Goal: Task Accomplishment & Management: Manage account settings

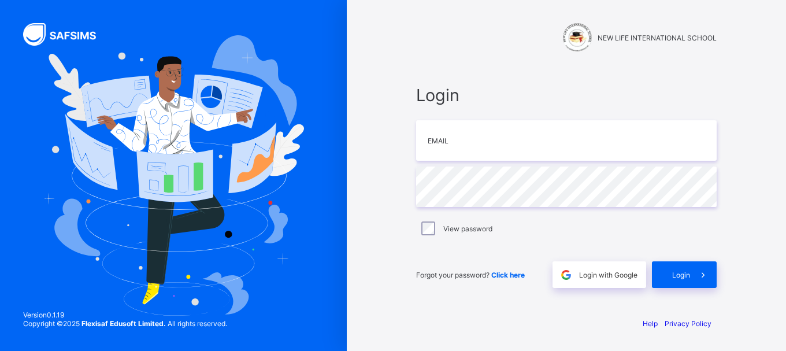
click at [271, 148] on img at bounding box center [173, 175] width 261 height 281
click at [463, 131] on input "email" at bounding box center [566, 140] width 301 height 40
type input "**********"
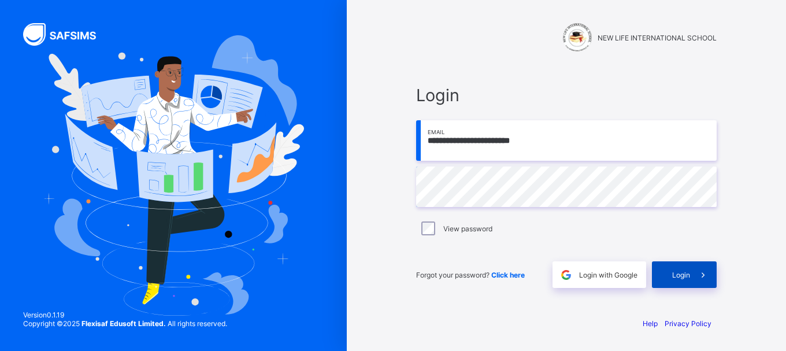
click at [687, 277] on span "Login" at bounding box center [681, 274] width 18 height 9
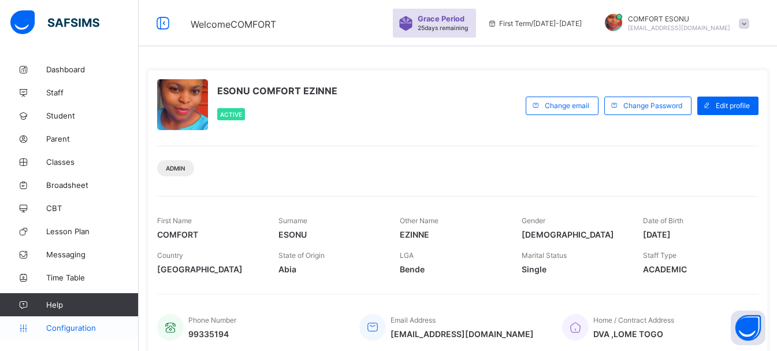
click at [72, 331] on span "Configuration" at bounding box center [92, 327] width 92 height 9
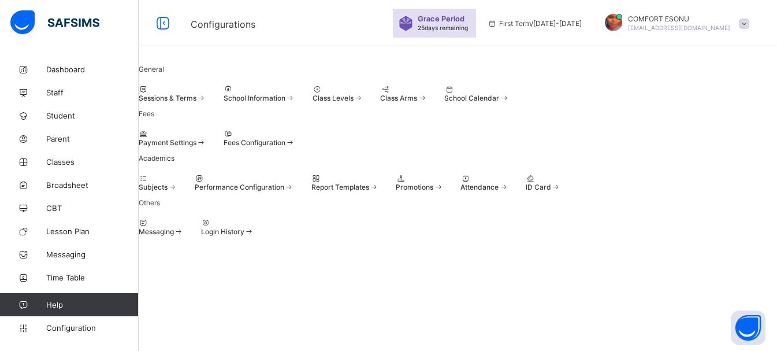
click at [443, 191] on span at bounding box center [438, 187] width 10 height 9
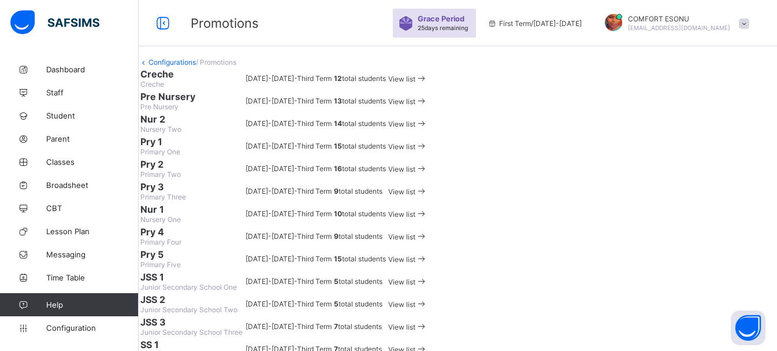
click at [416, 83] on span "View list" at bounding box center [401, 79] width 27 height 9
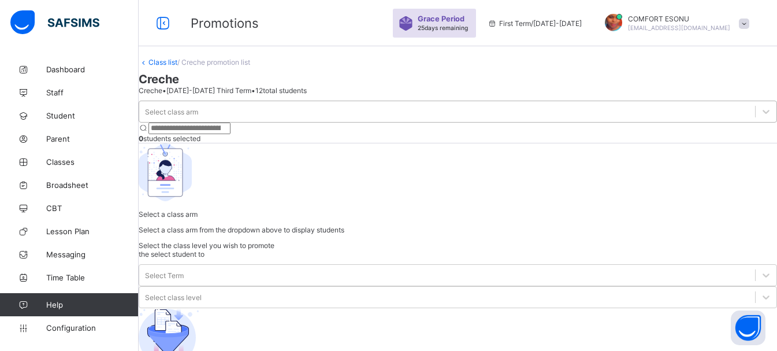
click at [228, 114] on div "Select class arm" at bounding box center [447, 111] width 616 height 16
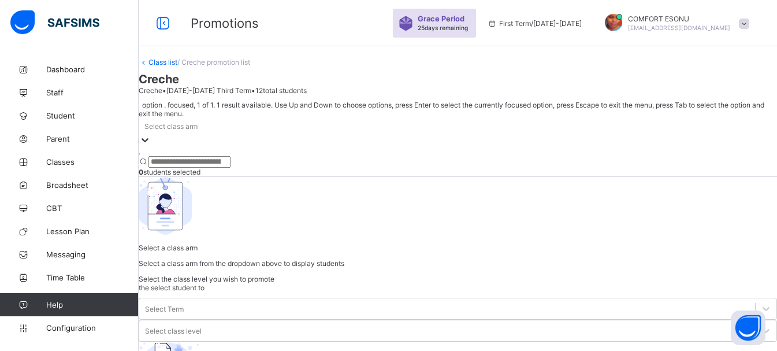
click at [225, 147] on div "." at bounding box center [458, 151] width 639 height 9
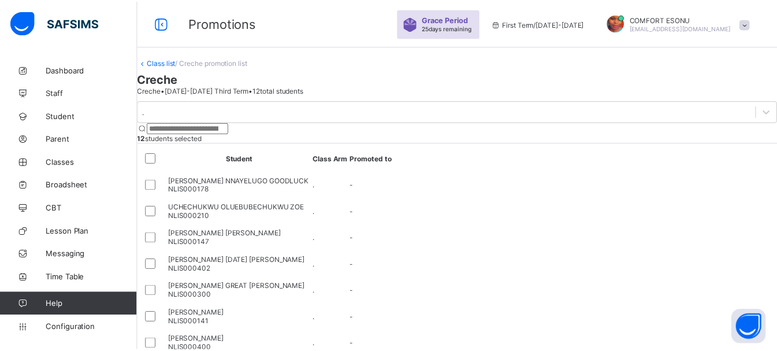
scroll to position [83, 0]
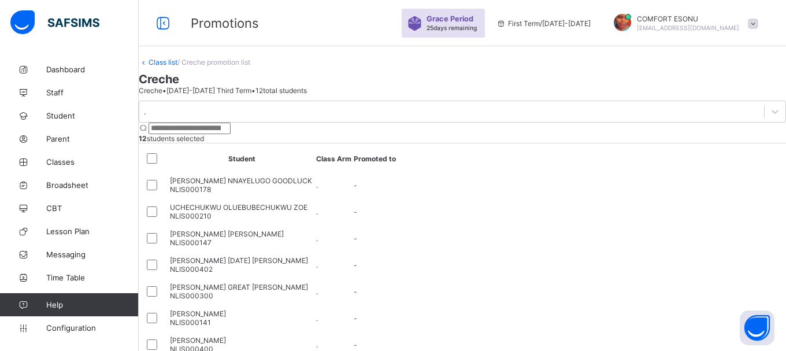
click at [177, 66] on link "Class list" at bounding box center [163, 62] width 29 height 9
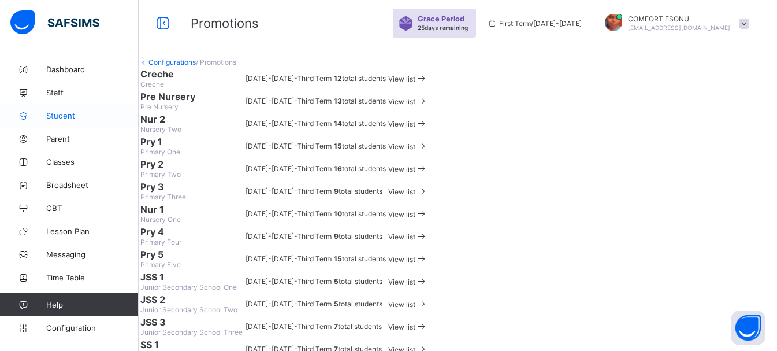
click at [76, 121] on link "Student" at bounding box center [69, 115] width 139 height 23
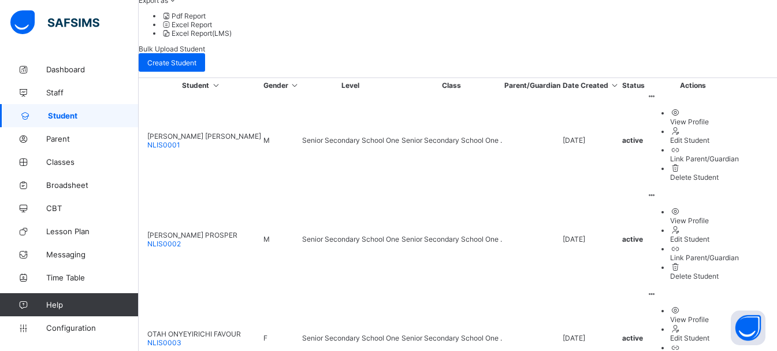
scroll to position [404, 0]
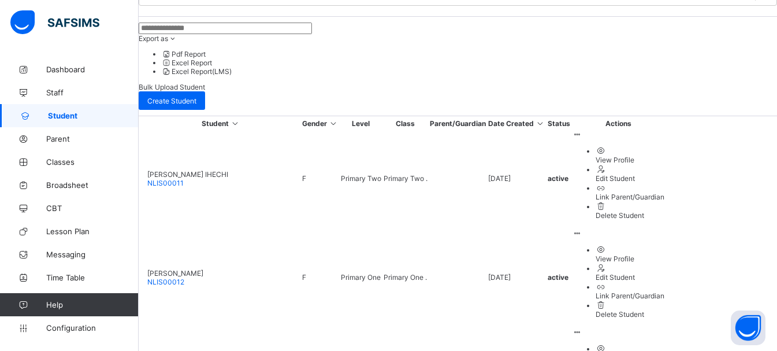
scroll to position [385, 0]
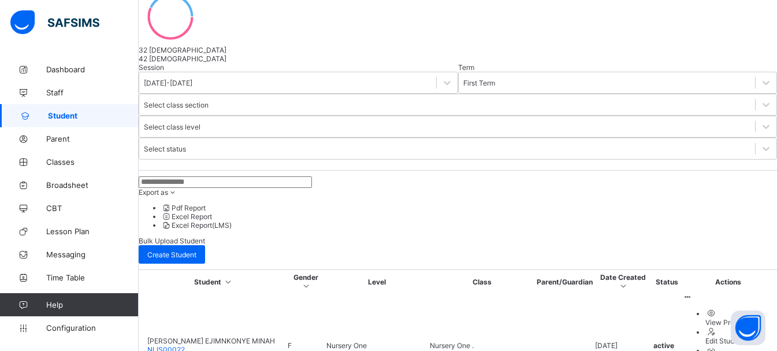
scroll to position [411, 0]
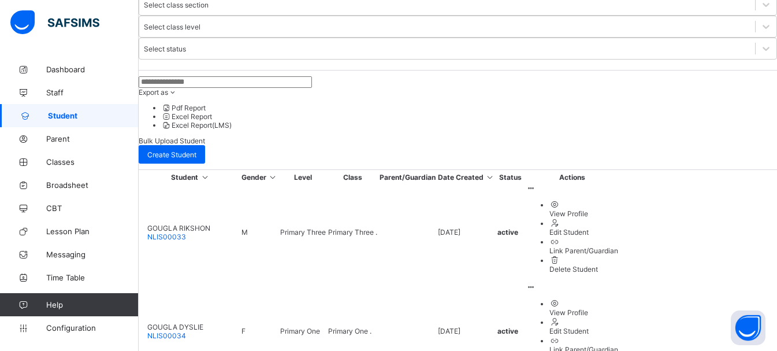
scroll to position [262, 0]
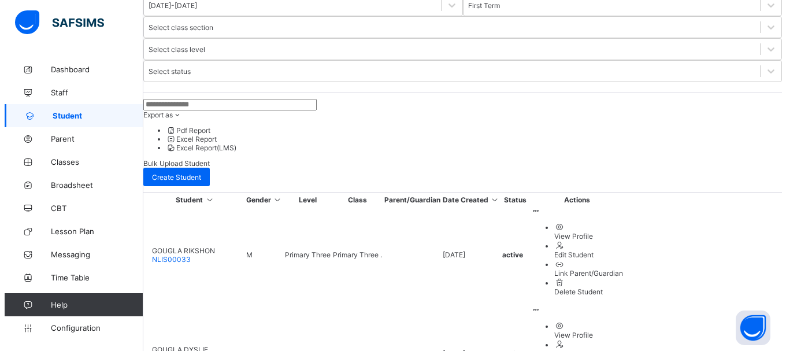
scroll to position [0, 0]
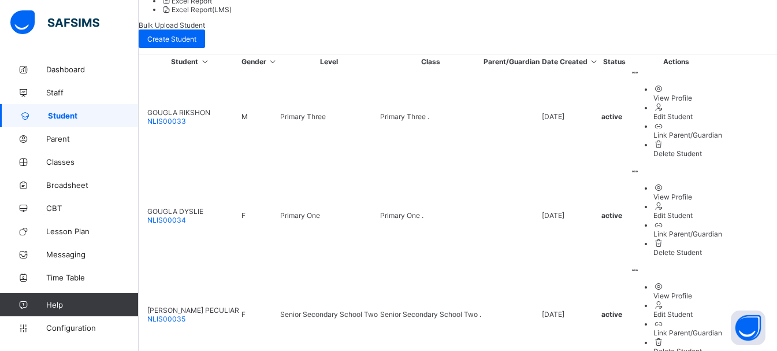
scroll to position [406, 0]
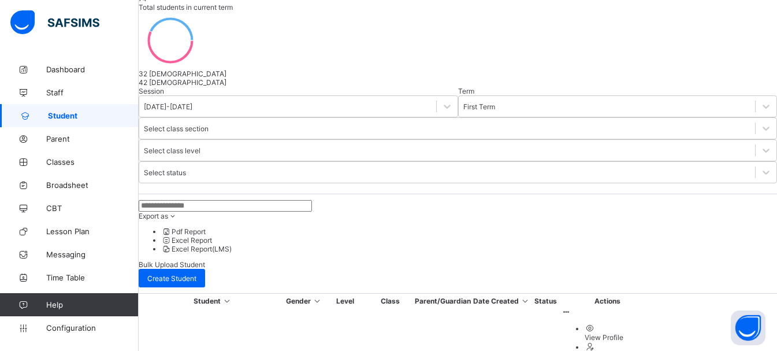
scroll to position [385, 0]
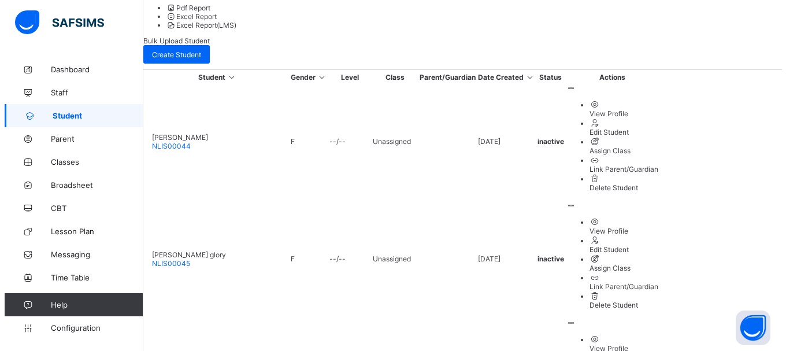
scroll to position [22, 0]
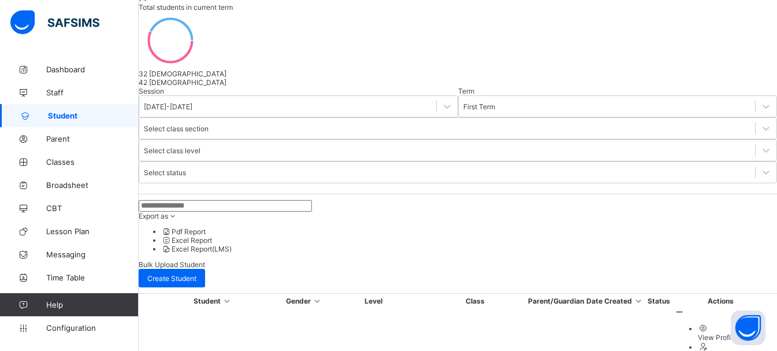
scroll to position [385, 0]
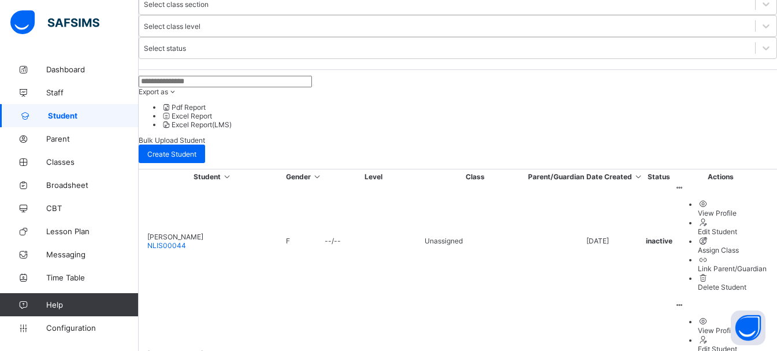
scroll to position [286, 0]
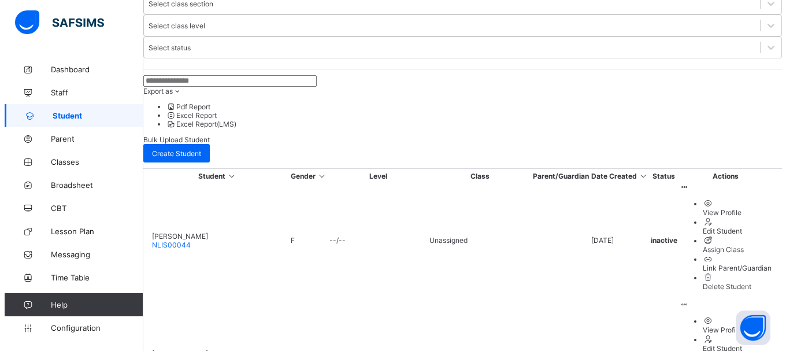
scroll to position [0, 0]
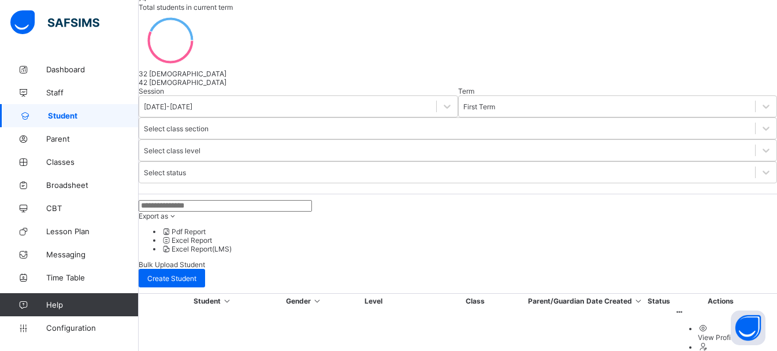
scroll to position [286, 0]
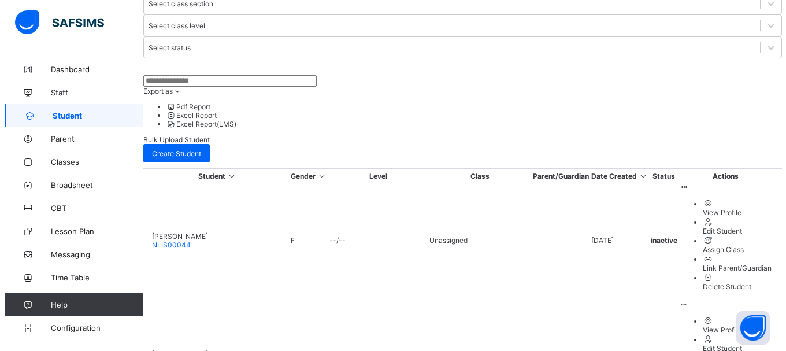
scroll to position [0, 0]
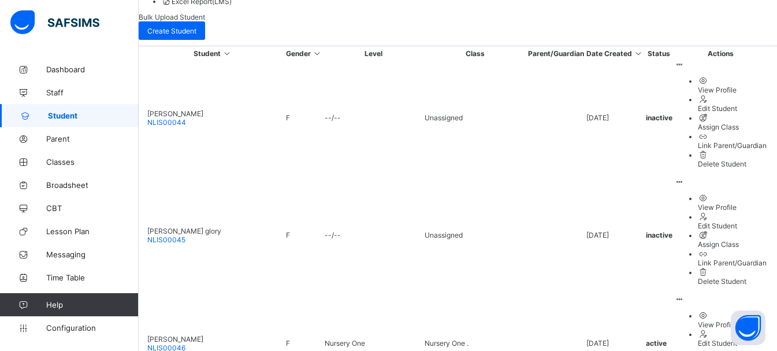
scroll to position [409, 0]
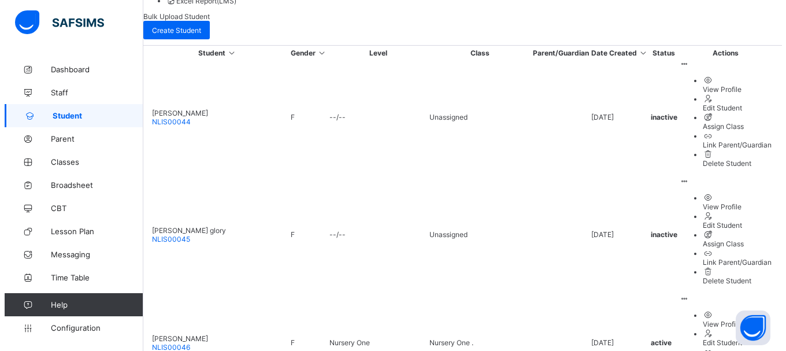
scroll to position [69, 0]
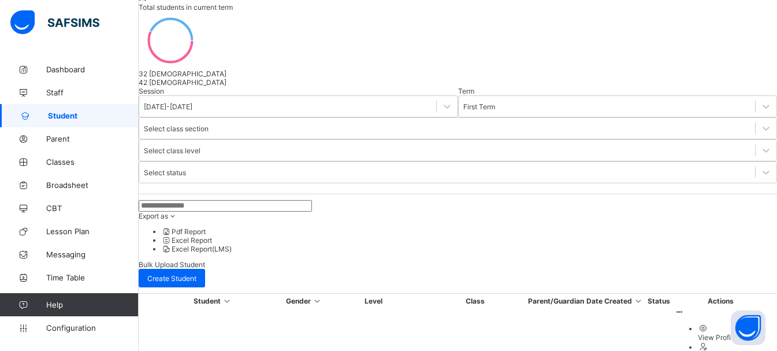
scroll to position [409, 0]
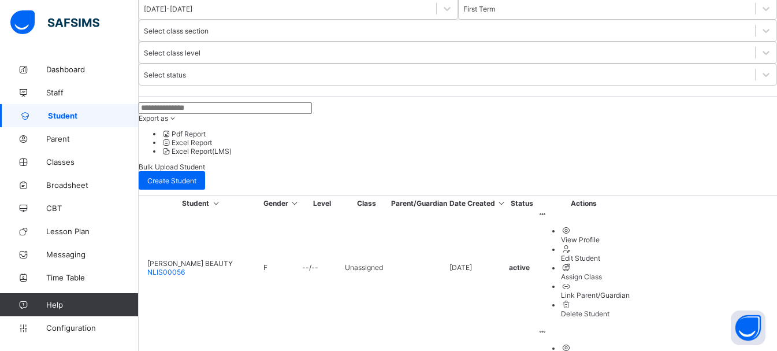
scroll to position [252, 0]
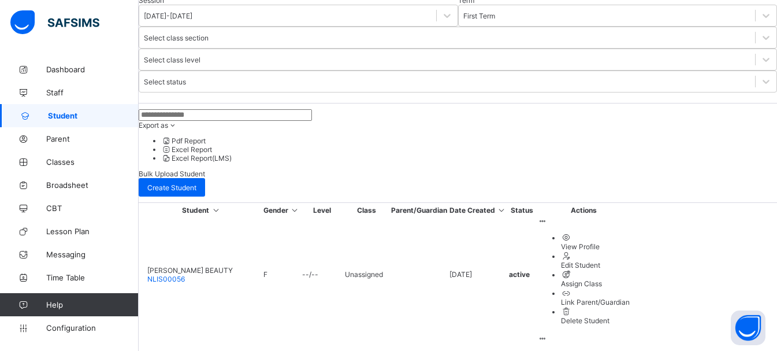
click at [630, 279] on div "Assign Class" at bounding box center [595, 283] width 69 height 9
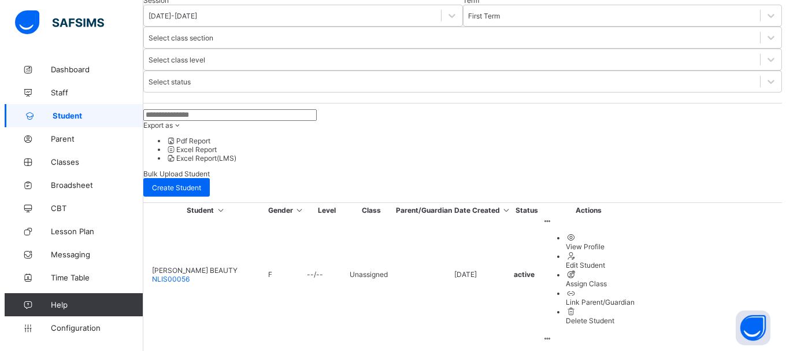
scroll to position [139, 0]
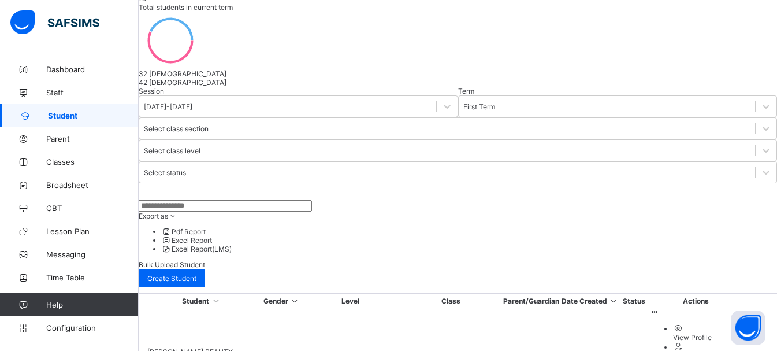
scroll to position [252, 0]
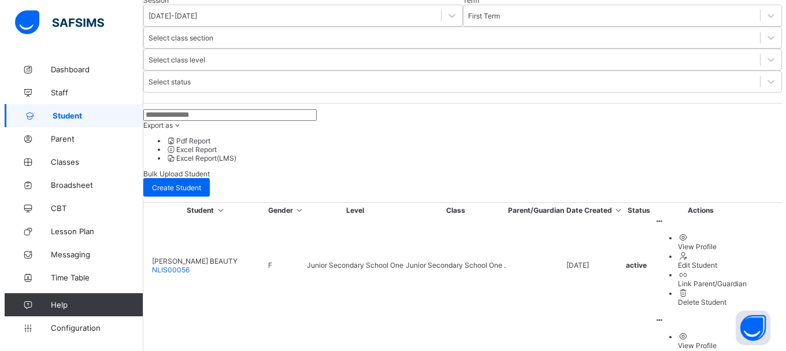
scroll to position [0, 0]
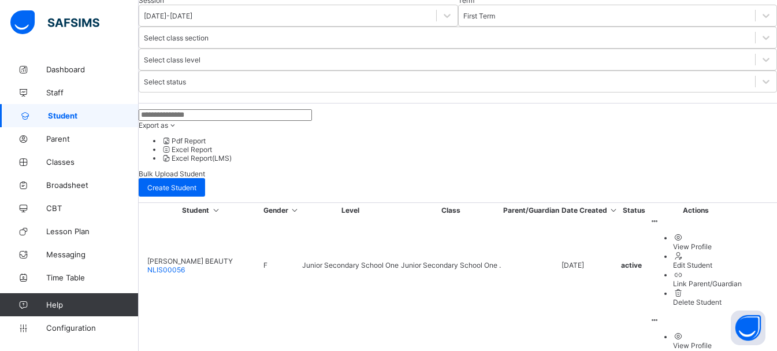
type input "*"
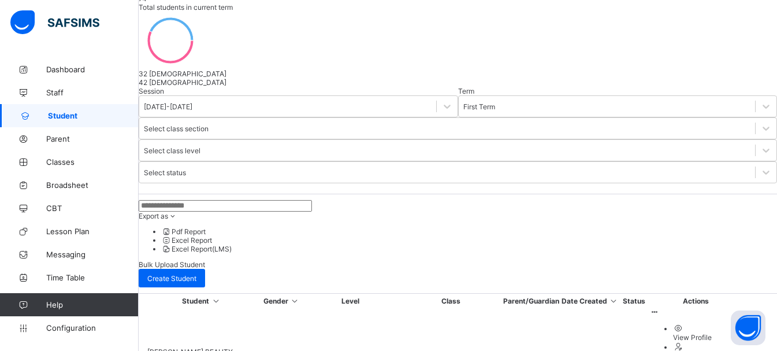
scroll to position [252, 0]
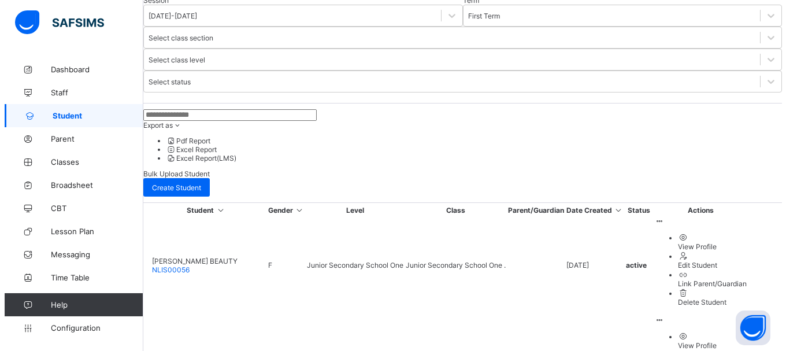
scroll to position [0, 0]
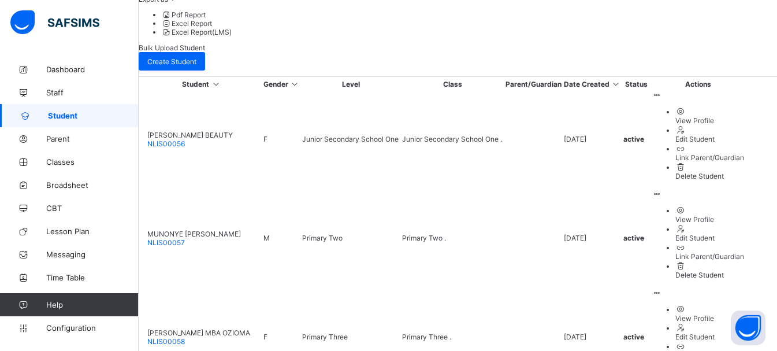
scroll to position [381, 0]
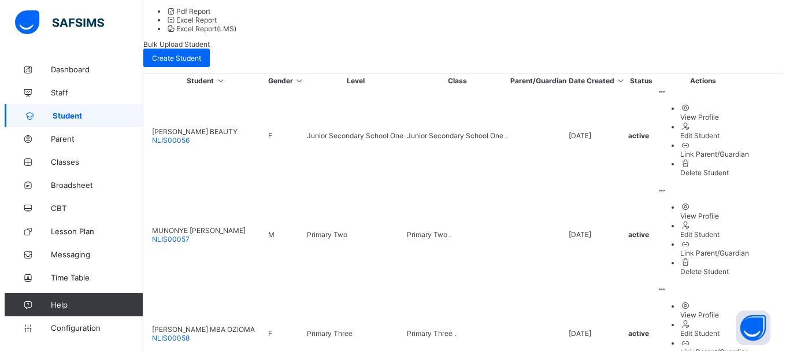
scroll to position [0, 0]
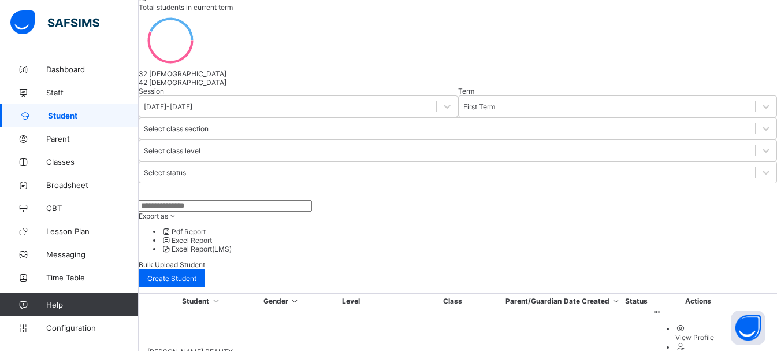
scroll to position [381, 0]
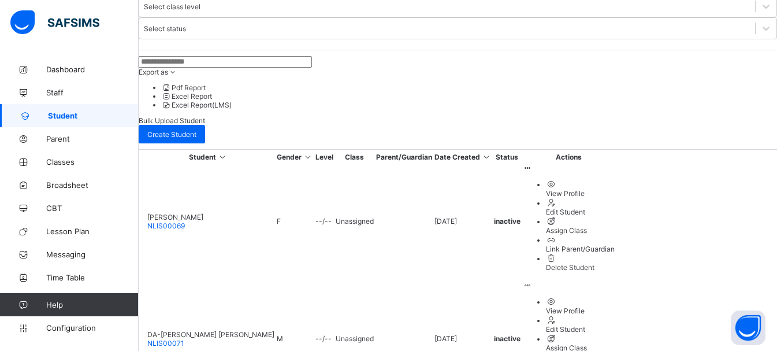
scroll to position [286, 0]
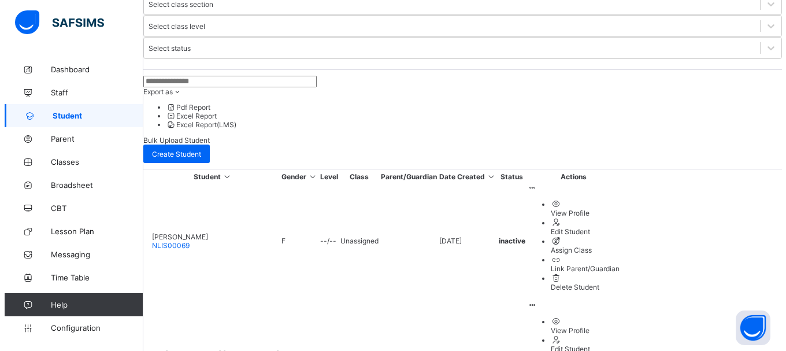
scroll to position [0, 0]
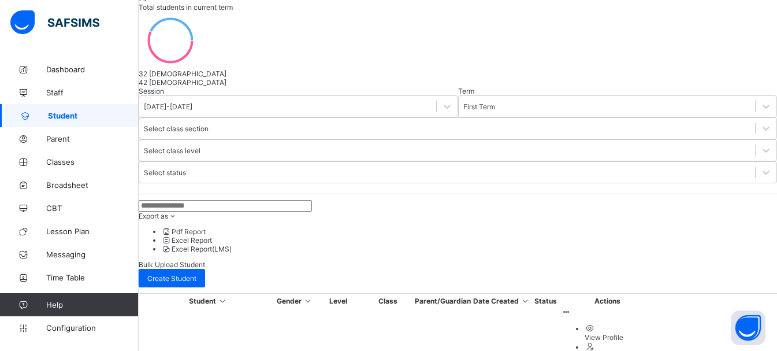
scroll to position [286, 0]
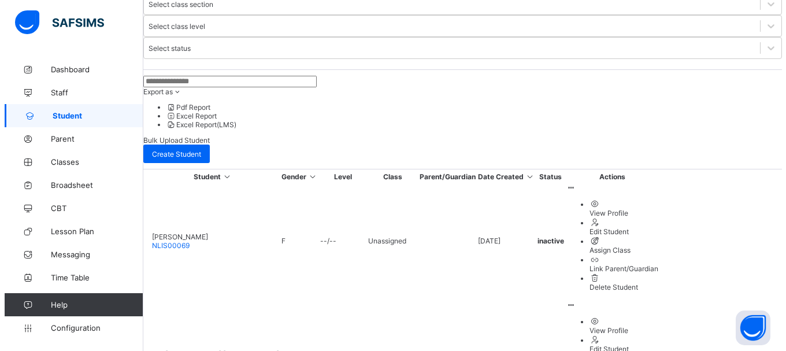
scroll to position [0, 0]
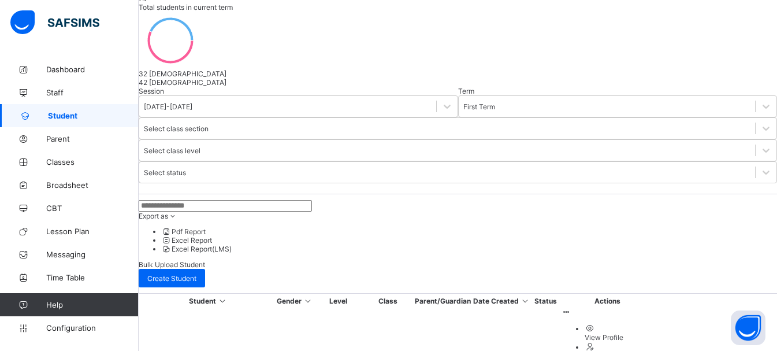
scroll to position [286, 0]
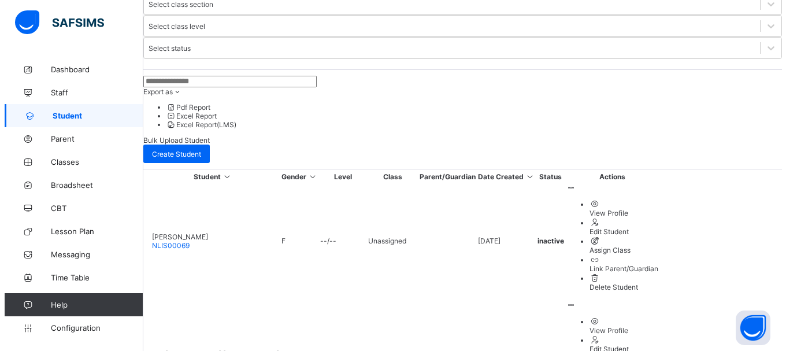
scroll to position [92, 0]
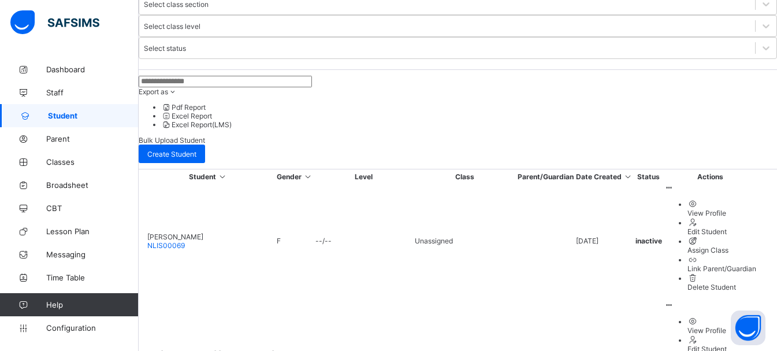
scroll to position [413, 0]
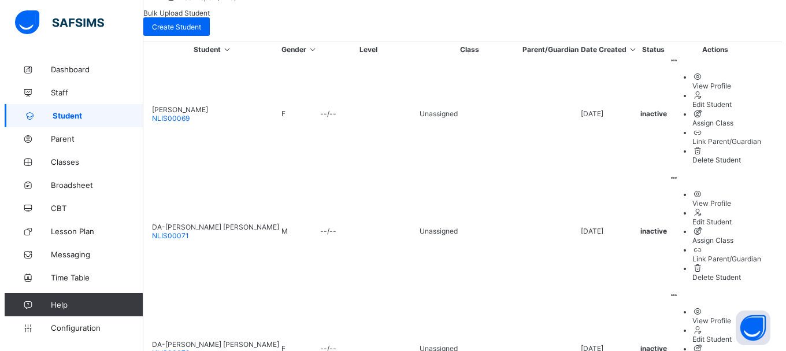
scroll to position [116, 0]
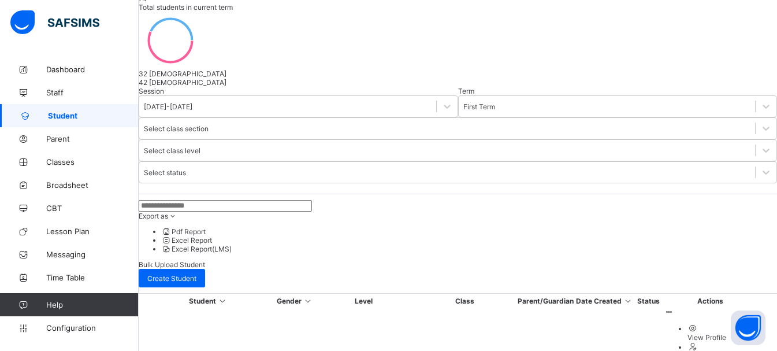
scroll to position [413, 0]
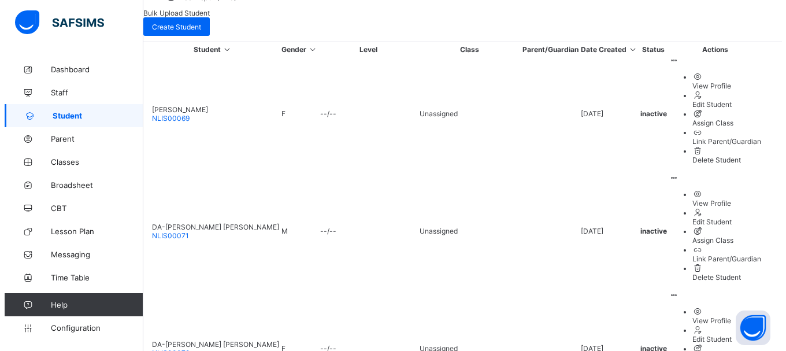
scroll to position [92, 0]
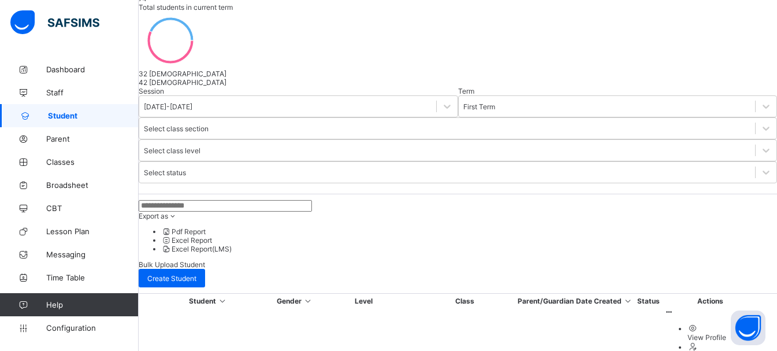
scroll to position [413, 0]
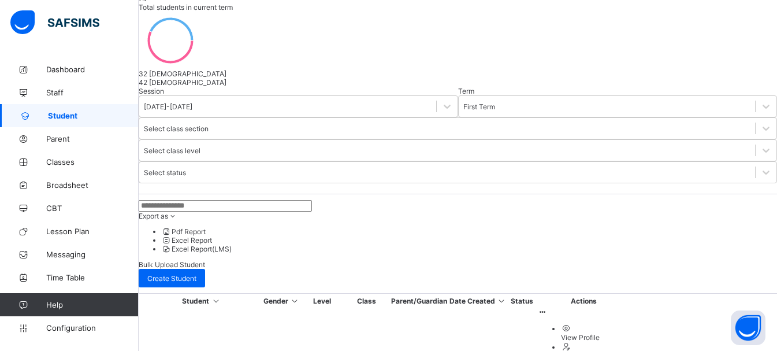
scroll to position [371, 0]
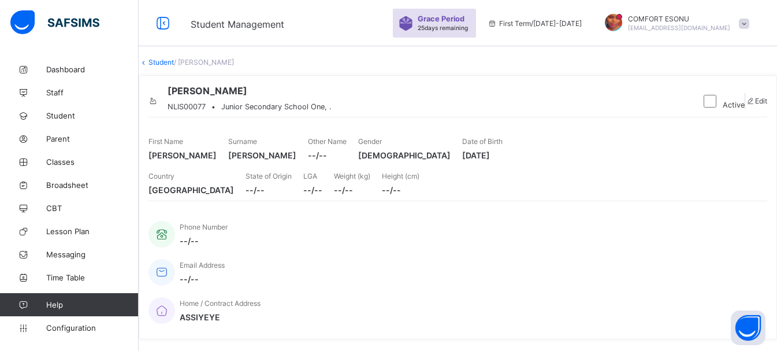
click at [158, 105] on icon at bounding box center [154, 101] width 10 height 9
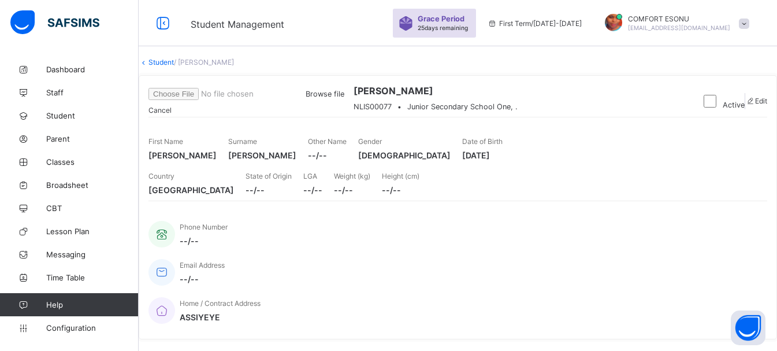
click at [344, 98] on span "Browse file" at bounding box center [247, 94] width 196 height 9
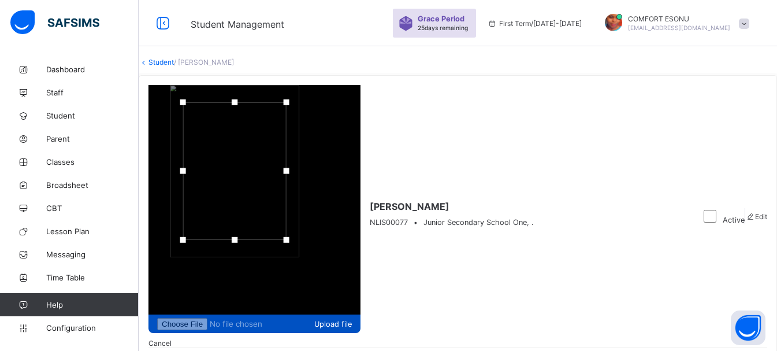
click at [352, 318] on span "Upload file" at bounding box center [254, 324] width 195 height 12
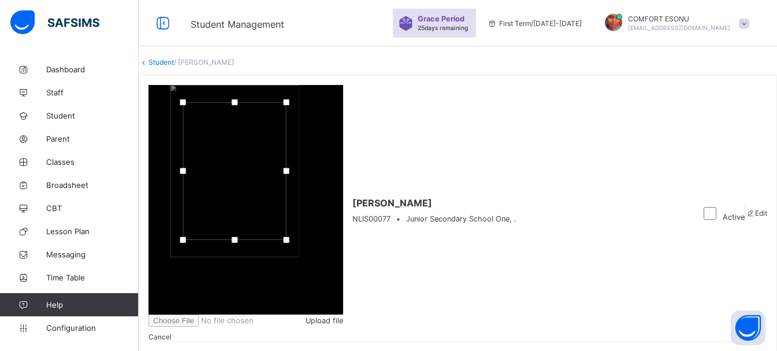
click at [343, 314] on div "Upload file" at bounding box center [246, 320] width 195 height 12
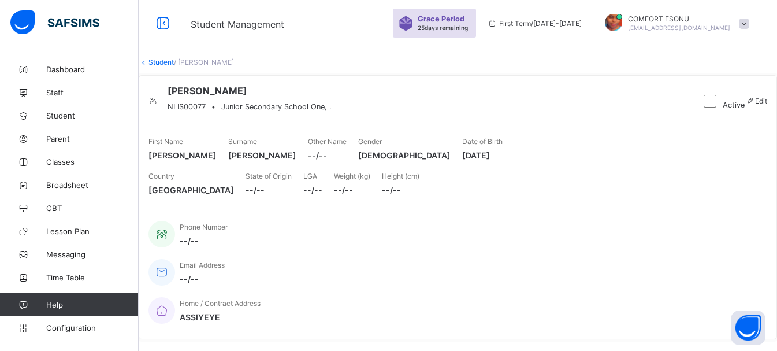
click at [172, 66] on link "Student" at bounding box center [161, 62] width 25 height 9
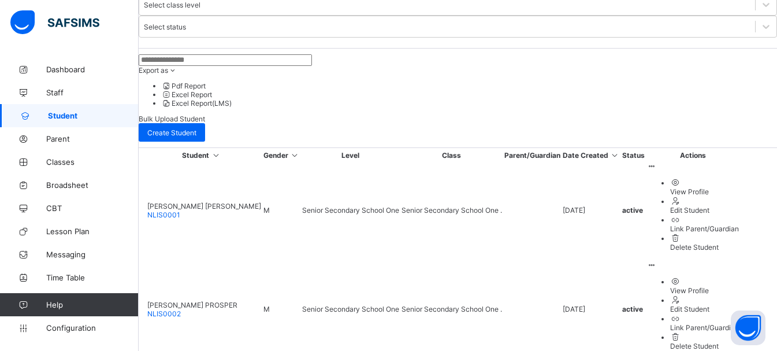
scroll to position [404, 0]
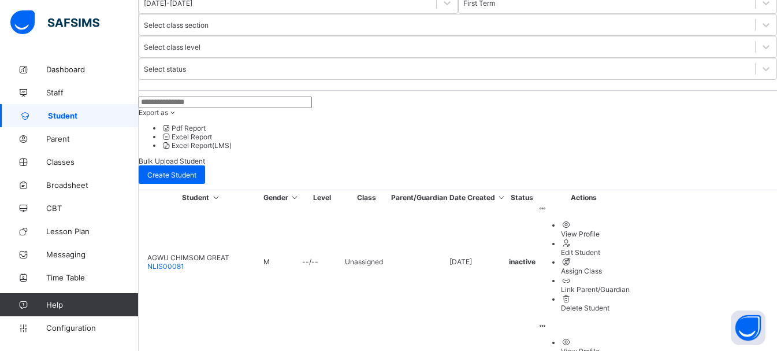
scroll to position [272, 0]
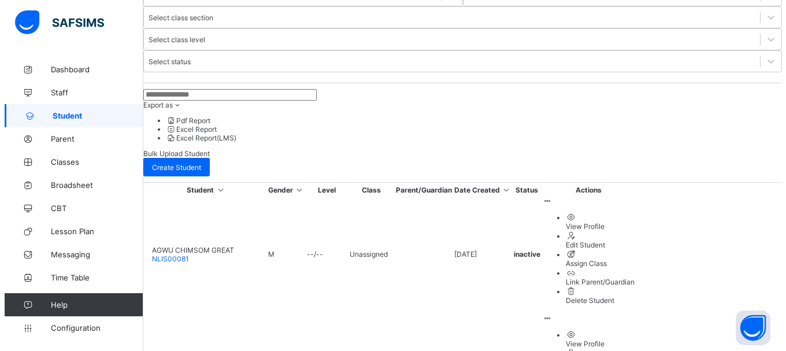
scroll to position [116, 0]
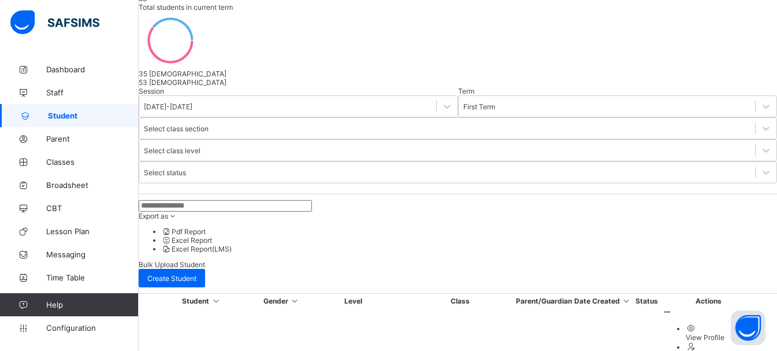
scroll to position [272, 0]
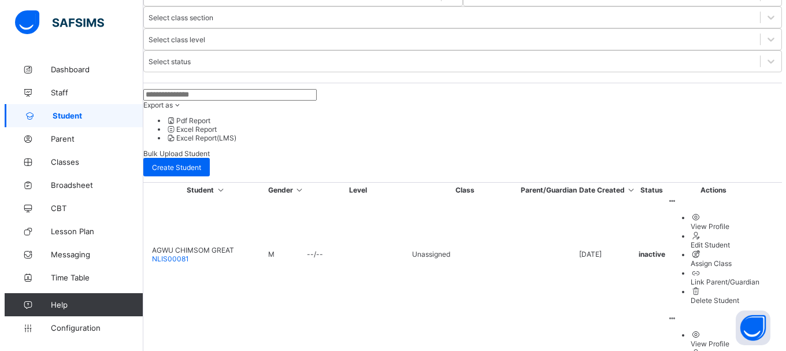
scroll to position [139, 0]
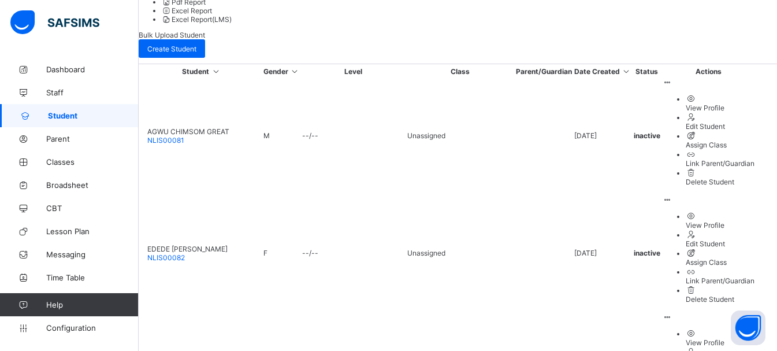
scroll to position [399, 0]
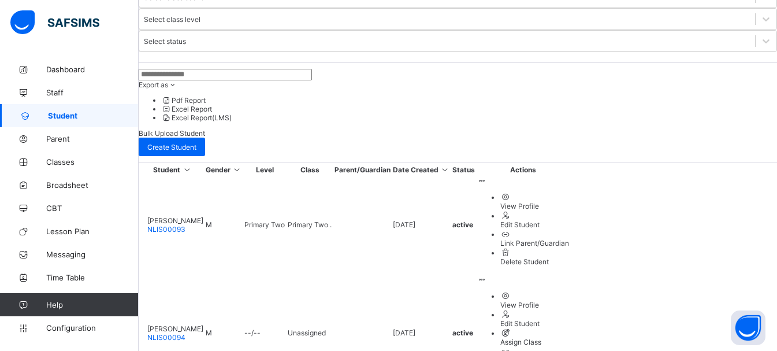
scroll to position [269, 0]
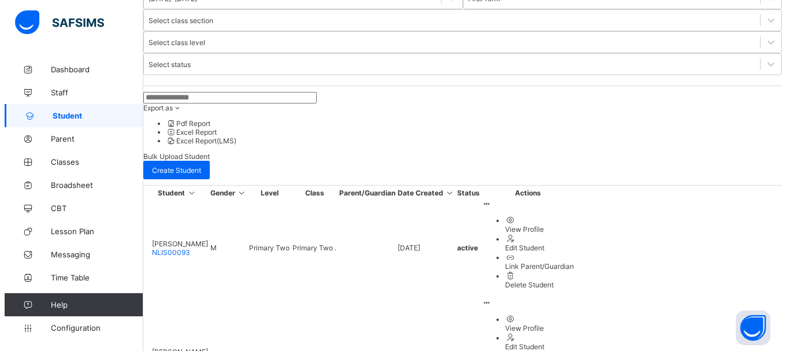
scroll to position [0, 0]
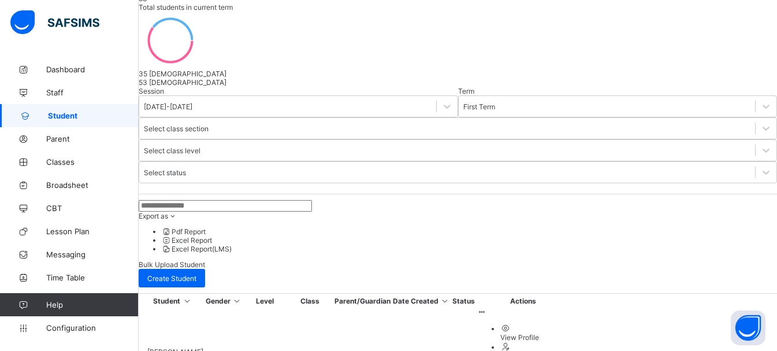
scroll to position [269, 0]
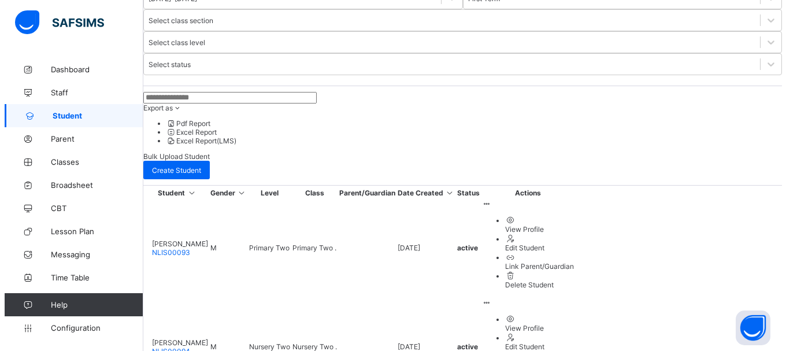
scroll to position [139, 0]
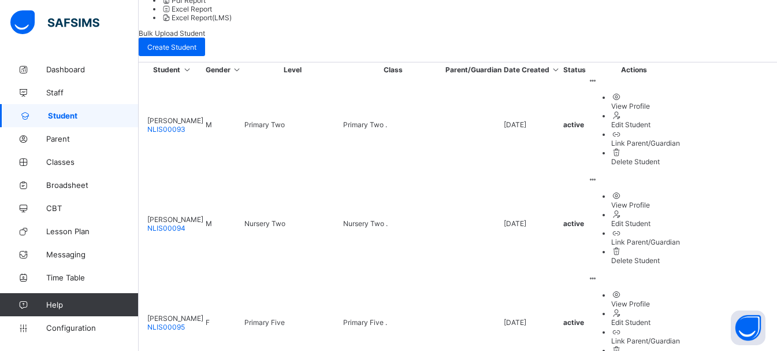
scroll to position [404, 0]
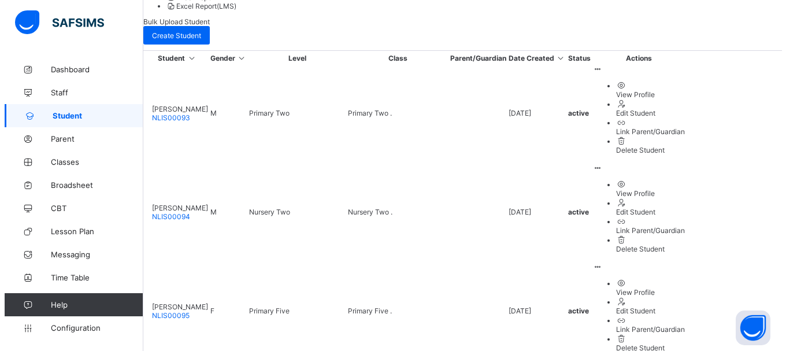
scroll to position [46, 0]
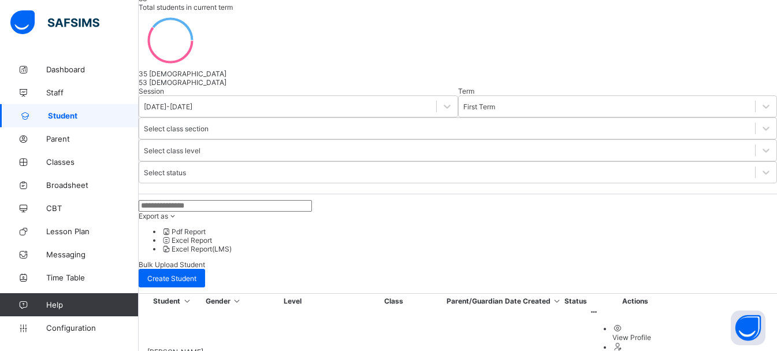
scroll to position [404, 0]
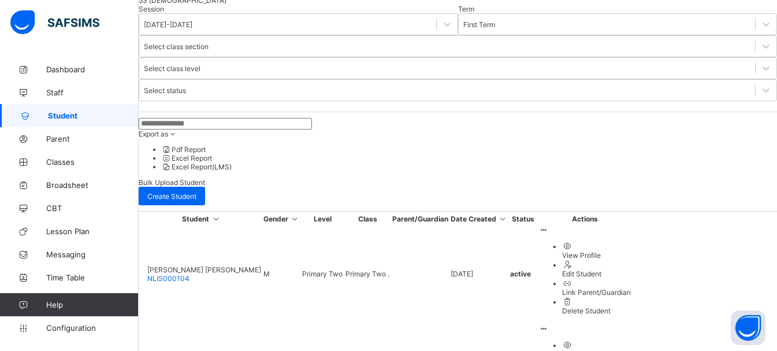
scroll to position [243, 0]
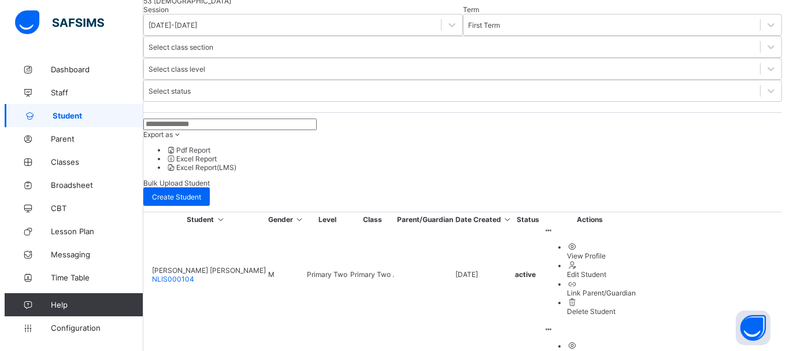
scroll to position [0, 0]
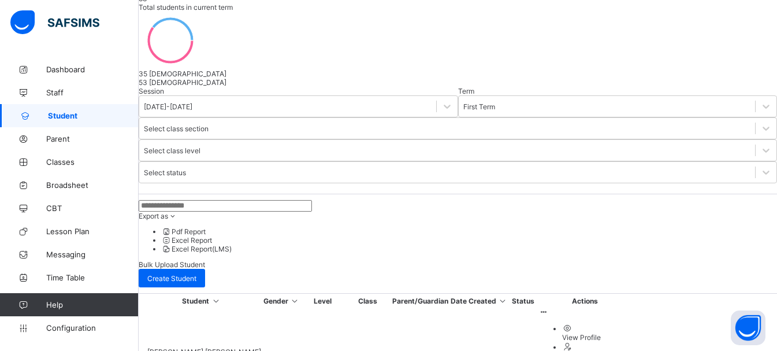
scroll to position [243, 0]
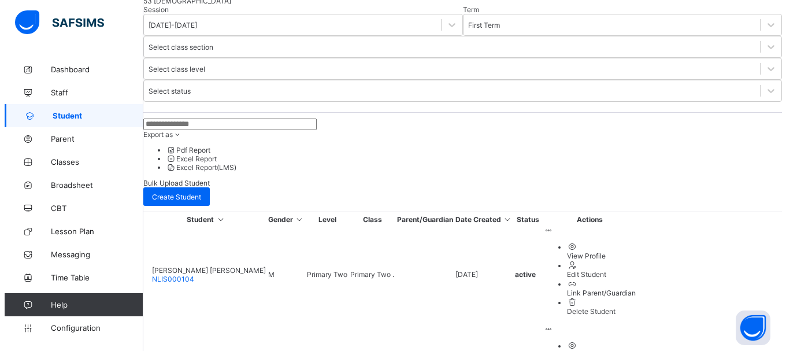
scroll to position [0, 0]
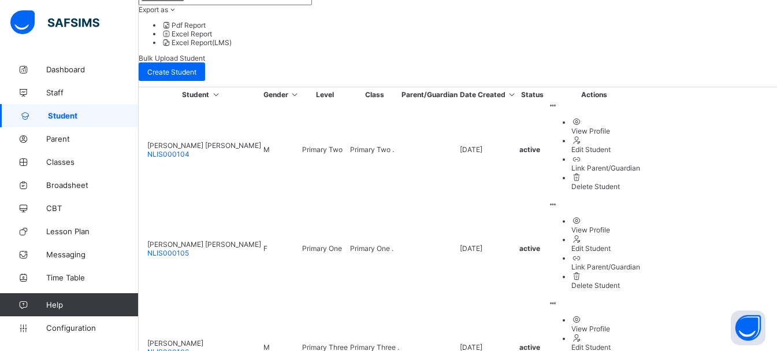
scroll to position [381, 0]
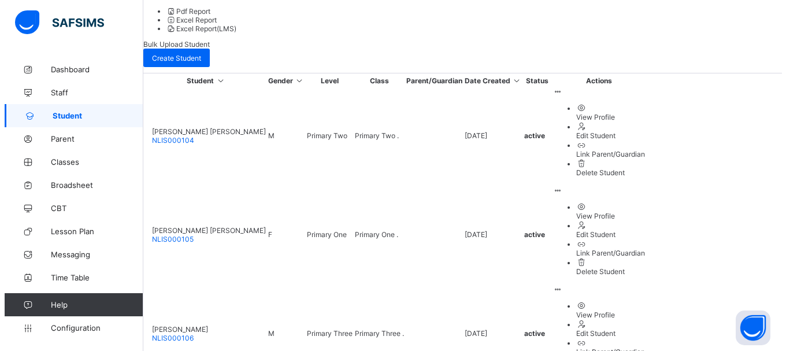
scroll to position [92, 0]
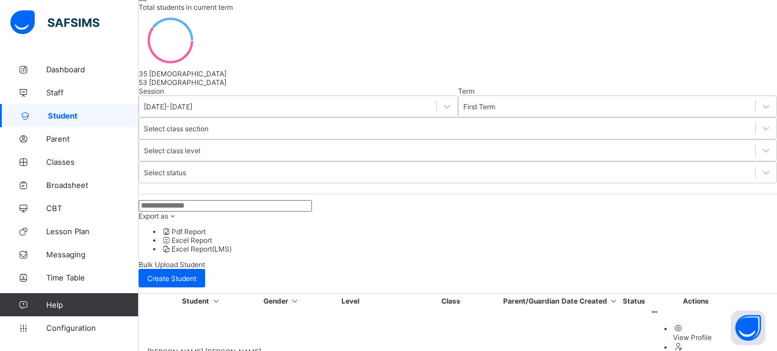
scroll to position [381, 0]
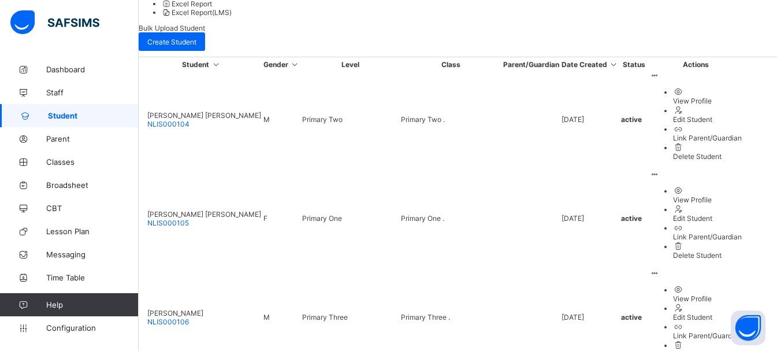
scroll to position [406, 0]
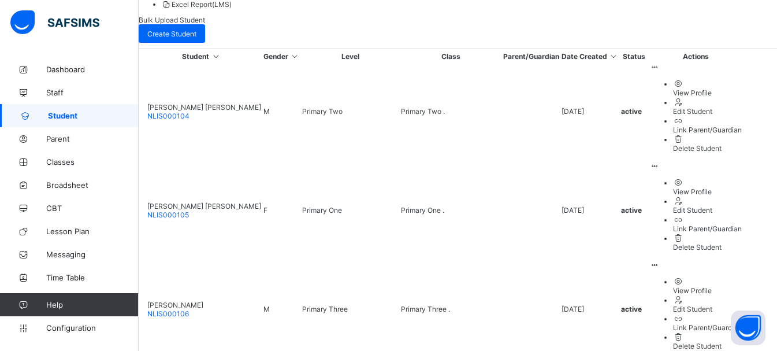
scroll to position [0, 0]
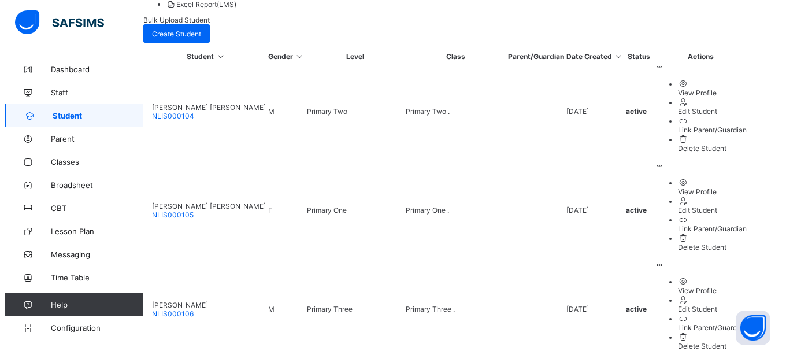
scroll to position [116, 0]
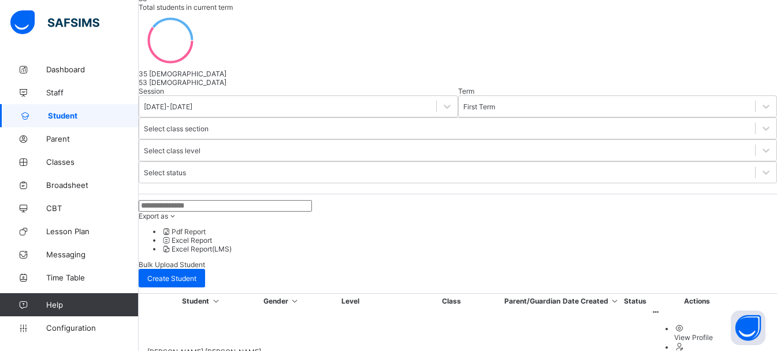
scroll to position [406, 0]
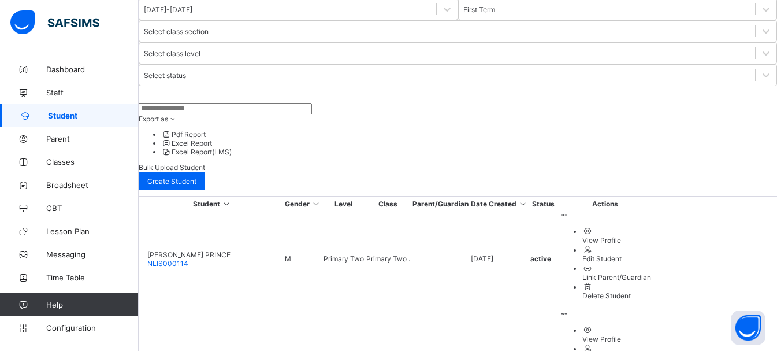
scroll to position [255, 0]
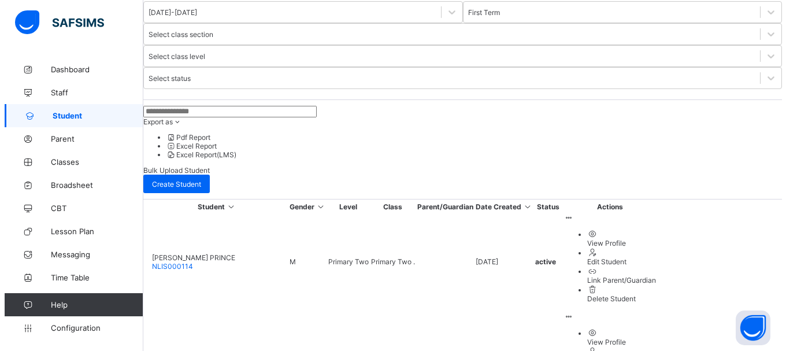
scroll to position [0, 0]
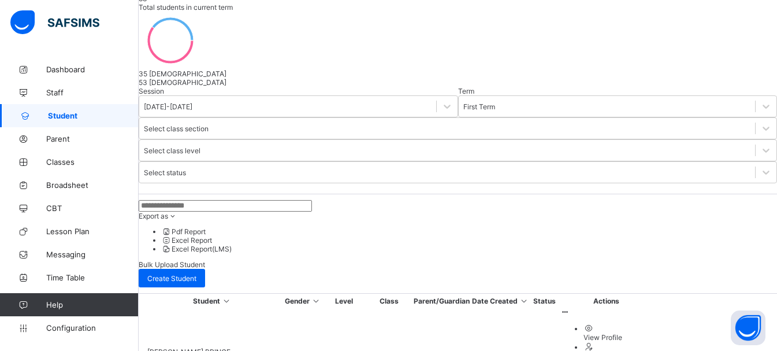
scroll to position [255, 0]
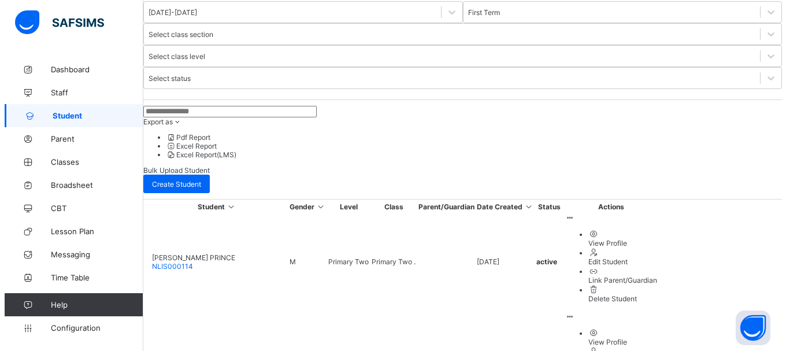
scroll to position [0, 0]
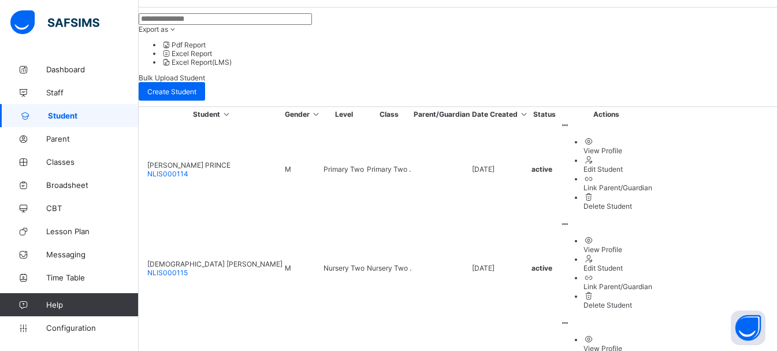
scroll to position [371, 0]
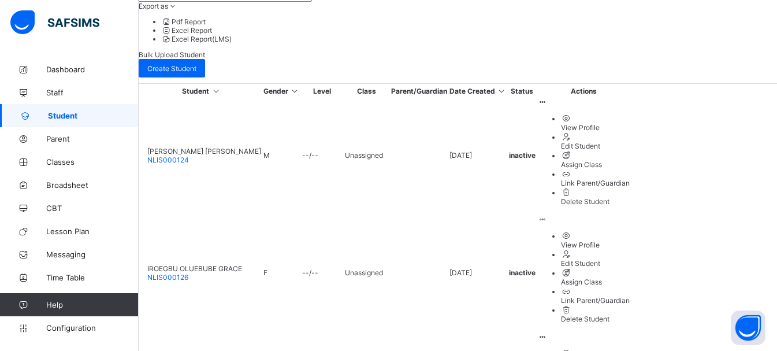
scroll to position [381, 0]
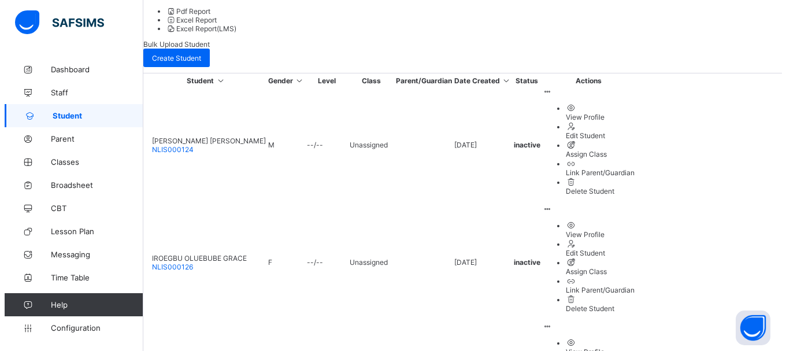
scroll to position [0, 0]
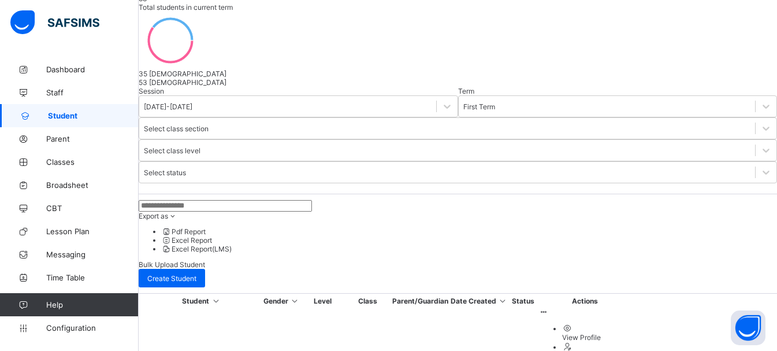
scroll to position [381, 0]
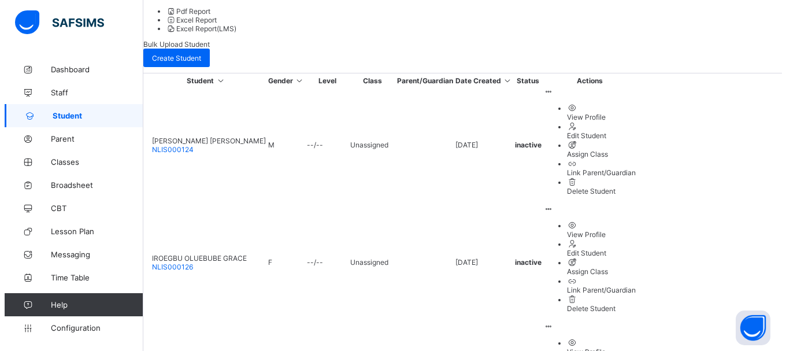
scroll to position [0, 0]
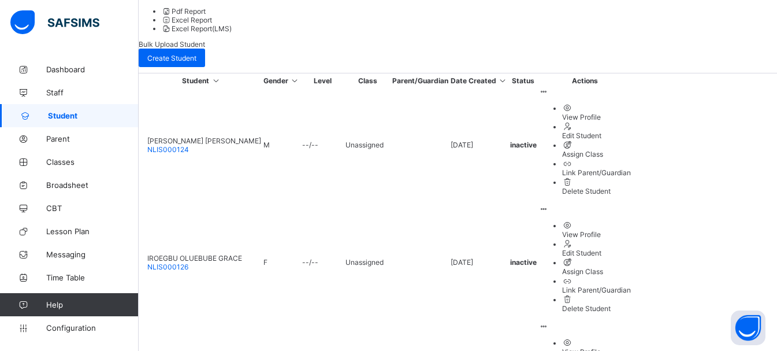
type input "*"
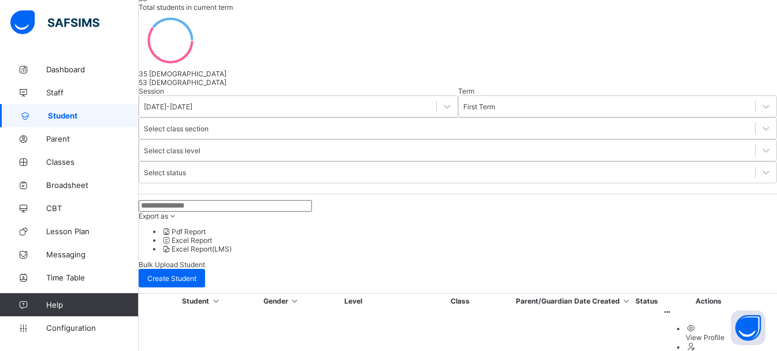
scroll to position [381, 0]
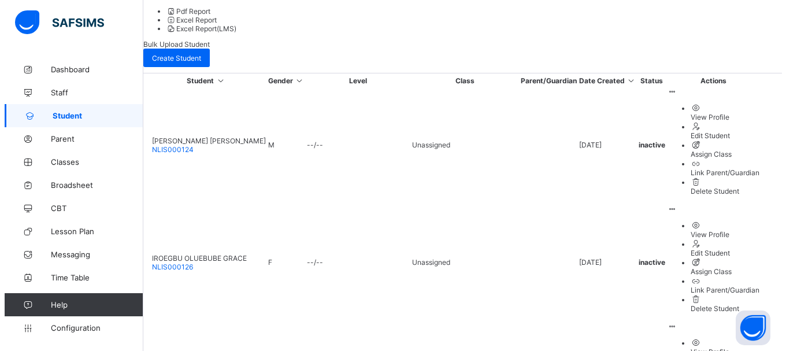
scroll to position [0, 0]
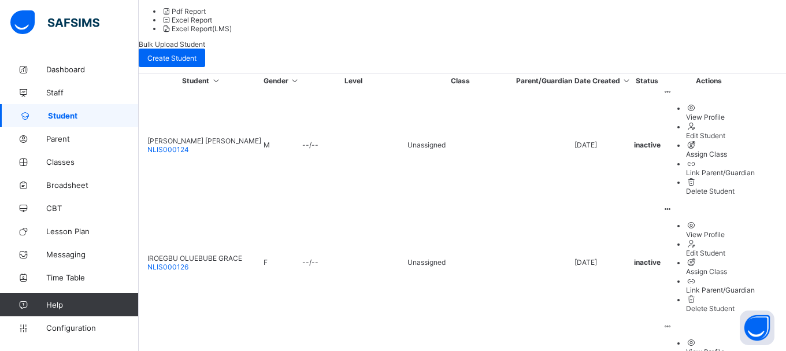
type input "***"
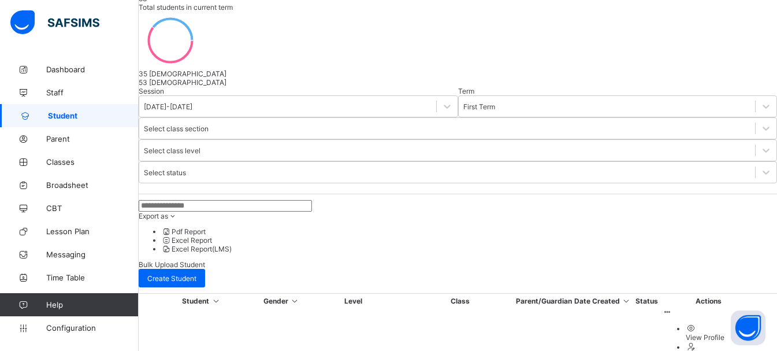
scroll to position [381, 0]
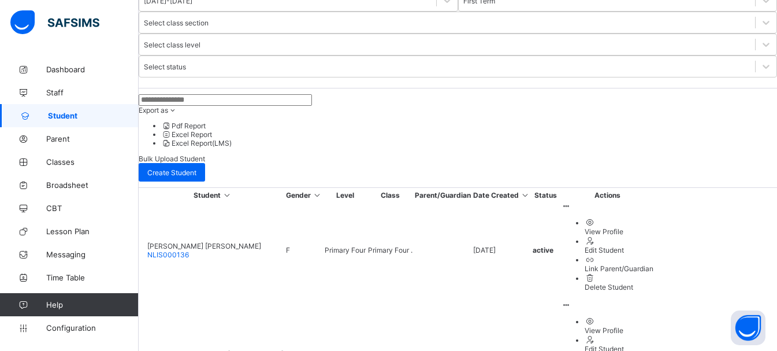
scroll to position [266, 0]
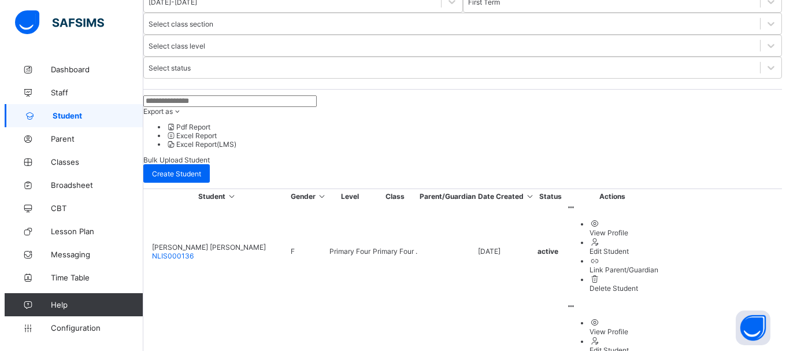
scroll to position [0, 0]
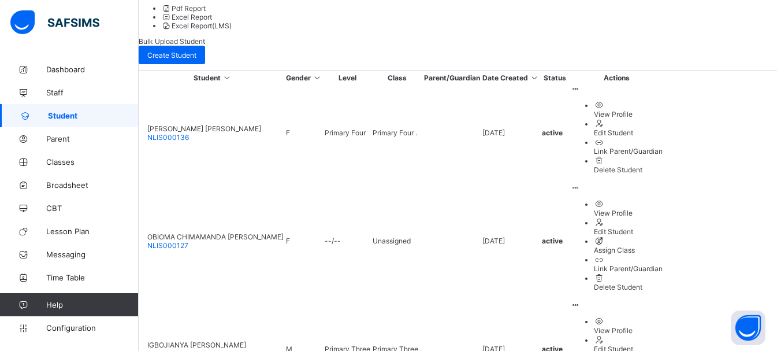
scroll to position [385, 0]
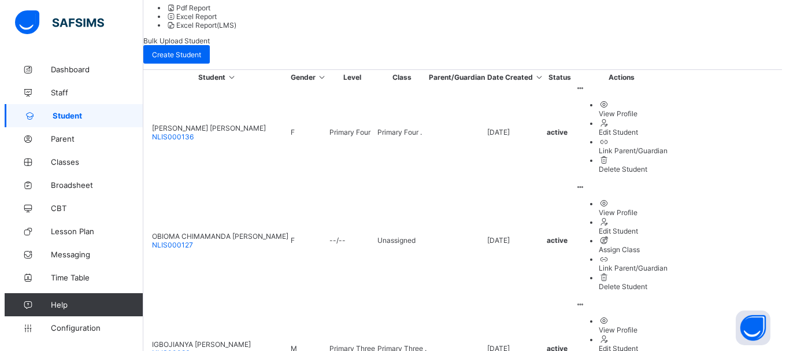
scroll to position [0, 0]
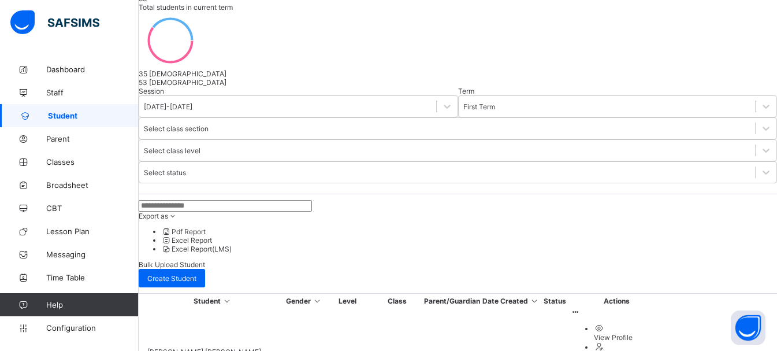
scroll to position [385, 0]
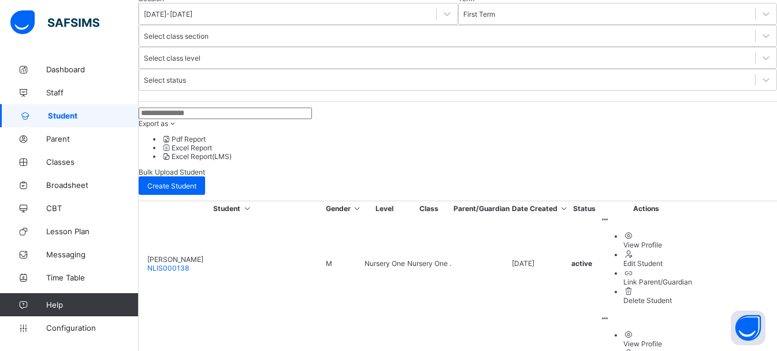
scroll to position [276, 0]
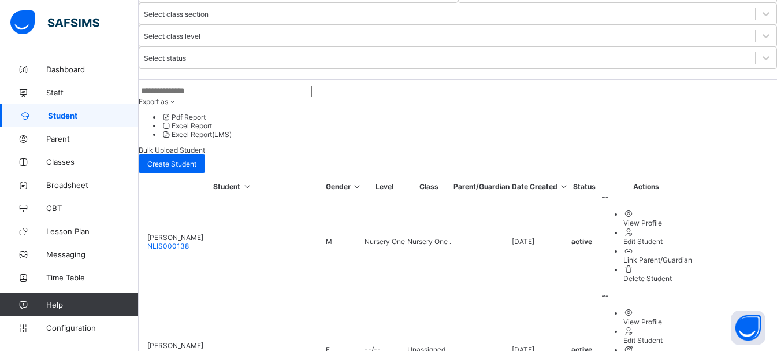
click at [692, 336] on div "Edit Student" at bounding box center [658, 340] width 69 height 9
select select "**"
click at [693, 291] on td "View Profile Edit Student Assign Class Link Parent/Guardian Delete Student" at bounding box center [646, 349] width 93 height 116
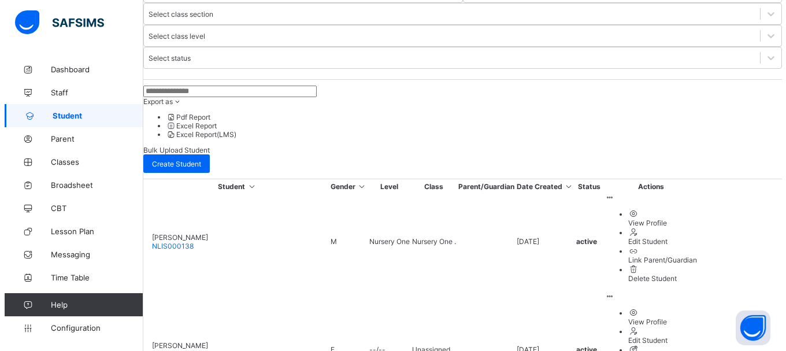
scroll to position [0, 0]
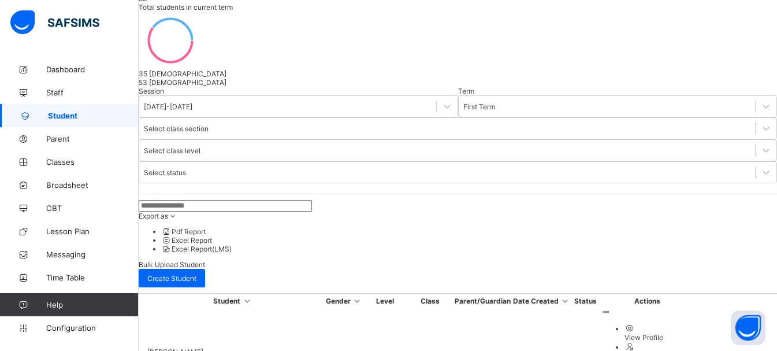
scroll to position [276, 0]
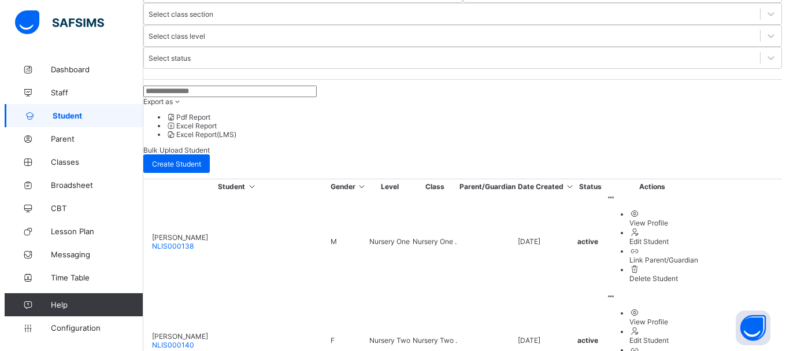
scroll to position [0, 0]
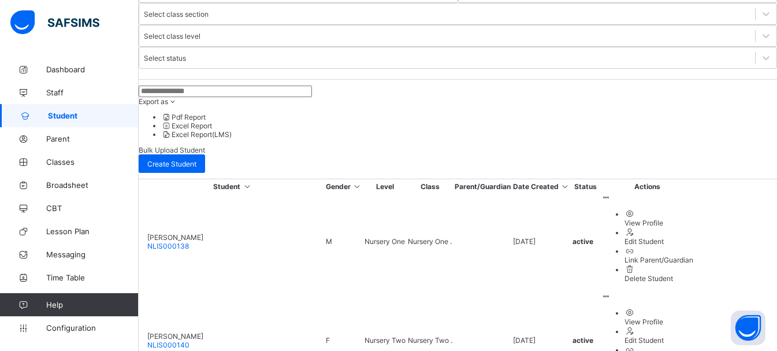
type input "**"
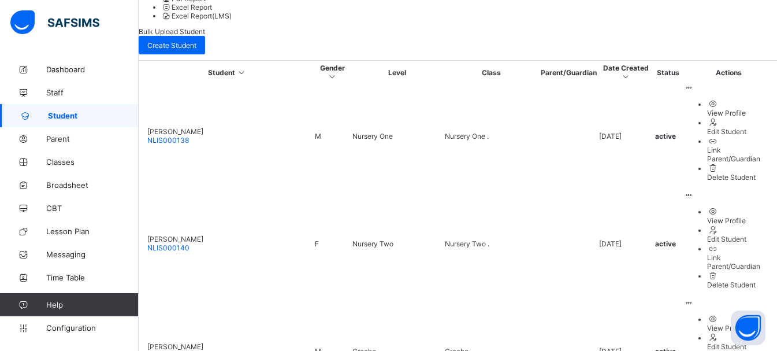
scroll to position [399, 0]
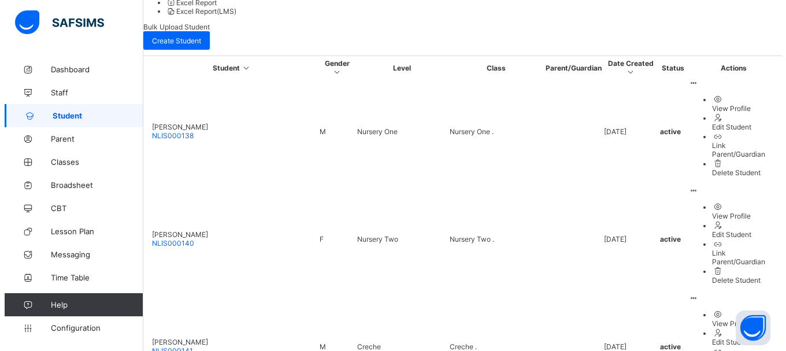
scroll to position [0, 0]
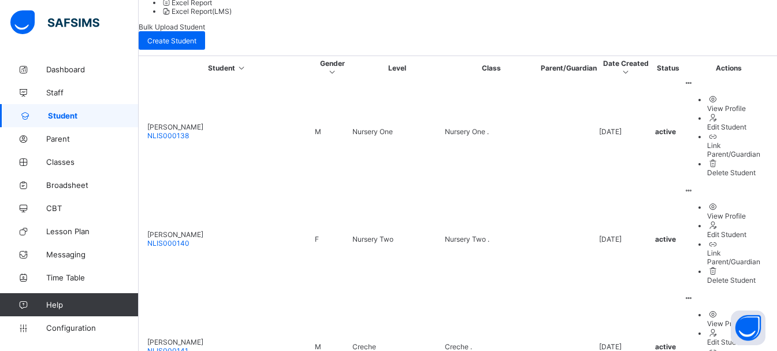
type input "**"
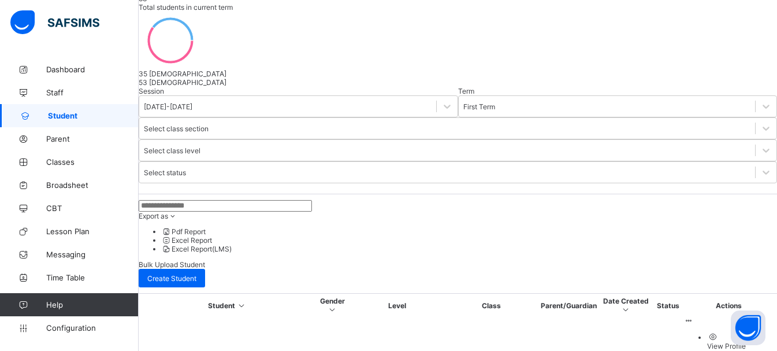
scroll to position [399, 0]
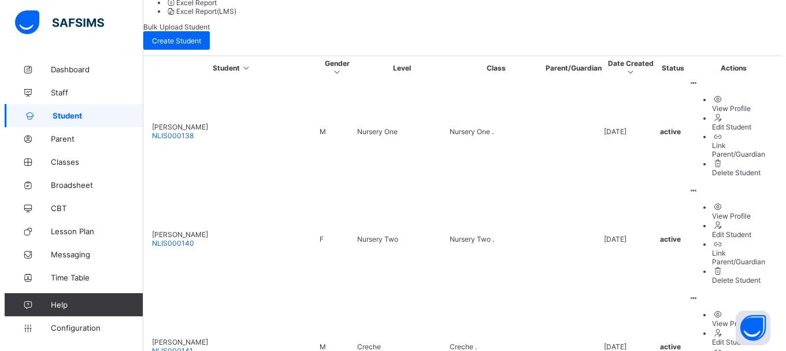
scroll to position [0, 0]
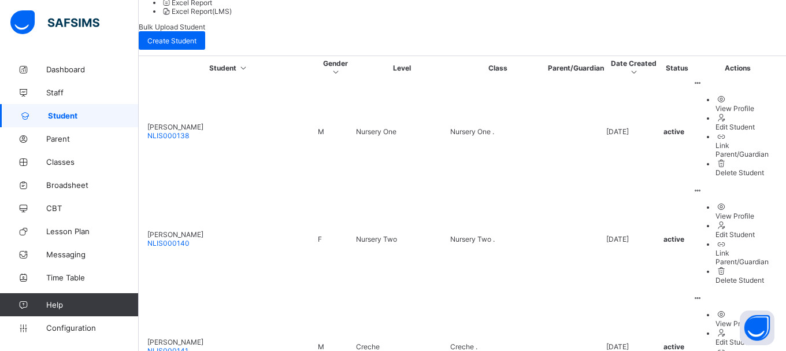
type input "***"
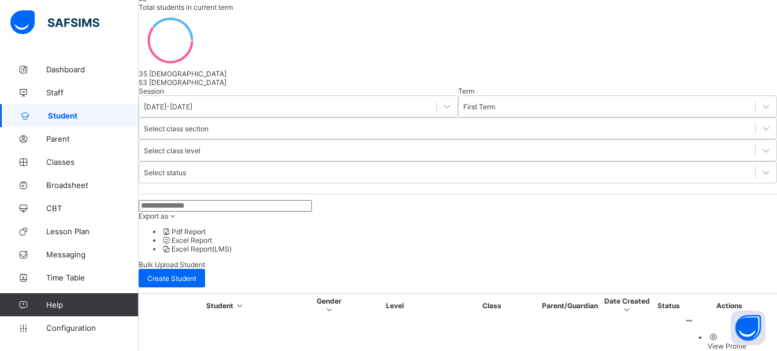
scroll to position [399, 0]
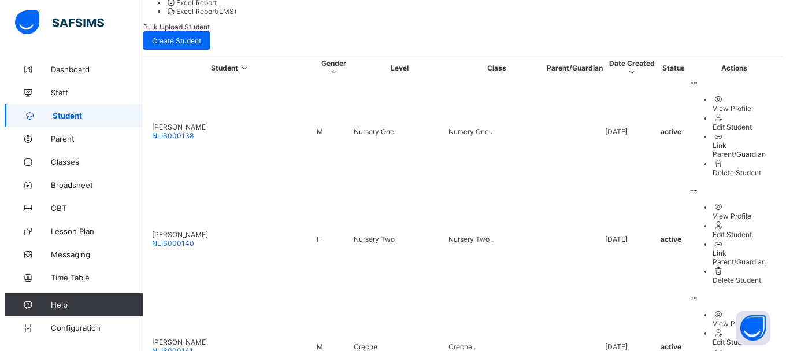
scroll to position [0, 0]
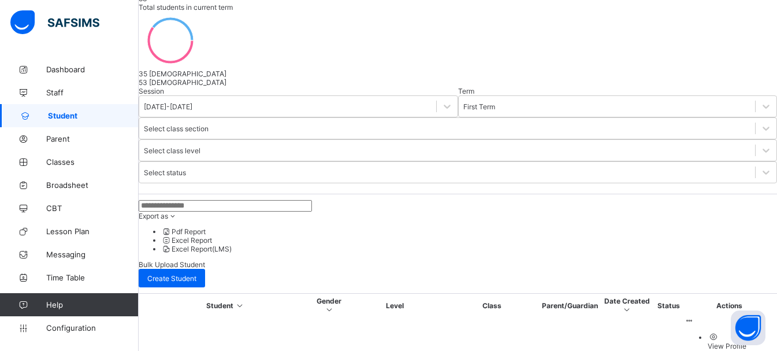
scroll to position [399, 0]
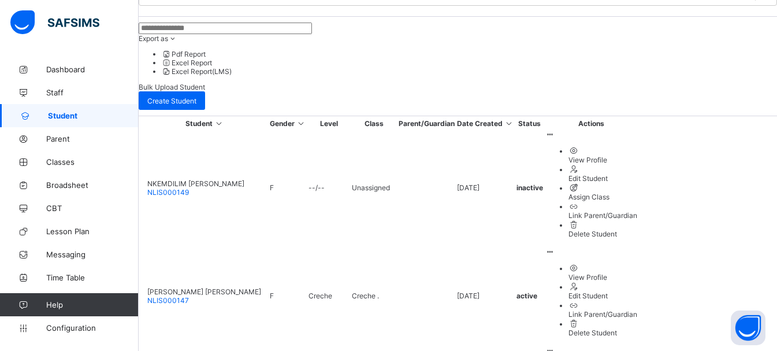
scroll to position [346, 0]
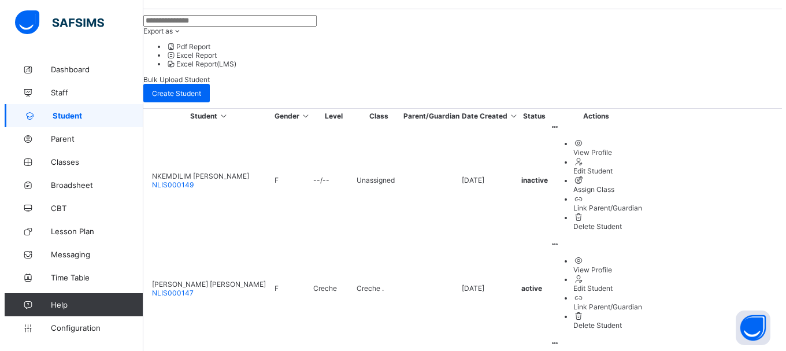
scroll to position [0, 0]
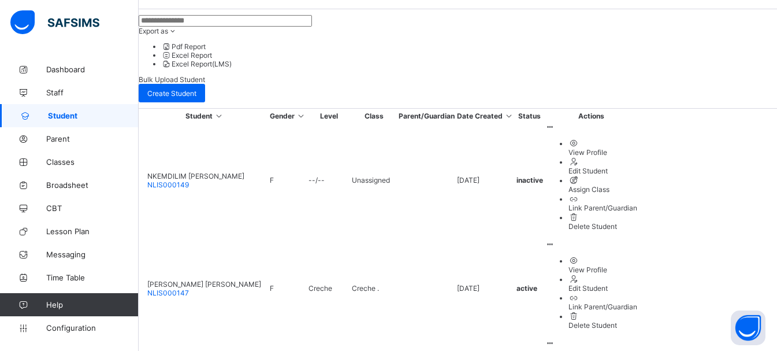
type input "*"
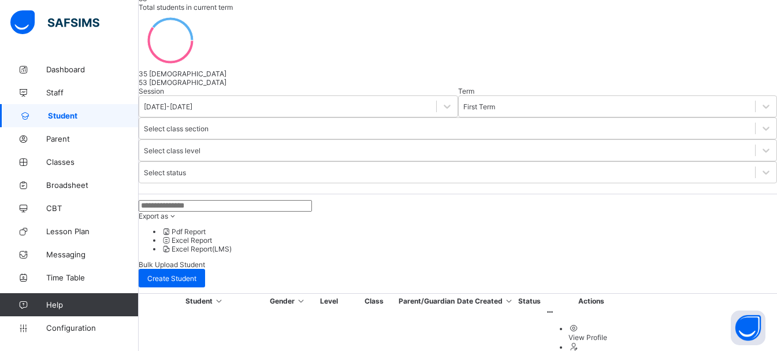
scroll to position [346, 0]
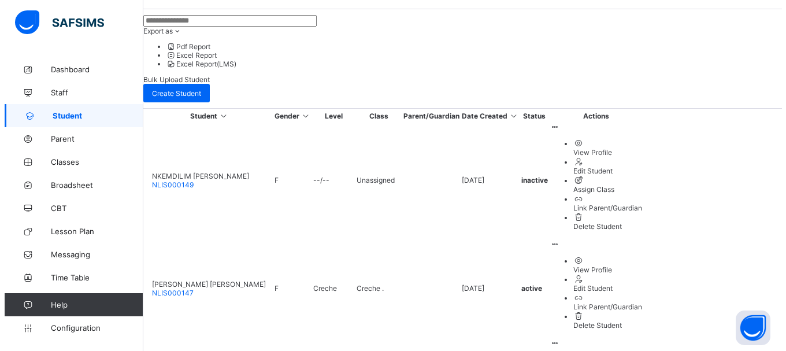
scroll to position [0, 0]
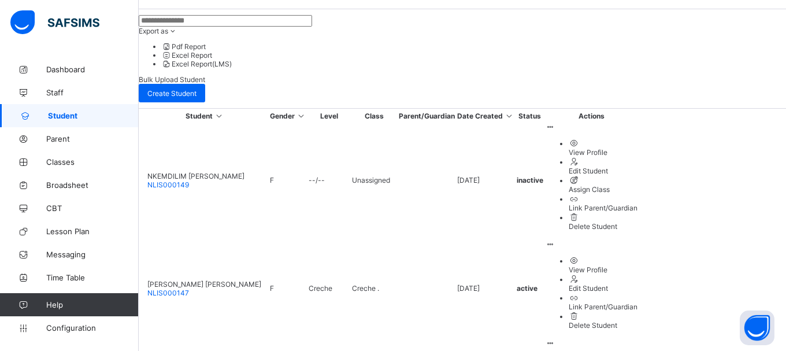
type input "***"
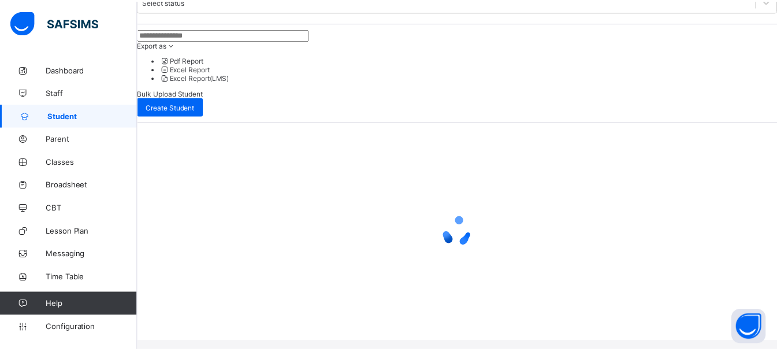
scroll to position [161, 0]
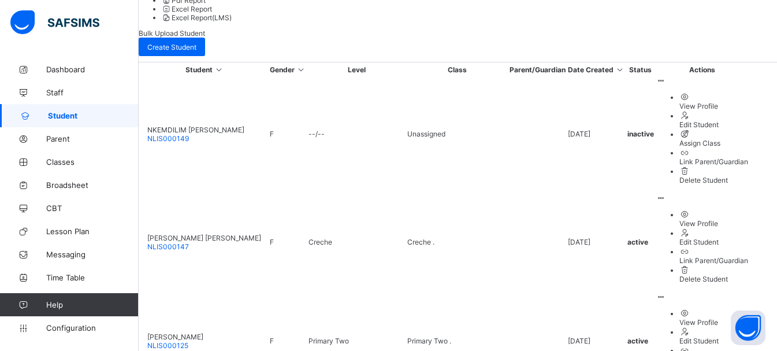
scroll to position [404, 0]
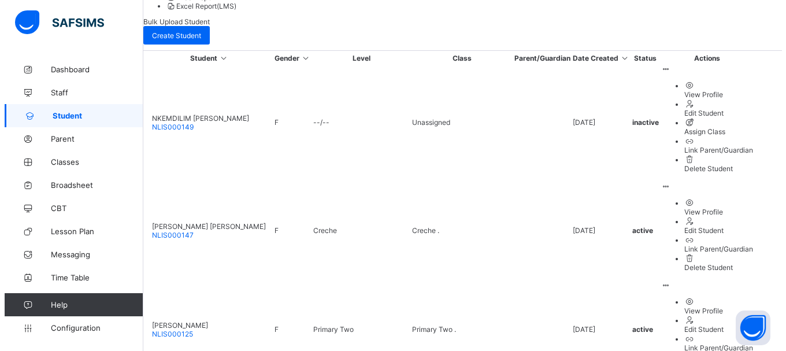
scroll to position [0, 0]
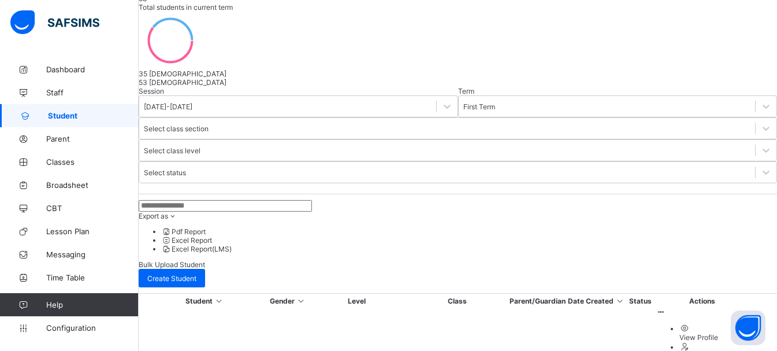
scroll to position [404, 0]
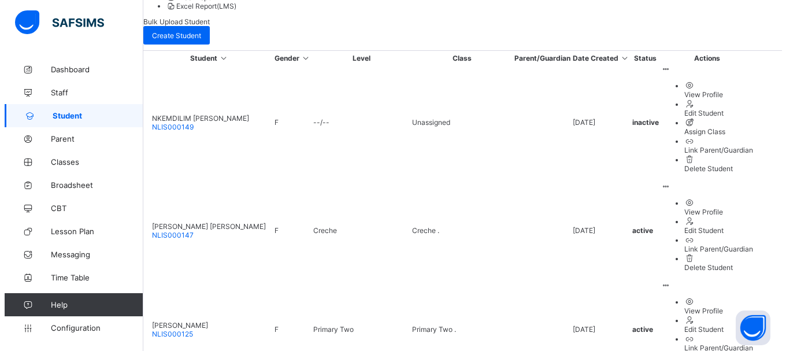
scroll to position [0, 0]
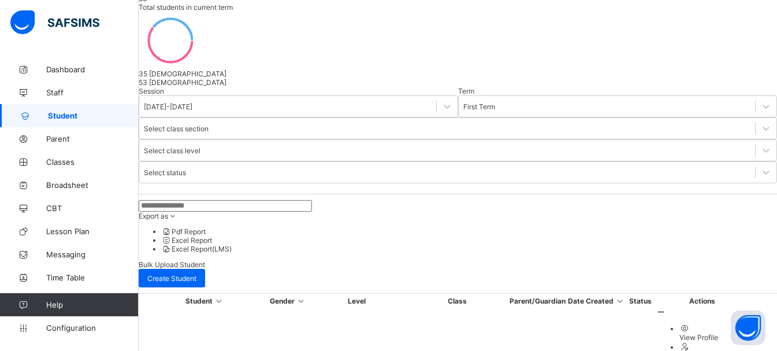
scroll to position [404, 0]
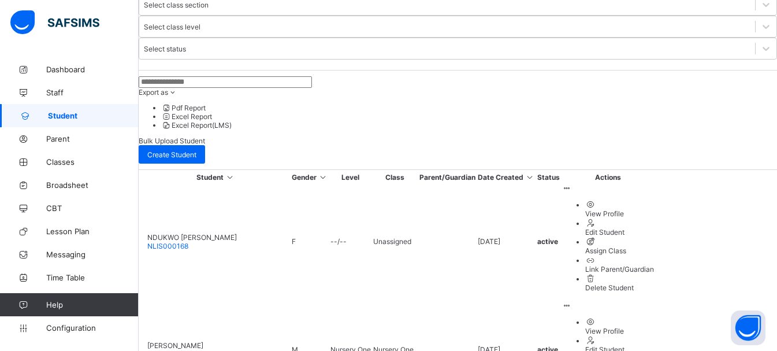
scroll to position [252, 0]
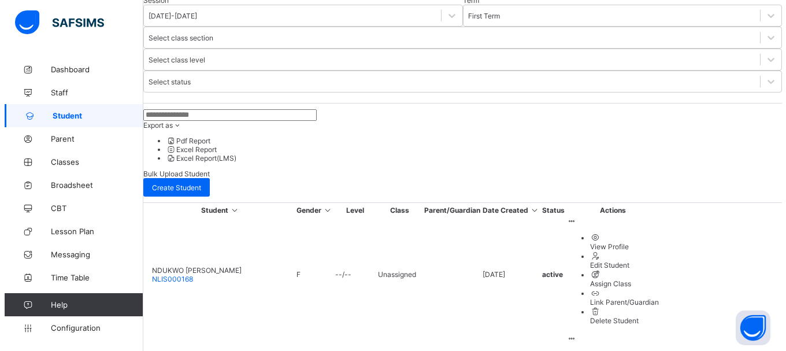
scroll to position [0, 0]
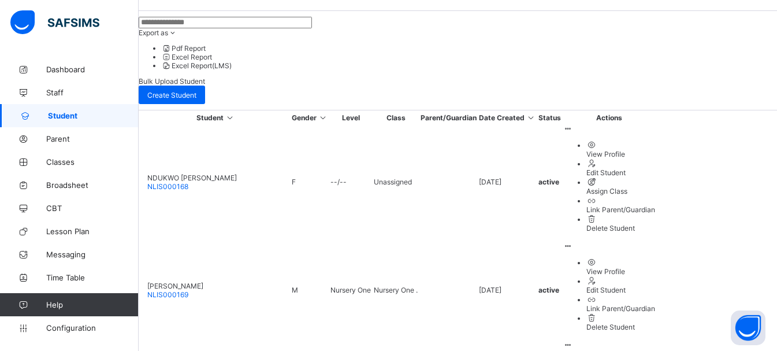
scroll to position [368, 0]
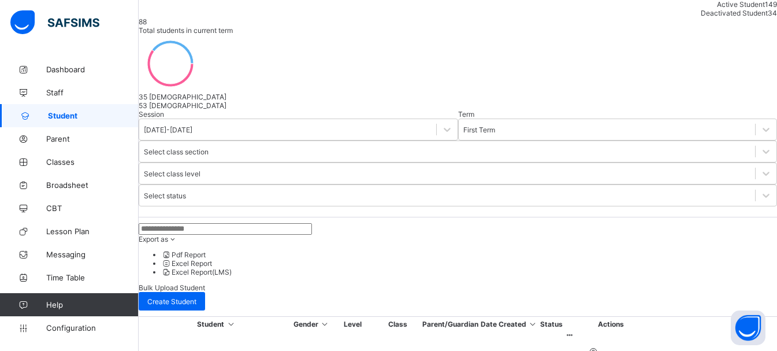
scroll to position [161, 0]
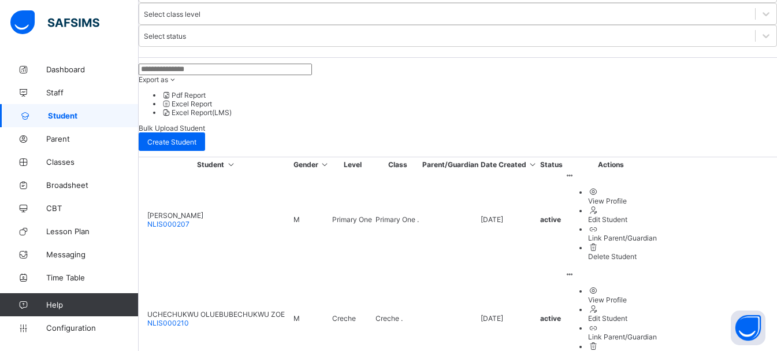
scroll to position [300, 0]
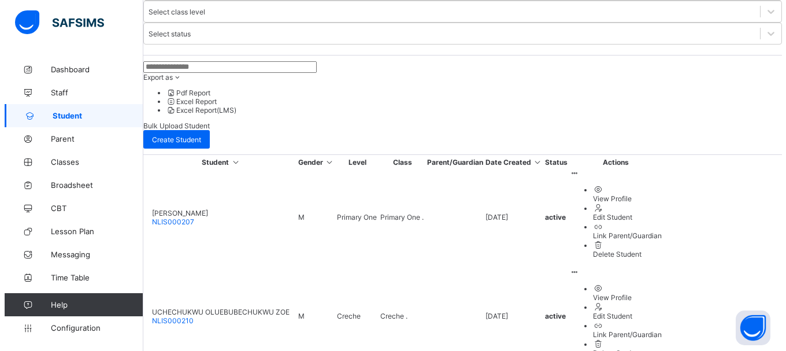
scroll to position [0, 0]
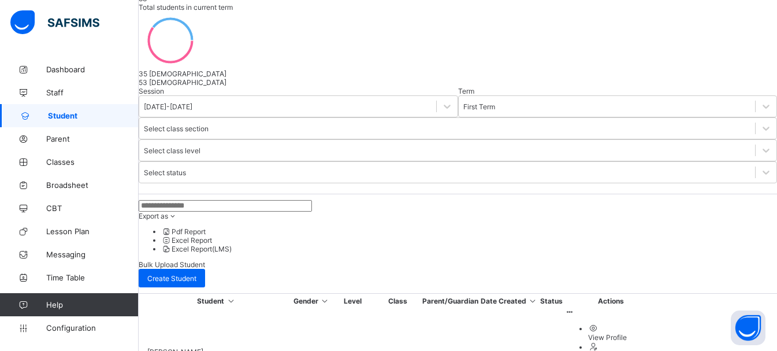
scroll to position [300, 0]
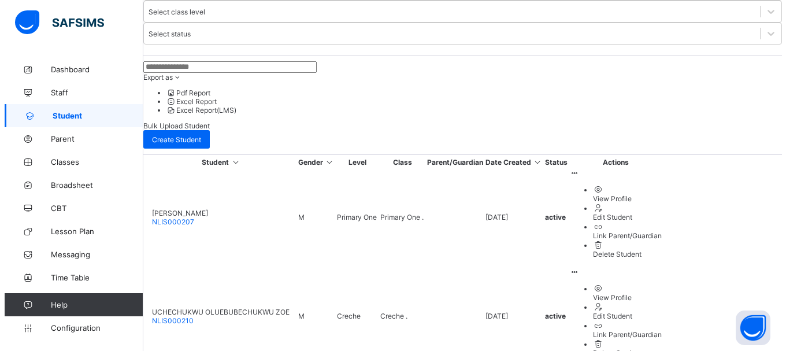
scroll to position [0, 0]
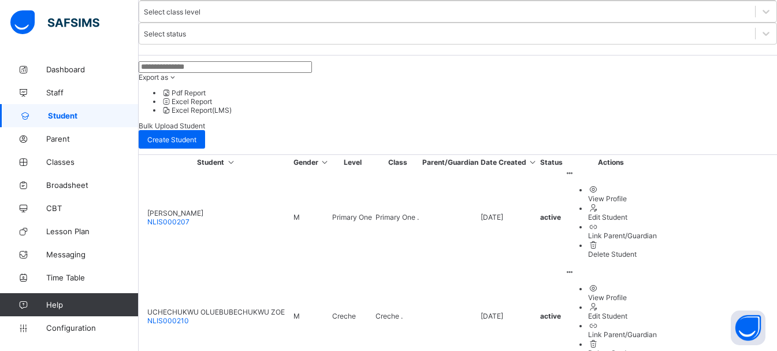
type input "**"
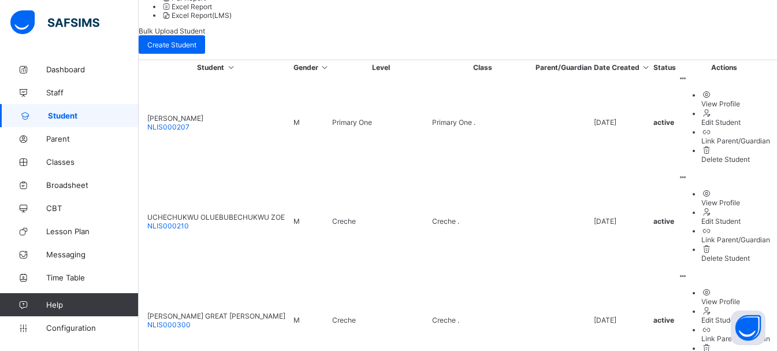
scroll to position [395, 0]
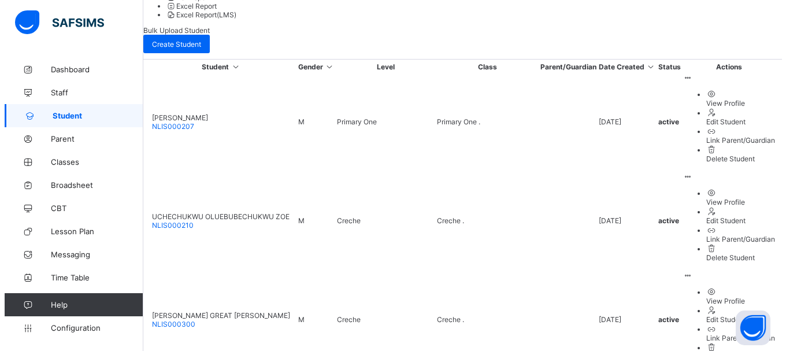
scroll to position [0, 0]
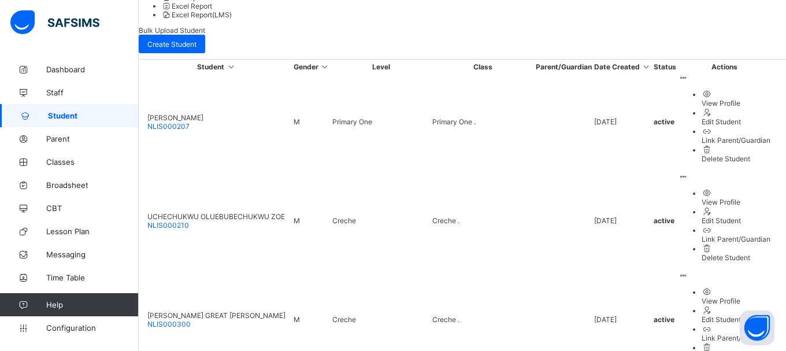
type input "***"
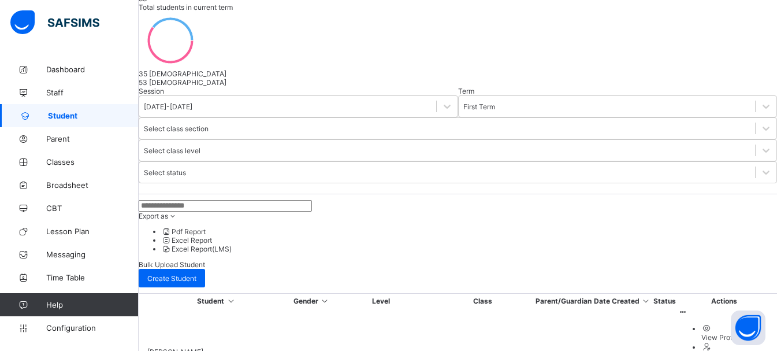
scroll to position [395, 0]
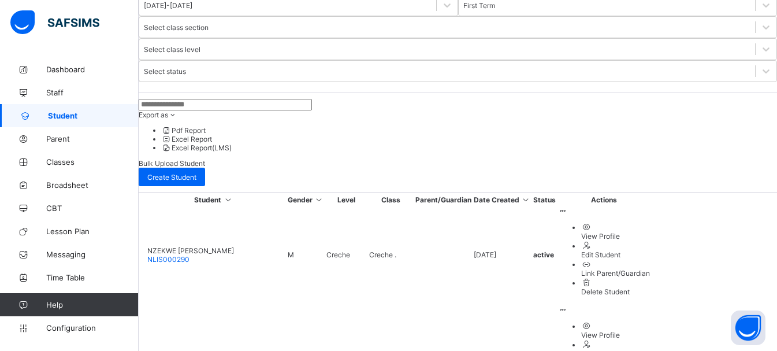
scroll to position [277, 0]
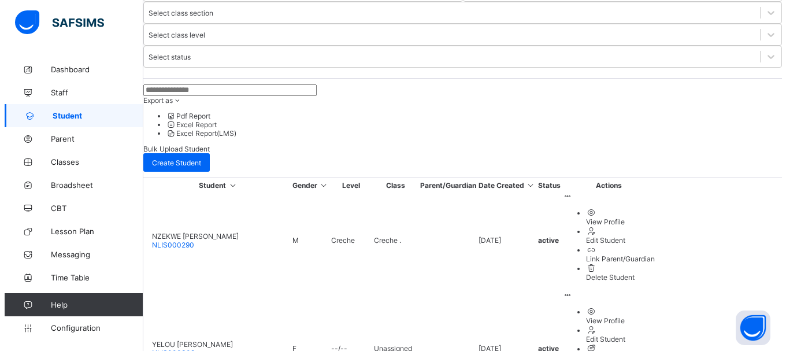
scroll to position [0, 0]
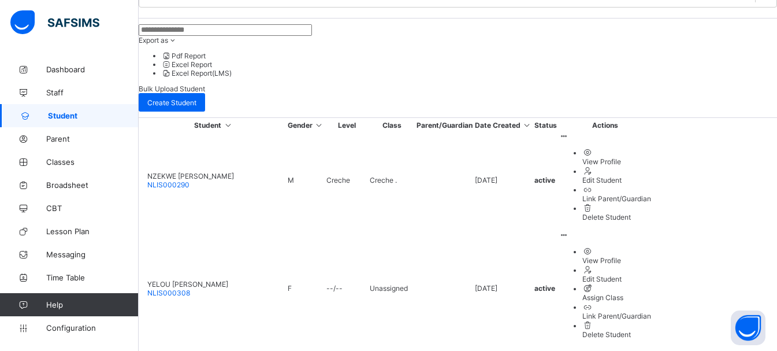
scroll to position [361, 0]
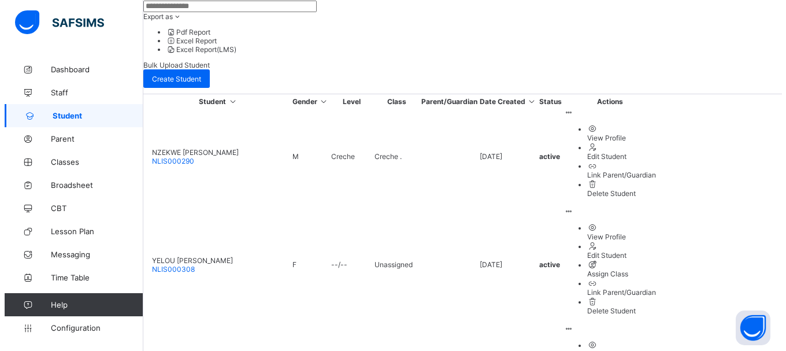
scroll to position [0, 0]
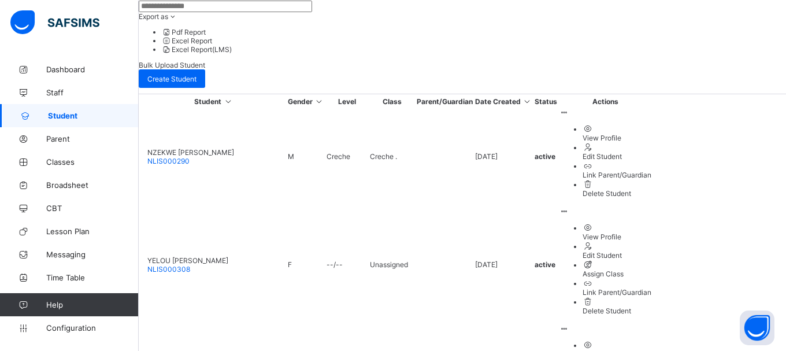
type input "*"
type input "***"
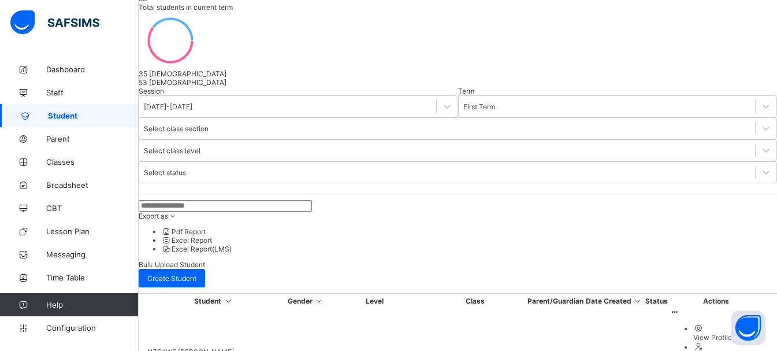
scroll to position [361, 0]
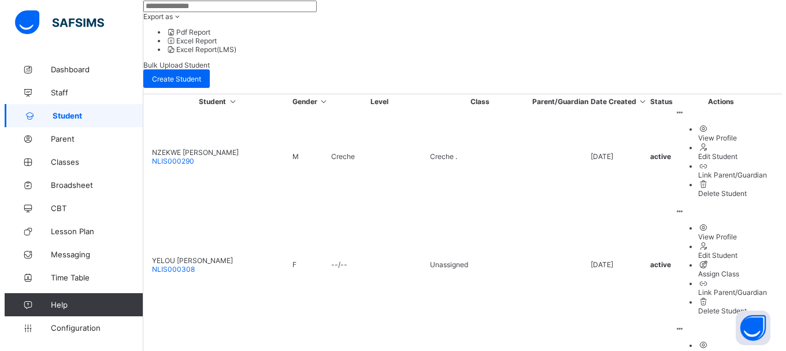
scroll to position [0, 0]
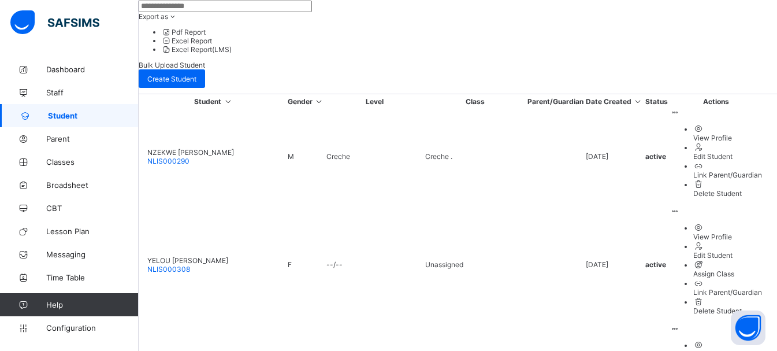
scroll to position [384, 0]
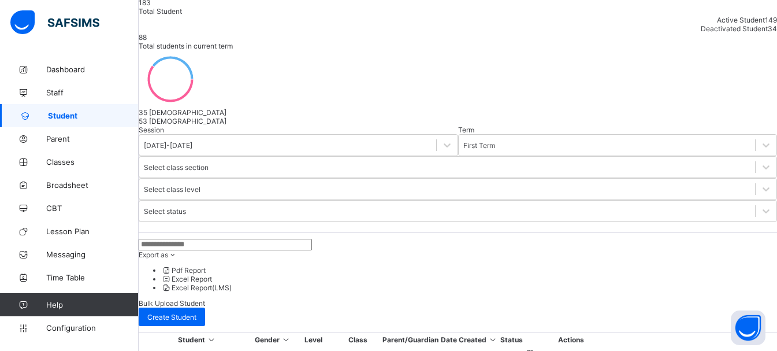
scroll to position [128, 0]
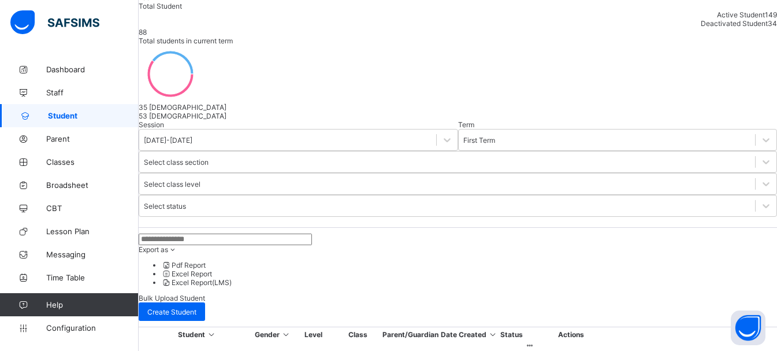
type input "*"
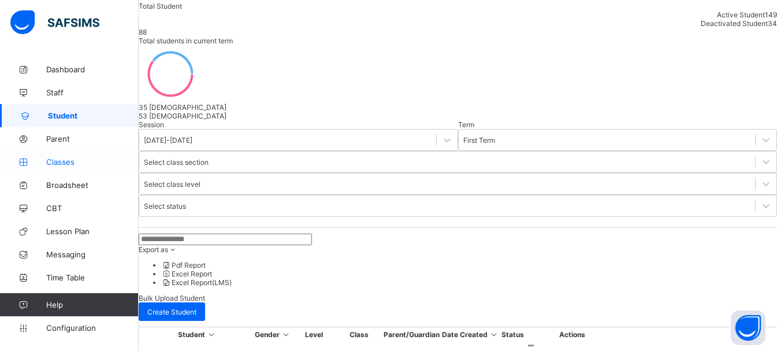
click at [69, 154] on link "Classes" at bounding box center [69, 161] width 139 height 23
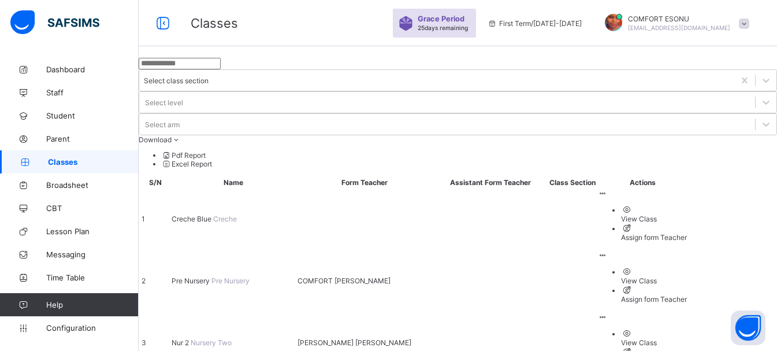
click at [213, 214] on span "Creche Blue" at bounding box center [193, 218] width 42 height 9
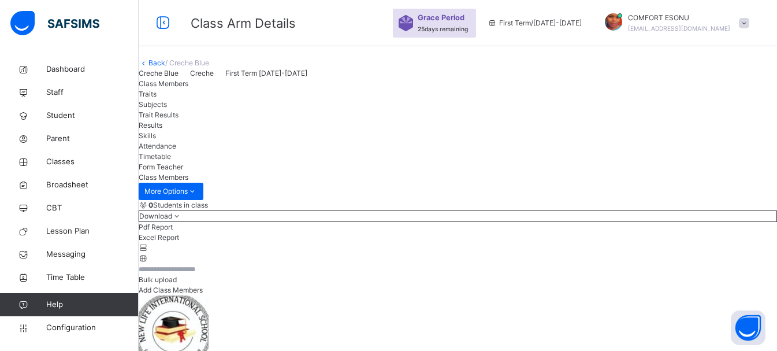
scroll to position [23, 0]
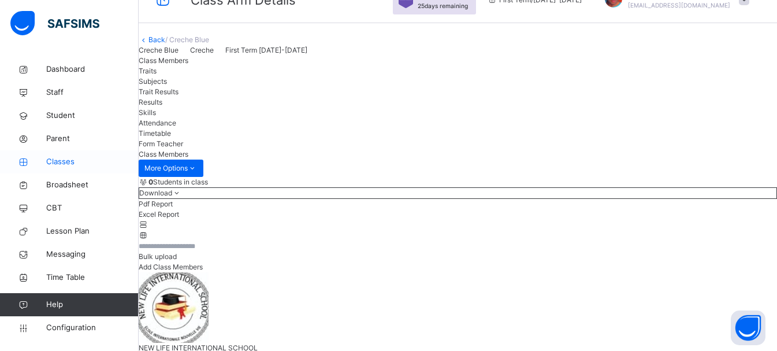
click at [61, 157] on span "Classes" at bounding box center [92, 162] width 92 height 12
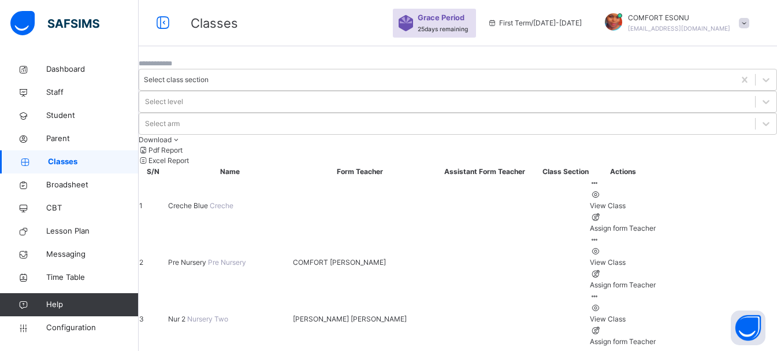
click at [208, 69] on input "text" at bounding box center [173, 63] width 69 height 10
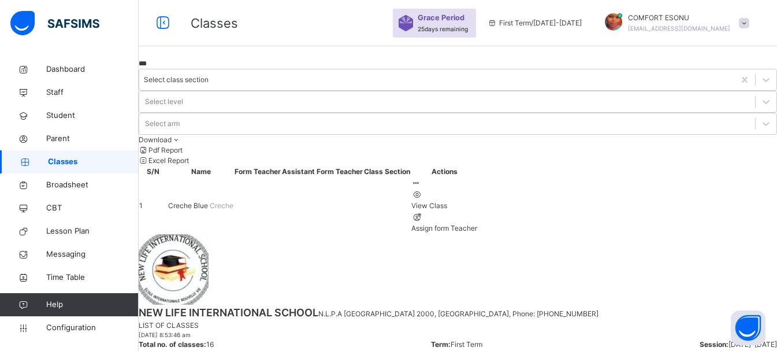
click at [208, 69] on input "***" at bounding box center [173, 63] width 69 height 10
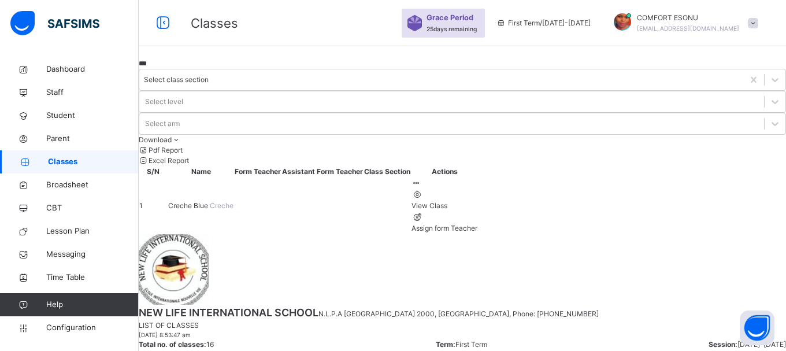
click at [114, 155] on link "Classes" at bounding box center [69, 161] width 139 height 23
click at [202, 69] on input "***" at bounding box center [173, 63] width 69 height 10
type input "*"
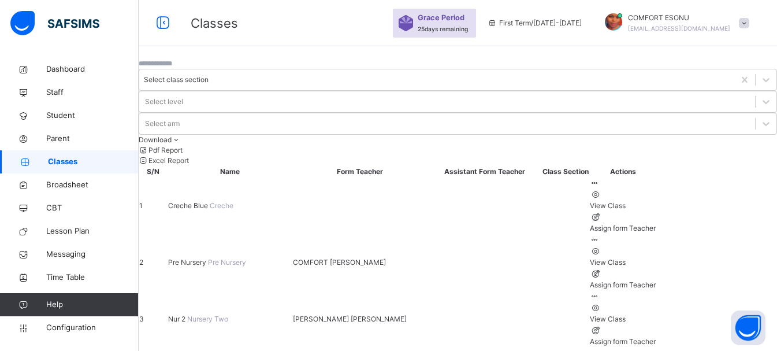
click at [208, 258] on span "Pre Nursery" at bounding box center [188, 262] width 40 height 9
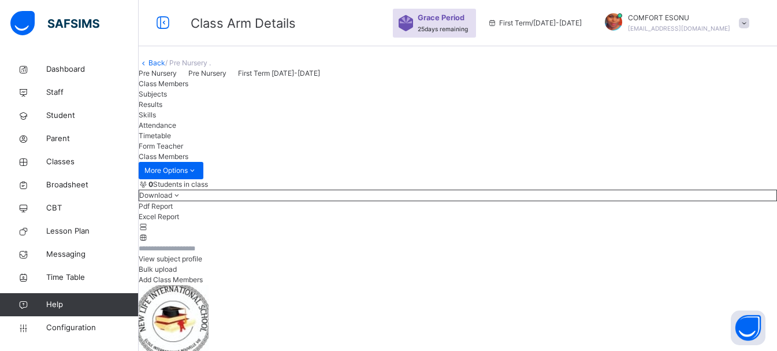
scroll to position [130, 0]
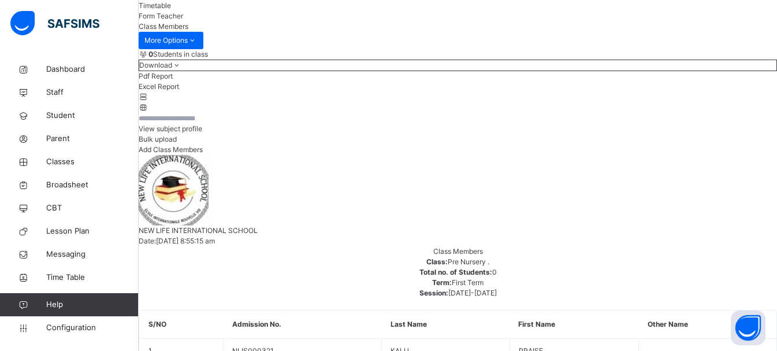
click at [64, 118] on span "Student" at bounding box center [92, 116] width 92 height 12
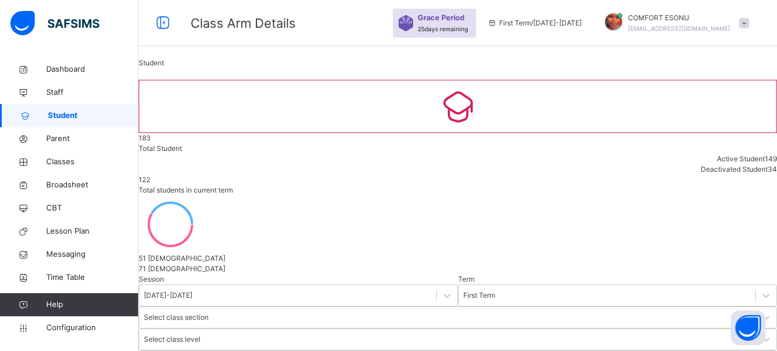
click at [750, 28] on span at bounding box center [744, 23] width 10 height 10
click at [208, 195] on div at bounding box center [173, 224] width 69 height 58
click at [202, 195] on icon at bounding box center [171, 224] width 64 height 58
click at [150, 175] on span "122" at bounding box center [145, 179] width 12 height 9
click at [379, 154] on div "Active Student 149" at bounding box center [458, 159] width 639 height 10
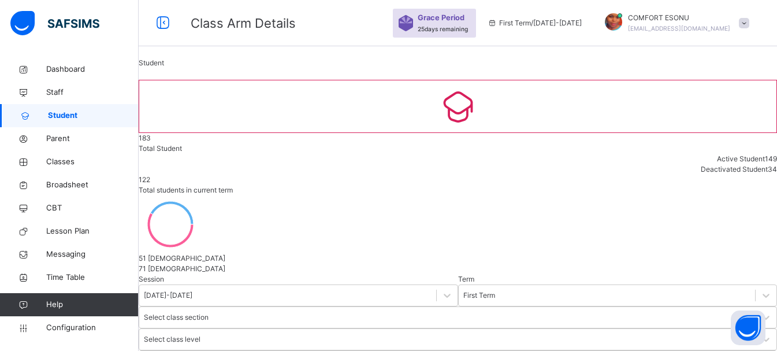
click at [521, 183] on div "122 Total students in current term" at bounding box center [458, 185] width 639 height 21
click at [45, 170] on link "Classes" at bounding box center [69, 161] width 139 height 23
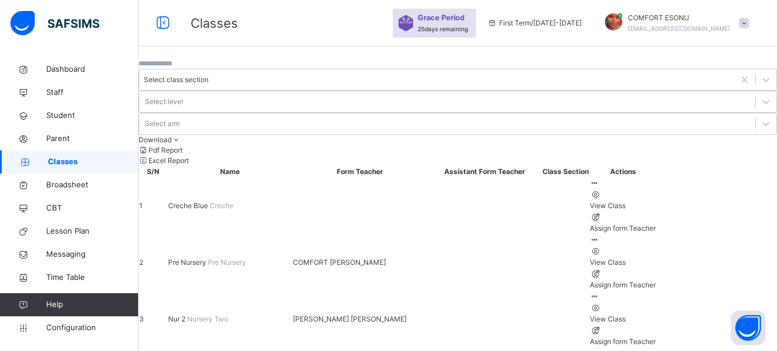
click at [187, 314] on span "Nur 2" at bounding box center [177, 318] width 19 height 9
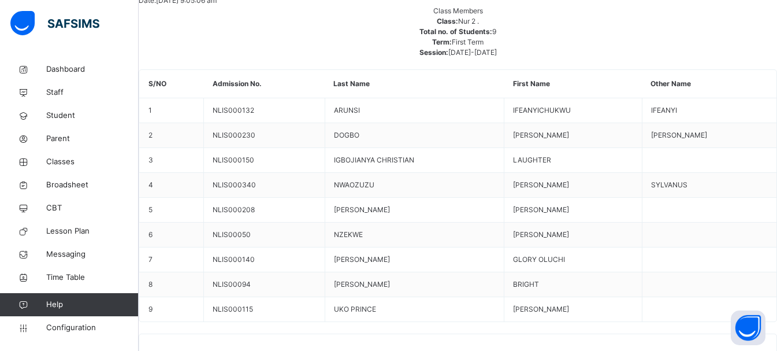
scroll to position [347, 0]
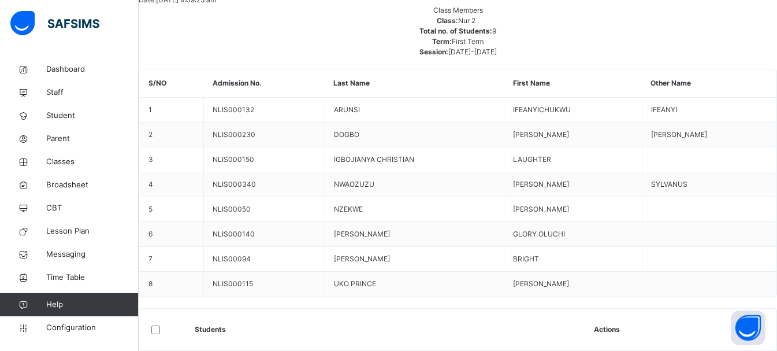
scroll to position [401, 0]
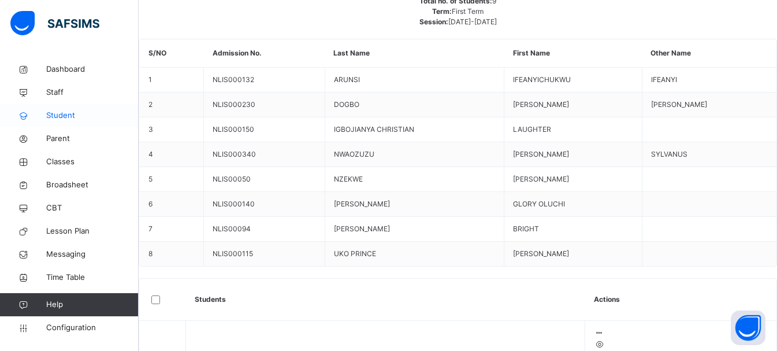
click at [64, 112] on span "Student" at bounding box center [92, 116] width 92 height 12
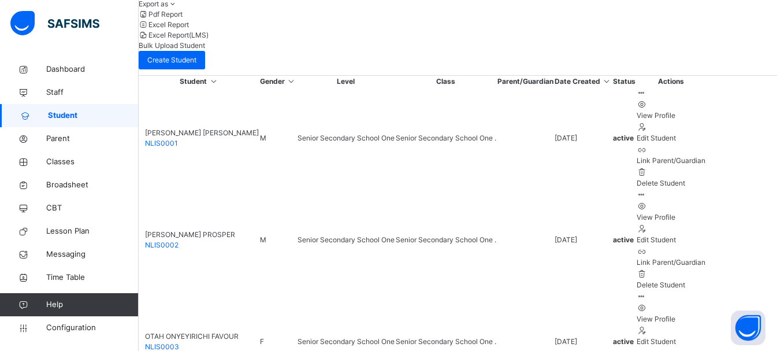
scroll to position [94, 0]
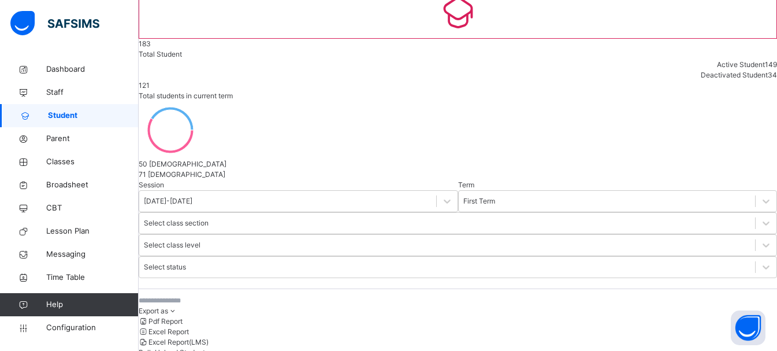
click at [269, 295] on input "text" at bounding box center [225, 300] width 173 height 10
type input "*****"
click at [438, 295] on div "***** Export as Pdf Report Excel Report Excel Report (LMS) Bulk Upload Student …" at bounding box center [458, 335] width 639 height 81
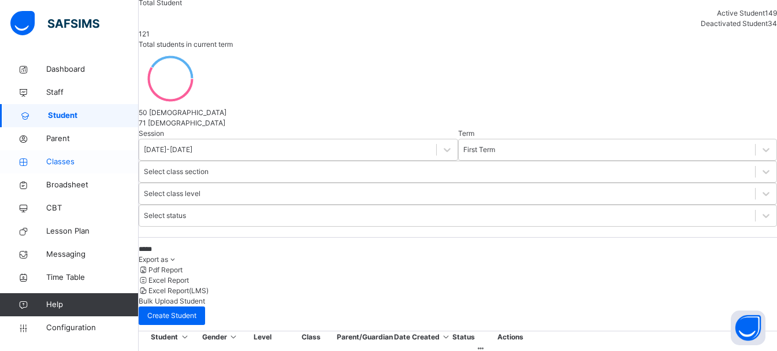
click at [69, 160] on span "Classes" at bounding box center [92, 162] width 92 height 12
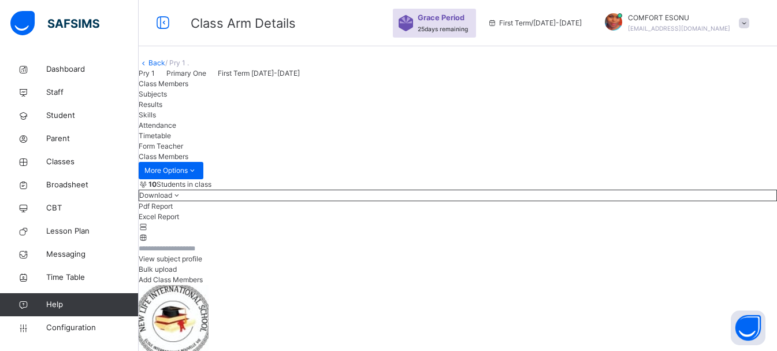
scroll to position [462, 0]
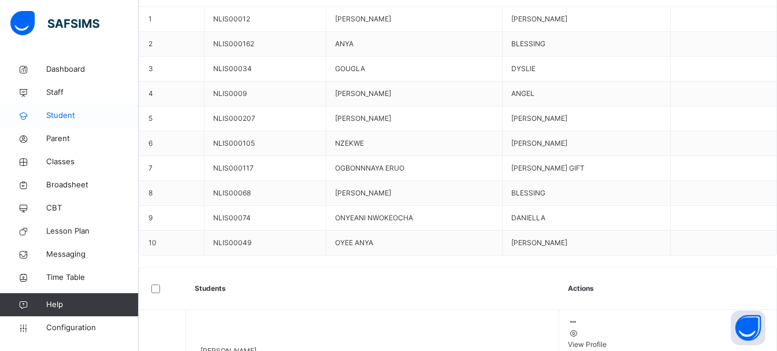
click at [62, 118] on span "Student" at bounding box center [92, 116] width 92 height 12
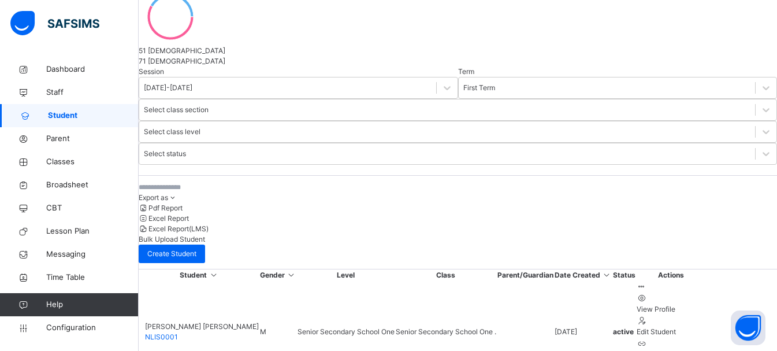
scroll to position [429, 0]
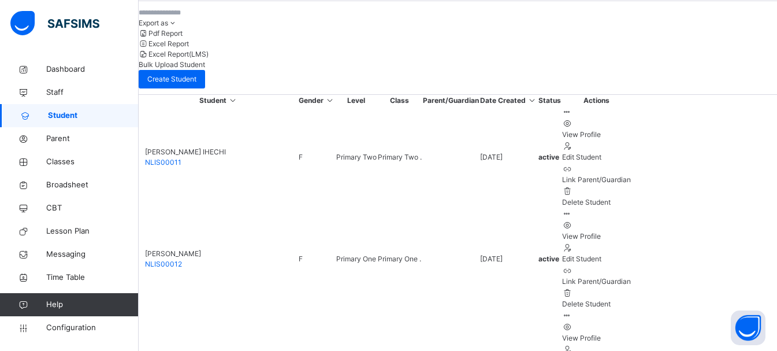
scroll to position [401, 0]
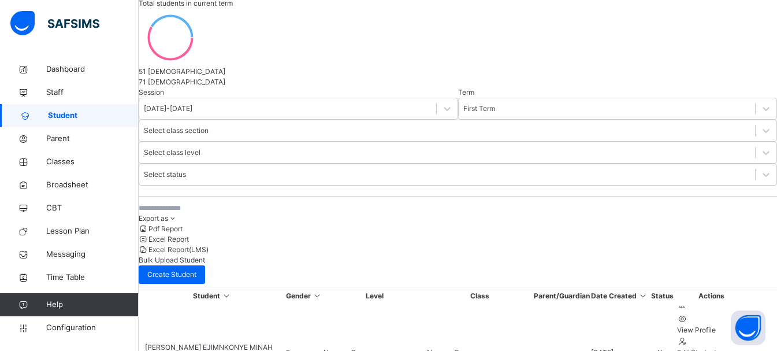
scroll to position [447, 0]
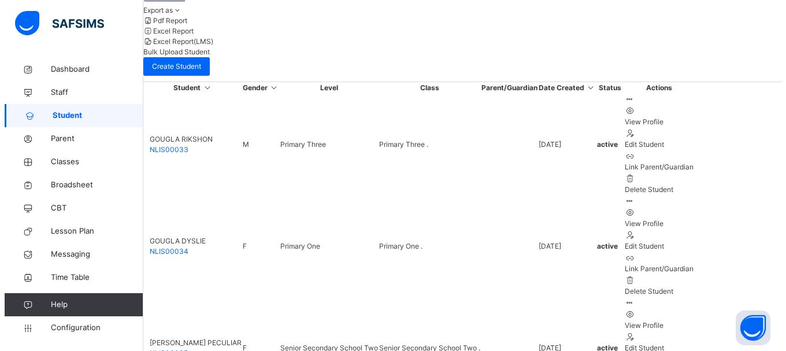
scroll to position [418, 0]
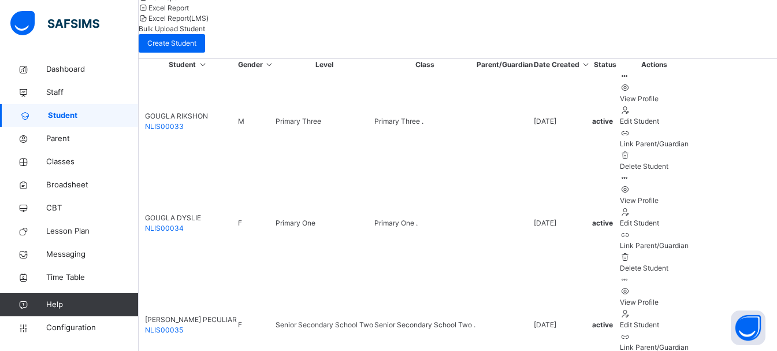
type input "**"
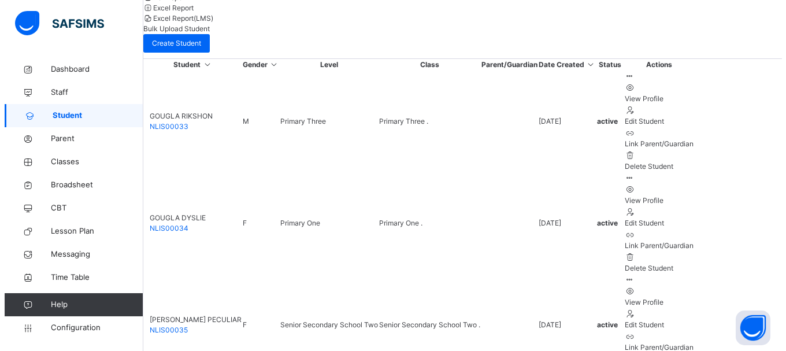
scroll to position [0, 0]
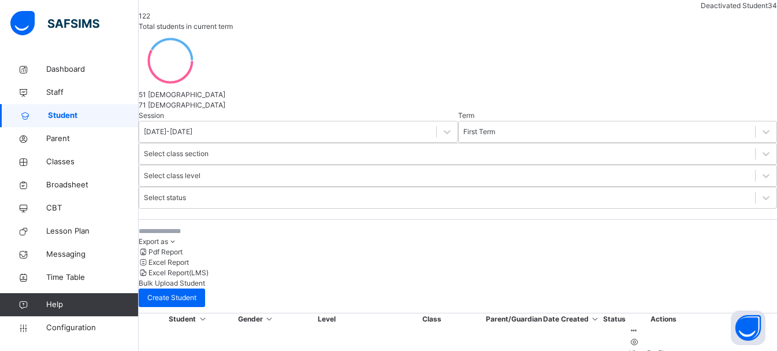
scroll to position [418, 0]
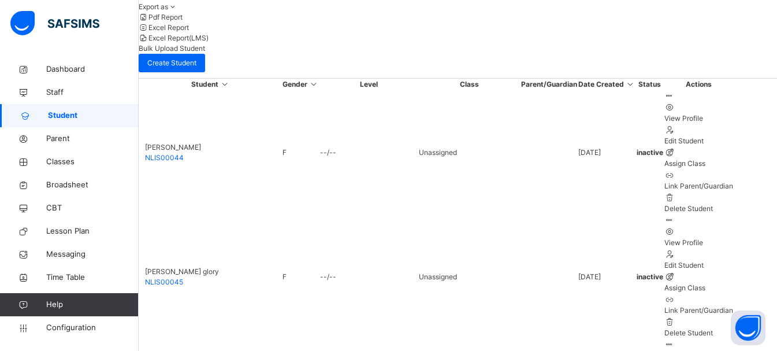
scroll to position [439, 0]
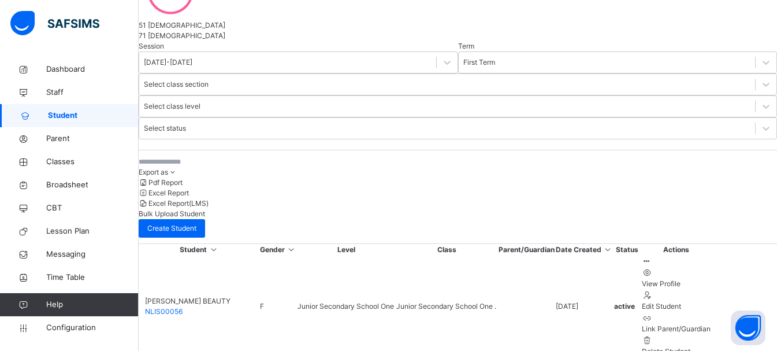
scroll to position [414, 0]
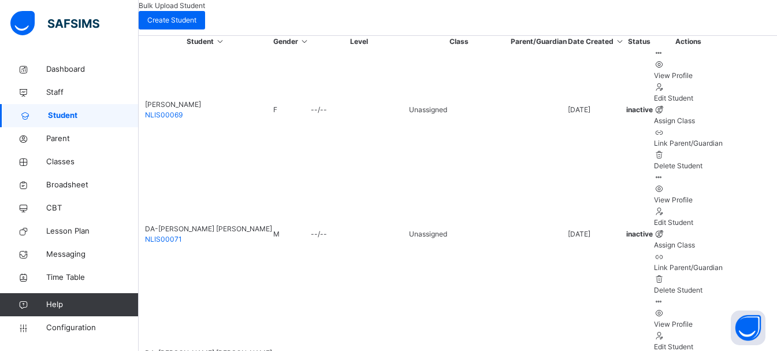
scroll to position [455, 0]
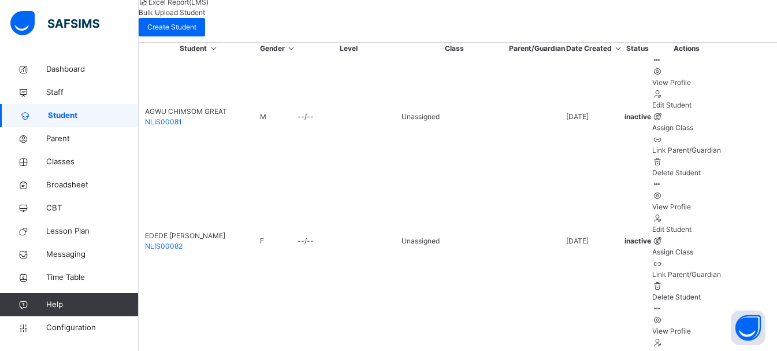
scroll to position [435, 0]
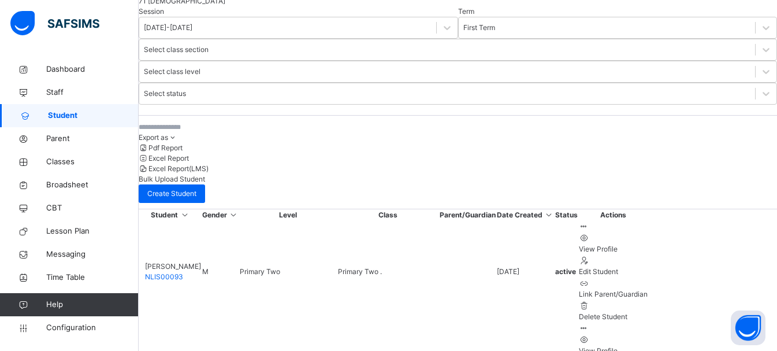
scroll to position [429, 0]
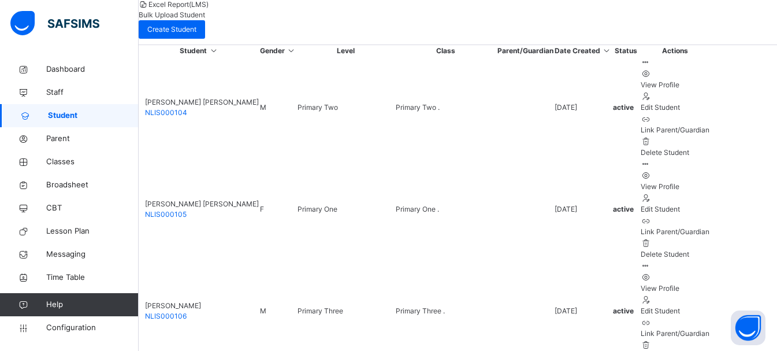
scroll to position [438, 0]
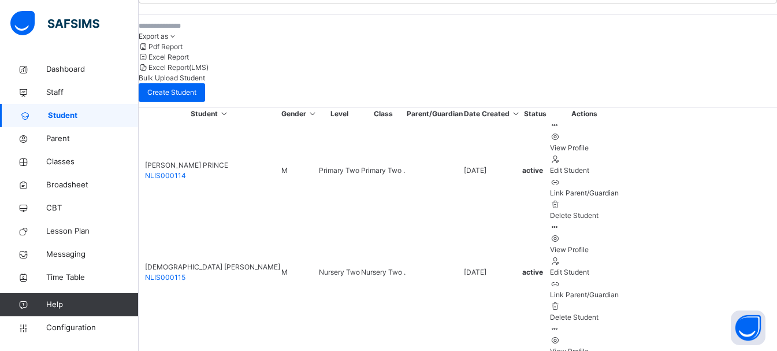
scroll to position [396, 0]
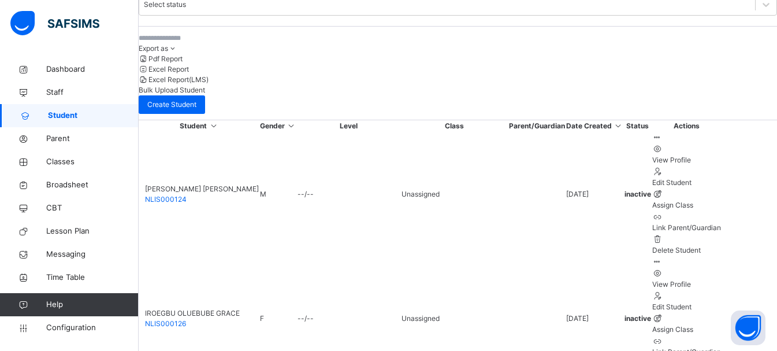
scroll to position [438, 0]
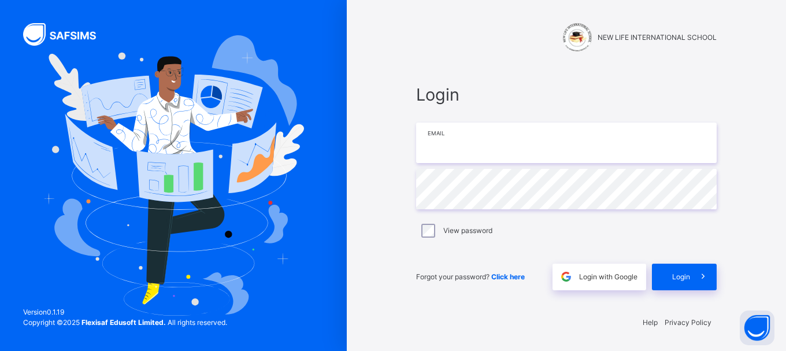
click at [496, 143] on input "email" at bounding box center [566, 143] width 301 height 40
type input "**********"
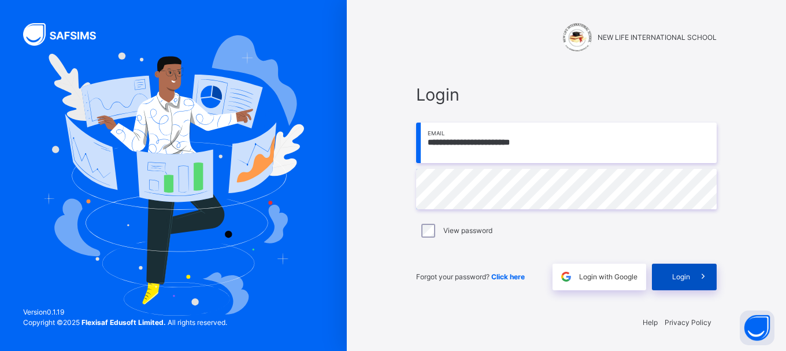
click at [687, 284] on div "Login" at bounding box center [684, 277] width 65 height 27
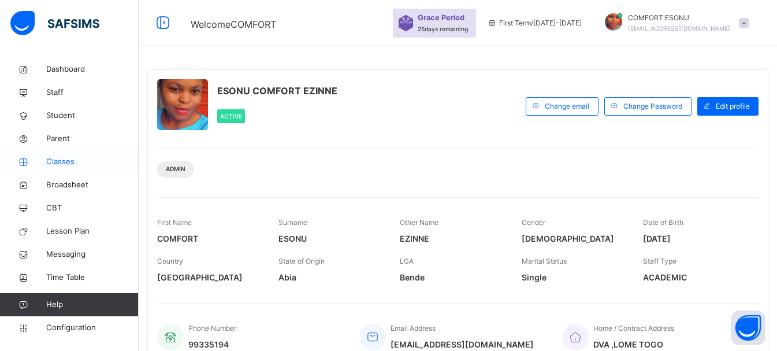
click at [54, 161] on span "Classes" at bounding box center [92, 162] width 92 height 12
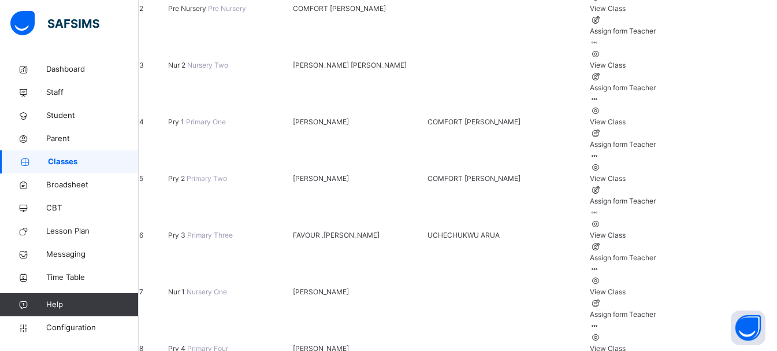
scroll to position [324, 0]
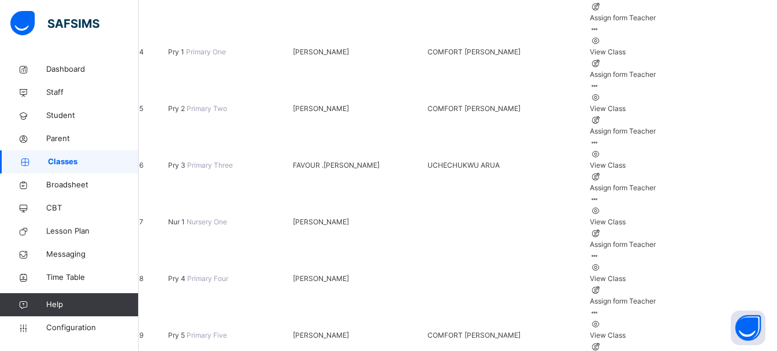
click at [187, 274] on span "Pry 4" at bounding box center [177, 278] width 19 height 9
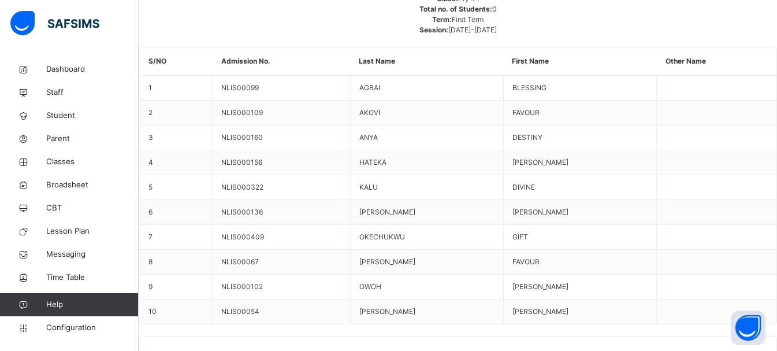
scroll to position [86, 0]
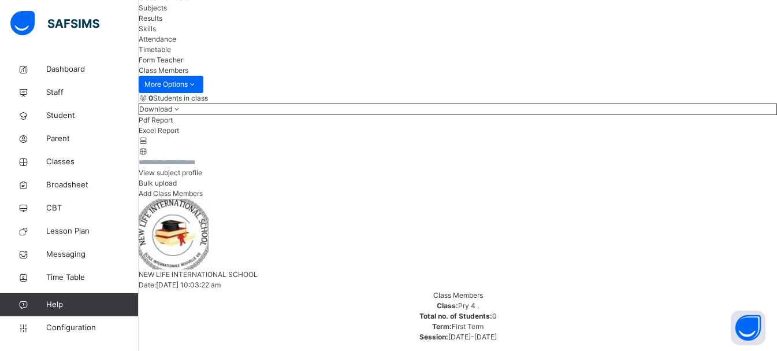
click at [183, 64] on span "Form Teacher" at bounding box center [161, 59] width 45 height 9
drag, startPoint x: 431, startPoint y: 142, endPoint x: 386, endPoint y: 196, distance: 70.6
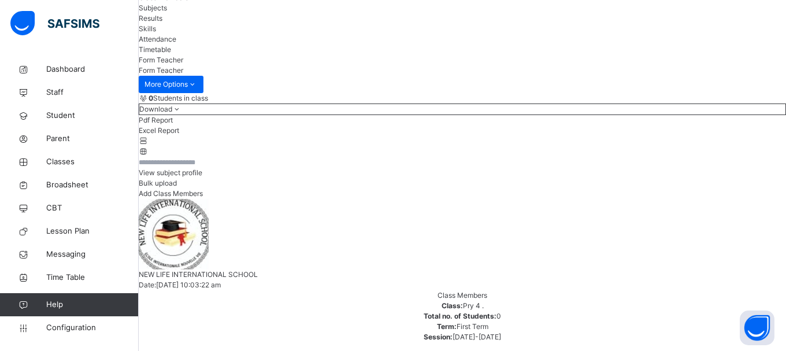
type input "**"
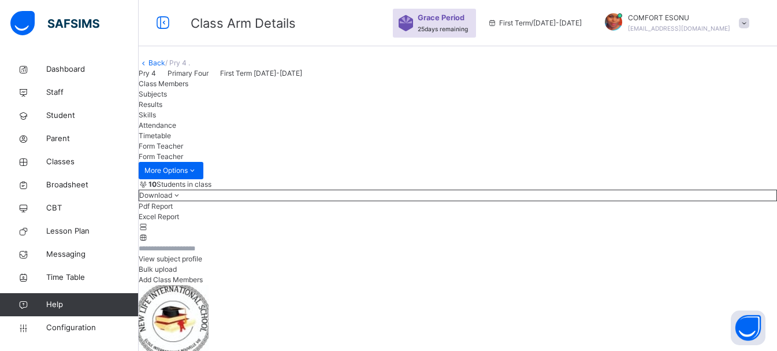
click at [165, 67] on link "Back" at bounding box center [157, 62] width 17 height 9
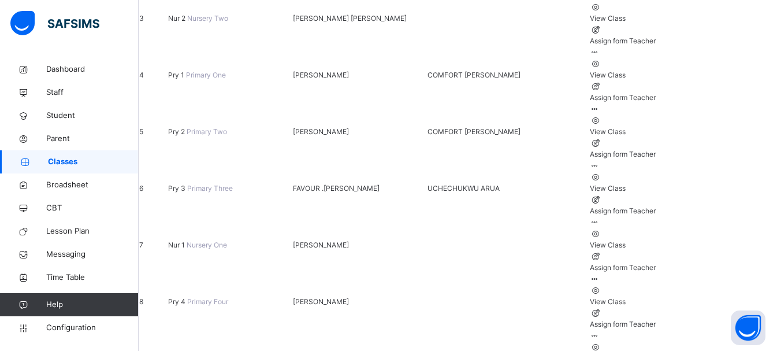
scroll to position [324, 0]
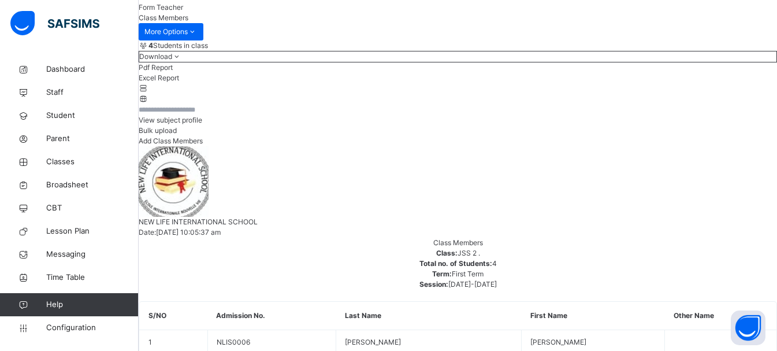
scroll to position [162, 0]
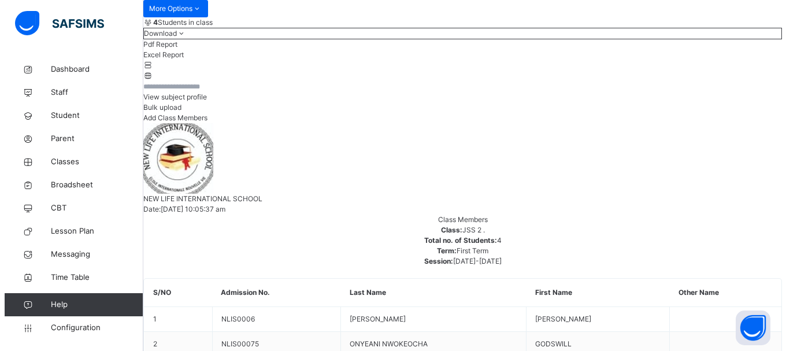
scroll to position [110, 0]
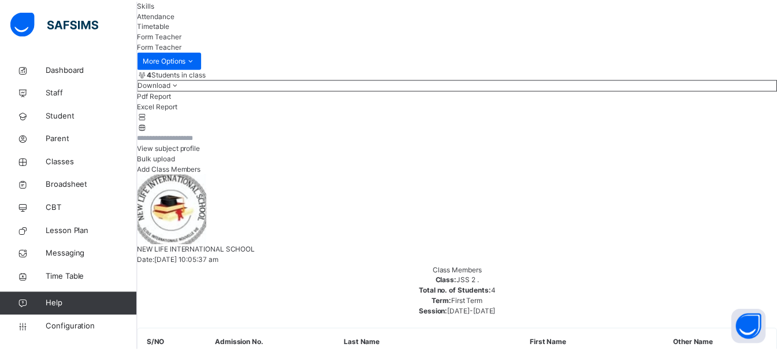
scroll to position [0, 0]
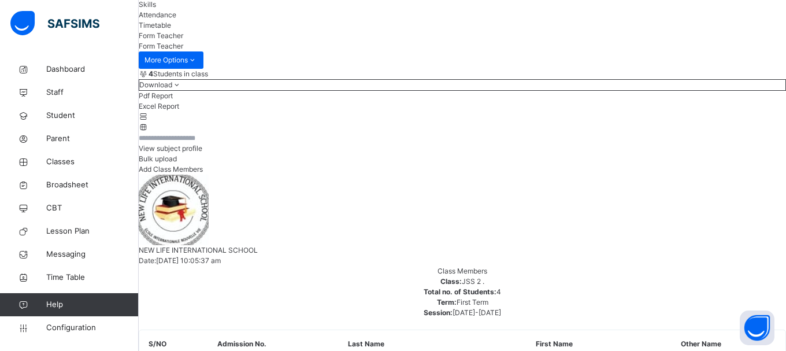
type input "***"
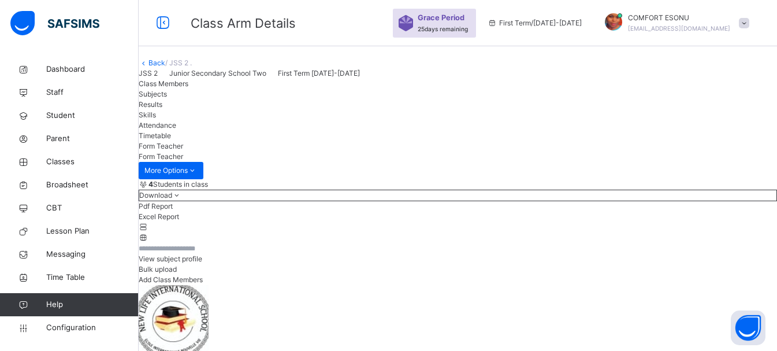
click at [165, 67] on link "Back" at bounding box center [157, 62] width 17 height 9
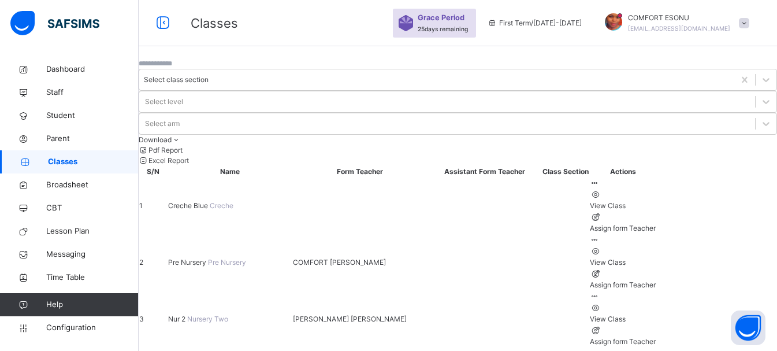
scroll to position [370, 0]
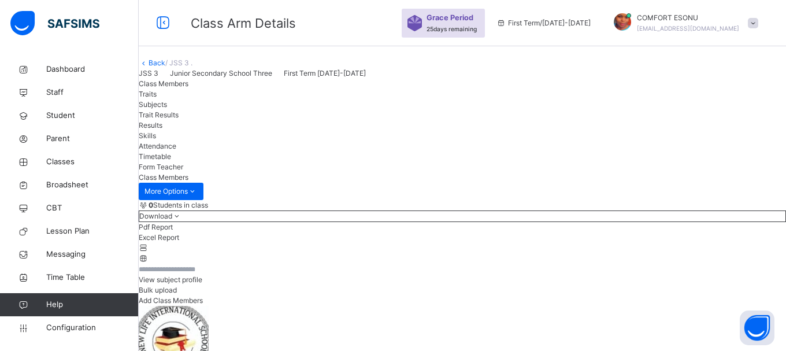
click at [183, 171] on span "Form Teacher" at bounding box center [161, 166] width 45 height 9
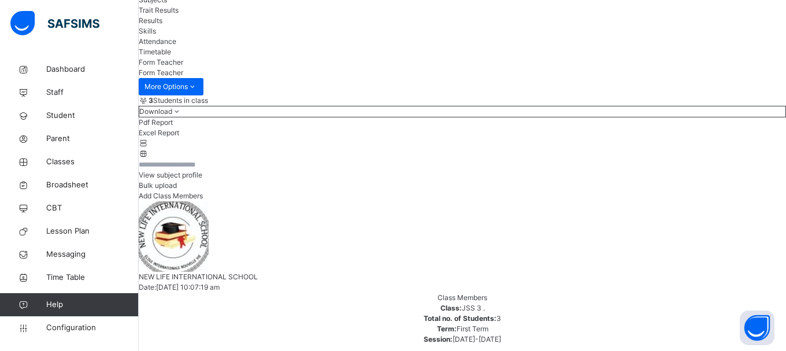
type input "****"
click at [65, 163] on span "Classes" at bounding box center [92, 162] width 92 height 12
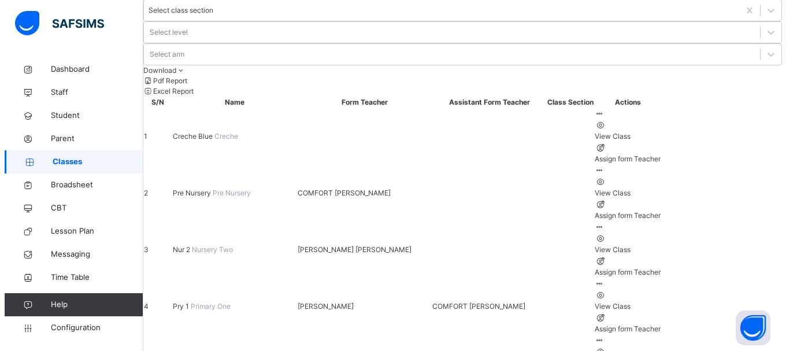
scroll to position [347, 0]
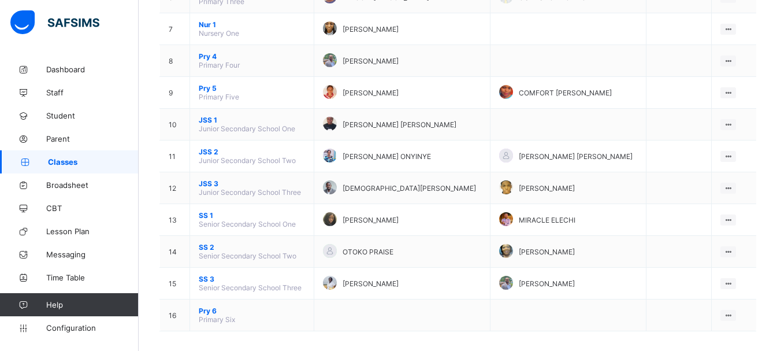
scroll to position [322, 0]
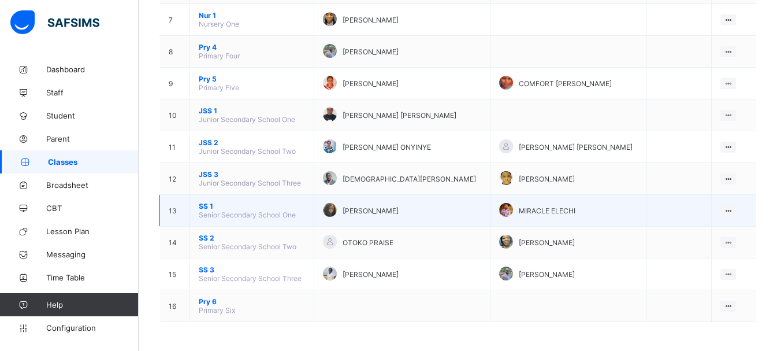
click at [227, 202] on span "SS 1" at bounding box center [252, 206] width 106 height 9
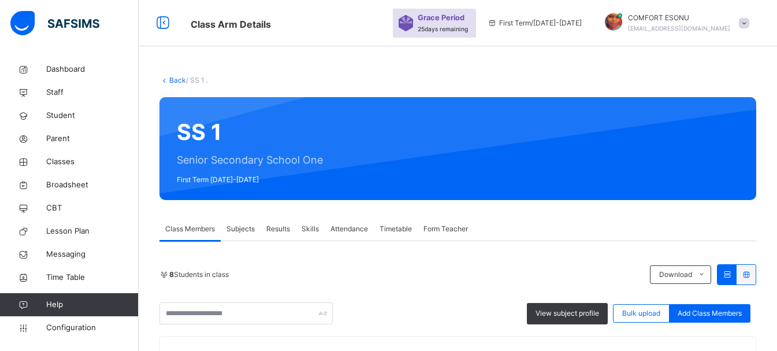
click at [444, 236] on div "Form Teacher" at bounding box center [446, 228] width 56 height 23
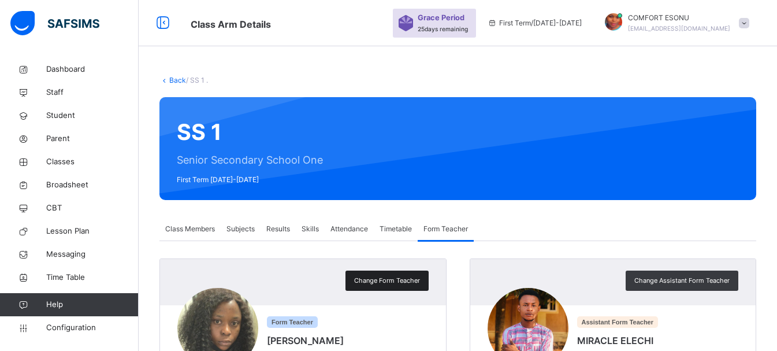
click at [383, 286] on div "Change Form Teacher" at bounding box center [387, 280] width 83 height 20
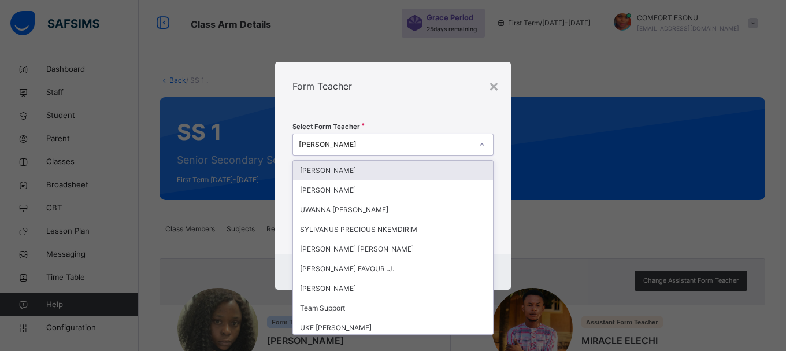
click at [368, 151] on div "[PERSON_NAME]" at bounding box center [382, 144] width 178 height 18
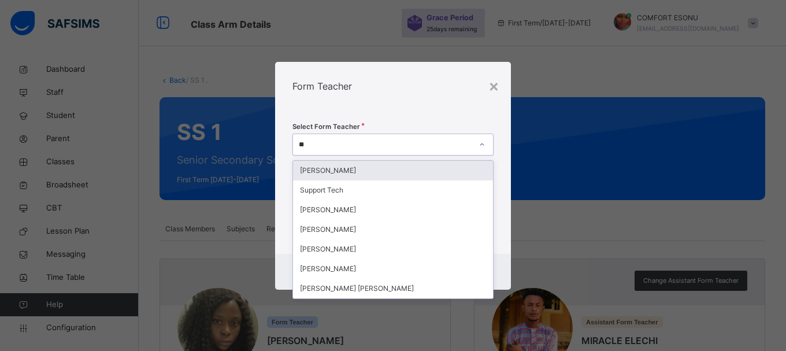
type input "***"
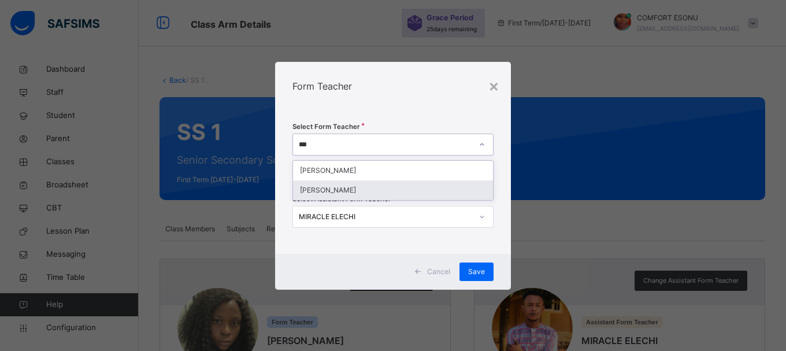
click at [350, 193] on div "[PERSON_NAME]" at bounding box center [393, 190] width 200 height 20
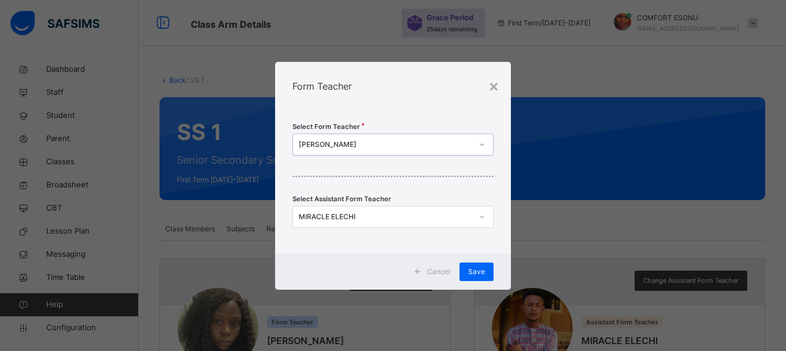
click at [358, 221] on div "MIRACLE ELECHI" at bounding box center [385, 217] width 173 height 10
click at [525, 243] on div "× Form Teacher Select Form Teacher CHRISTOPHER ANURI Select Assistant Form Teac…" at bounding box center [393, 175] width 786 height 351
click at [476, 269] on span "Save" at bounding box center [476, 271] width 17 height 10
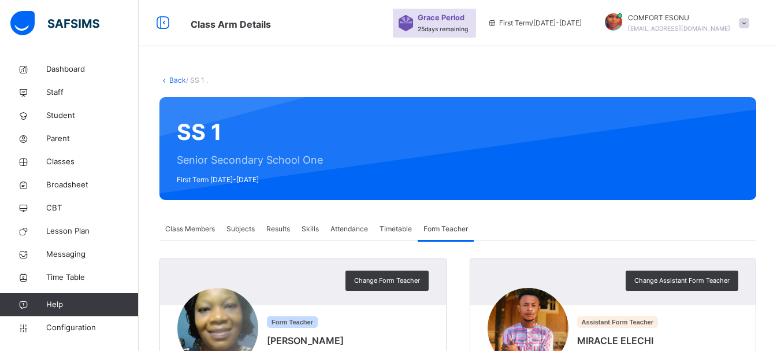
click at [170, 80] on link "Back" at bounding box center [177, 80] width 17 height 9
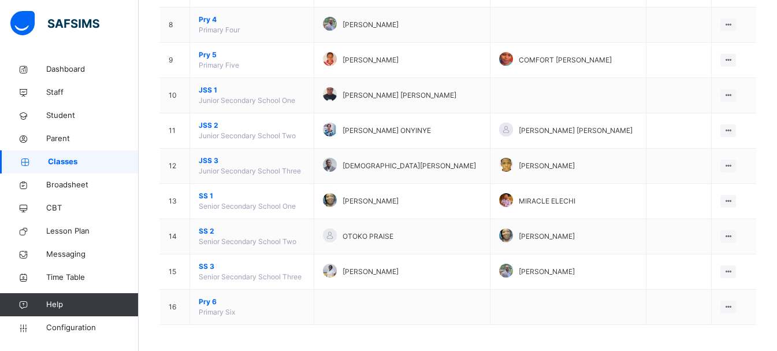
scroll to position [380, 0]
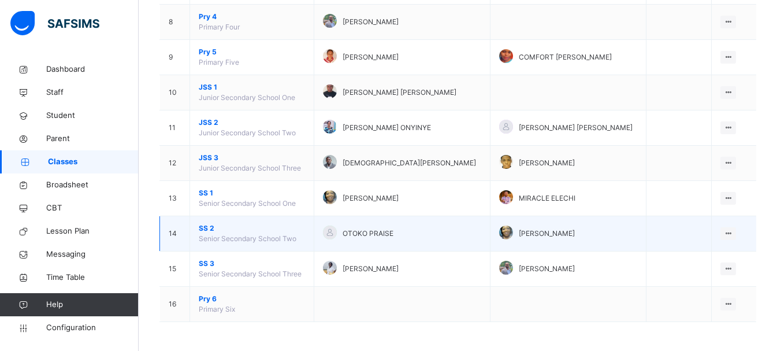
click at [208, 223] on td "SS 2 Senior Secondary School Two" at bounding box center [252, 233] width 124 height 35
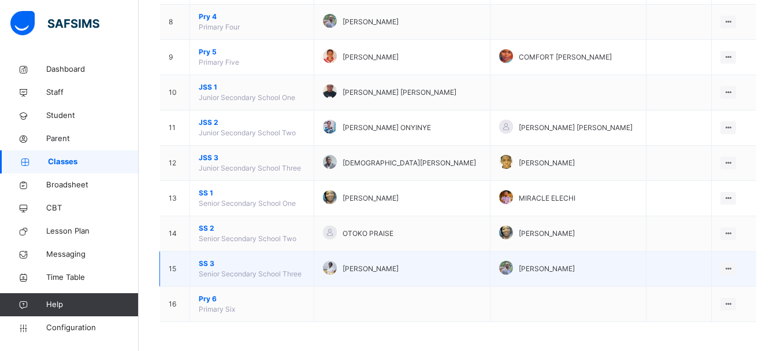
click at [209, 262] on span "SS 3" at bounding box center [252, 263] width 106 height 10
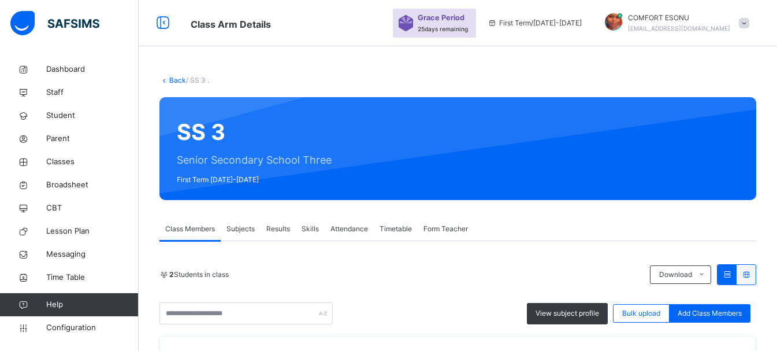
click at [455, 230] on span "Form Teacher" at bounding box center [446, 229] width 45 height 10
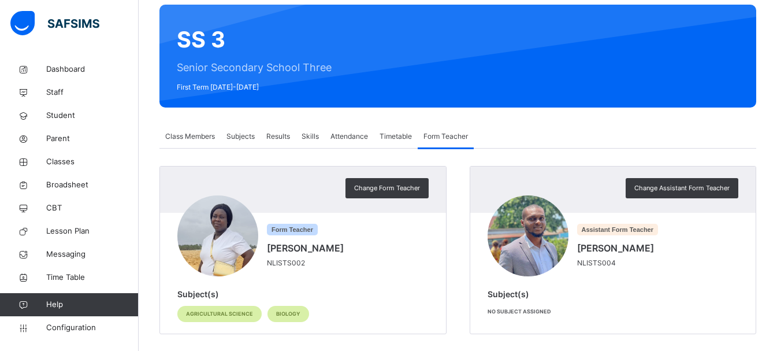
scroll to position [105, 0]
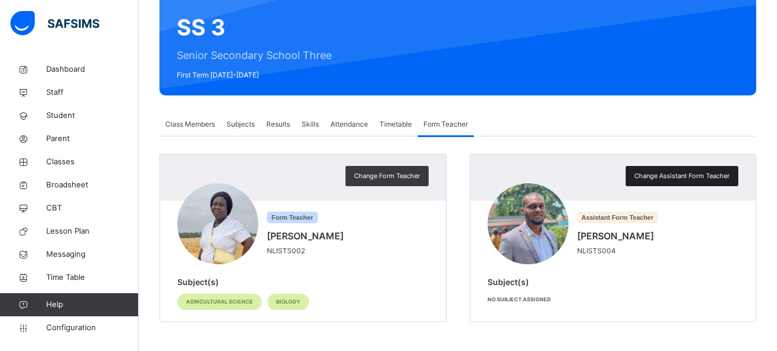
click at [699, 183] on div "Change Assistant Form Teacher" at bounding box center [682, 176] width 113 height 20
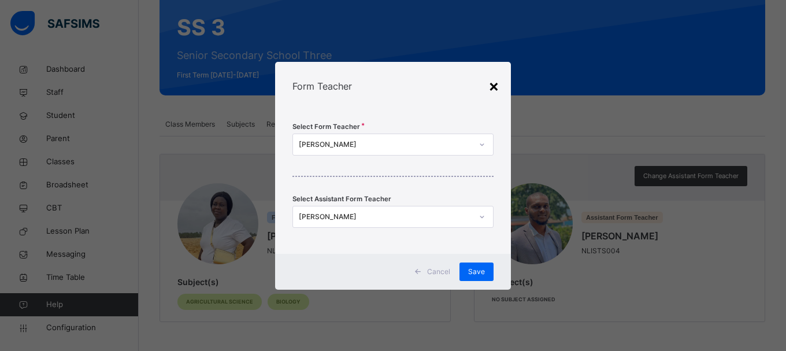
click at [492, 92] on div "×" at bounding box center [493, 85] width 11 height 24
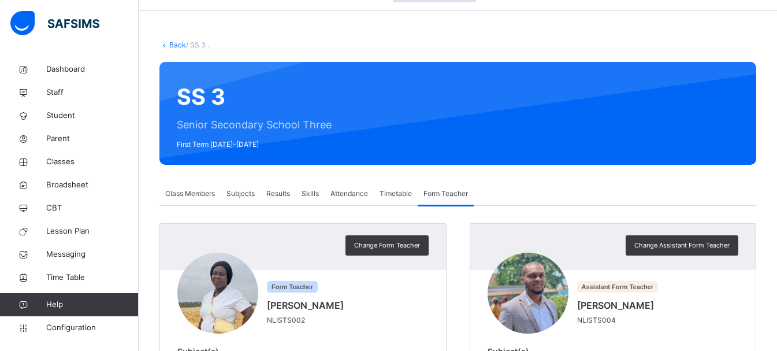
scroll to position [0, 0]
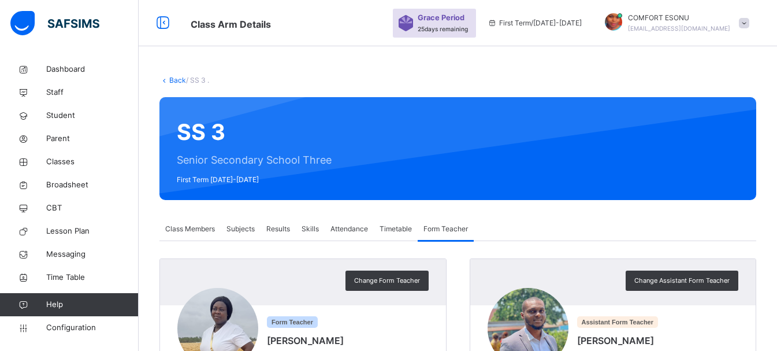
click at [179, 82] on link "Back" at bounding box center [177, 80] width 17 height 9
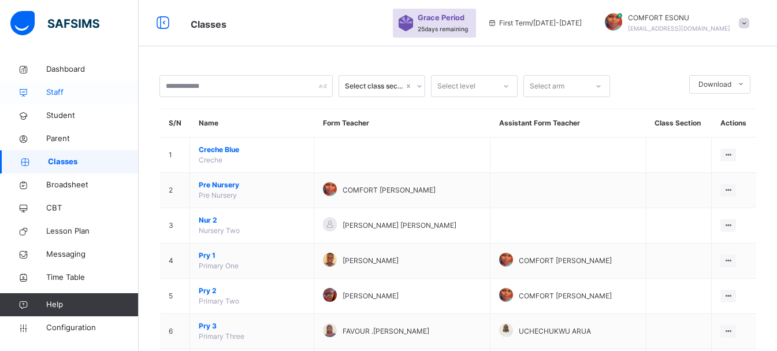
click at [49, 95] on span "Staff" at bounding box center [92, 93] width 92 height 12
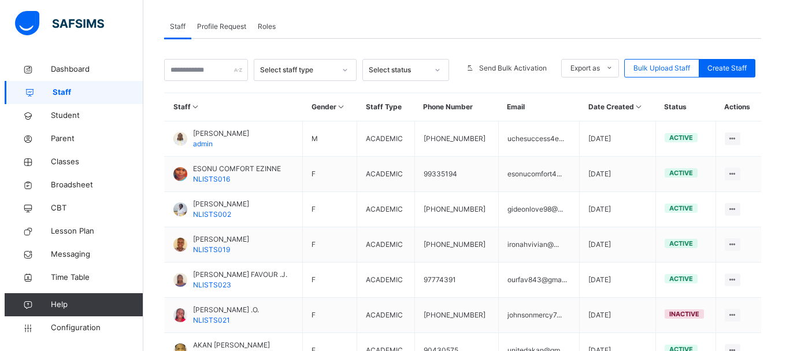
scroll to position [231, 0]
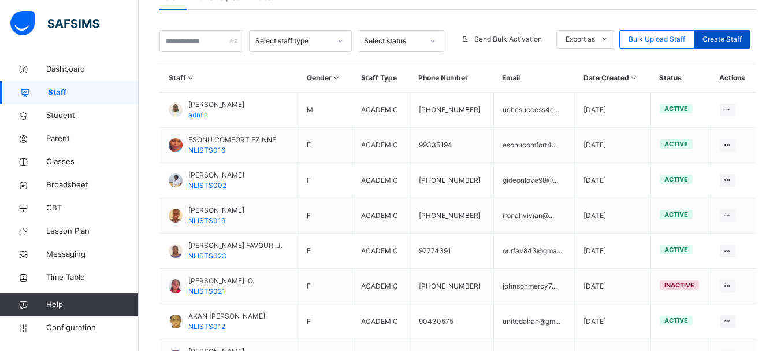
click at [723, 44] on span "Create Staff" at bounding box center [722, 39] width 39 height 10
click at [723, 43] on span "Create Staff" at bounding box center [722, 39] width 39 height 10
click at [733, 36] on span "Create Staff" at bounding box center [722, 39] width 39 height 10
select select "**"
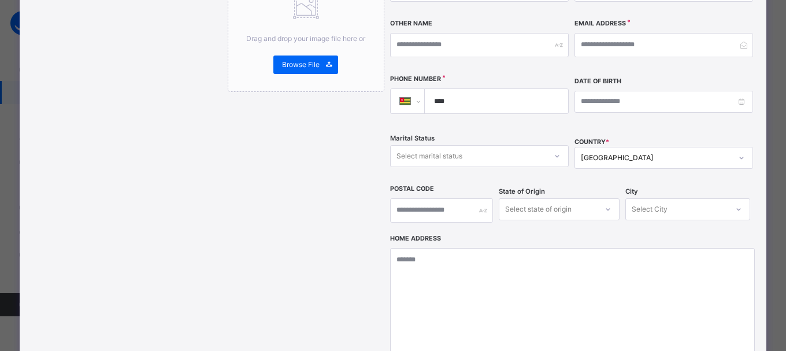
scroll to position [0, 0]
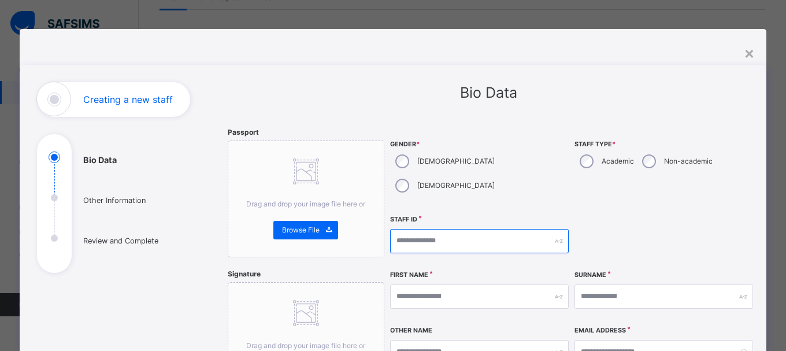
click at [440, 229] on input "text" at bounding box center [479, 241] width 179 height 24
type input "**********"
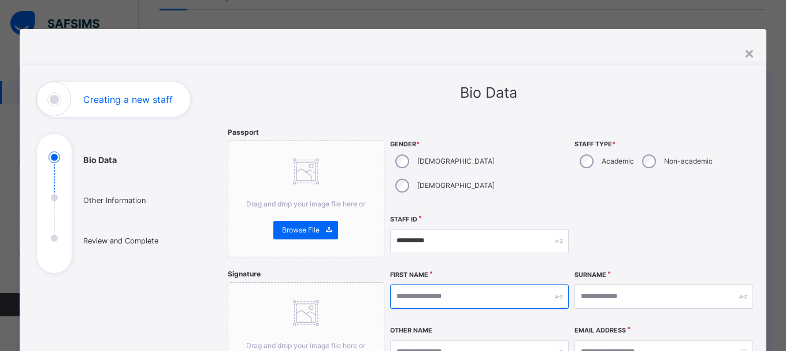
click at [435, 284] on input "text" at bounding box center [479, 296] width 179 height 24
type input "******"
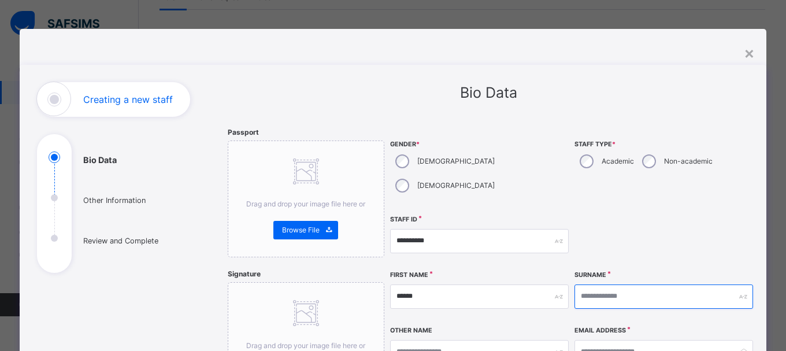
click at [621, 284] on input "text" at bounding box center [663, 296] width 179 height 24
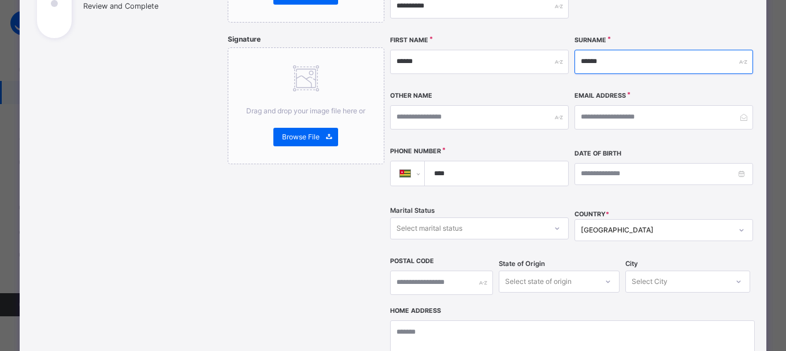
scroll to position [226, 0]
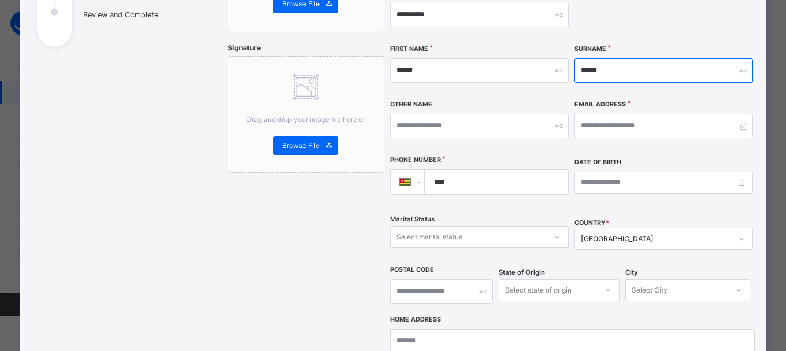
type input "******"
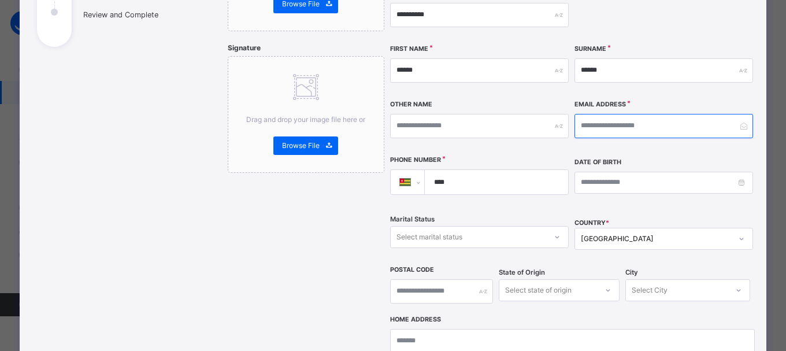
click at [616, 114] on input "email" at bounding box center [663, 126] width 179 height 24
type input "**********"
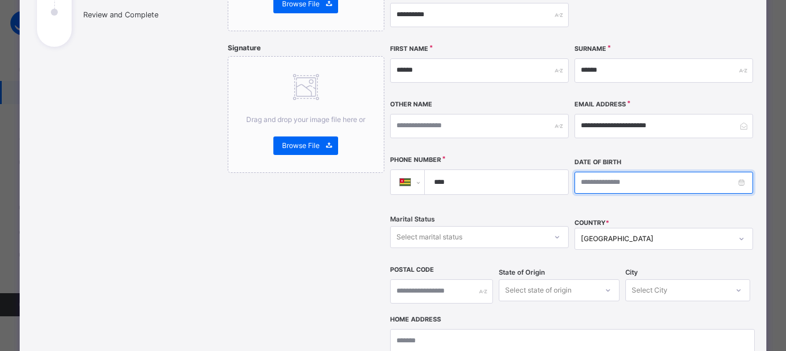
click at [600, 172] on input at bounding box center [663, 183] width 179 height 22
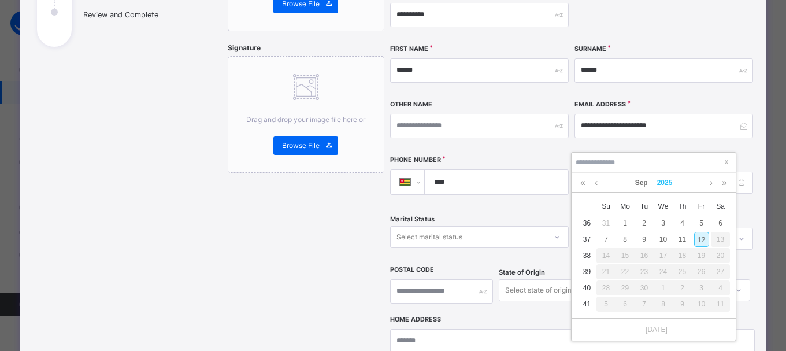
click at [662, 182] on link "2025" at bounding box center [664, 183] width 25 height 20
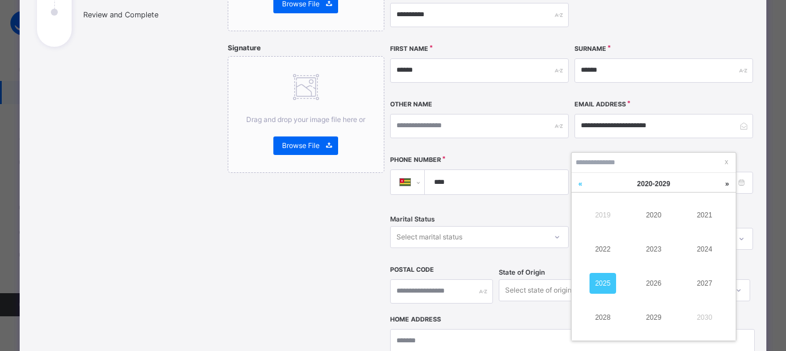
click at [581, 186] on link at bounding box center [580, 184] width 17 height 22
click at [657, 288] on link "1996" at bounding box center [653, 283] width 27 height 21
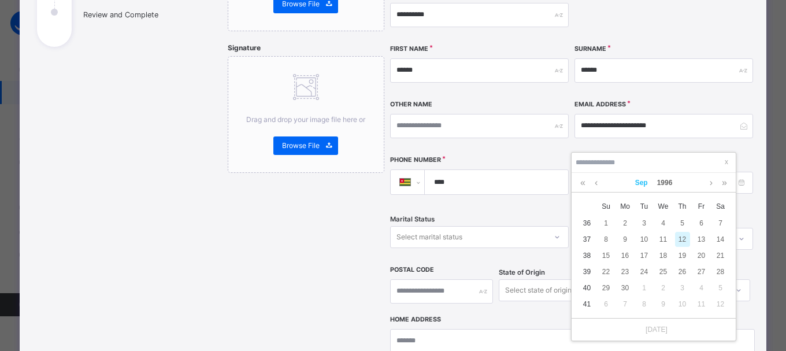
click at [639, 184] on link "Sep" at bounding box center [642, 183] width 22 height 20
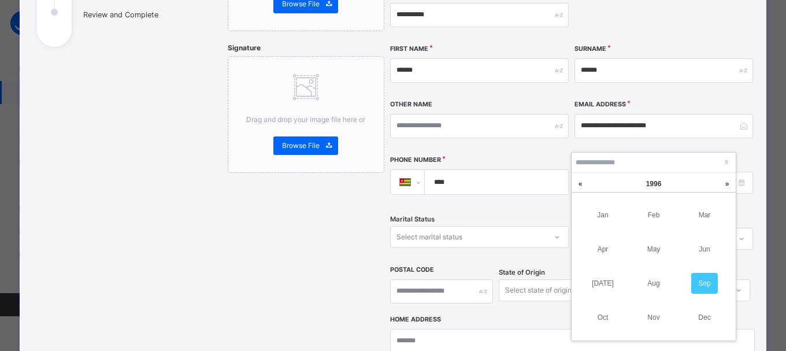
click at [608, 272] on td "Jul" at bounding box center [602, 283] width 51 height 34
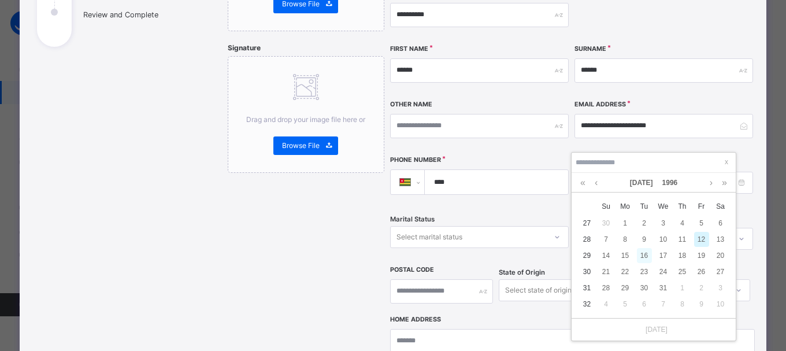
click at [645, 251] on div "16" at bounding box center [644, 255] width 15 height 15
type input "**********"
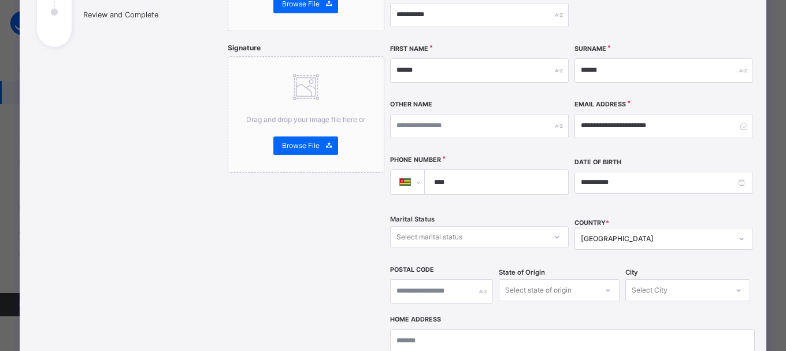
click at [638, 228] on div "[GEOGRAPHIC_DATA]" at bounding box center [663, 239] width 179 height 22
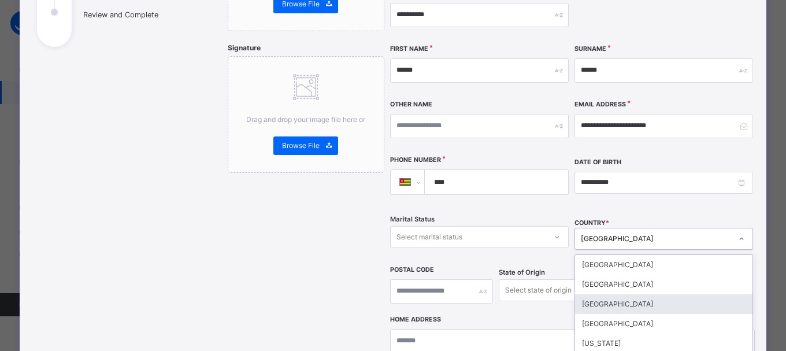
scroll to position [284, 0]
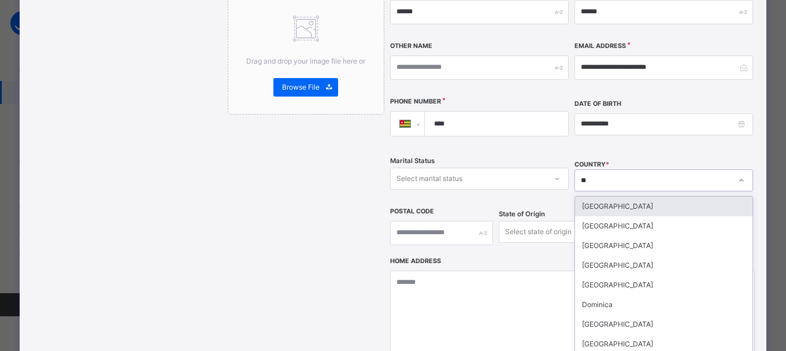
type input "***"
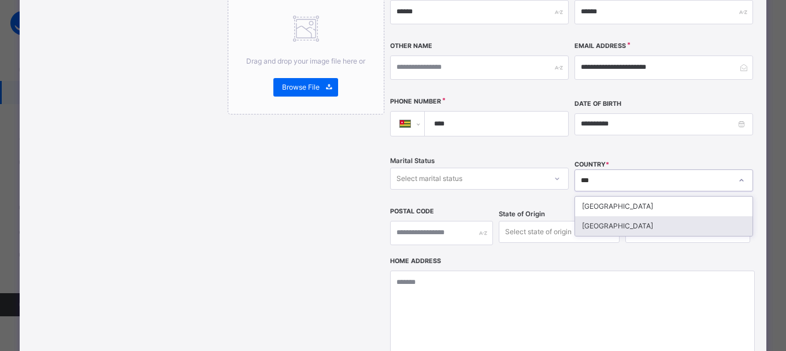
click at [638, 216] on div "[GEOGRAPHIC_DATA]" at bounding box center [663, 226] width 177 height 20
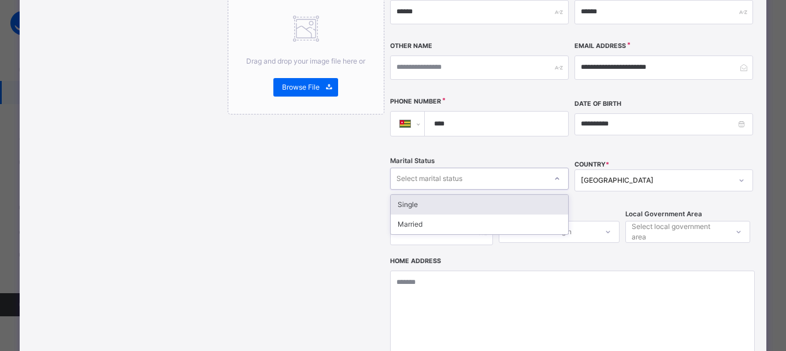
click at [424, 168] on div "Select marital status" at bounding box center [429, 179] width 66 height 22
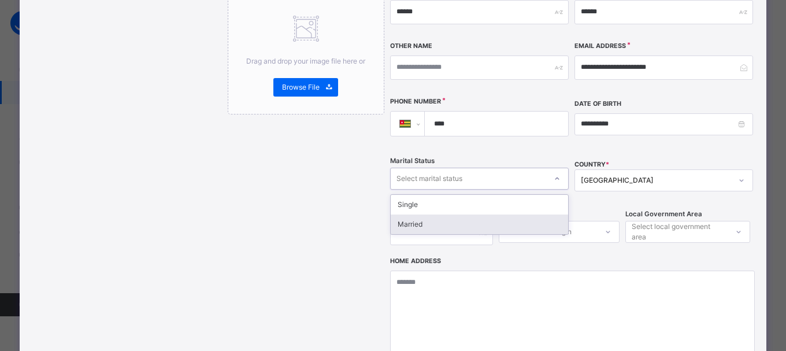
click at [422, 214] on div "Married" at bounding box center [479, 224] width 177 height 20
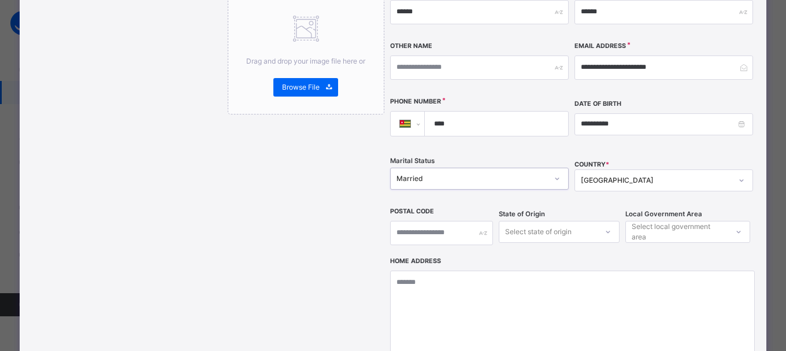
click at [454, 112] on input "****" at bounding box center [494, 124] width 134 height 24
type input "**********"
click at [609, 175] on div "[GEOGRAPHIC_DATA]" at bounding box center [656, 180] width 151 height 10
click at [441, 221] on input "text" at bounding box center [441, 233] width 103 height 24
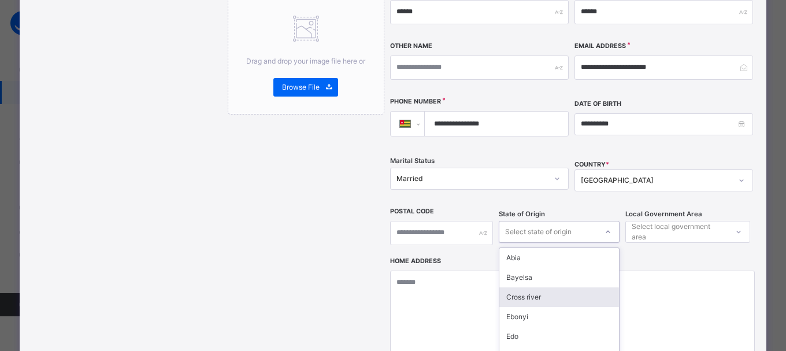
click at [561, 221] on div "option Cross river focused, 3 of 37. 37 results available. Use Up and Down to c…" at bounding box center [559, 232] width 121 height 22
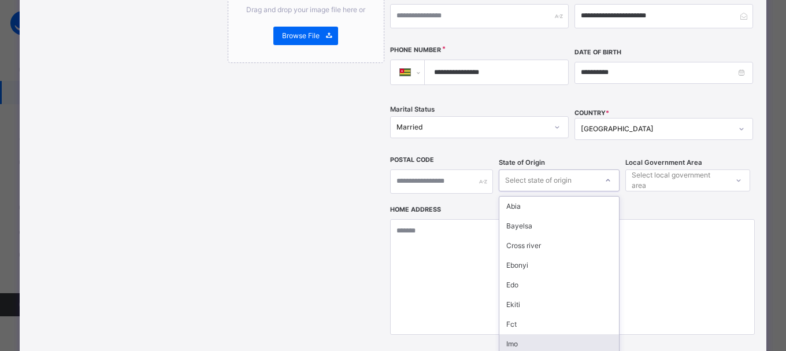
click at [522, 334] on div "Imo" at bounding box center [559, 344] width 120 height 20
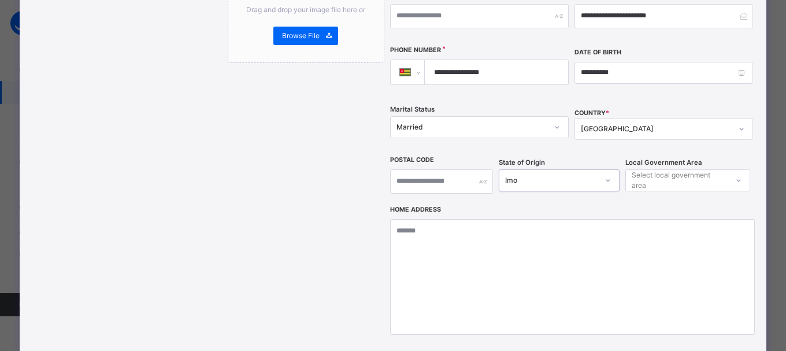
click at [671, 169] on div "Select local government area" at bounding box center [679, 180] width 95 height 22
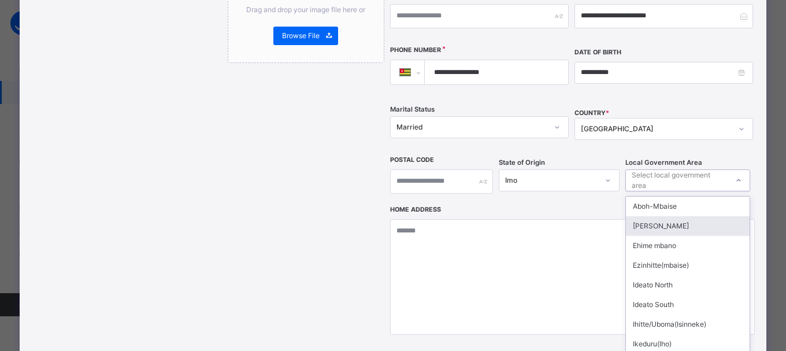
click at [658, 216] on div "Ahiazu Mbaise" at bounding box center [688, 226] width 124 height 20
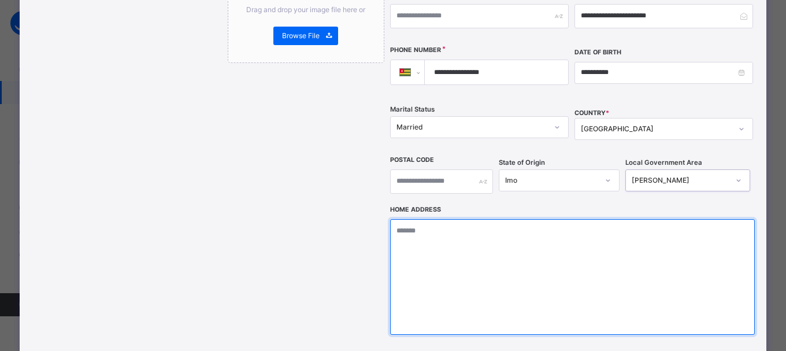
click at [414, 284] on textarea at bounding box center [572, 277] width 365 height 116
type textarea "*"
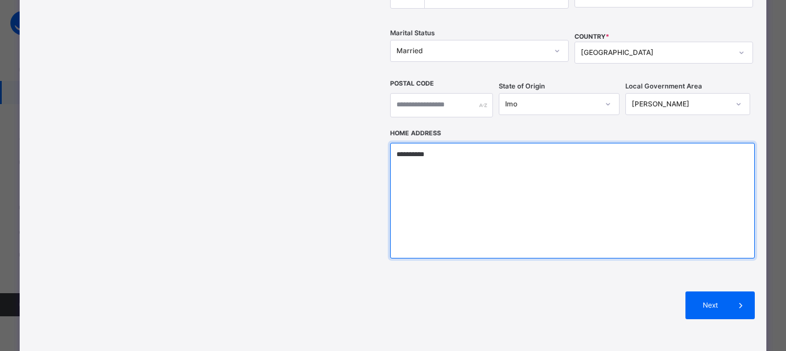
scroll to position [472, 0]
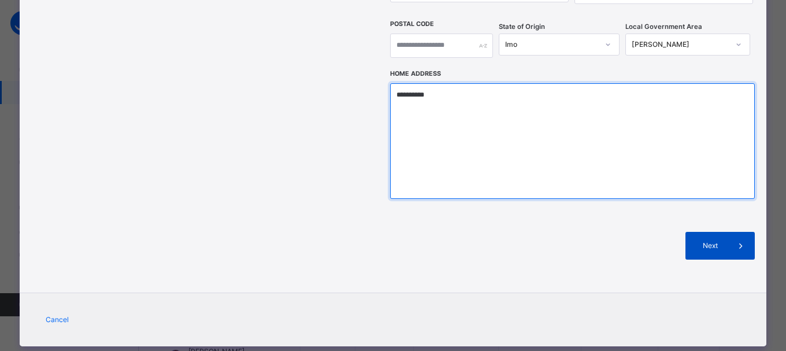
type textarea "**********"
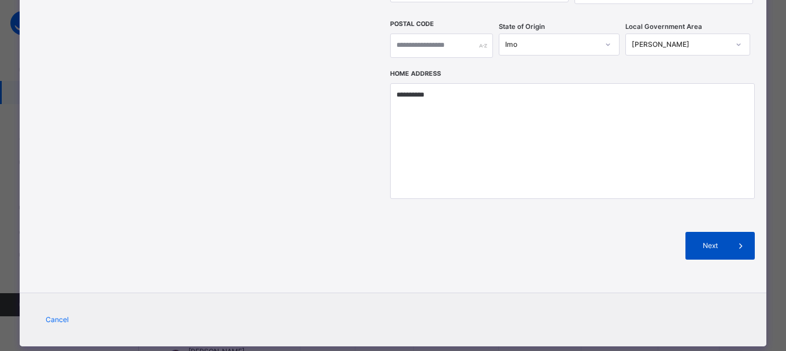
click at [718, 232] on div "Next" at bounding box center [719, 246] width 69 height 28
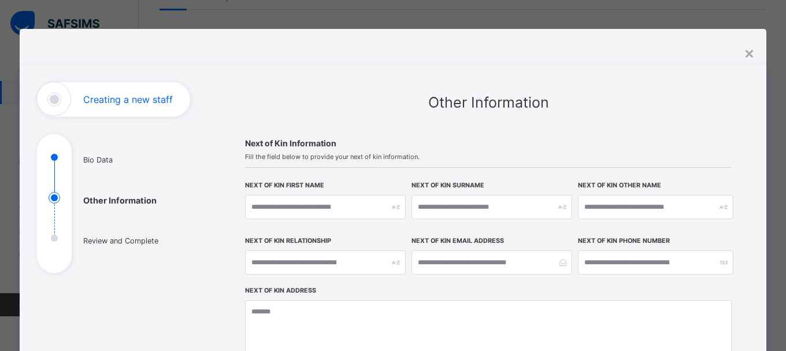
scroll to position [265, 0]
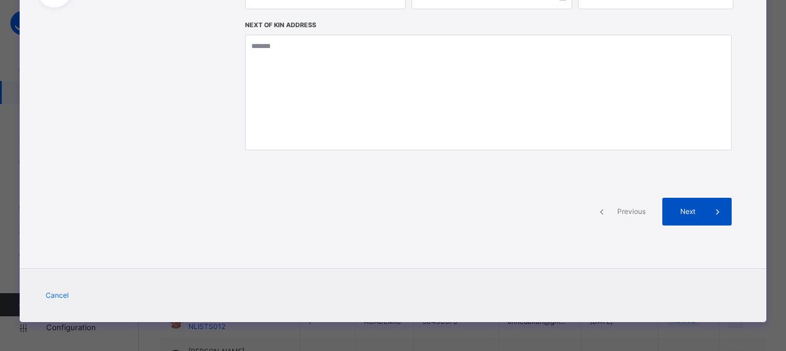
click at [711, 206] on icon at bounding box center [717, 212] width 13 height 14
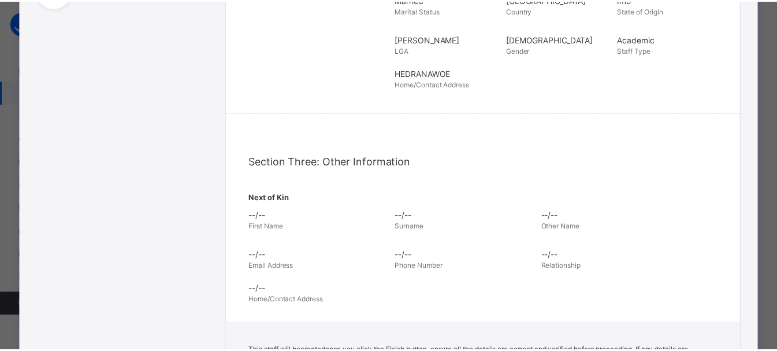
scroll to position [469, 0]
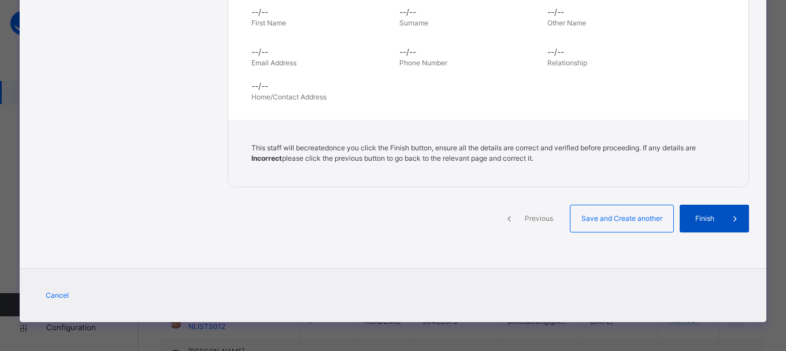
click at [713, 217] on span "Finish" at bounding box center [704, 218] width 33 height 10
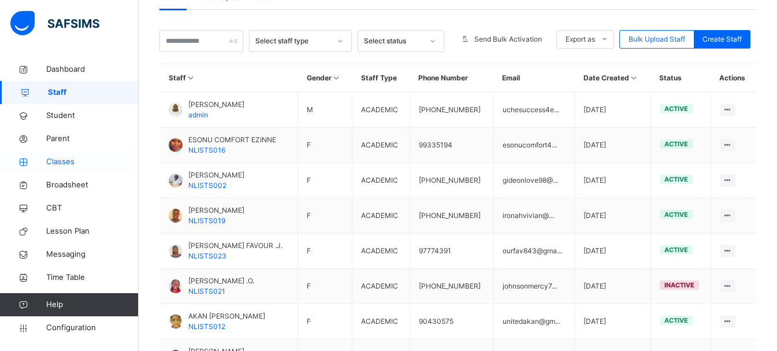
click at [63, 161] on span "Classes" at bounding box center [92, 162] width 92 height 12
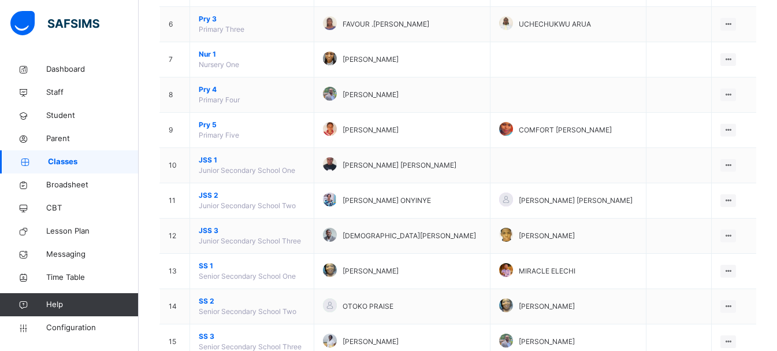
scroll to position [380, 0]
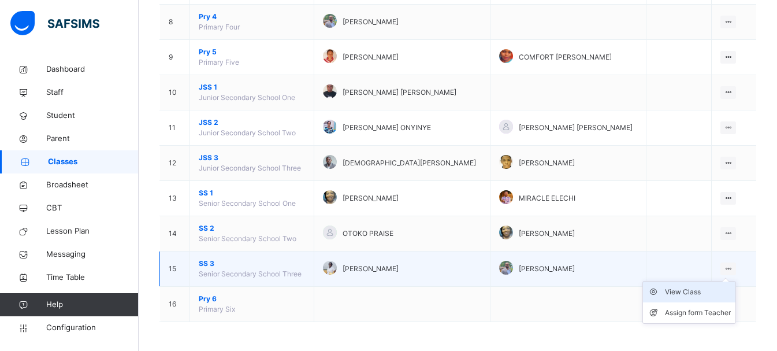
click at [688, 295] on div "View Class" at bounding box center [698, 292] width 66 height 12
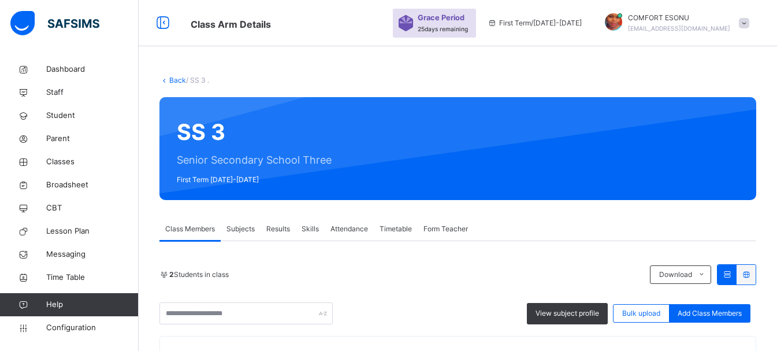
click at [458, 233] on span "Form Teacher" at bounding box center [446, 229] width 45 height 10
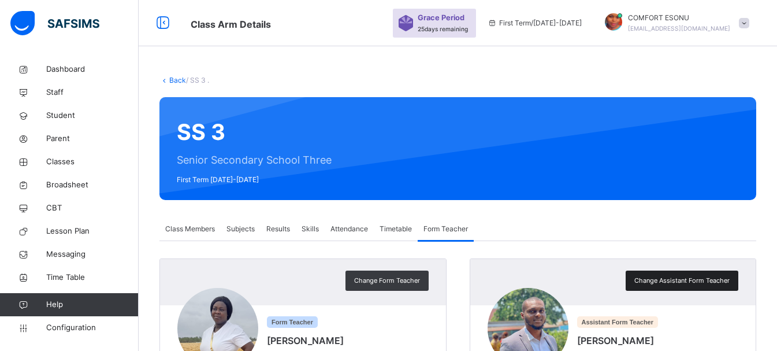
click at [719, 286] on div "Change Assistant Form Teacher" at bounding box center [682, 280] width 113 height 20
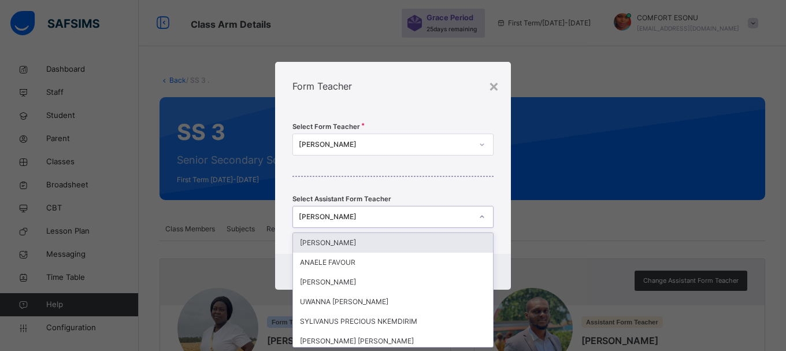
click at [407, 212] on div "[PERSON_NAME]" at bounding box center [385, 217] width 173 height 10
type input "**"
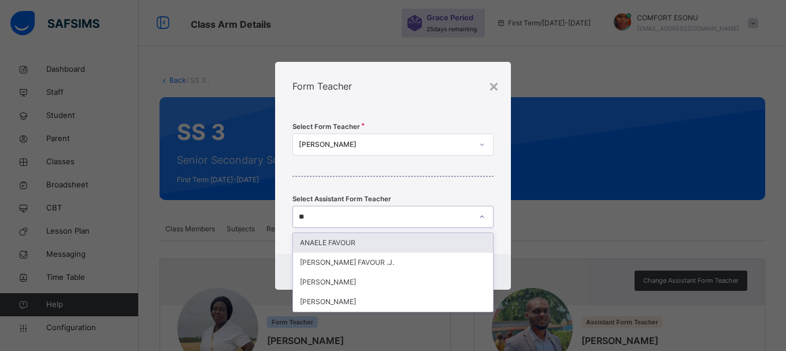
click at [385, 242] on div "ANAELE FAVOUR" at bounding box center [393, 243] width 200 height 20
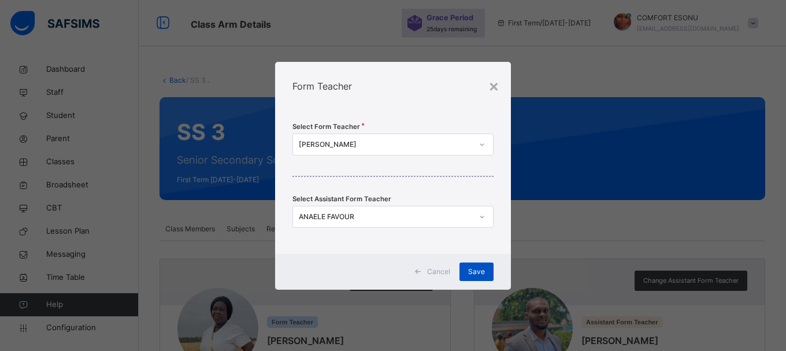
click at [487, 277] on div "Save" at bounding box center [476, 271] width 34 height 18
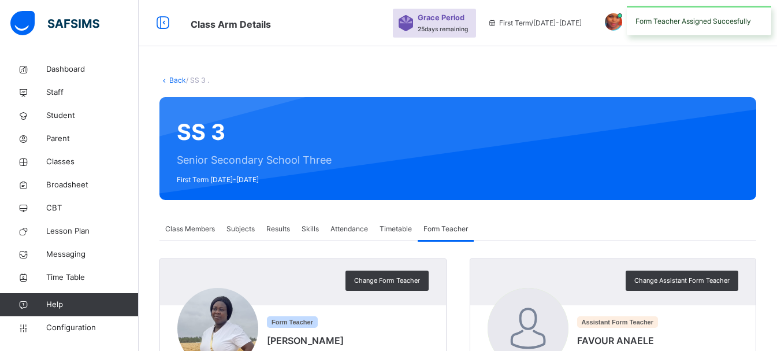
click at [172, 79] on link "Back" at bounding box center [177, 80] width 17 height 9
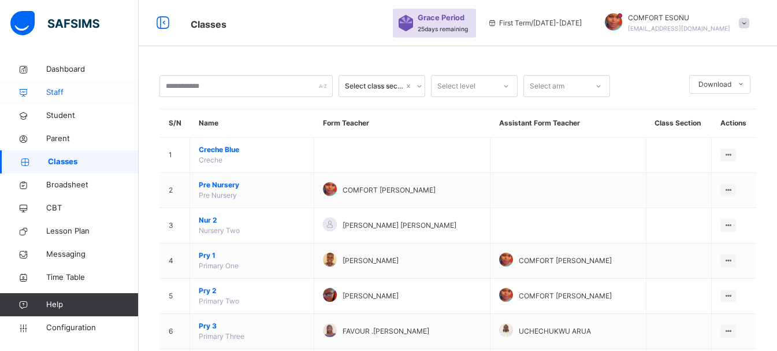
click at [65, 97] on span "Staff" at bounding box center [92, 93] width 92 height 12
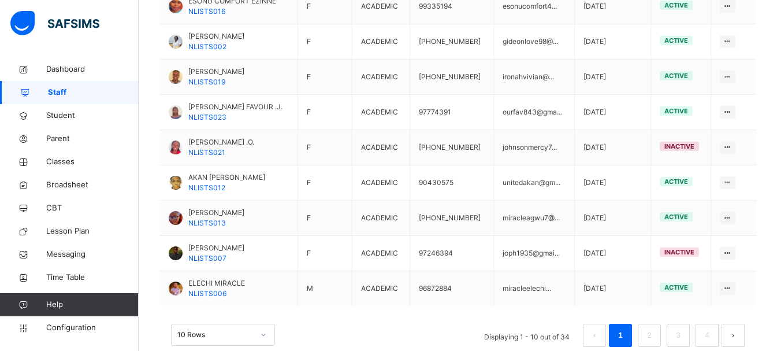
scroll to position [395, 0]
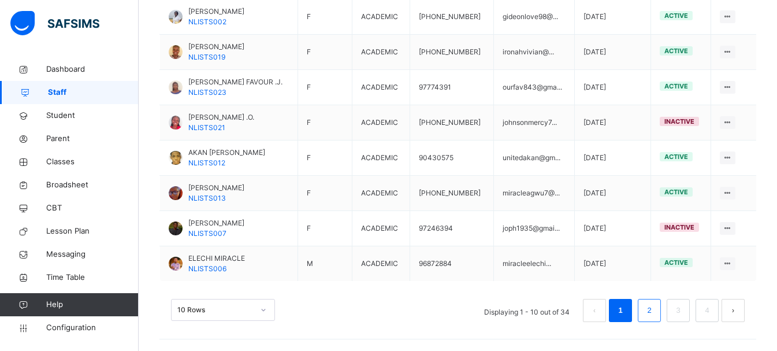
click at [661, 313] on li "2" at bounding box center [649, 310] width 23 height 23
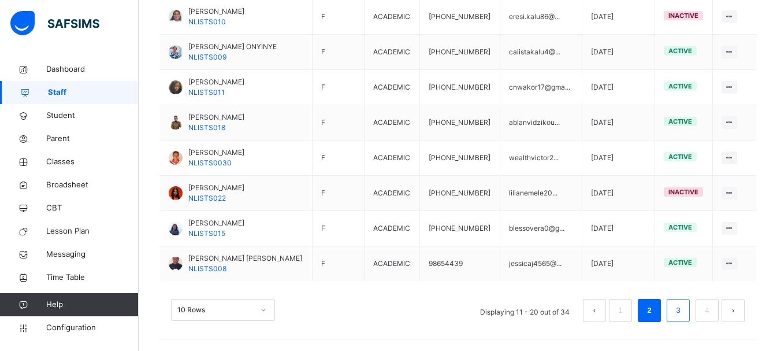
click at [684, 314] on link "3" at bounding box center [678, 310] width 11 height 15
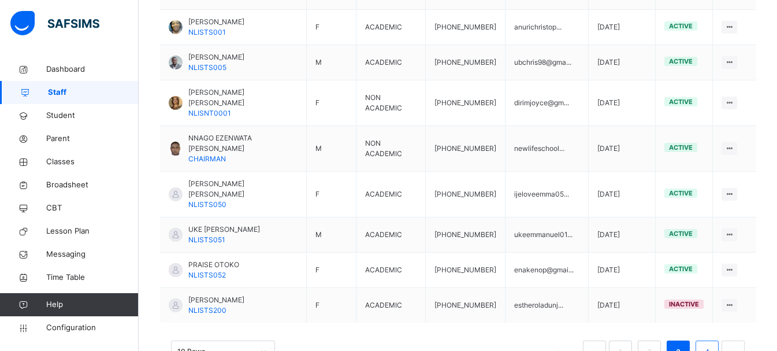
click at [713, 344] on link "4" at bounding box center [707, 351] width 11 height 15
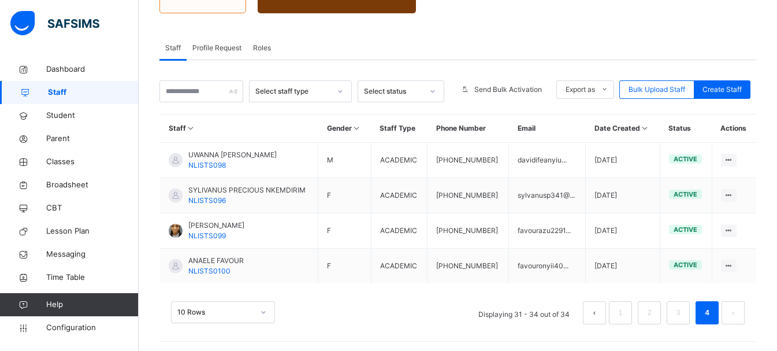
scroll to position [183, 0]
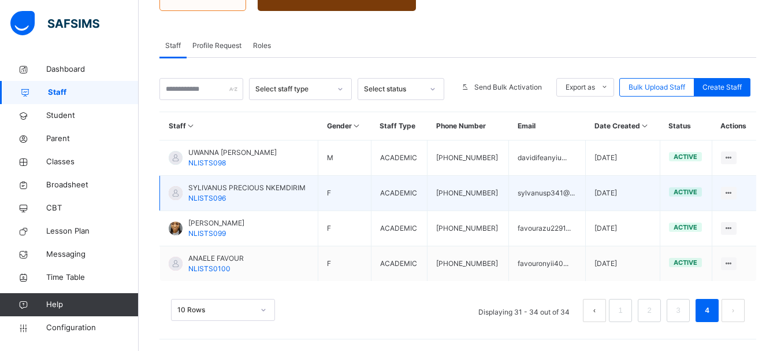
click at [255, 191] on span "SYLIVANUS PRECIOUS NKEMDIRIM" at bounding box center [246, 188] width 117 height 10
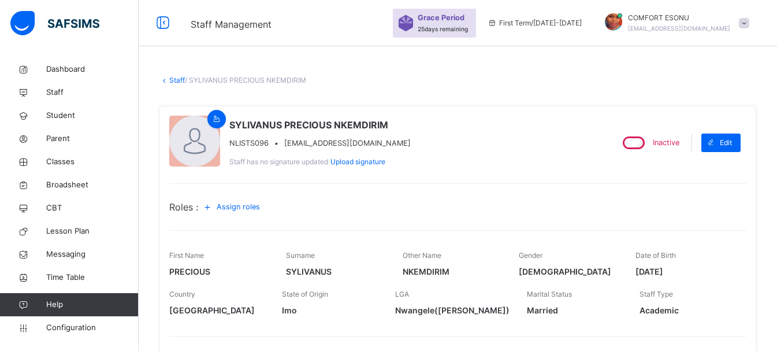
click at [170, 81] on link "Staff" at bounding box center [177, 80] width 16 height 9
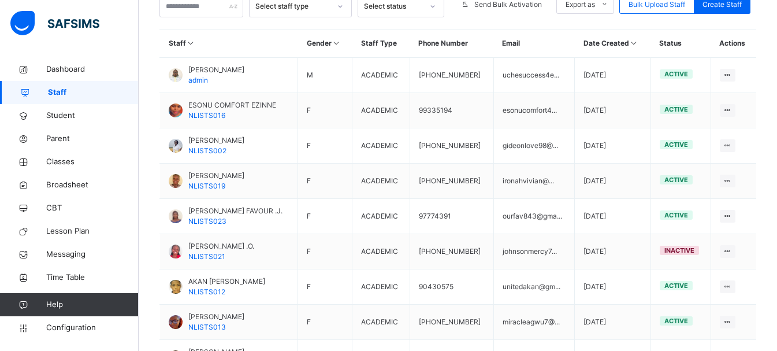
scroll to position [261, 0]
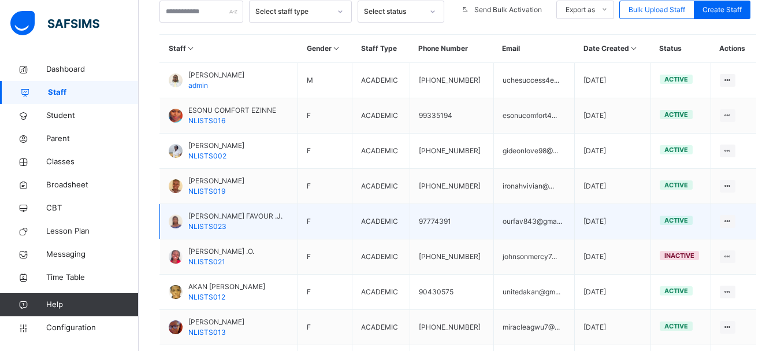
click at [210, 216] on span "[PERSON_NAME] FAVOUR .J." at bounding box center [235, 216] width 94 height 10
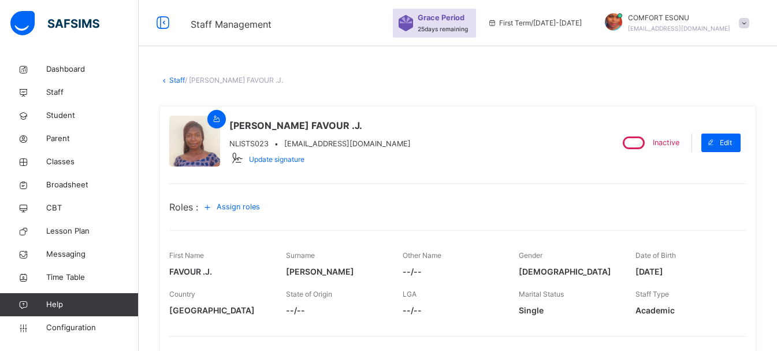
click at [177, 82] on link "Staff" at bounding box center [177, 80] width 16 height 9
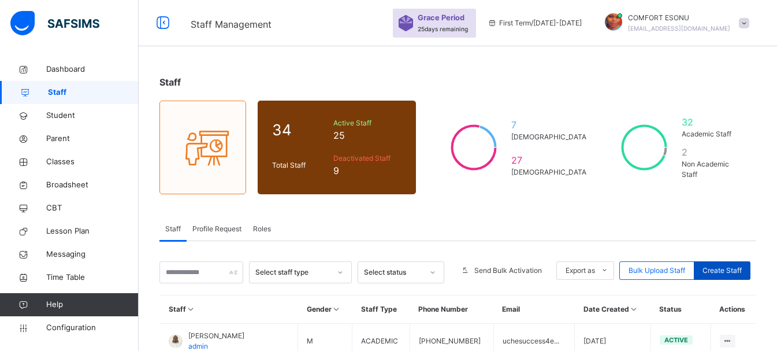
click at [726, 267] on span "Create Staff" at bounding box center [722, 270] width 39 height 10
select select "**"
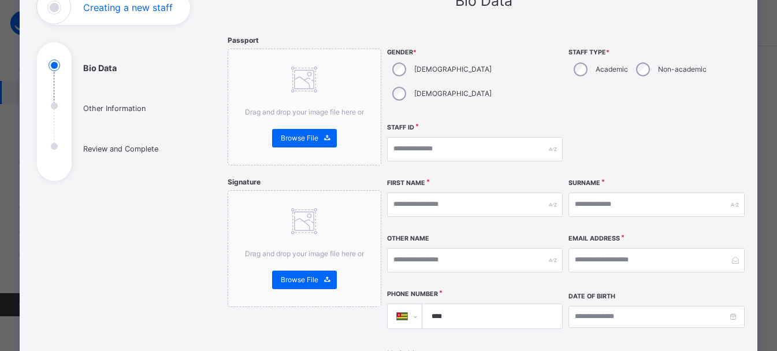
scroll to position [100, 0]
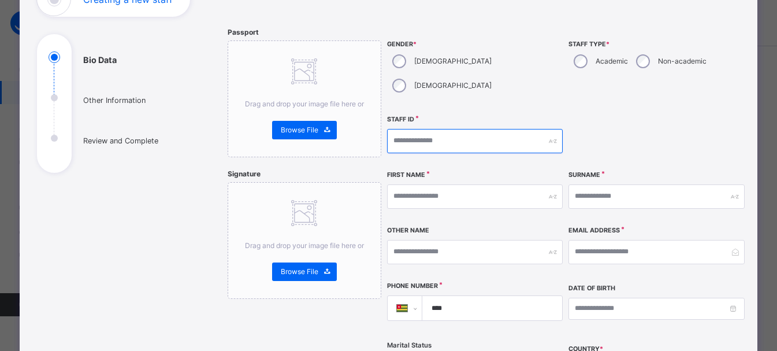
click at [486, 129] on input "text" at bounding box center [475, 141] width 176 height 24
type input "**********"
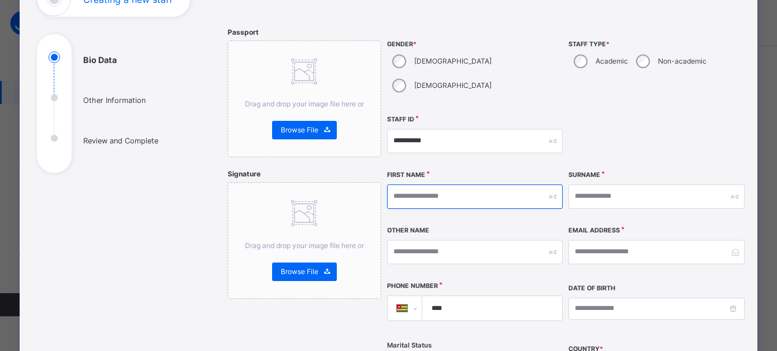
click at [488, 184] on input "text" at bounding box center [475, 196] width 176 height 24
type input "******"
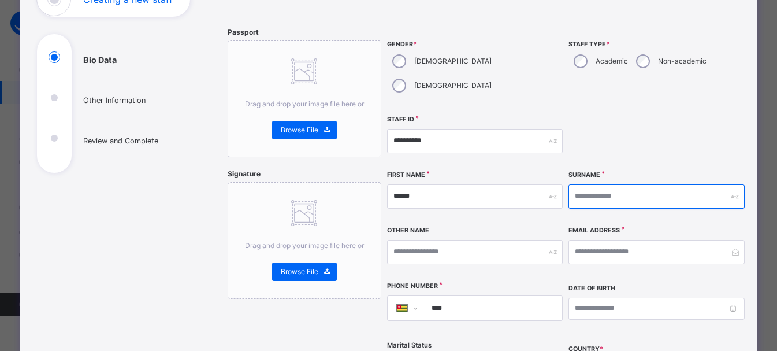
click at [616, 184] on input "text" at bounding box center [657, 196] width 176 height 24
type input "******"
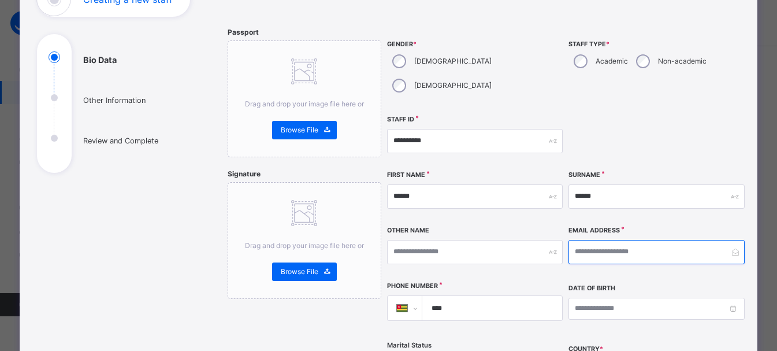
click at [639, 240] on input "email" at bounding box center [657, 252] width 176 height 24
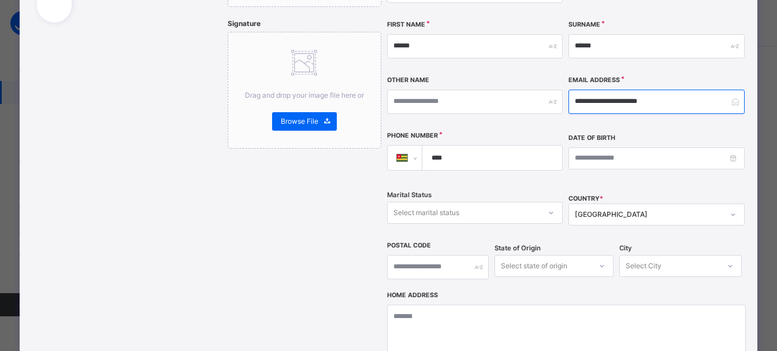
scroll to position [246, 0]
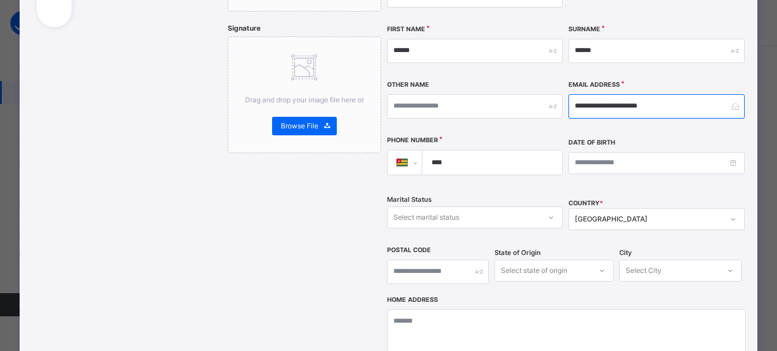
type input "**********"
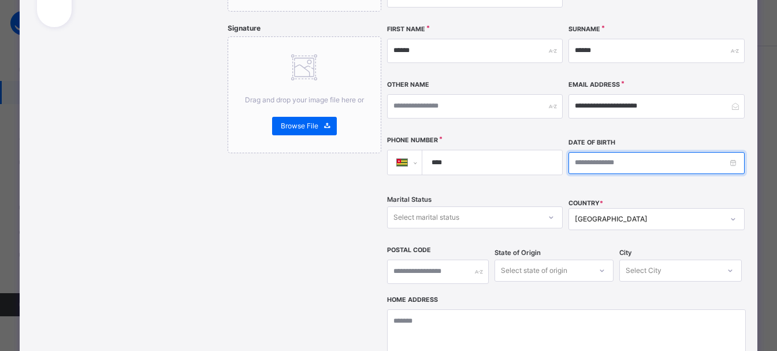
click at [721, 152] on input at bounding box center [657, 163] width 176 height 22
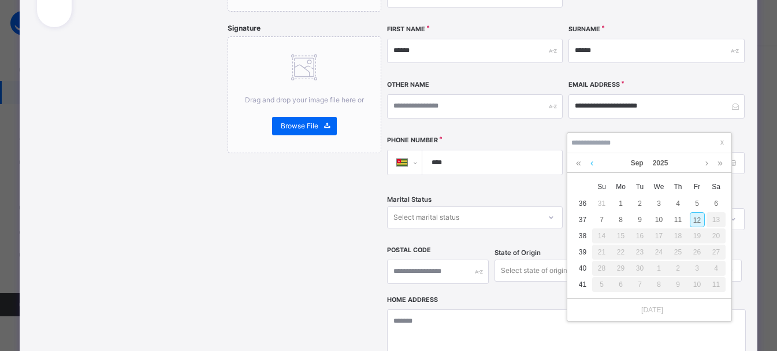
click at [591, 158] on link at bounding box center [592, 163] width 9 height 20
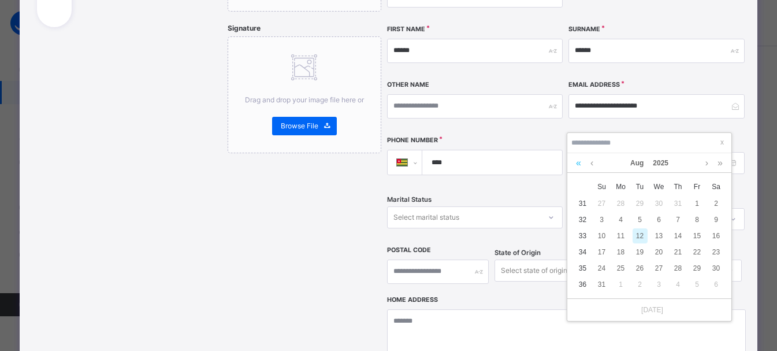
click at [580, 163] on link at bounding box center [578, 163] width 11 height 20
click at [659, 165] on link "2024" at bounding box center [660, 163] width 25 height 20
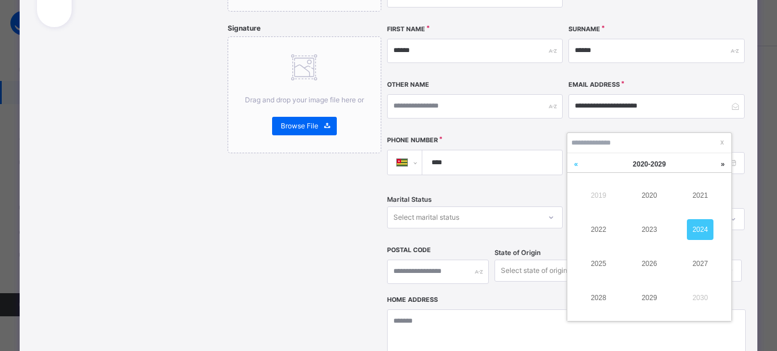
click at [576, 164] on link at bounding box center [576, 164] width 17 height 22
click at [706, 230] on link "2004" at bounding box center [700, 229] width 27 height 21
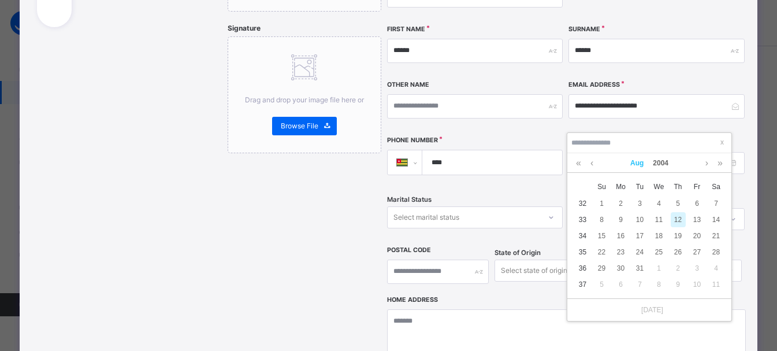
click at [639, 163] on link "Aug" at bounding box center [637, 163] width 23 height 20
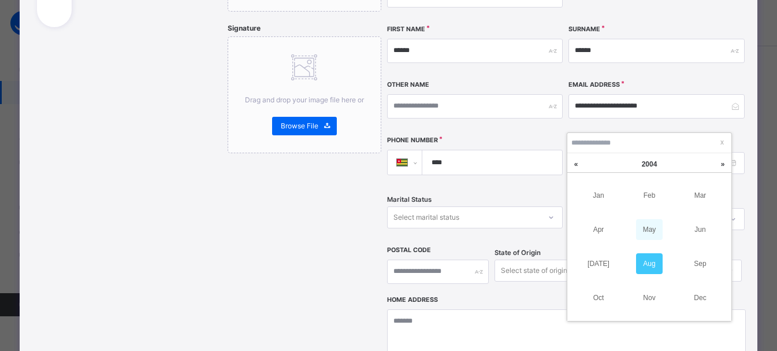
click at [650, 224] on link "May" at bounding box center [649, 229] width 27 height 21
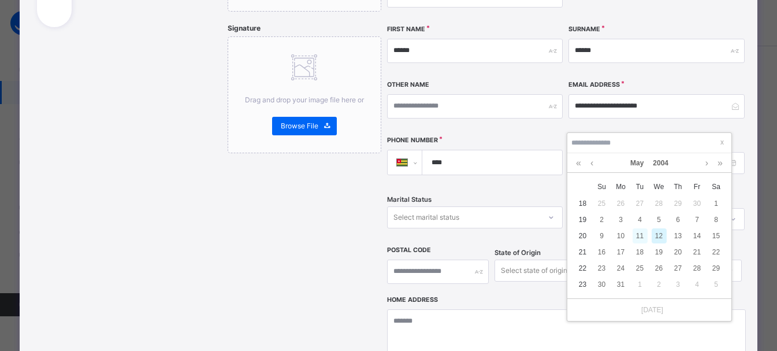
click at [639, 234] on div "11" at bounding box center [640, 235] width 15 height 15
type input "**********"
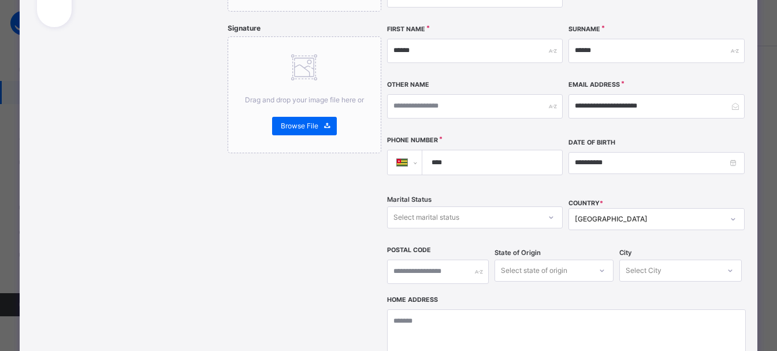
click at [624, 208] on div "[GEOGRAPHIC_DATA]" at bounding box center [657, 219] width 176 height 22
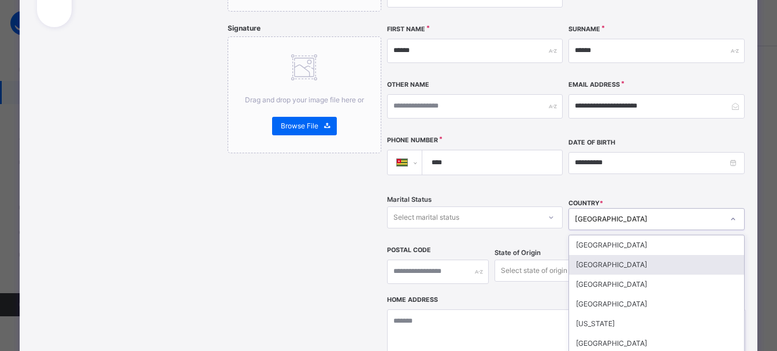
scroll to position [284, 0]
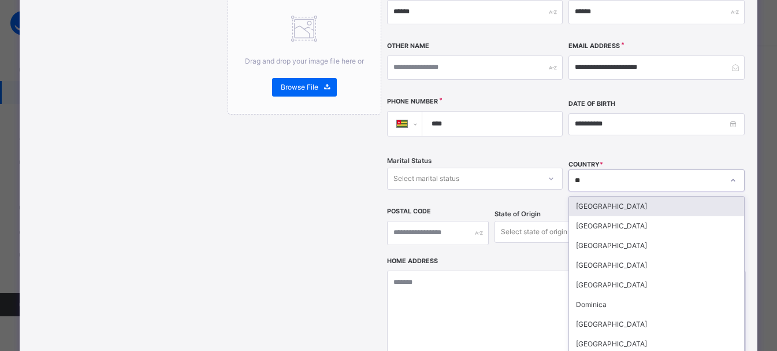
type input "***"
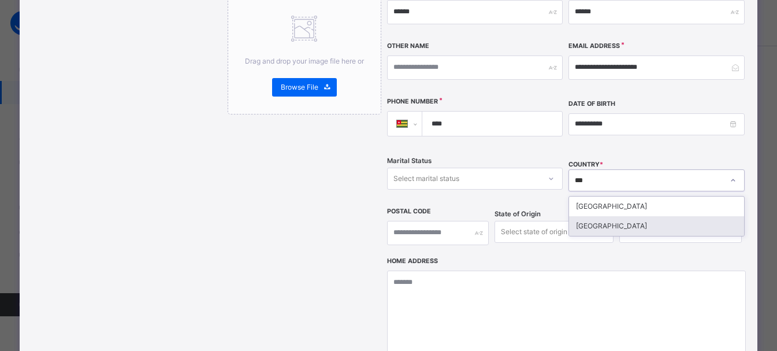
click at [603, 216] on div "[GEOGRAPHIC_DATA]" at bounding box center [656, 226] width 175 height 20
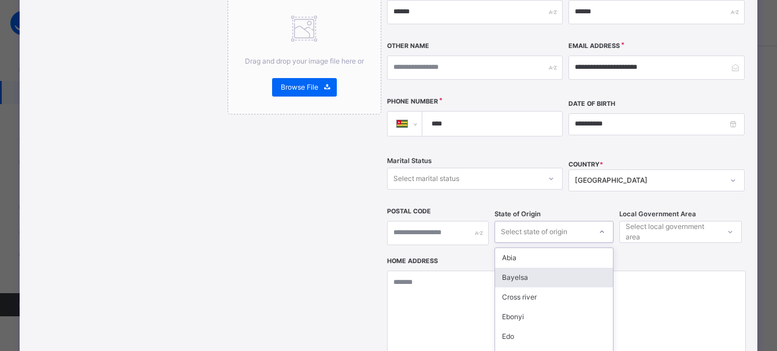
click at [593, 221] on div "option Bayelsa focused, 2 of 37. 37 results available. Use Up and Down to choos…" at bounding box center [554, 232] width 119 height 22
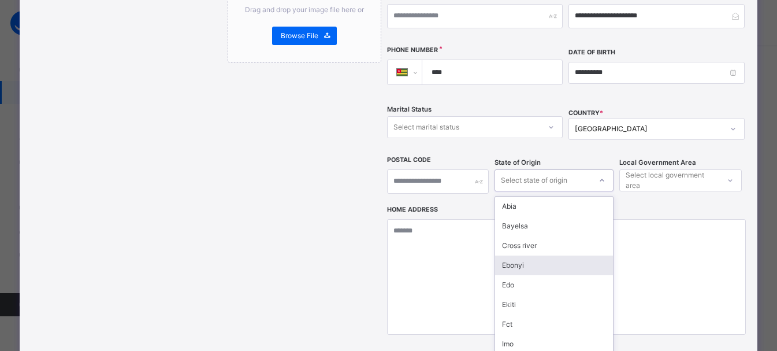
click at [539, 255] on div "Ebonyi" at bounding box center [554, 265] width 118 height 20
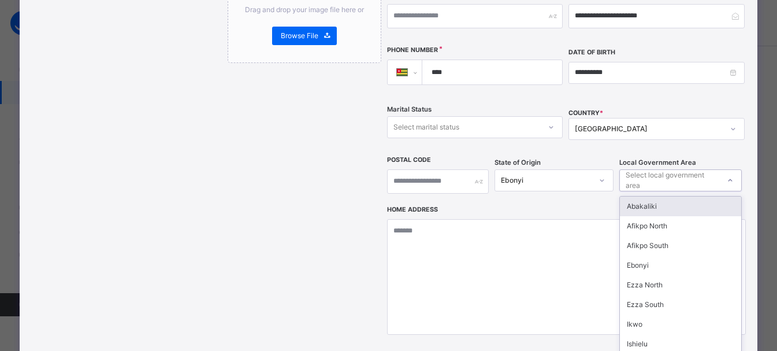
click at [672, 169] on div "Select local government area" at bounding box center [672, 180] width 92 height 22
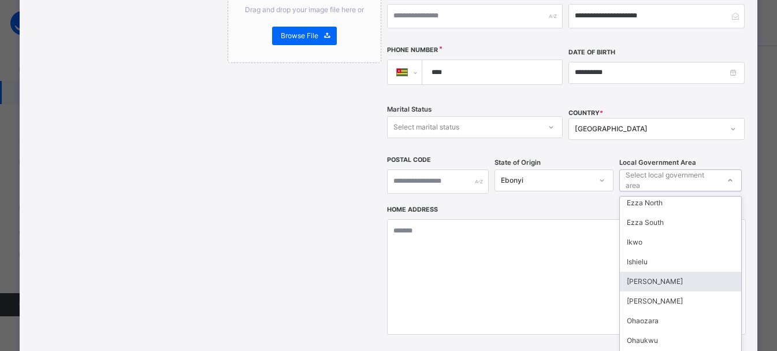
scroll to position [0, 0]
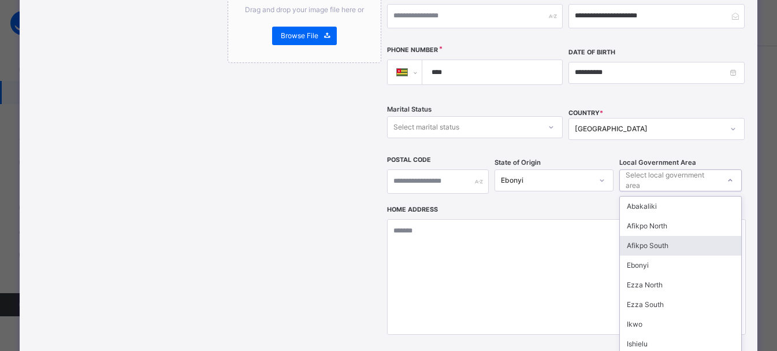
click at [648, 236] on div "Afikpo South" at bounding box center [680, 246] width 121 height 20
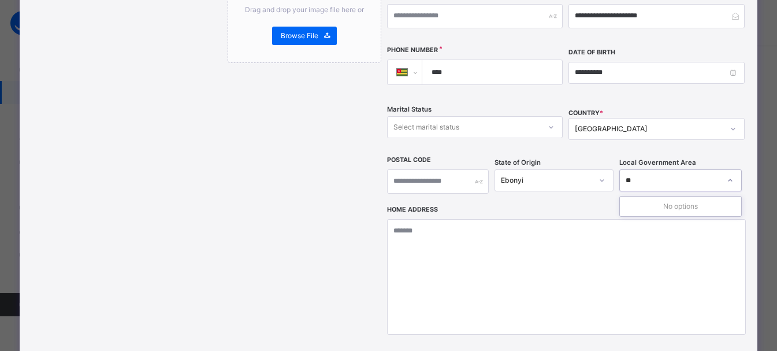
type input "**"
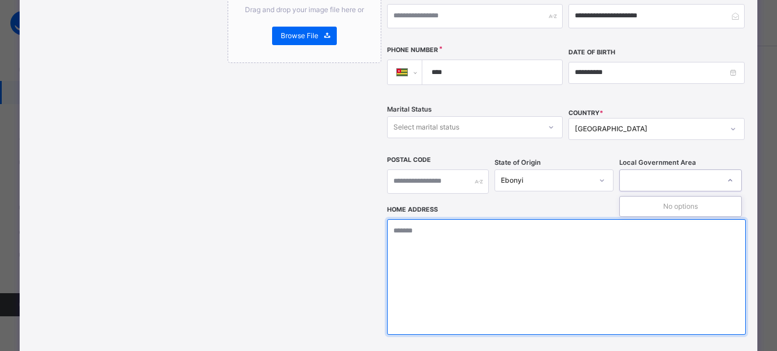
click at [413, 252] on textarea at bounding box center [566, 277] width 359 height 116
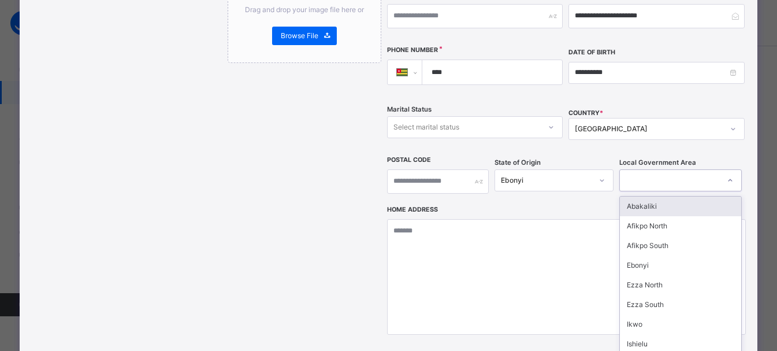
click at [659, 171] on div at bounding box center [669, 180] width 99 height 18
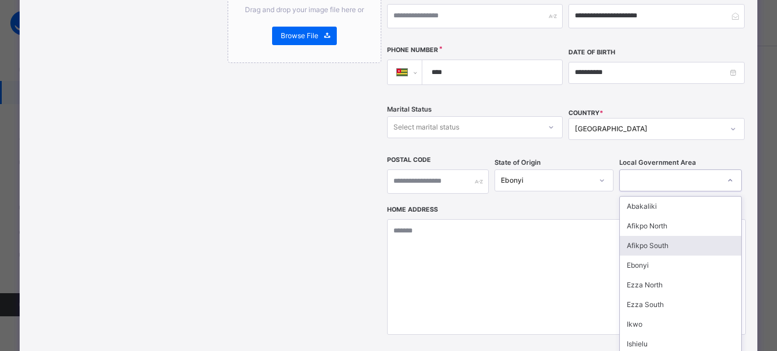
click at [646, 236] on div "Afikpo South" at bounding box center [680, 246] width 121 height 20
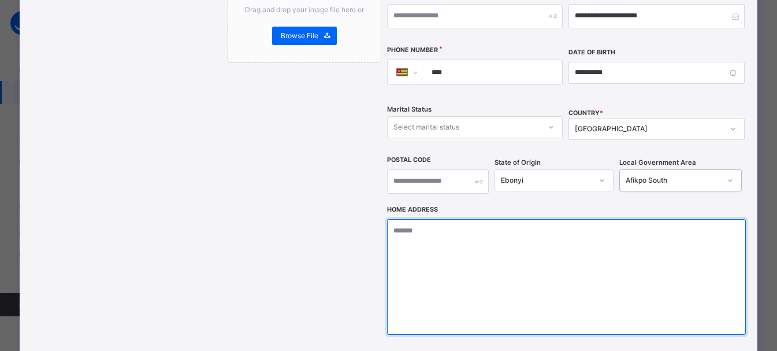
click at [500, 219] on textarea at bounding box center [566, 277] width 359 height 116
type textarea "*"
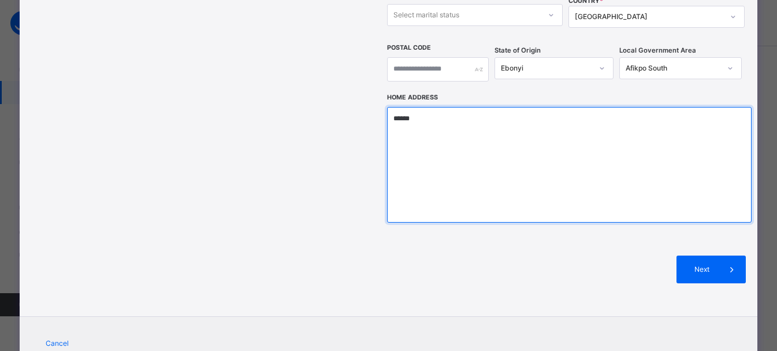
scroll to position [472, 0]
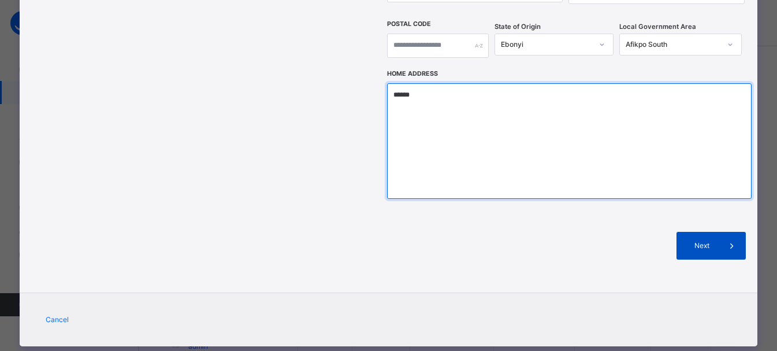
type textarea "******"
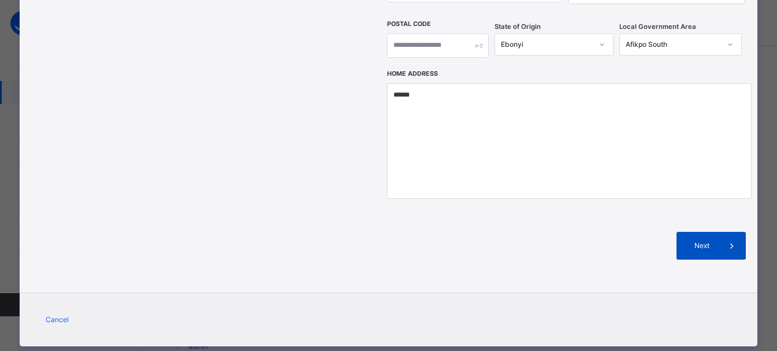
click at [733, 232] on span at bounding box center [732, 246] width 28 height 28
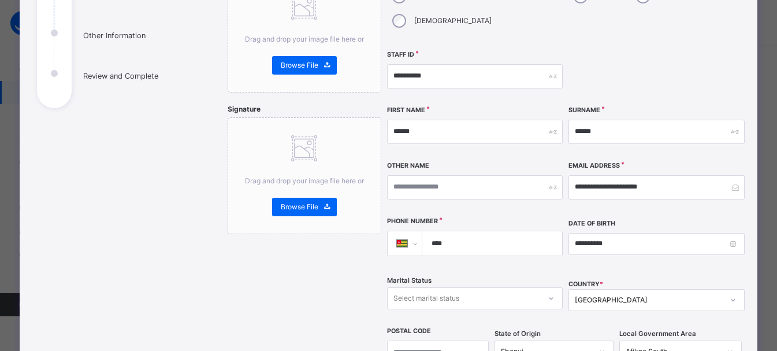
click at [462, 231] on input "****" at bounding box center [490, 243] width 131 height 24
click at [407, 231] on select "**********" at bounding box center [409, 243] width 25 height 24
select select "**"
click at [397, 231] on select "**********" at bounding box center [409, 243] width 25 height 24
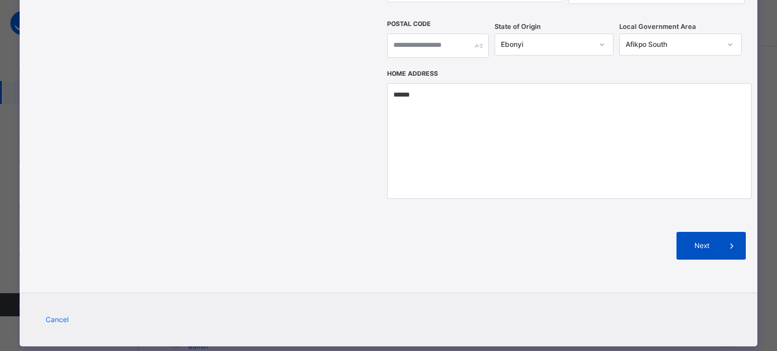
type input "**********"
click at [696, 240] on span "Next" at bounding box center [701, 245] width 33 height 10
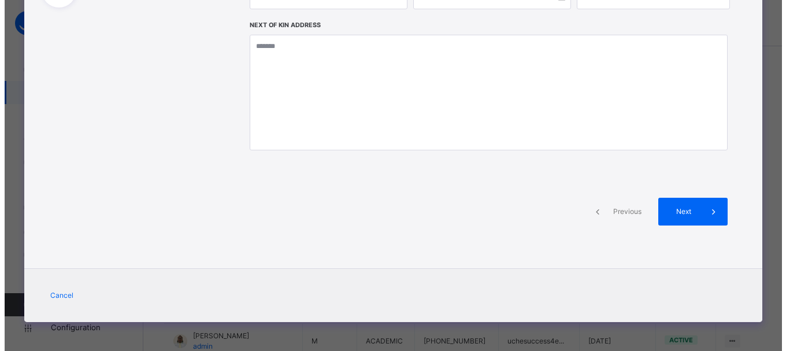
scroll to position [265, 0]
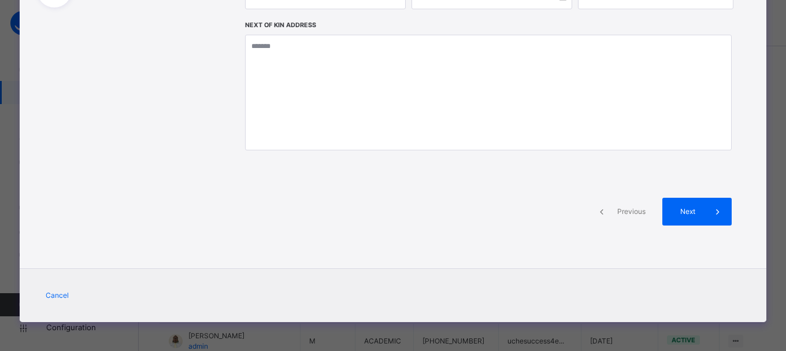
click at [696, 222] on div "Next" at bounding box center [696, 212] width 69 height 28
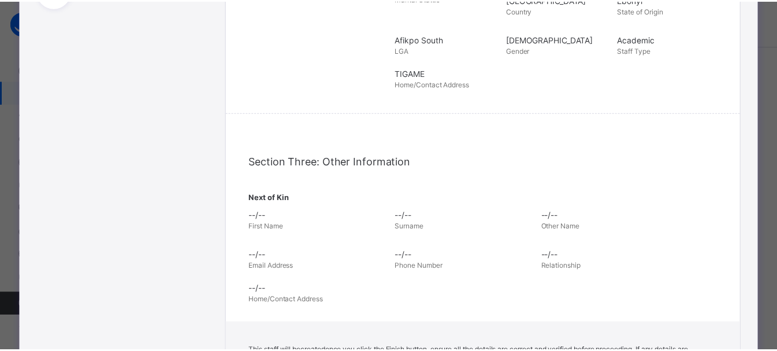
scroll to position [469, 0]
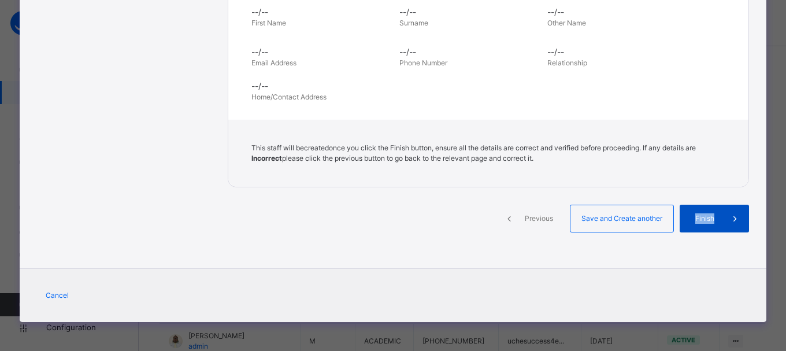
click at [696, 221] on span "Finish" at bounding box center [704, 218] width 33 height 10
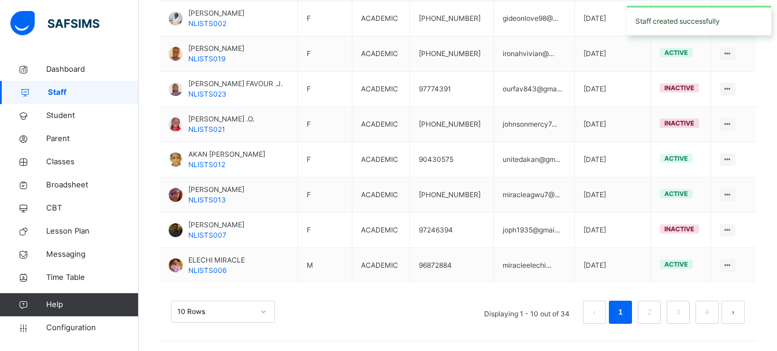
scroll to position [395, 0]
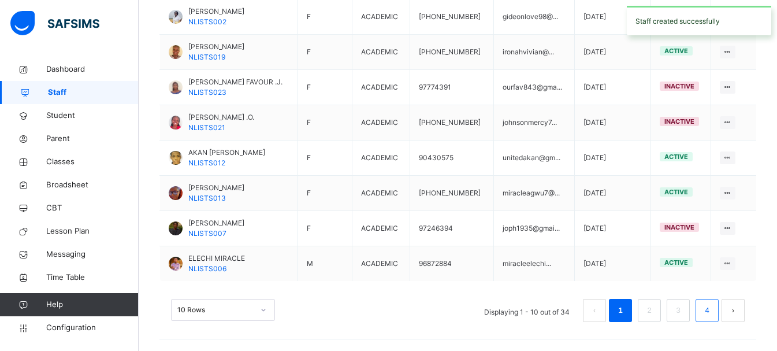
click at [713, 317] on link "4" at bounding box center [707, 310] width 11 height 15
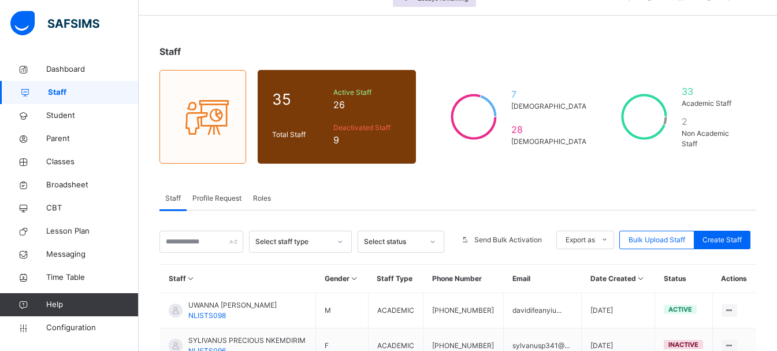
scroll to position [218, 0]
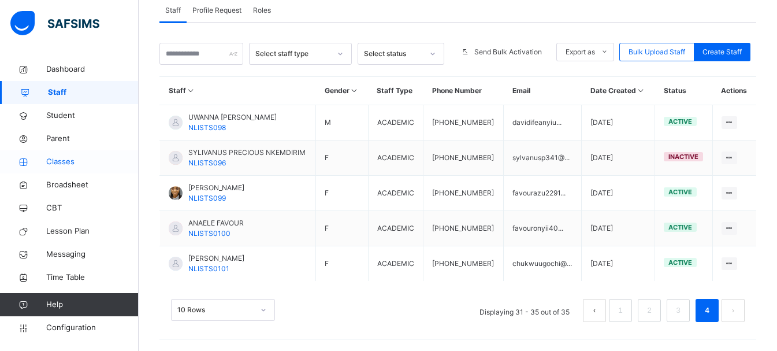
click at [73, 158] on span "Classes" at bounding box center [92, 162] width 92 height 12
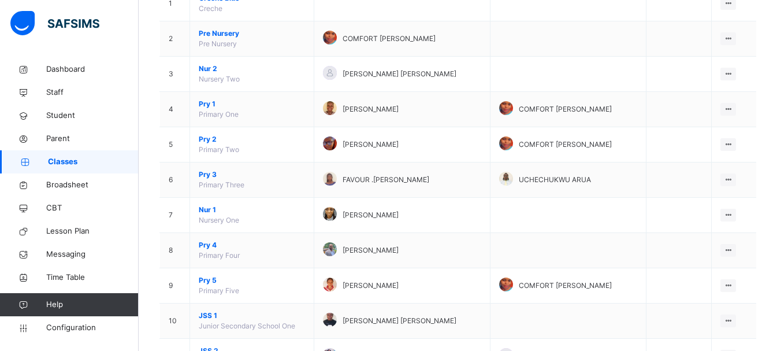
scroll to position [162, 0]
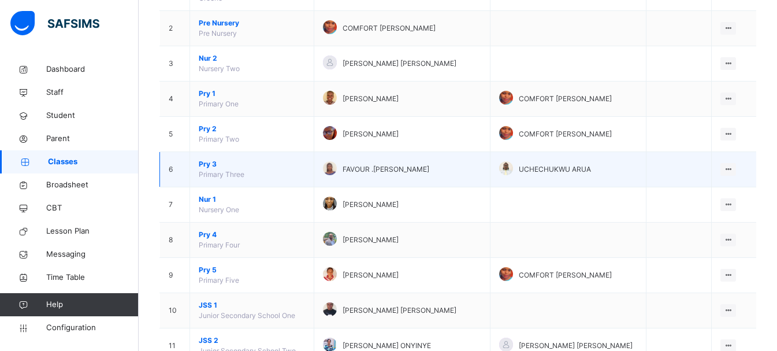
click at [209, 162] on span "Pry 3" at bounding box center [252, 164] width 106 height 10
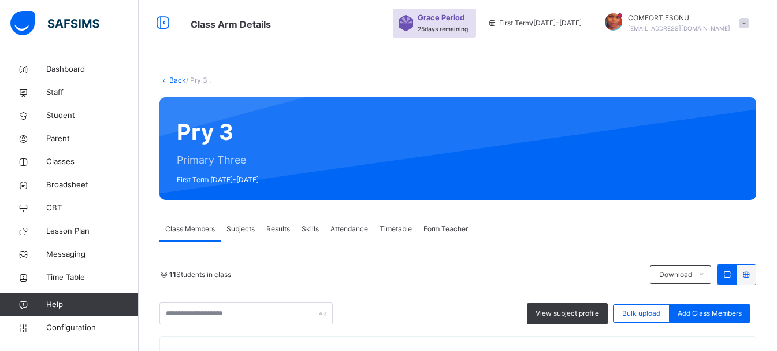
click at [448, 231] on span "Form Teacher" at bounding box center [446, 229] width 45 height 10
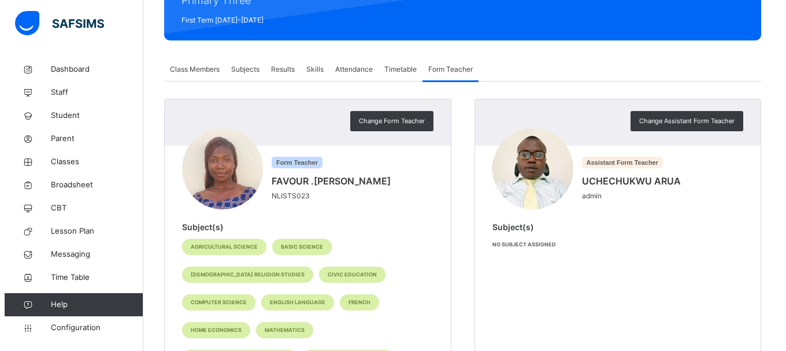
scroll to position [162, 0]
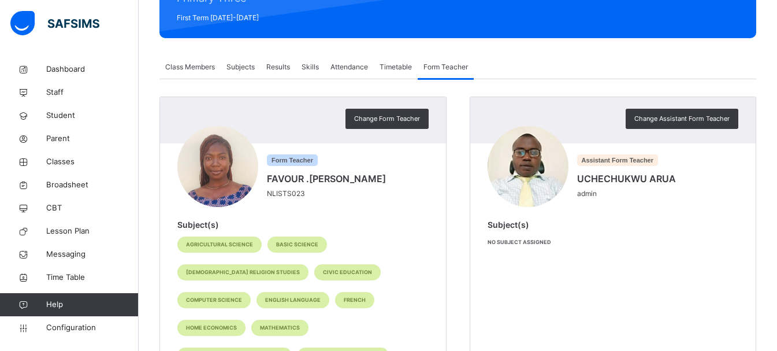
click at [402, 112] on div "Change Form Teacher" at bounding box center [387, 119] width 83 height 20
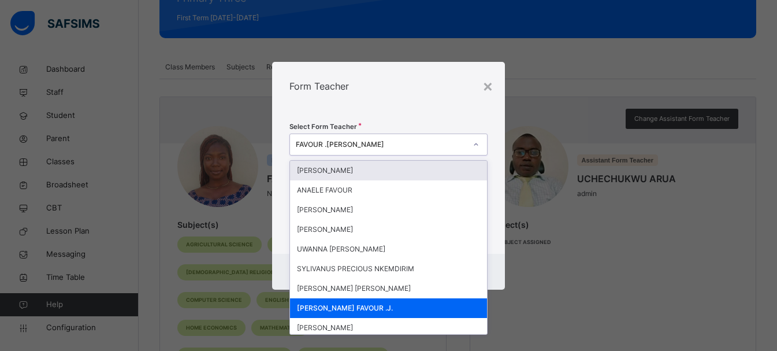
click at [388, 143] on div "FAVOUR .[PERSON_NAME]" at bounding box center [381, 144] width 171 height 10
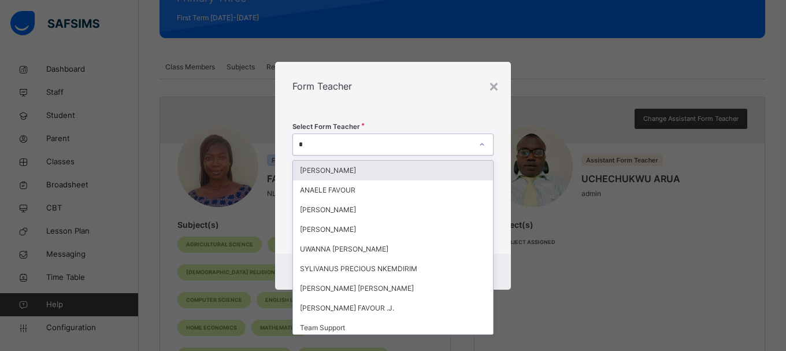
type input "**"
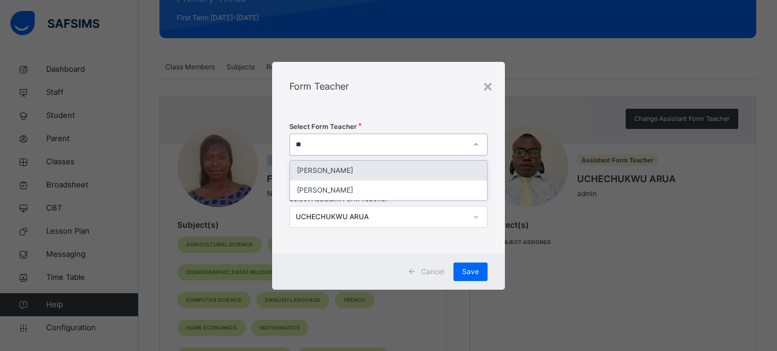
click at [369, 172] on div "CHUKWU UGOCHI" at bounding box center [389, 171] width 198 height 20
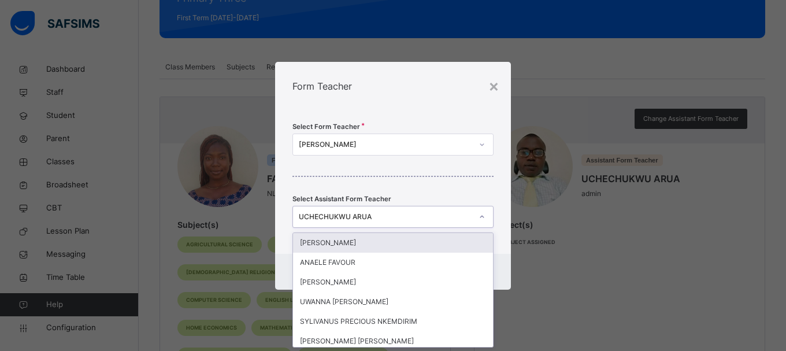
click at [421, 223] on div "UCHECHUKWU ARUA" at bounding box center [382, 216] width 178 height 18
type input "*"
click at [555, 231] on div "× Form Teacher Select Form Teacher CHUKWU UGOCHI Select Assistant Form Teacher …" at bounding box center [393, 175] width 786 height 351
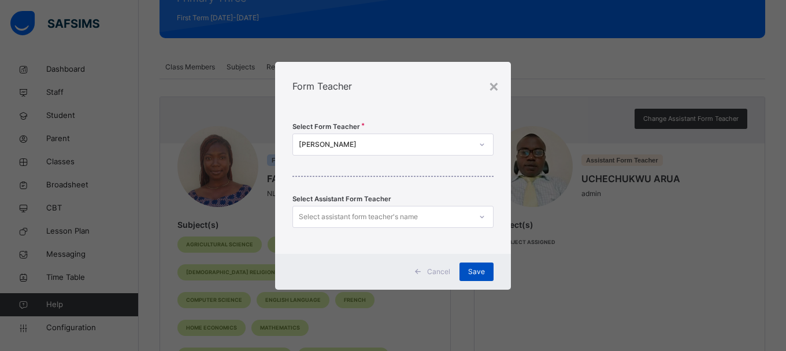
click at [469, 272] on span "Save" at bounding box center [476, 271] width 17 height 10
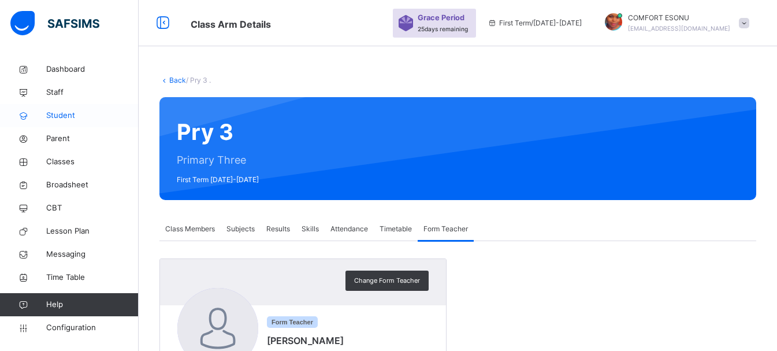
click at [62, 112] on span "Student" at bounding box center [92, 116] width 92 height 12
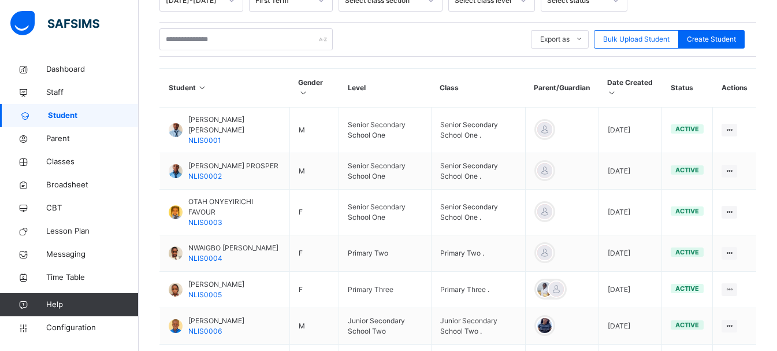
scroll to position [231, 0]
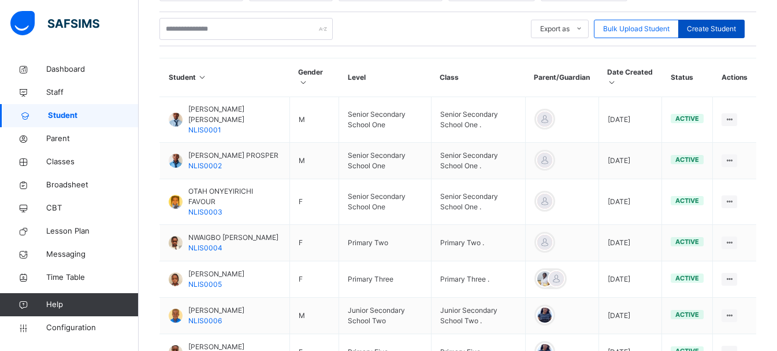
click at [721, 28] on span "Create Student" at bounding box center [711, 29] width 49 height 10
select select "**"
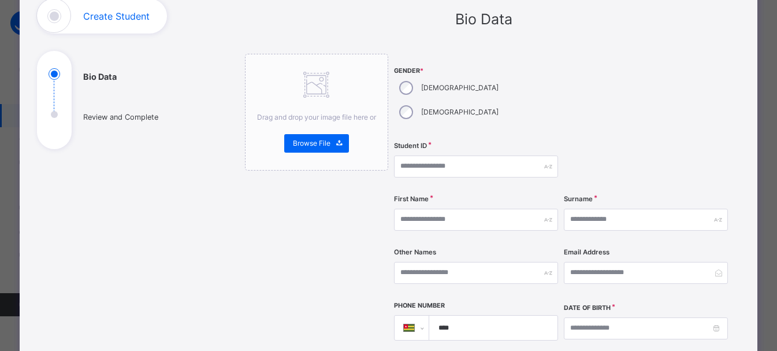
scroll to position [90, 0]
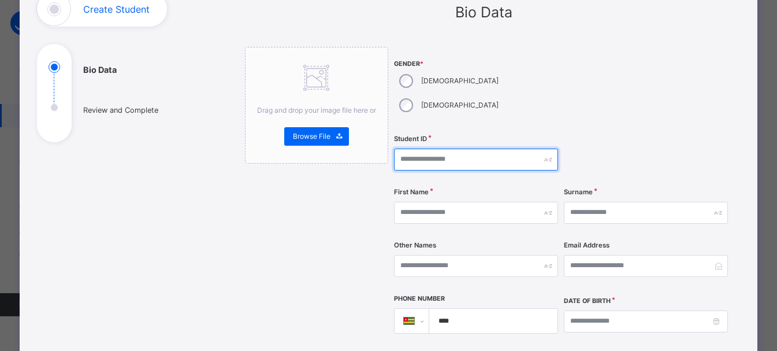
click at [475, 149] on input "text" at bounding box center [476, 160] width 164 height 22
type input "**********"
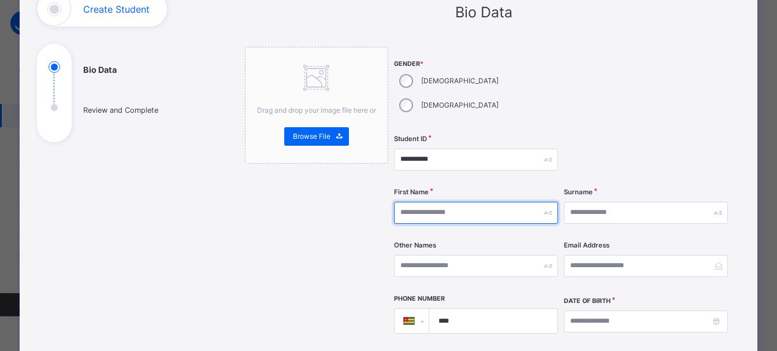
click at [464, 202] on input "text" at bounding box center [476, 213] width 164 height 22
type input "*********"
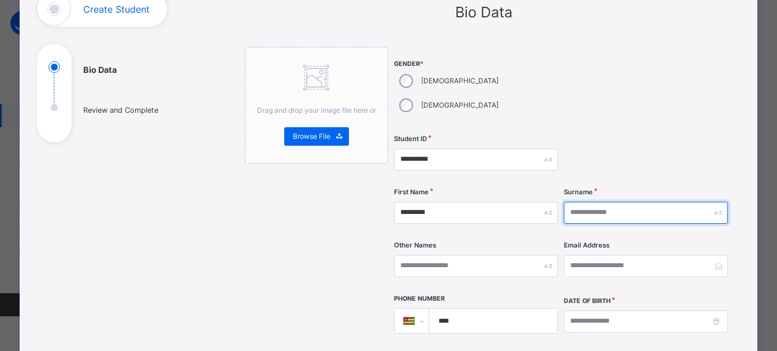
click at [660, 202] on input "text" at bounding box center [646, 213] width 164 height 22
type input "******"
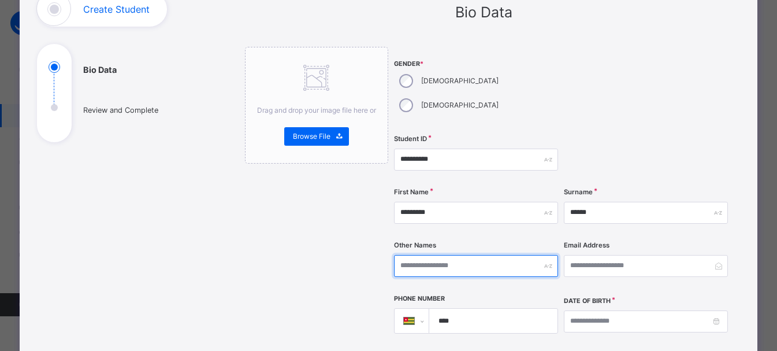
click at [500, 255] on input "text" at bounding box center [476, 266] width 164 height 22
type input "******"
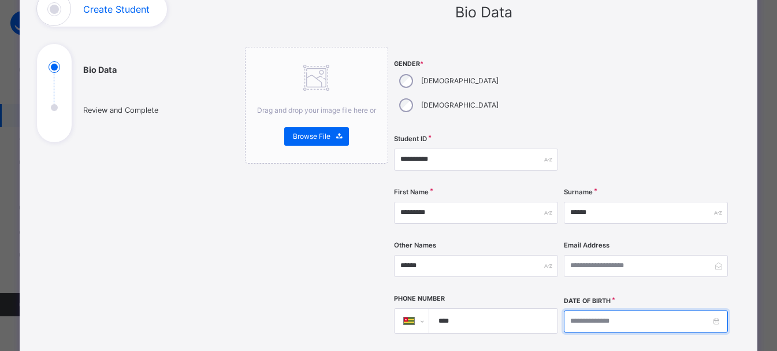
click at [594, 310] on input at bounding box center [646, 321] width 164 height 22
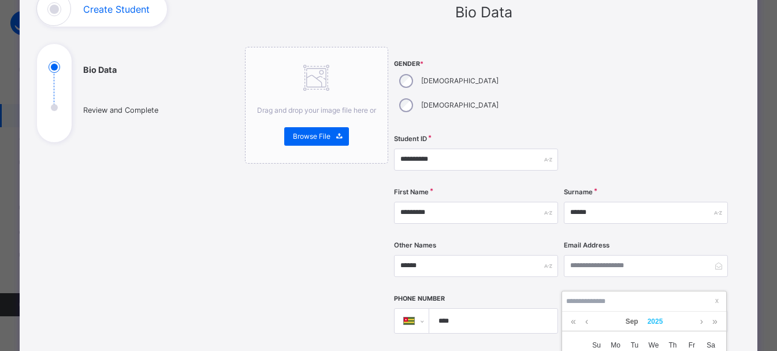
click at [655, 328] on link "2025" at bounding box center [655, 322] width 25 height 20
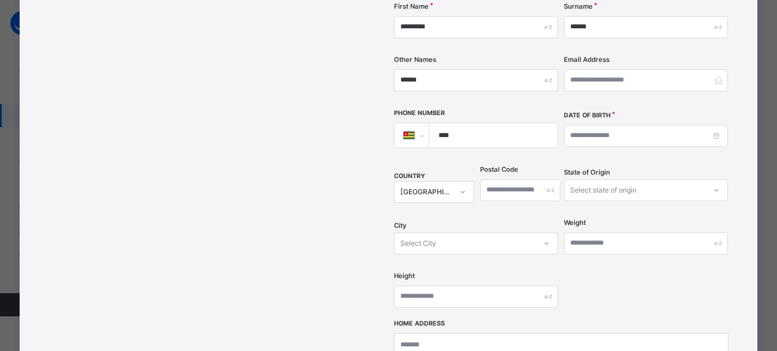
scroll to position [272, 0]
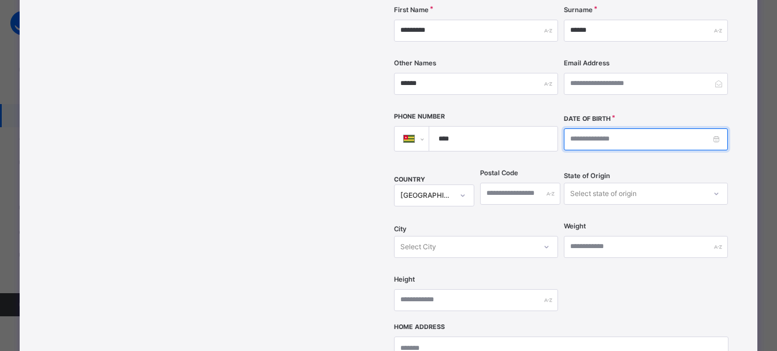
click at [620, 128] on input at bounding box center [646, 139] width 164 height 22
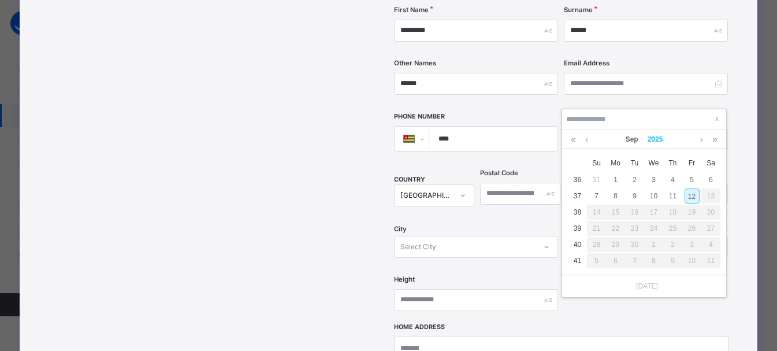
click at [657, 135] on link "2025" at bounding box center [655, 139] width 25 height 20
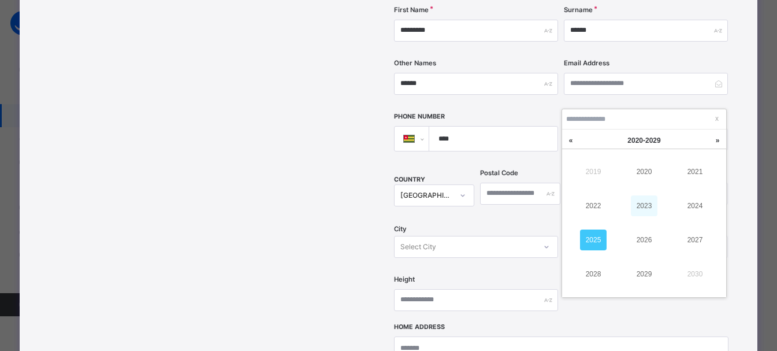
click at [646, 212] on link "2023" at bounding box center [644, 205] width 27 height 21
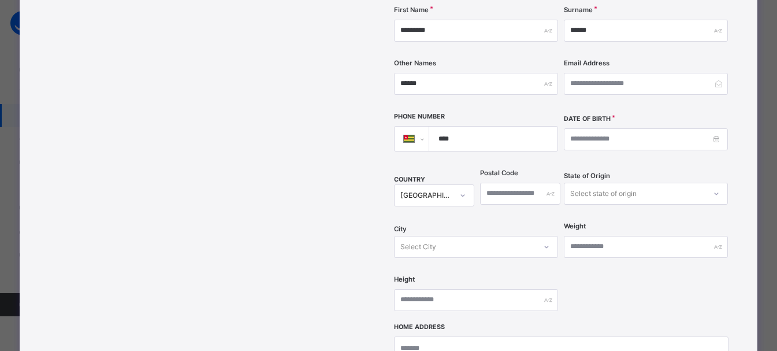
click at [491, 276] on div "Height" at bounding box center [476, 299] width 164 height 47
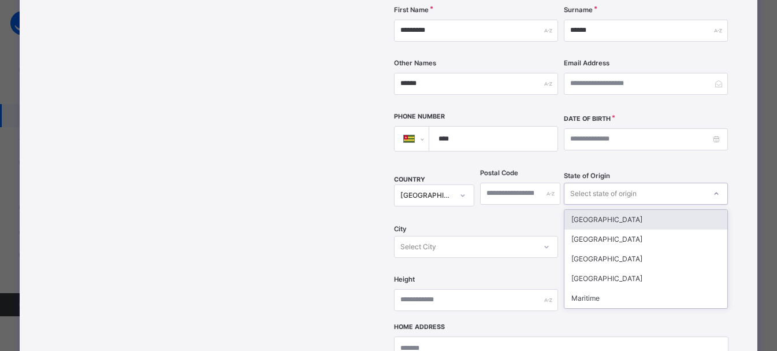
click at [603, 183] on div "Select state of origin" at bounding box center [603, 194] width 66 height 22
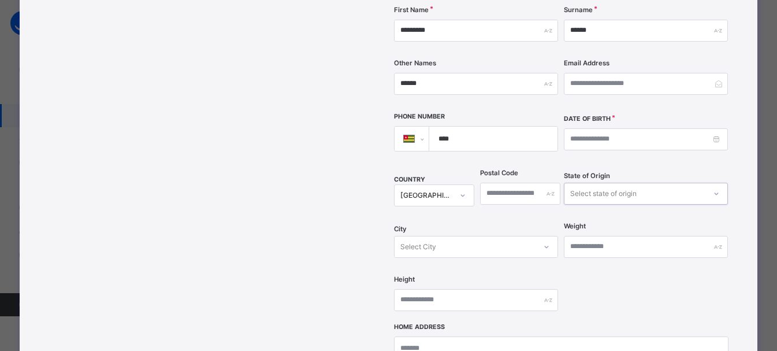
click at [459, 170] on div "COUNTRY Togo" at bounding box center [434, 193] width 80 height 47
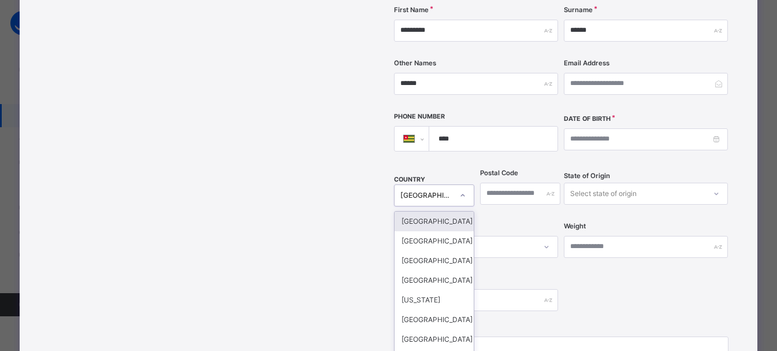
scroll to position [287, 0]
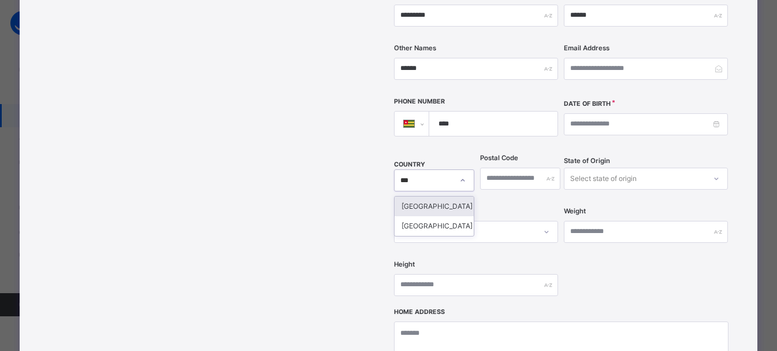
type input "****"
click at [396, 216] on div "[GEOGRAPHIC_DATA]" at bounding box center [434, 226] width 79 height 20
click at [629, 168] on div "Select state of origin" at bounding box center [603, 179] width 66 height 22
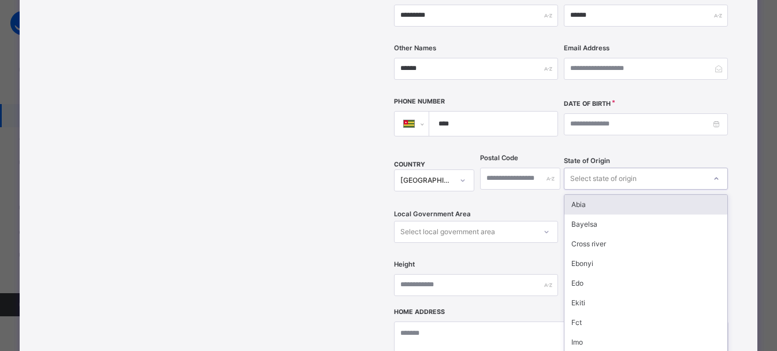
click at [605, 195] on div "Abia" at bounding box center [646, 205] width 163 height 20
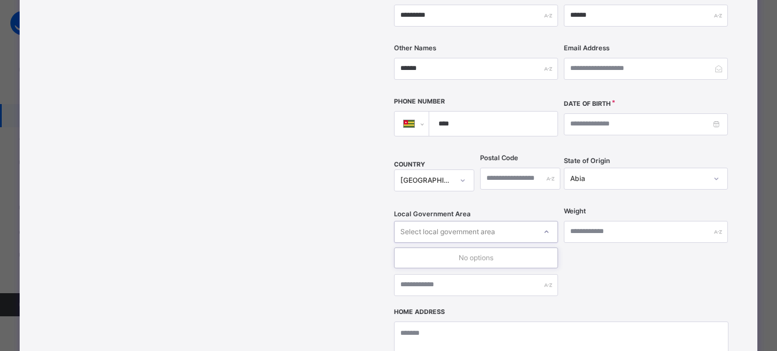
click at [527, 223] on div "Select local government area" at bounding box center [465, 232] width 141 height 18
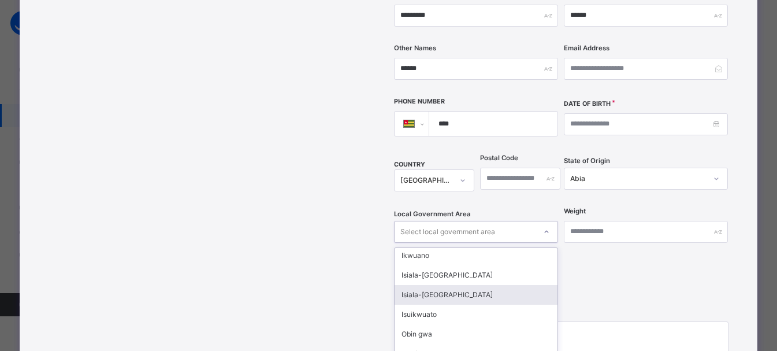
scroll to position [77, 0]
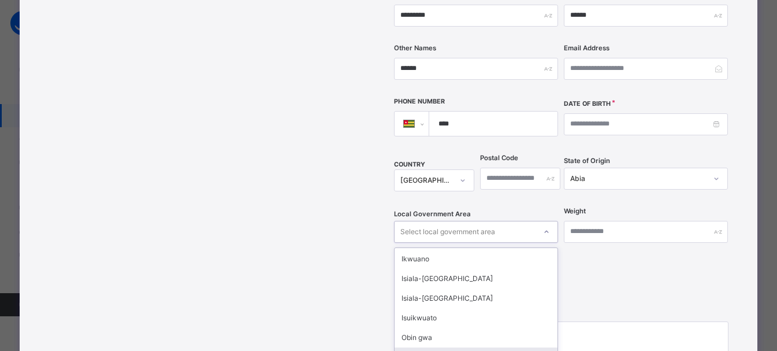
click at [415, 347] on div "Ohafia" at bounding box center [476, 357] width 163 height 20
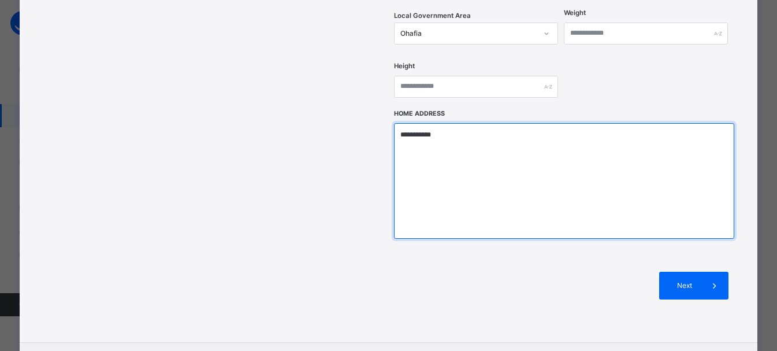
scroll to position [491, 0]
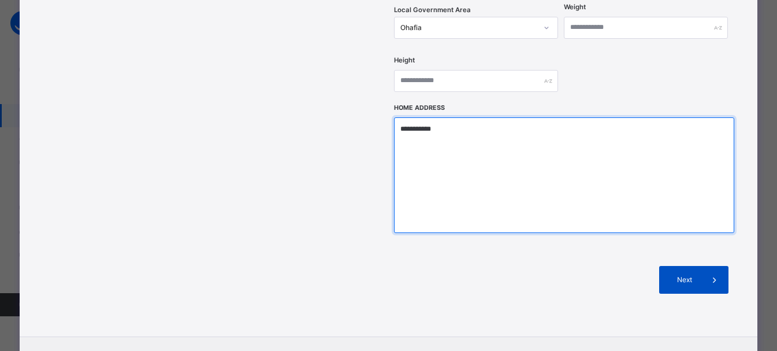
type textarea "**********"
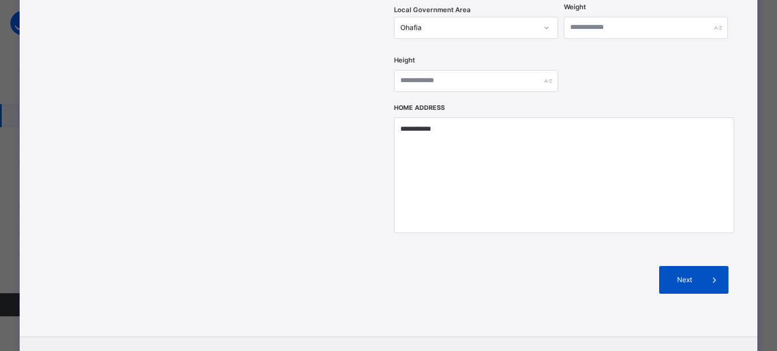
click at [703, 266] on span at bounding box center [715, 280] width 28 height 28
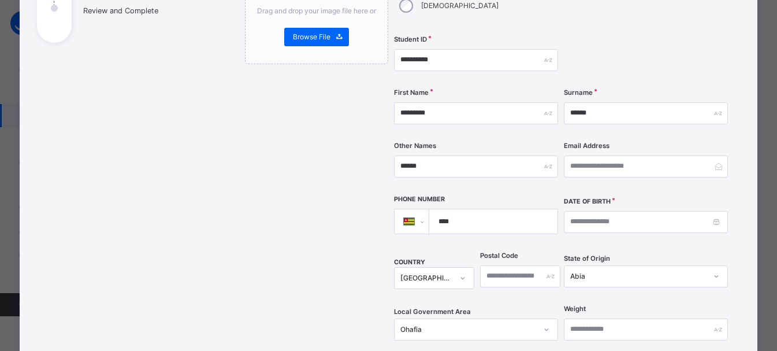
scroll to position [194, 0]
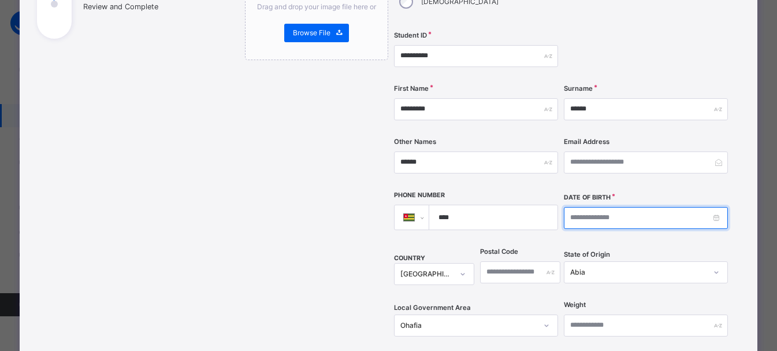
click at [663, 207] on input at bounding box center [646, 218] width 164 height 22
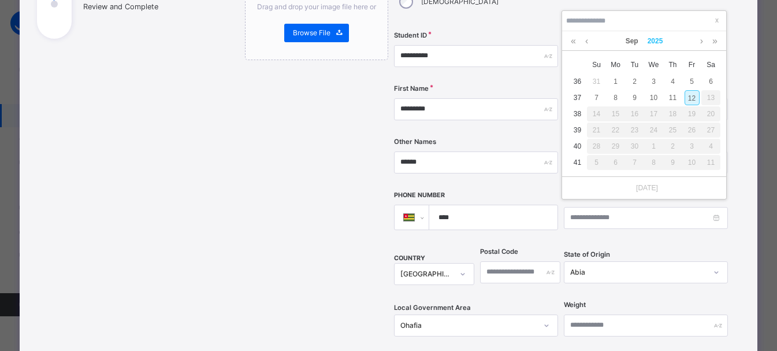
click at [654, 43] on link "2025" at bounding box center [655, 41] width 25 height 20
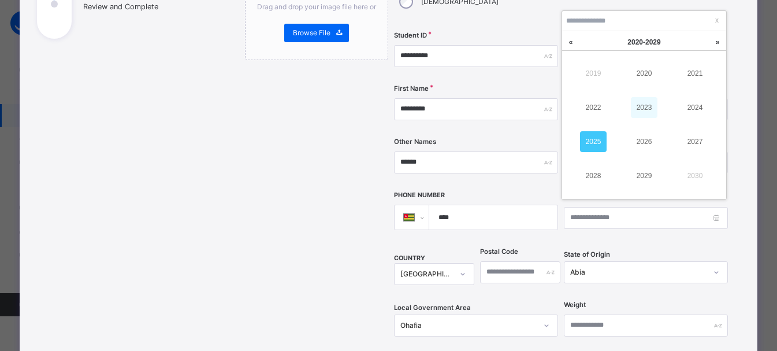
click at [647, 99] on link "2023" at bounding box center [644, 107] width 27 height 21
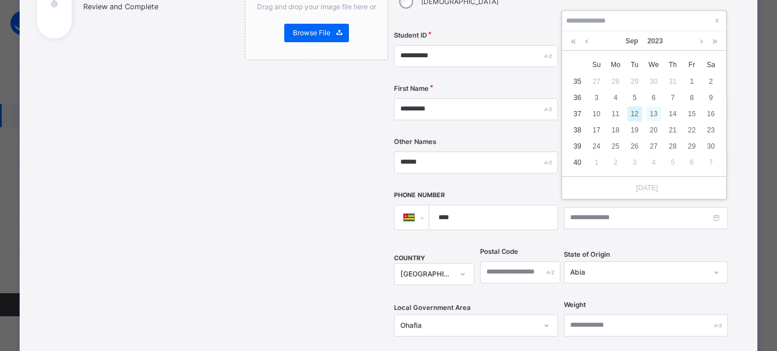
click at [652, 114] on div "13" at bounding box center [654, 113] width 15 height 15
type input "**********"
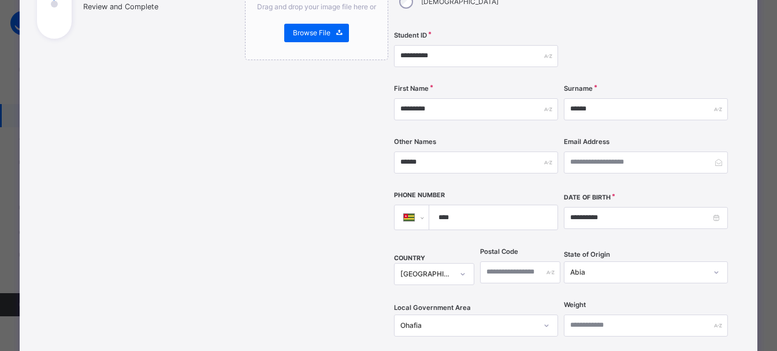
click at [770, 302] on div "**********" at bounding box center [388, 175] width 777 height 351
drag, startPoint x: 770, startPoint y: 302, endPoint x: 772, endPoint y: 309, distance: 7.7
click at [772, 309] on div "**********" at bounding box center [388, 175] width 777 height 351
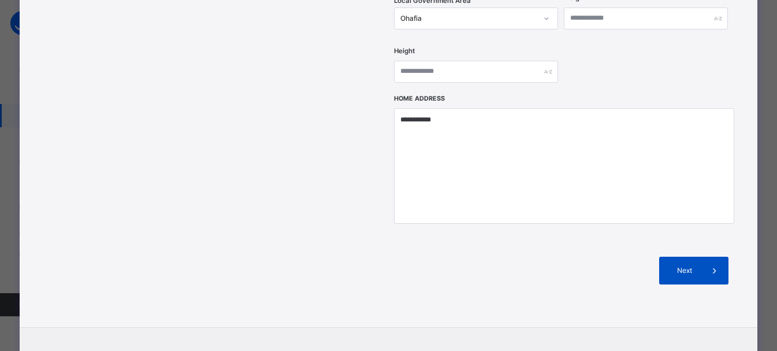
click at [713, 264] on icon at bounding box center [715, 271] width 13 height 14
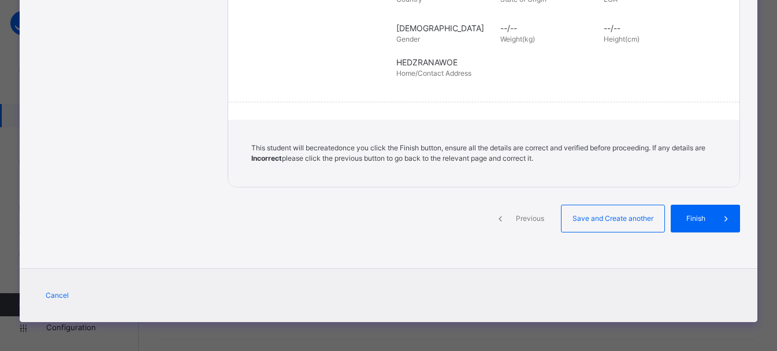
scroll to position [285, 0]
click at [715, 227] on div "Finish" at bounding box center [714, 219] width 69 height 28
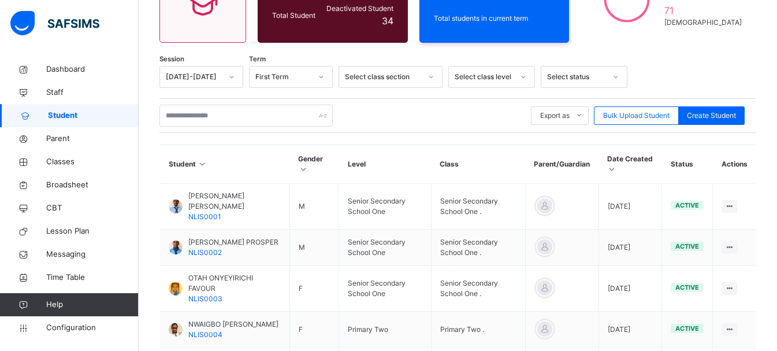
scroll to position [99, 0]
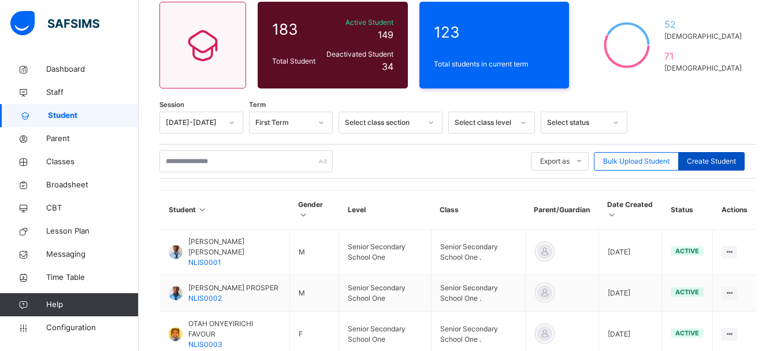
click at [711, 162] on span "Create Student" at bounding box center [711, 161] width 49 height 10
select select "**"
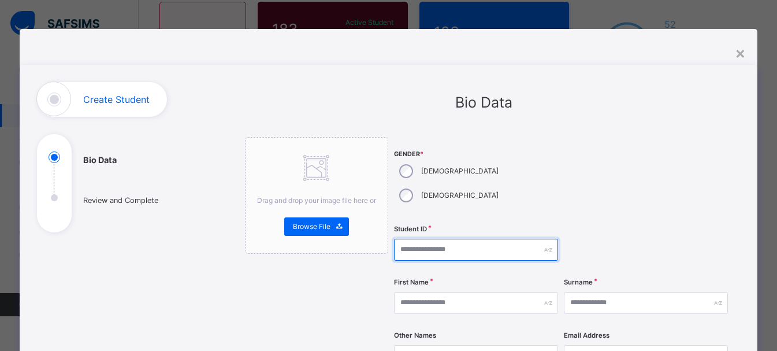
click at [442, 239] on input "text" at bounding box center [476, 250] width 164 height 22
type input "**********"
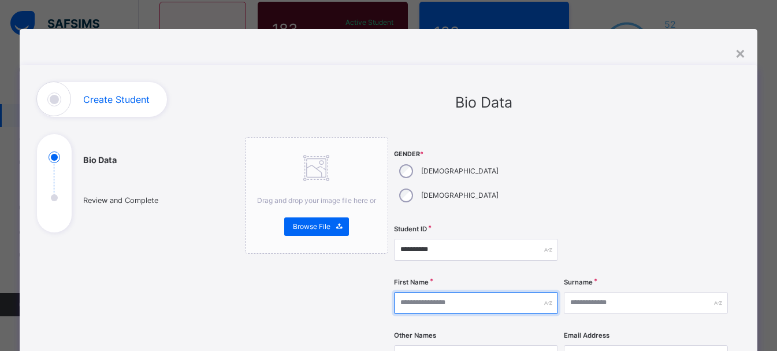
click at [448, 292] on input "text" at bounding box center [476, 303] width 164 height 22
type input "*****"
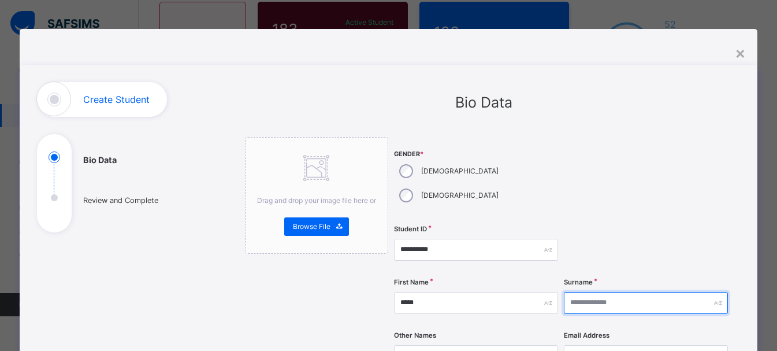
click at [594, 292] on input "text" at bounding box center [646, 303] width 164 height 22
type input "*****"
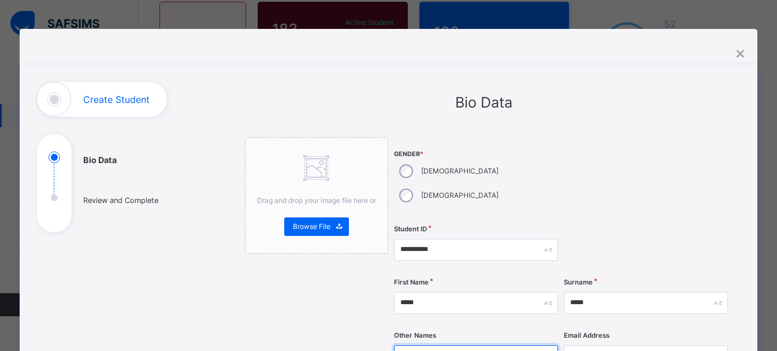
click at [525, 345] on input "text" at bounding box center [476, 356] width 164 height 22
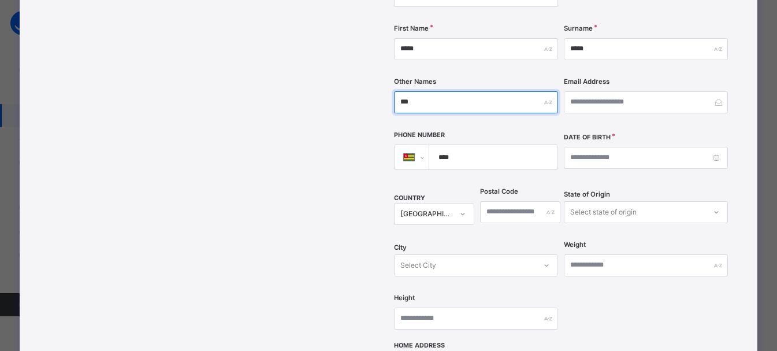
scroll to position [251, 0]
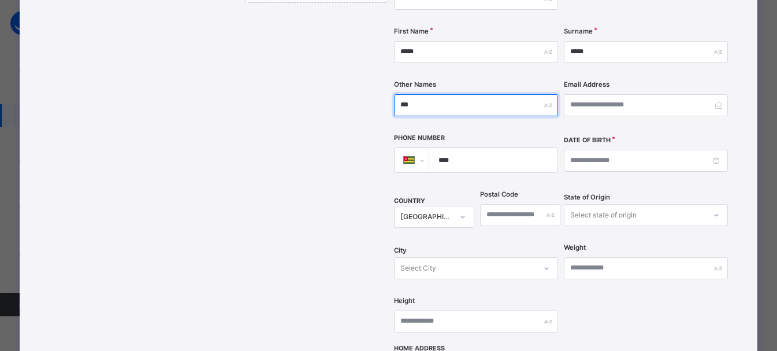
type input "***"
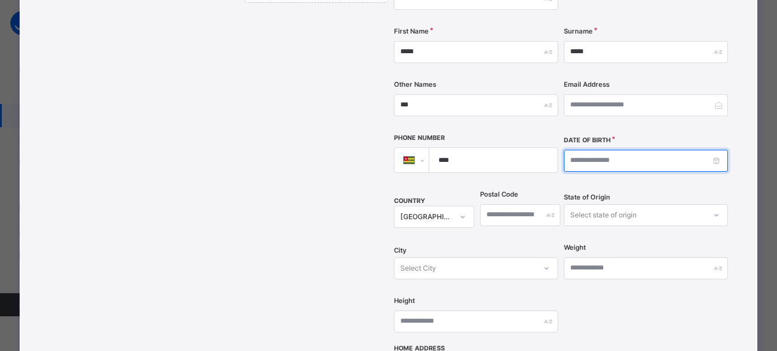
click at [599, 150] on input at bounding box center [646, 161] width 164 height 22
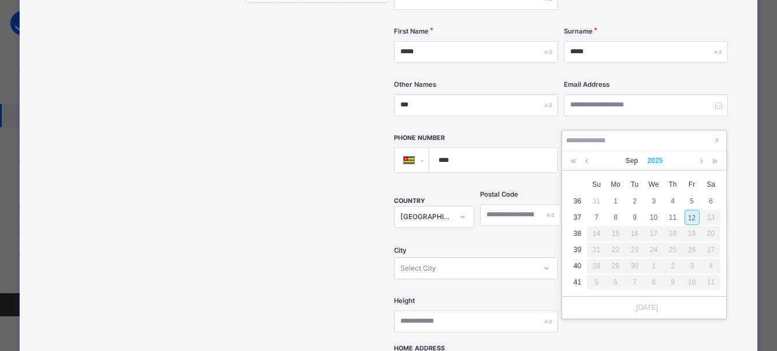
click at [658, 164] on link "2025" at bounding box center [655, 161] width 25 height 20
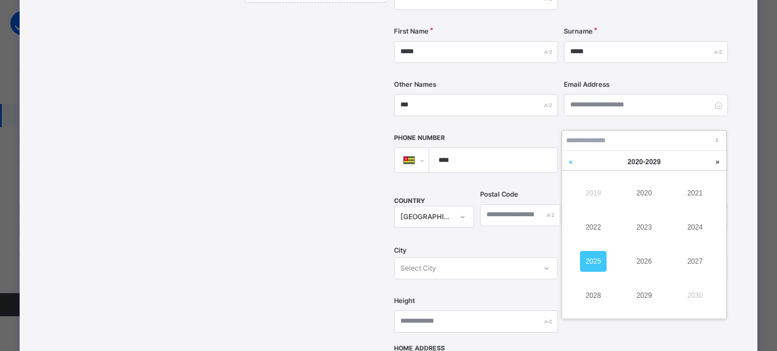
click at [569, 158] on link at bounding box center [570, 162] width 17 height 22
click at [718, 165] on link at bounding box center [717, 162] width 17 height 22
click at [652, 231] on link "2023" at bounding box center [644, 227] width 27 height 21
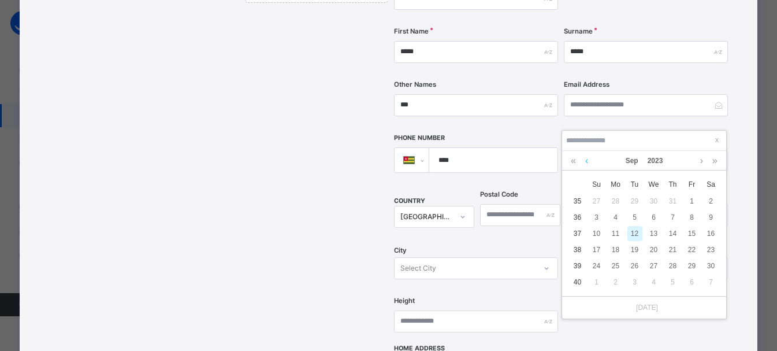
click at [585, 163] on link at bounding box center [587, 161] width 9 height 20
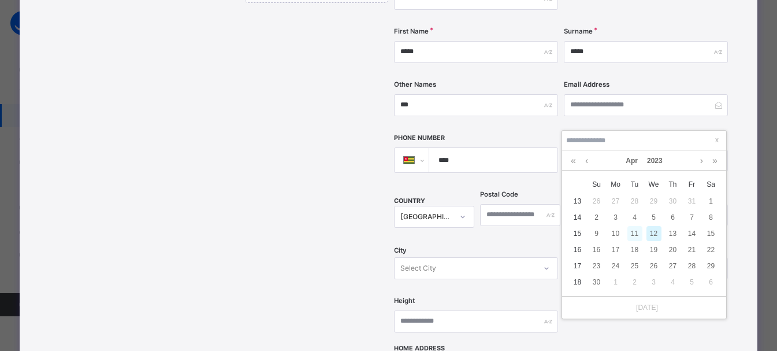
click at [636, 235] on div "11" at bounding box center [635, 233] width 15 height 15
type input "**********"
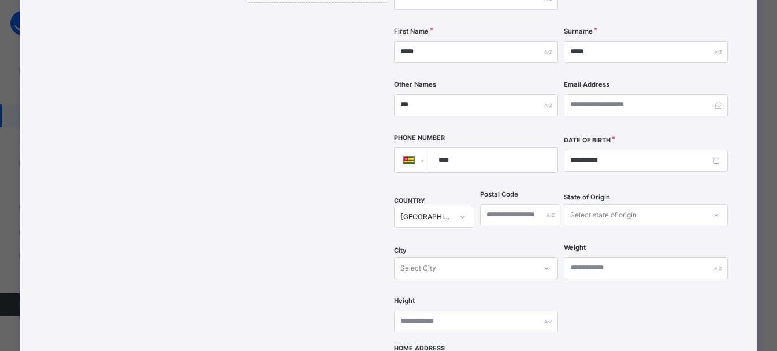
click at [464, 206] on div "[GEOGRAPHIC_DATA]" at bounding box center [434, 217] width 80 height 22
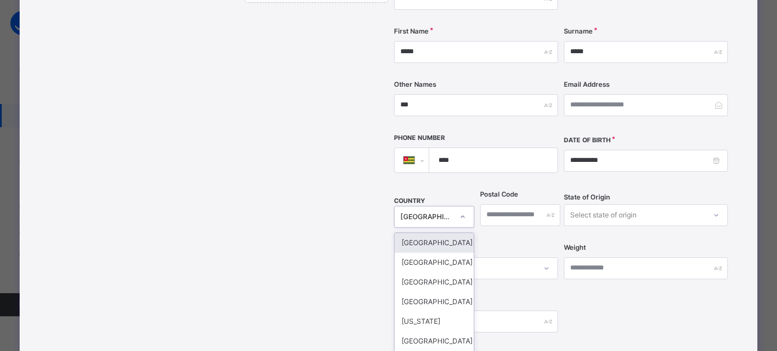
scroll to position [287, 0]
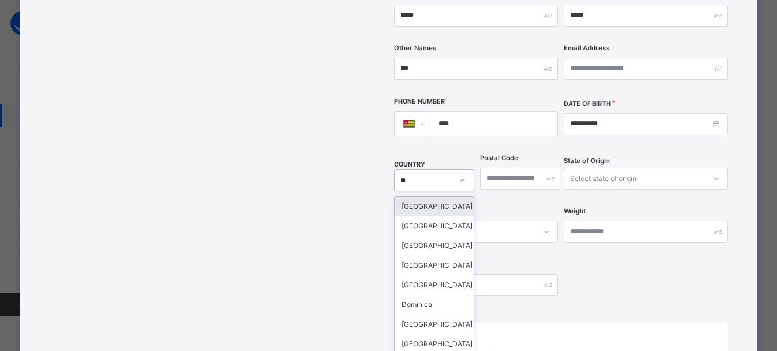
type input "***"
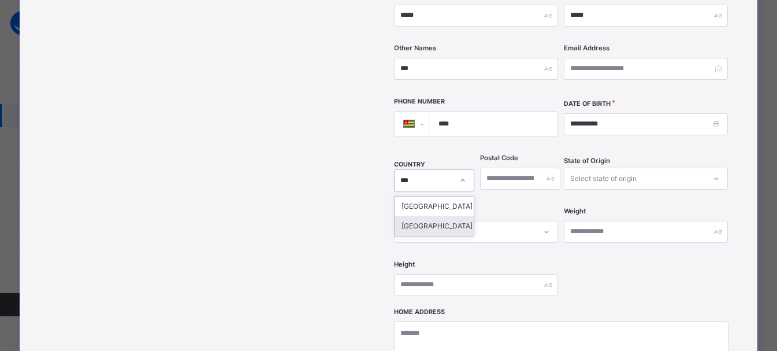
click at [402, 216] on div "[GEOGRAPHIC_DATA]" at bounding box center [434, 226] width 79 height 20
click at [614, 168] on div "Select state of origin" at bounding box center [603, 179] width 66 height 22
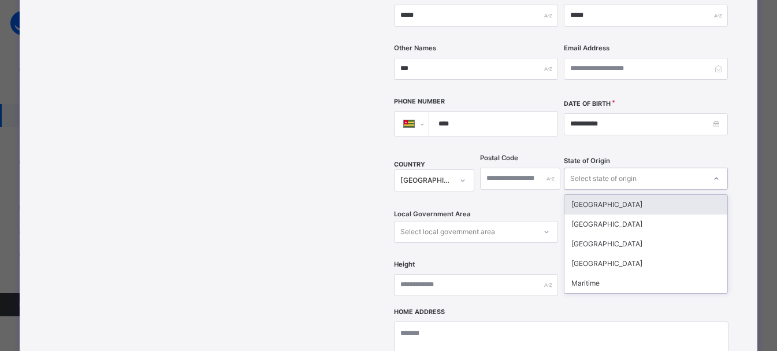
click at [614, 168] on div "Select state of origin" at bounding box center [603, 179] width 66 height 22
click at [605, 168] on div "Select state of origin" at bounding box center [603, 179] width 66 height 22
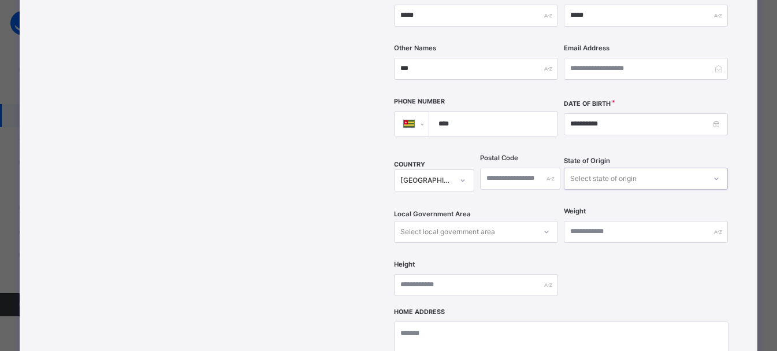
click at [605, 168] on div "Select state of origin" at bounding box center [603, 179] width 66 height 22
click at [447, 175] on div "[GEOGRAPHIC_DATA]" at bounding box center [427, 180] width 53 height 10
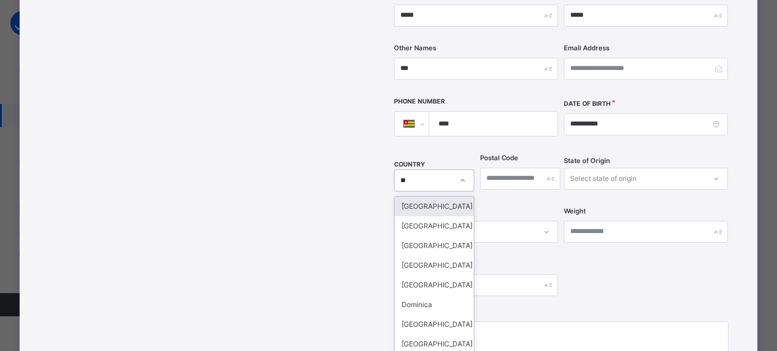
type input "***"
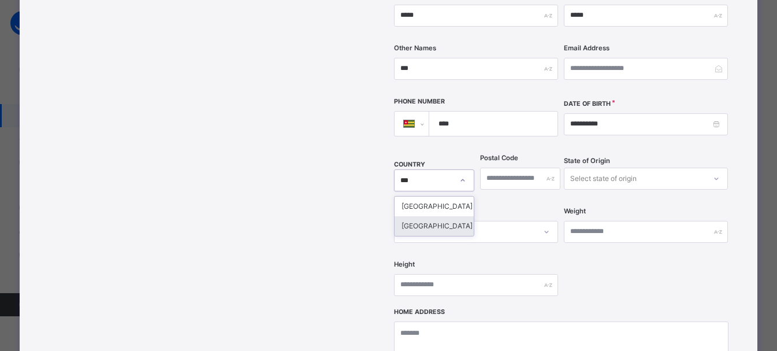
click at [431, 216] on div "[GEOGRAPHIC_DATA]" at bounding box center [434, 226] width 79 height 20
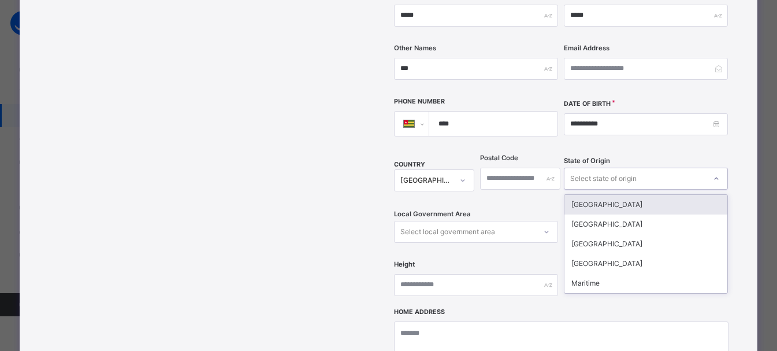
click at [618, 168] on div "Select state of origin" at bounding box center [603, 179] width 66 height 22
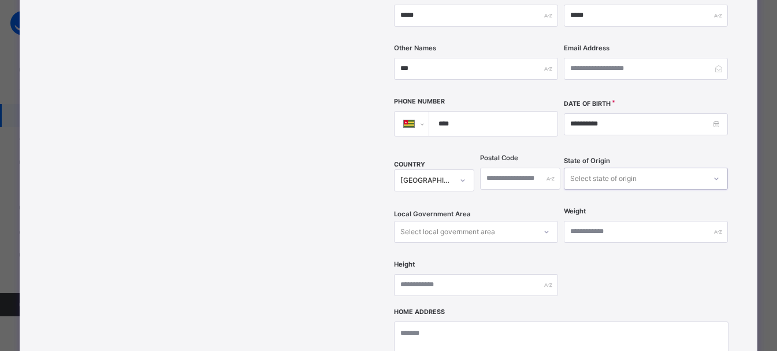
click at [618, 168] on div "Select state of origin" at bounding box center [603, 179] width 66 height 22
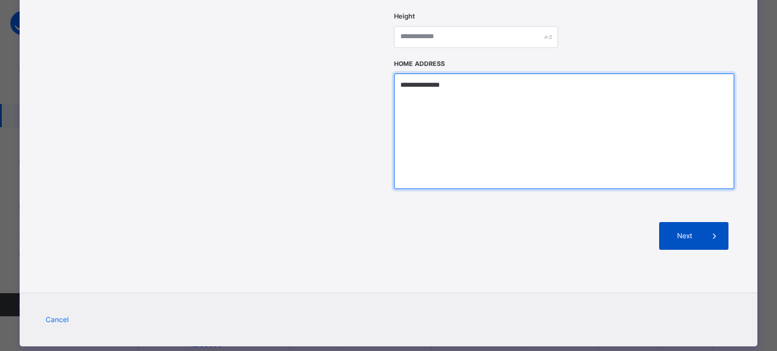
type textarea "**********"
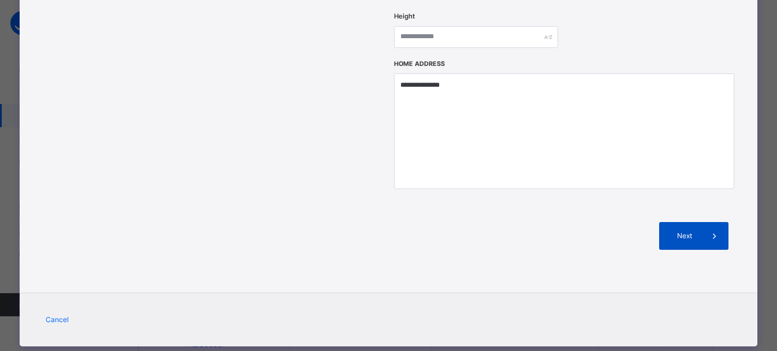
click at [718, 229] on icon at bounding box center [715, 236] width 13 height 14
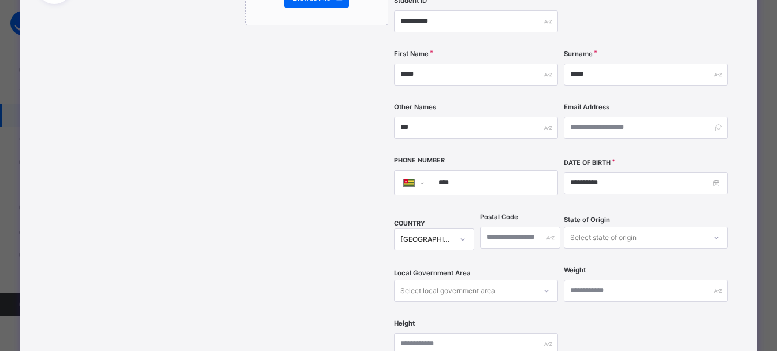
scroll to position [0, 0]
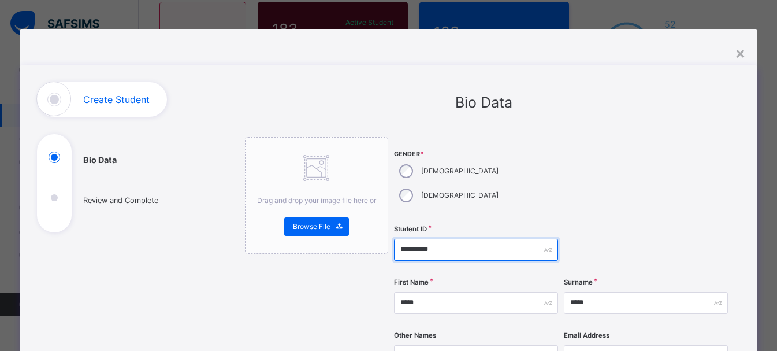
click at [463, 239] on input "**********" at bounding box center [476, 250] width 164 height 22
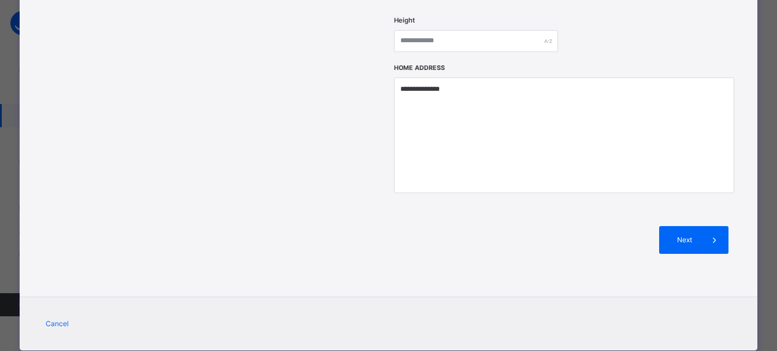
scroll to position [535, 0]
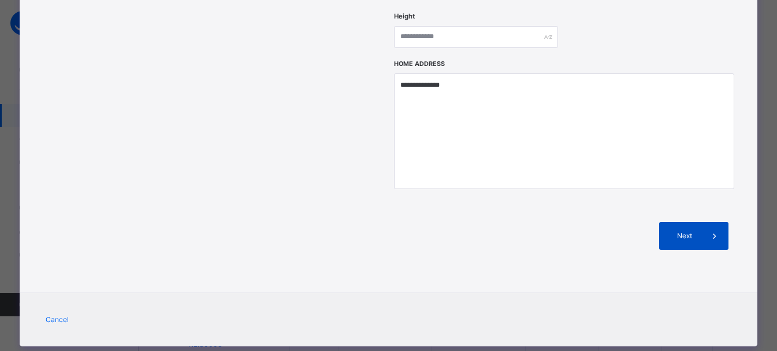
click at [702, 222] on span at bounding box center [715, 236] width 28 height 28
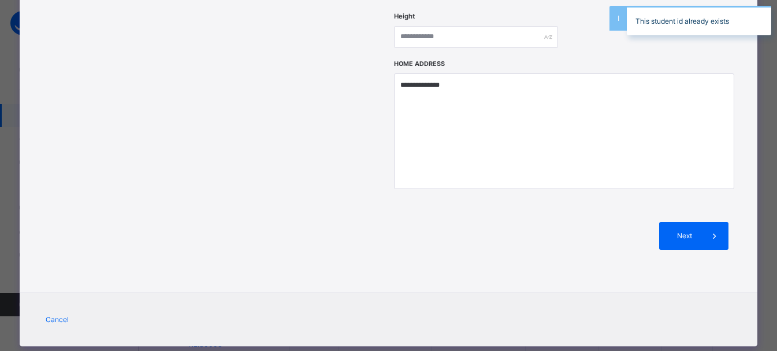
click at [772, 35] on div "This student id already exists" at bounding box center [699, 20] width 156 height 29
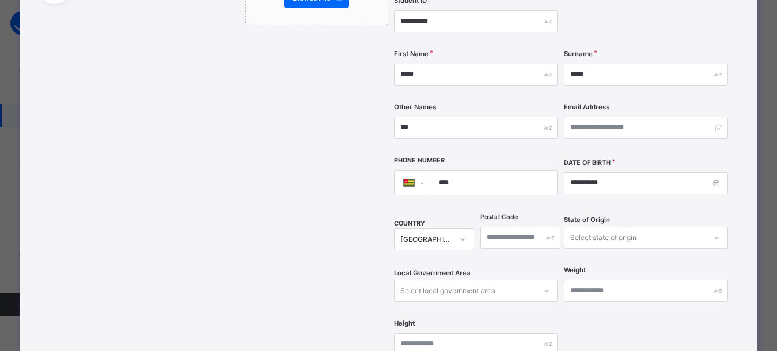
scroll to position [0, 0]
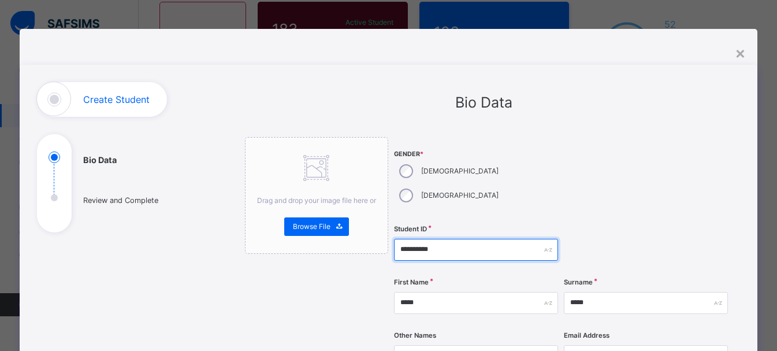
click at [463, 239] on input "**********" at bounding box center [476, 250] width 164 height 22
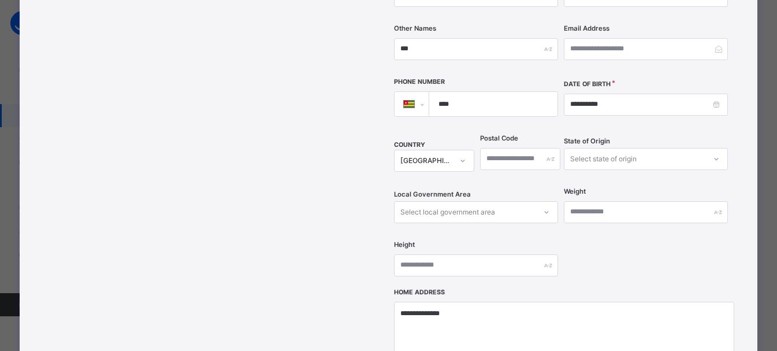
scroll to position [535, 0]
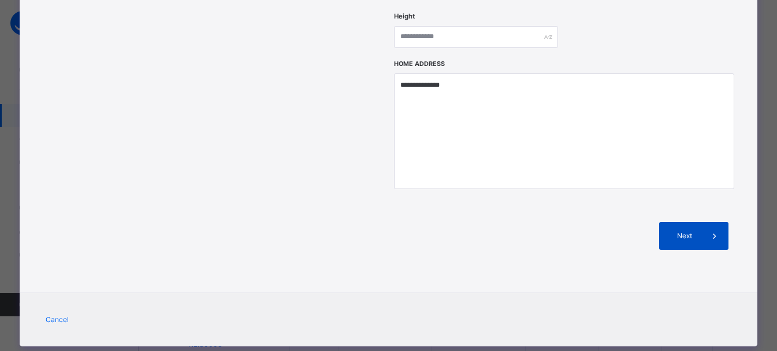
type input "**********"
click at [692, 231] on span "Next" at bounding box center [684, 236] width 33 height 10
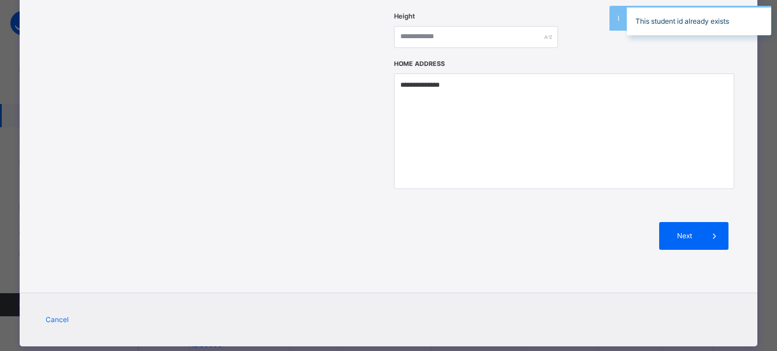
click at [773, 10] on div "This student id already exists" at bounding box center [699, 20] width 156 height 29
click at [773, 36] on div "This student id already exists" at bounding box center [699, 20] width 156 height 41
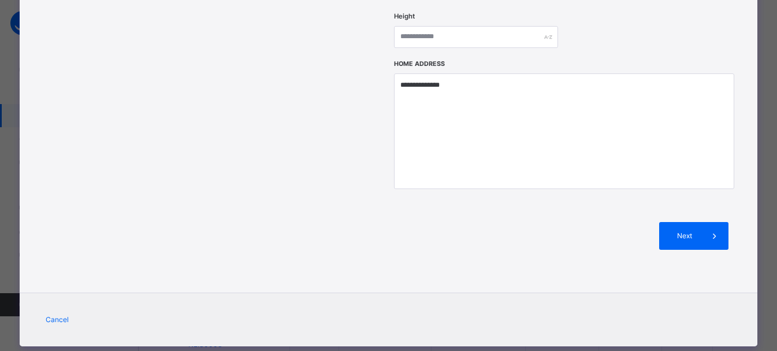
drag, startPoint x: 773, startPoint y: 36, endPoint x: 754, endPoint y: 105, distance: 71.2
click at [754, 105] on div "Class Arm Details Grace Period 25 days remaining First Term / 2025-2026 COMFORT…" at bounding box center [388, 291] width 777 height 780
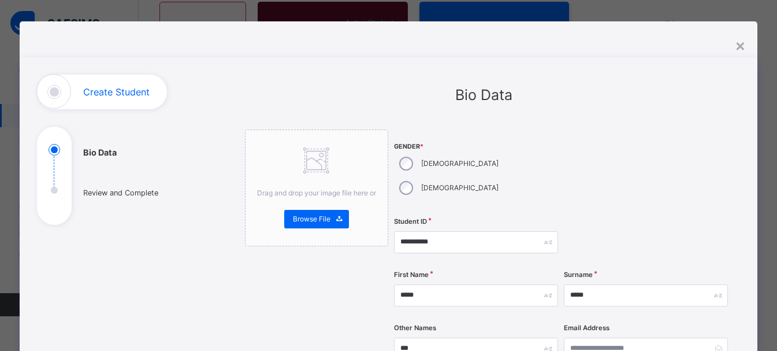
scroll to position [0, 0]
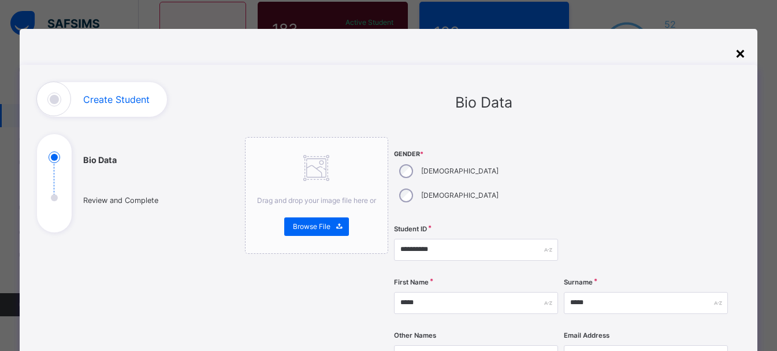
click at [739, 59] on div "×" at bounding box center [740, 52] width 11 height 24
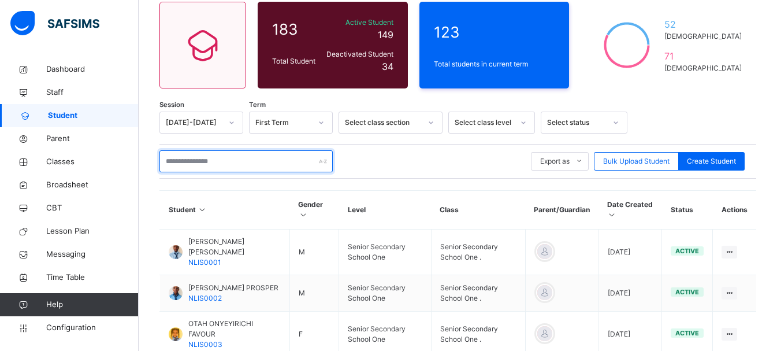
click at [236, 161] on input "text" at bounding box center [246, 161] width 173 height 22
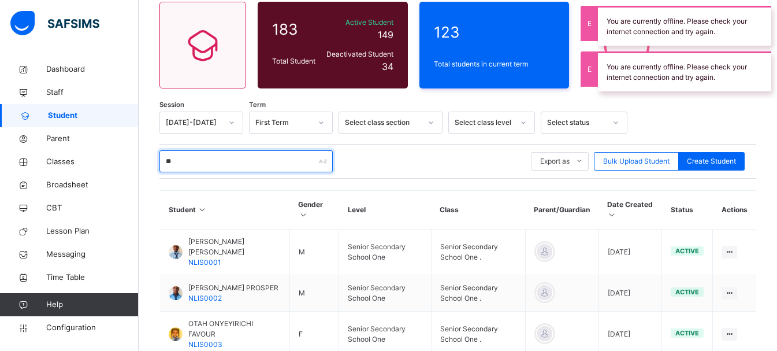
type input "*"
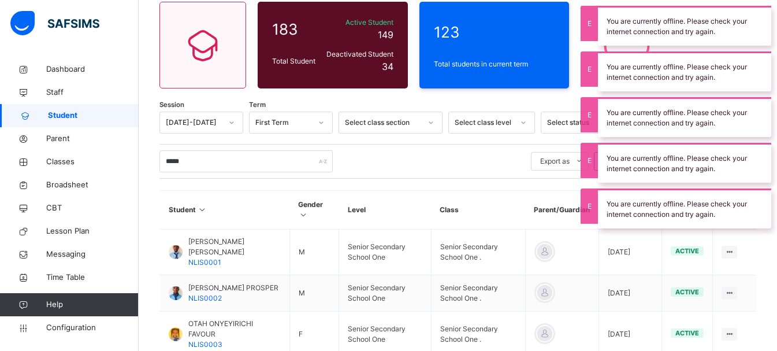
click at [316, 226] on th "Gender" at bounding box center [314, 210] width 49 height 39
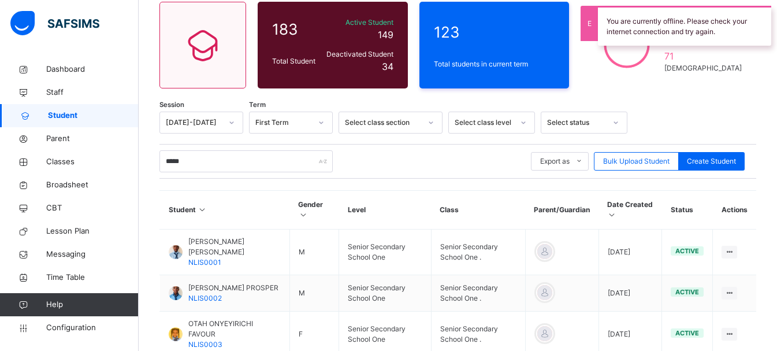
scroll to position [122, 0]
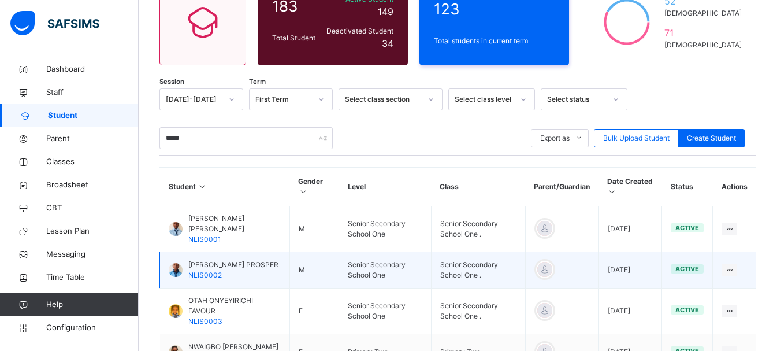
click at [616, 268] on td "[DATE]" at bounding box center [631, 270] width 64 height 36
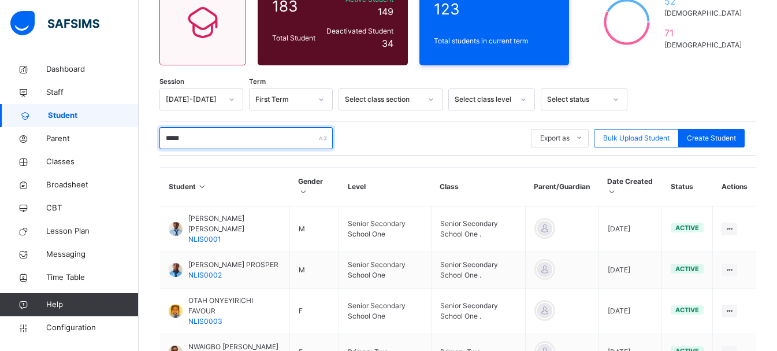
click at [224, 135] on input "*****" at bounding box center [246, 138] width 173 height 22
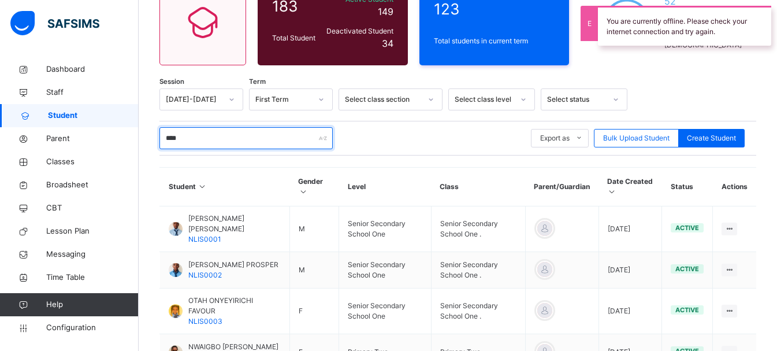
type input "*****"
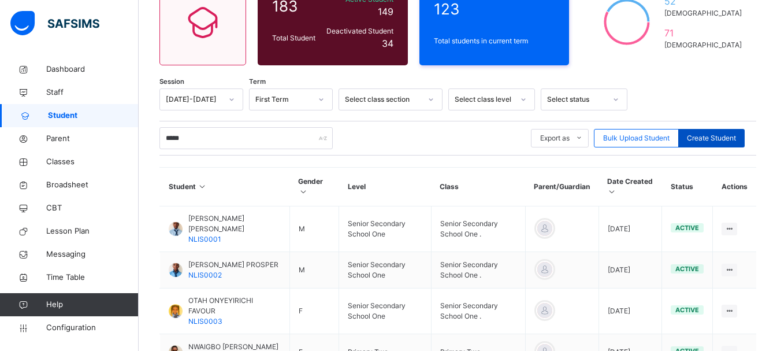
click at [723, 141] on span "Create Student" at bounding box center [711, 138] width 49 height 10
select select "**"
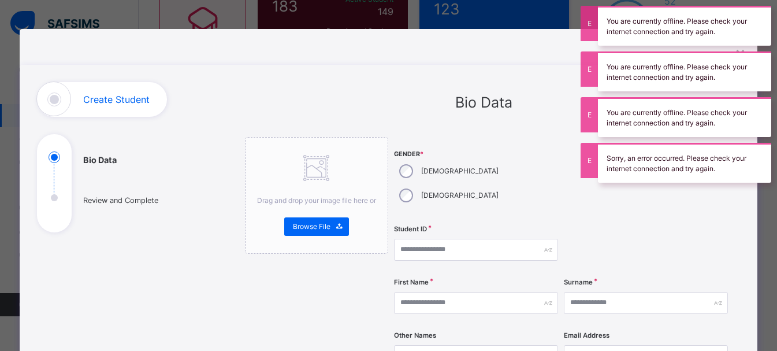
click at [535, 167] on div "Gender * Male Female" at bounding box center [476, 178] width 164 height 83
click at [658, 279] on div "Surname" at bounding box center [646, 302] width 164 height 47
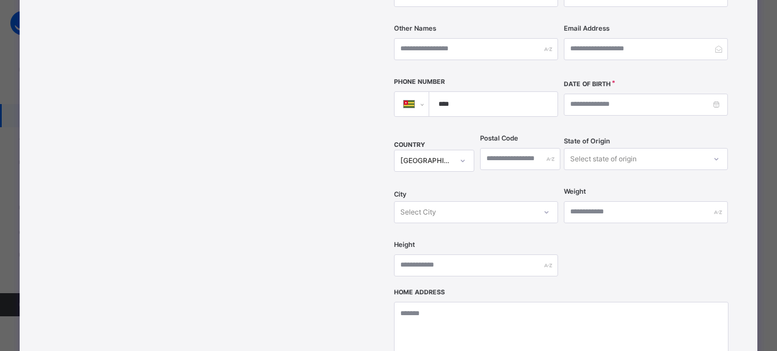
scroll to position [0, 0]
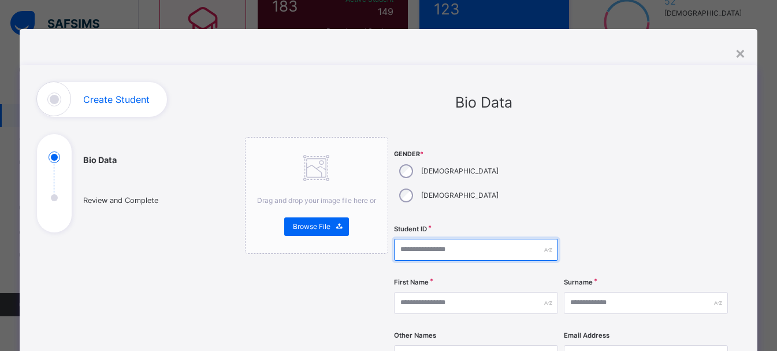
click at [451, 239] on input "text" at bounding box center [476, 250] width 164 height 22
click at [431, 239] on input "text" at bounding box center [476, 250] width 164 height 22
type input "**********"
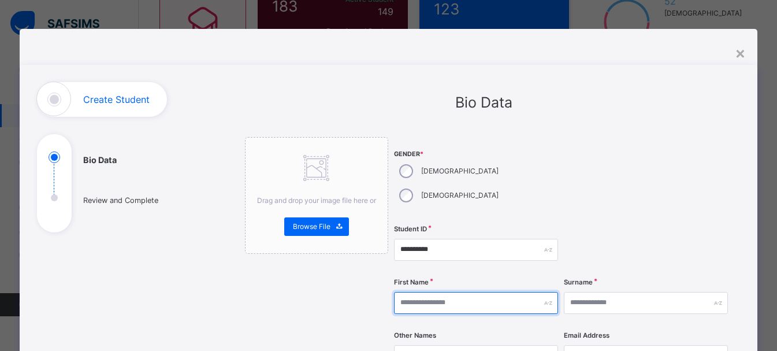
click at [453, 292] on input "text" at bounding box center [476, 303] width 164 height 22
type input "*****"
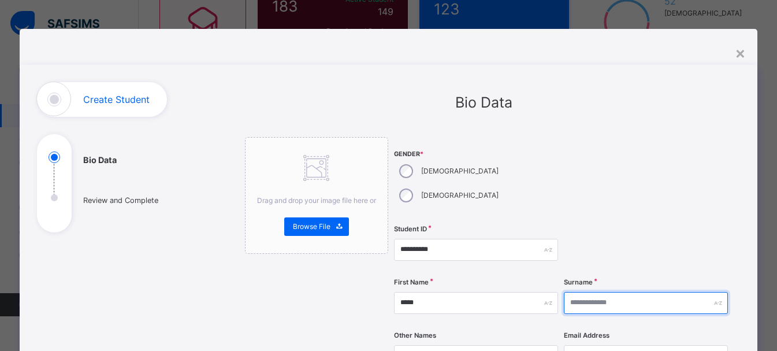
click at [605, 292] on input "text" at bounding box center [646, 303] width 164 height 22
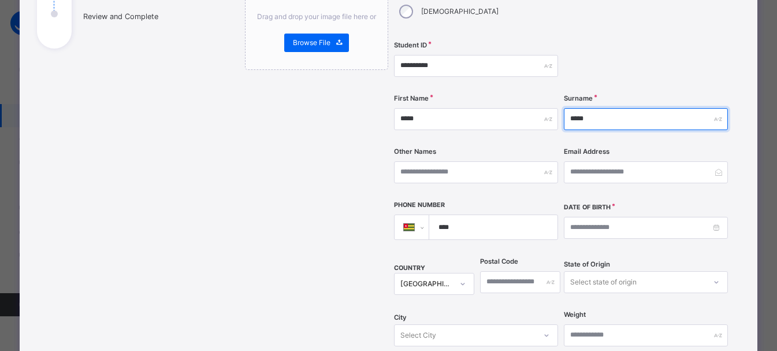
scroll to position [181, 0]
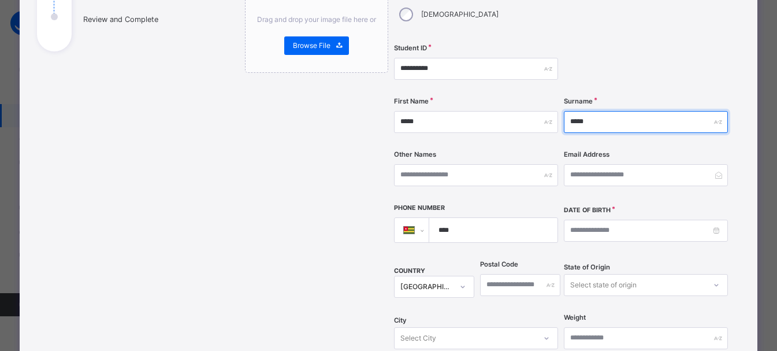
type input "*****"
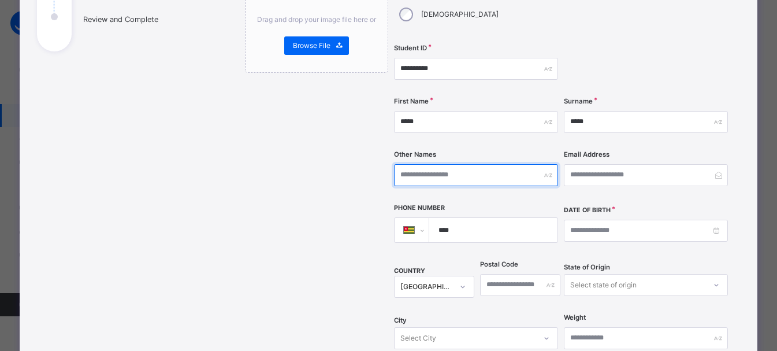
click at [429, 164] on input "text" at bounding box center [476, 175] width 164 height 22
type input "***"
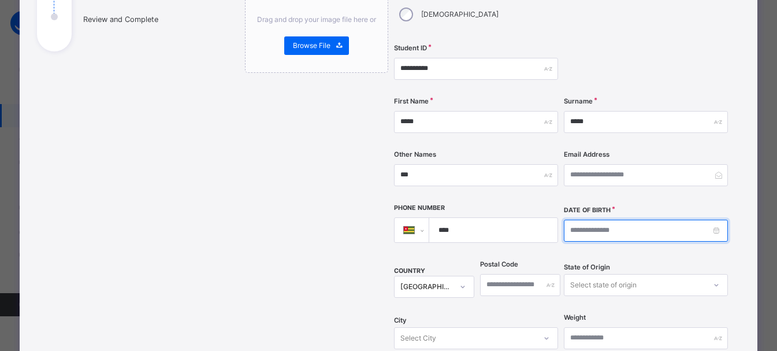
click at [599, 220] on input at bounding box center [646, 231] width 164 height 22
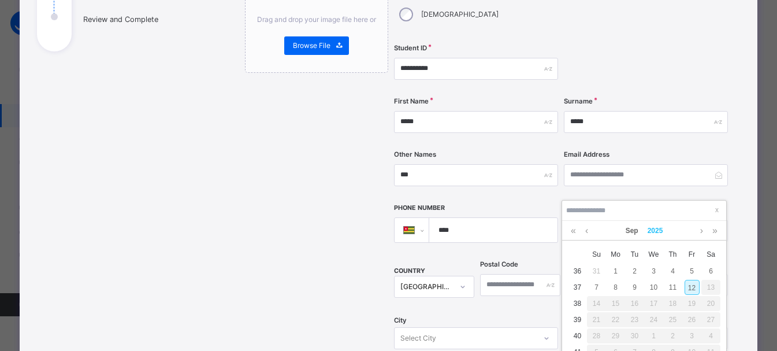
click at [652, 233] on link "2025" at bounding box center [655, 231] width 25 height 20
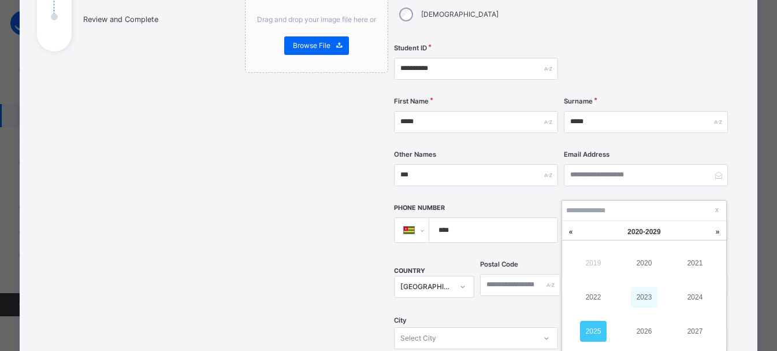
click at [646, 290] on link "2023" at bounding box center [644, 297] width 27 height 21
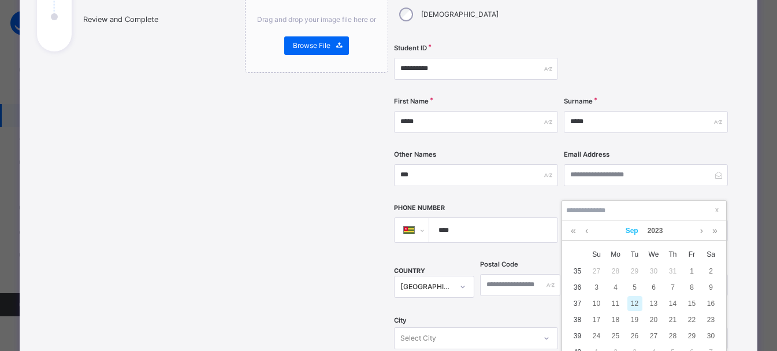
click at [636, 235] on link "Sep" at bounding box center [632, 231] width 22 height 20
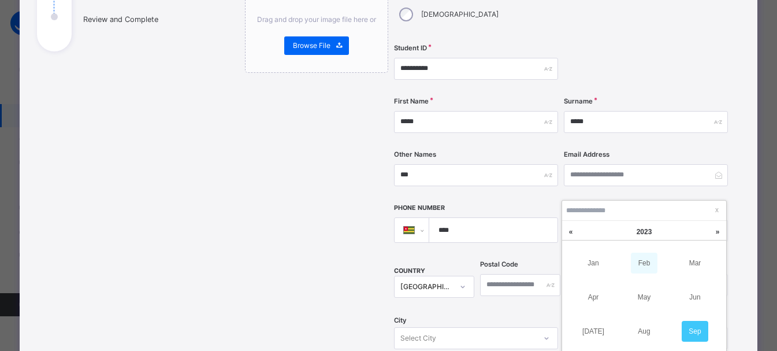
click at [642, 264] on link "Feb" at bounding box center [644, 263] width 27 height 21
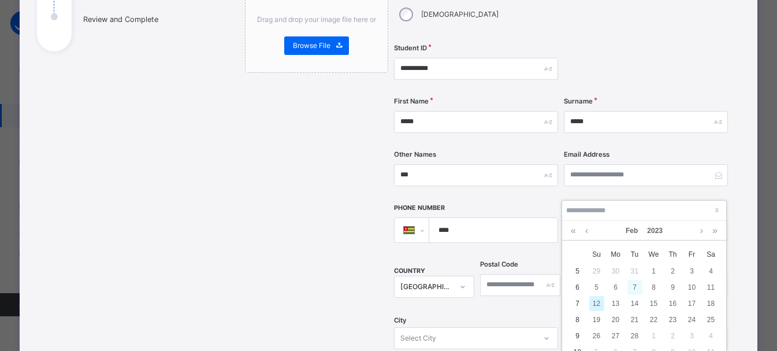
click at [639, 288] on div "7" at bounding box center [635, 287] width 15 height 15
type input "**********"
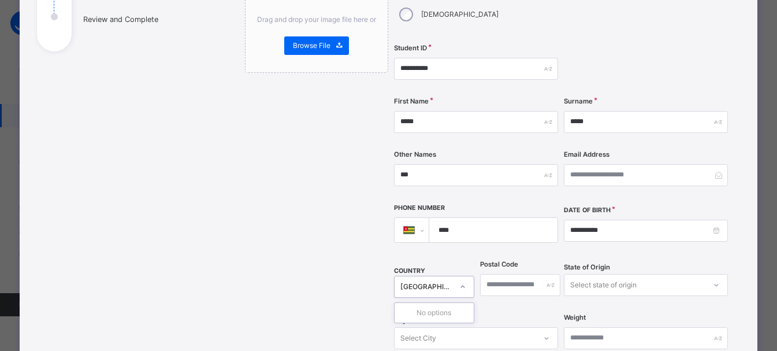
click at [453, 277] on div at bounding box center [463, 286] width 20 height 18
type input "*"
click at [462, 281] on icon at bounding box center [462, 287] width 7 height 12
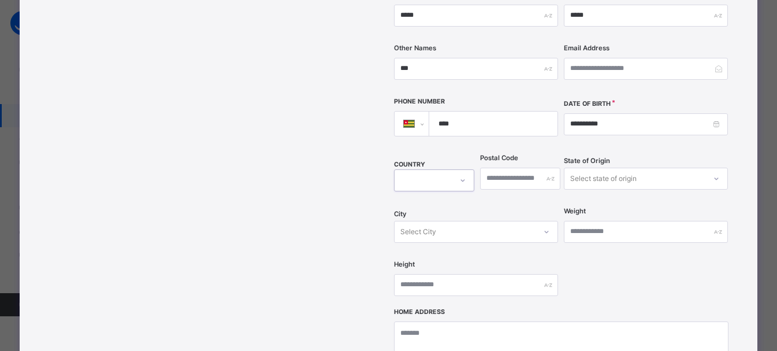
scroll to position [322, 0]
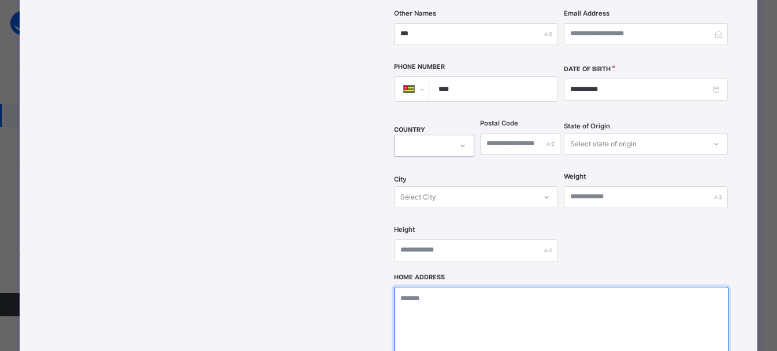
click at [467, 318] on textarea at bounding box center [561, 345] width 335 height 116
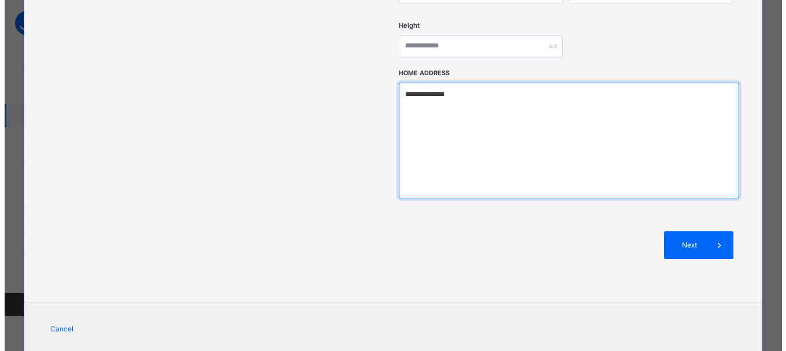
scroll to position [535, 0]
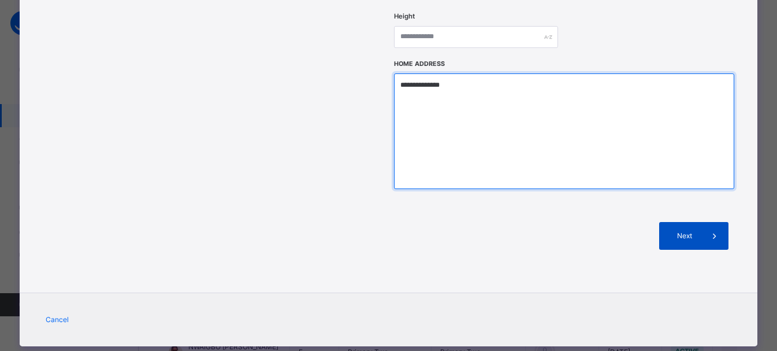
type textarea "**********"
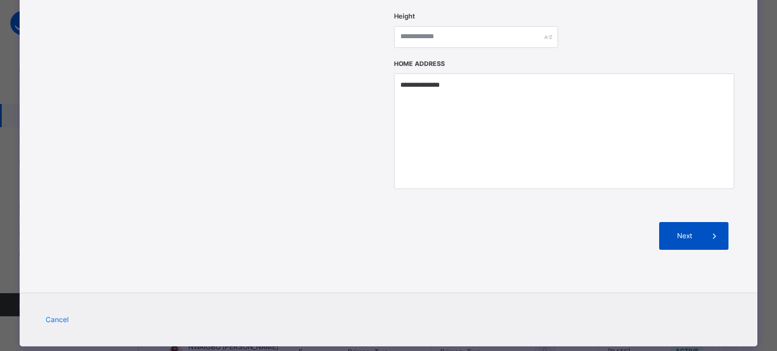
click at [721, 229] on icon at bounding box center [715, 236] width 13 height 14
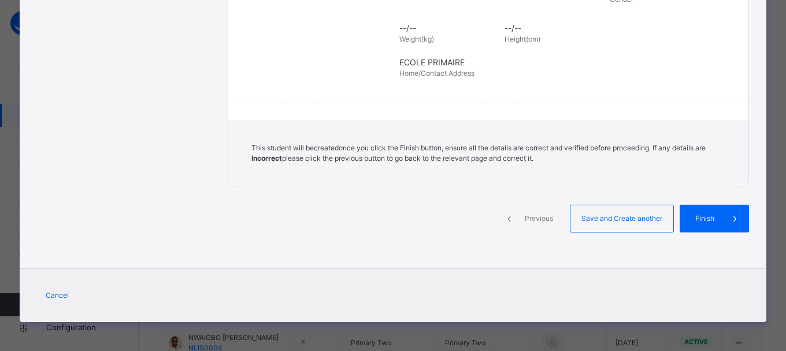
scroll to position [285, 0]
click at [722, 212] on span at bounding box center [735, 219] width 28 height 28
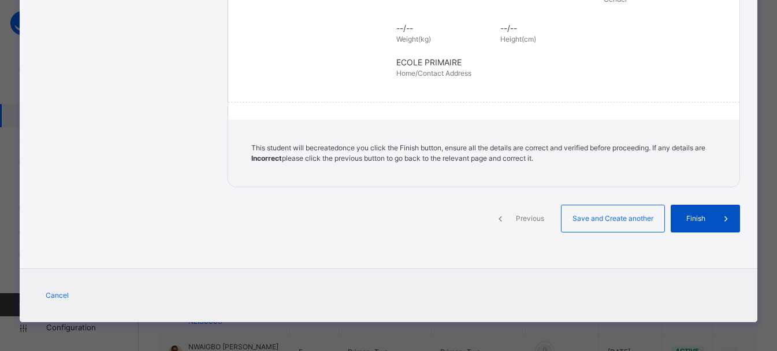
click at [722, 212] on icon at bounding box center [726, 219] width 13 height 14
click at [735, 221] on span at bounding box center [727, 219] width 28 height 28
click at [518, 212] on div "Previous" at bounding box center [520, 219] width 69 height 28
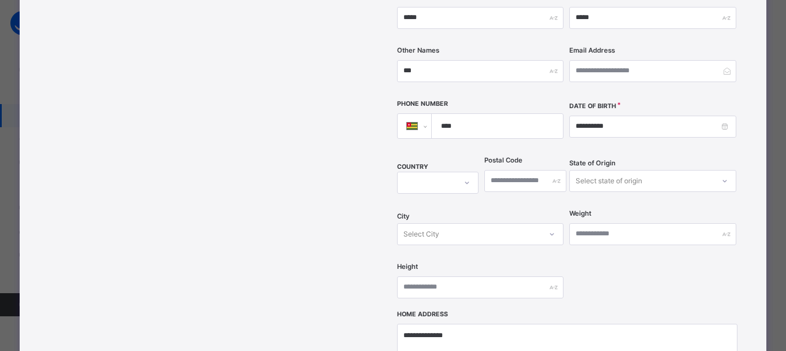
scroll to position [535, 0]
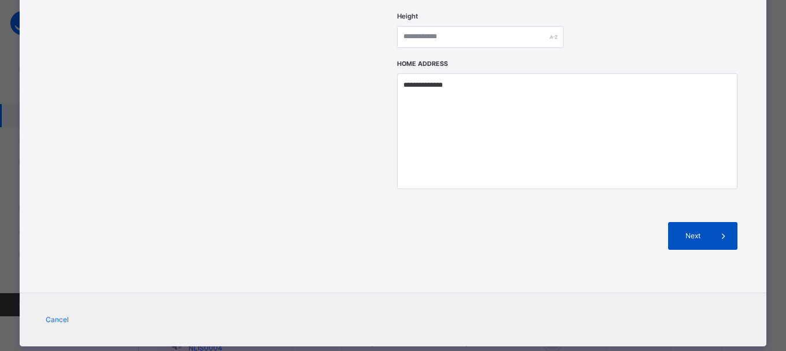
click at [683, 231] on span "Next" at bounding box center [693, 236] width 33 height 10
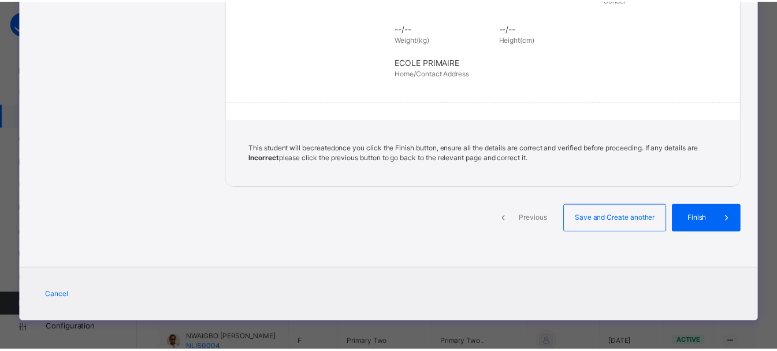
scroll to position [285, 0]
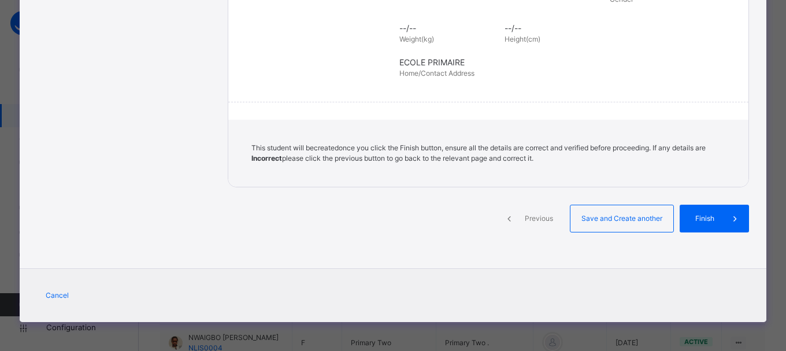
click at [683, 214] on div "Finish" at bounding box center [714, 219] width 69 height 28
click at [499, 239] on div "Previous Save and Create another Finish" at bounding box center [484, 229] width 513 height 48
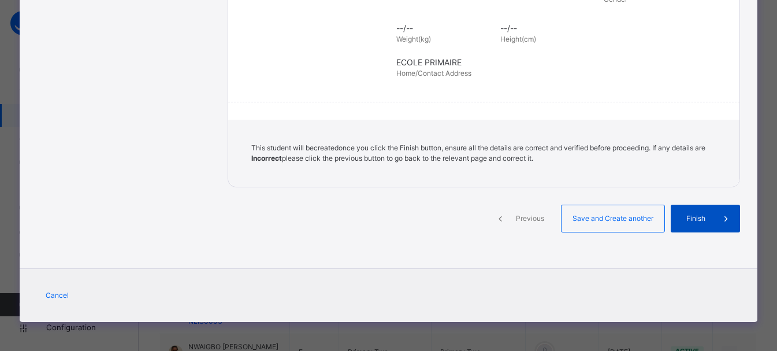
click at [728, 217] on icon at bounding box center [726, 219] width 13 height 14
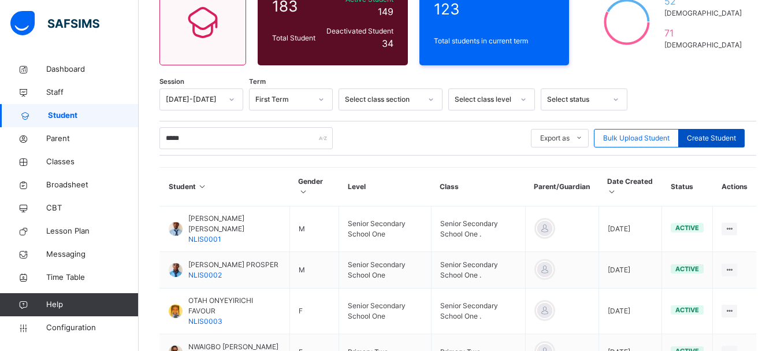
click at [721, 140] on span "Create Student" at bounding box center [711, 138] width 49 height 10
select select "**"
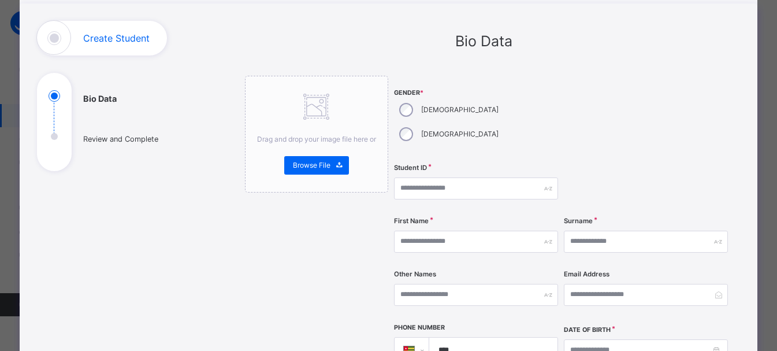
scroll to position [68, 0]
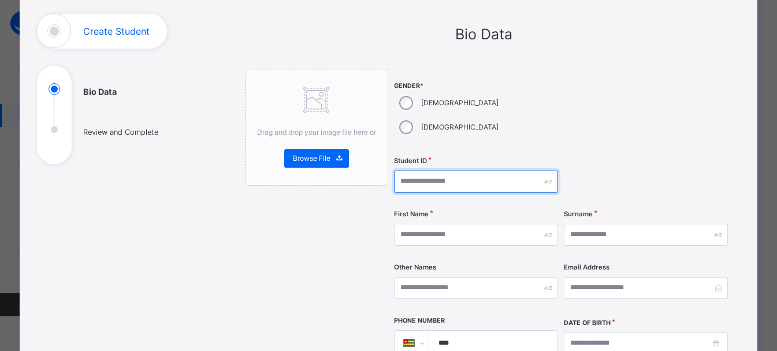
click at [411, 170] on input "text" at bounding box center [476, 181] width 164 height 22
type input "**********"
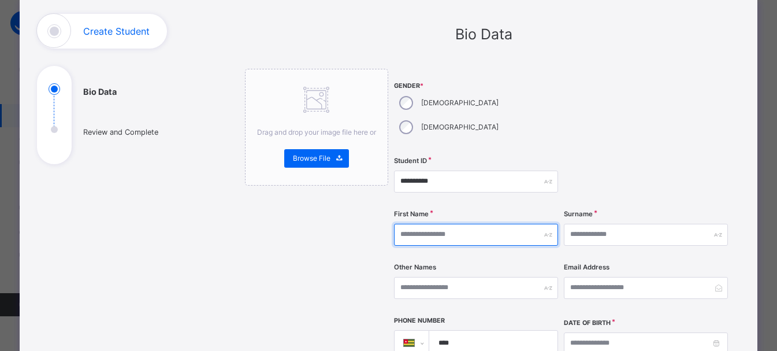
click at [437, 224] on input "text" at bounding box center [476, 235] width 164 height 22
type input "******"
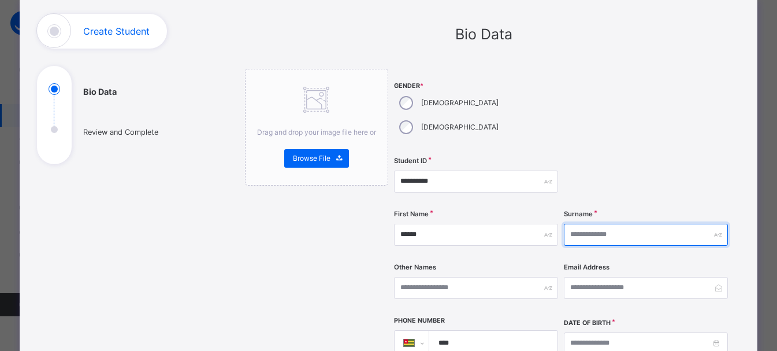
click at [588, 224] on input "text" at bounding box center [646, 235] width 164 height 22
type input "*******"
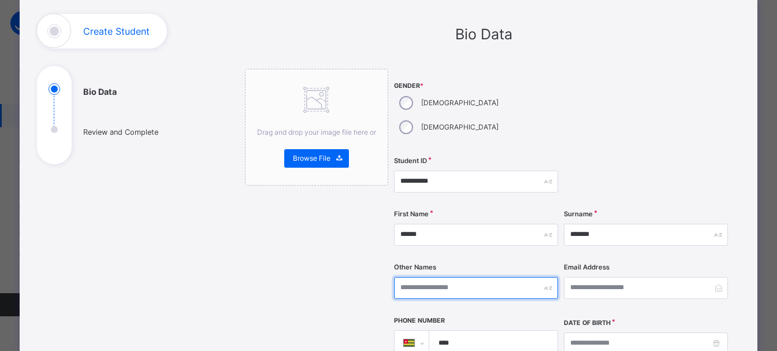
click at [503, 277] on input "text" at bounding box center [476, 288] width 164 height 22
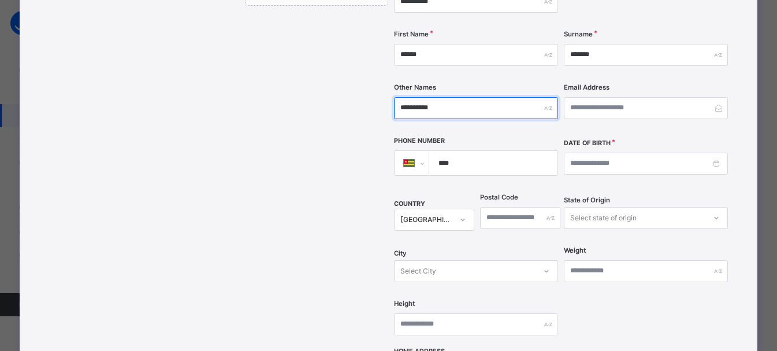
scroll to position [293, 0]
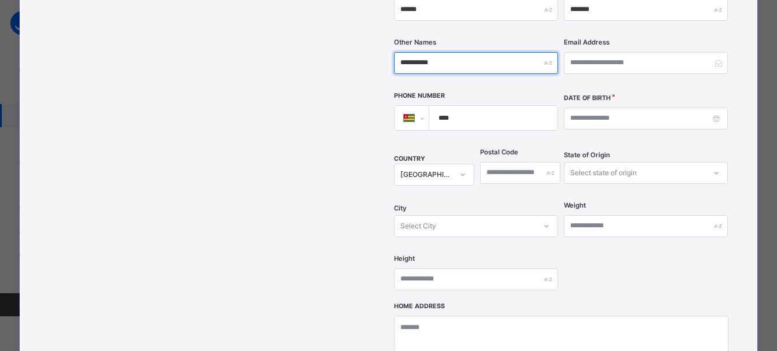
type input "**********"
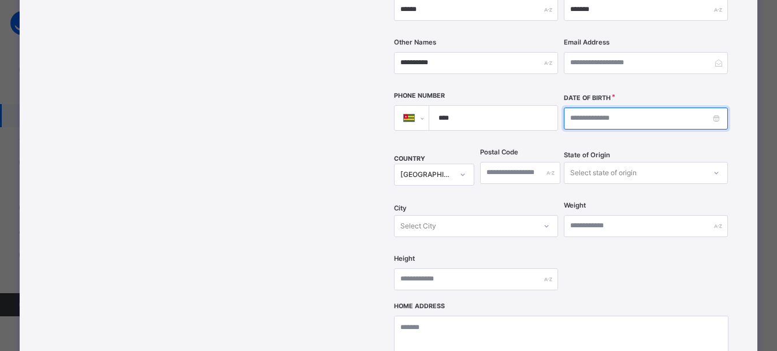
click at [598, 107] on input at bounding box center [646, 118] width 164 height 22
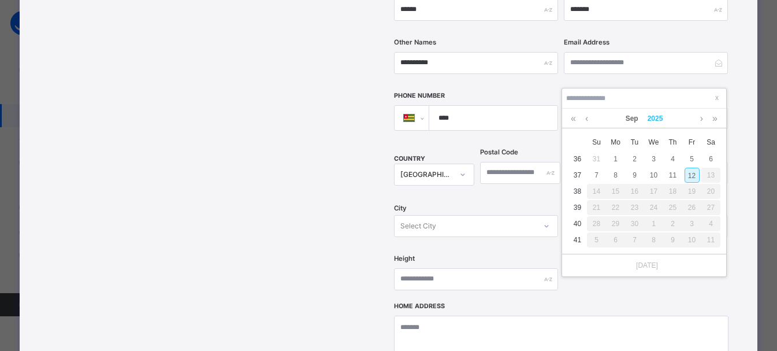
click at [655, 116] on link "2025" at bounding box center [655, 119] width 25 height 20
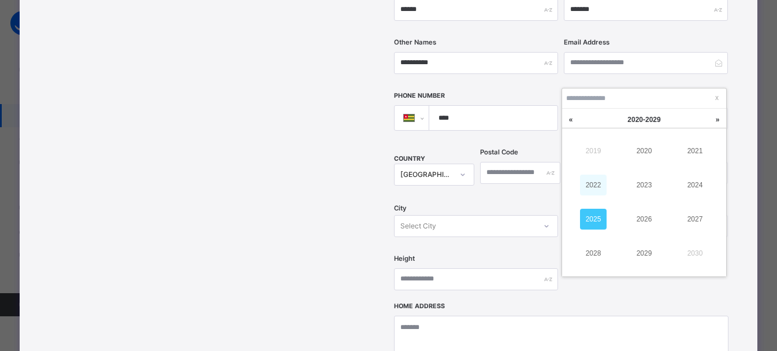
click at [602, 184] on link "2022" at bounding box center [593, 185] width 27 height 21
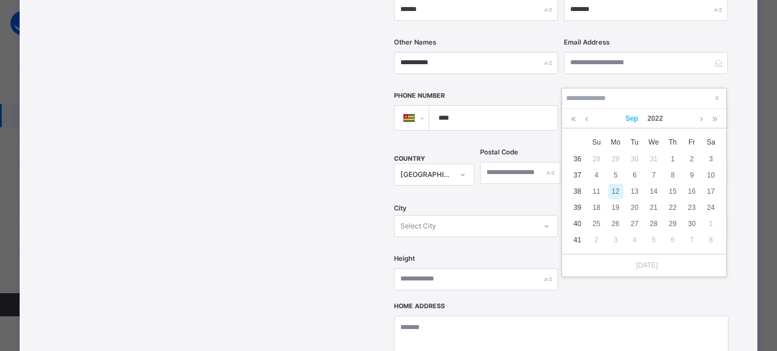
click at [633, 121] on link "Sep" at bounding box center [632, 119] width 22 height 20
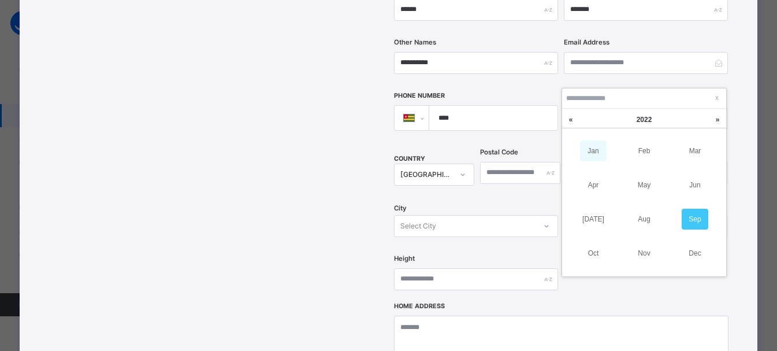
click at [594, 149] on link "Jan" at bounding box center [593, 150] width 27 height 21
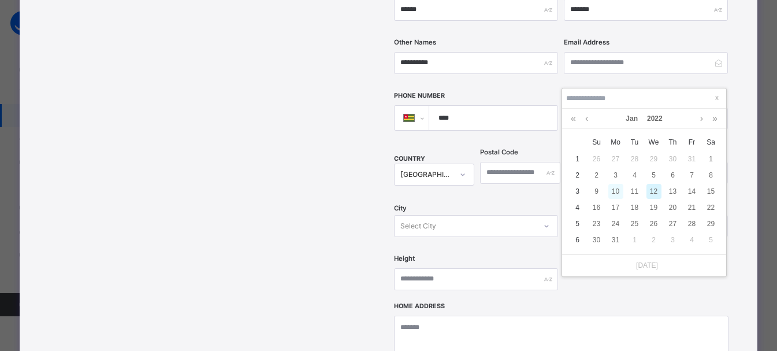
click at [622, 186] on div "10" at bounding box center [616, 191] width 15 height 15
type input "**********"
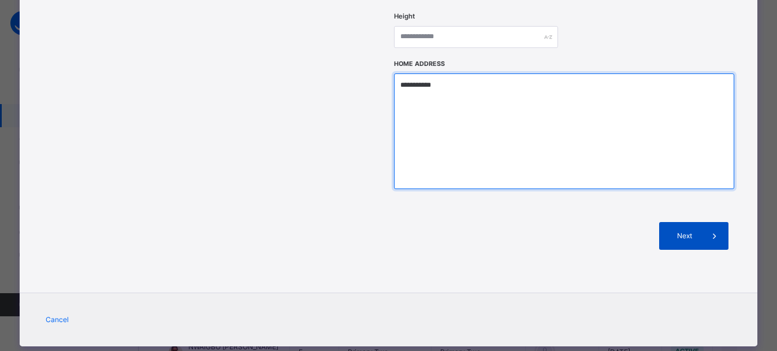
type textarea "**********"
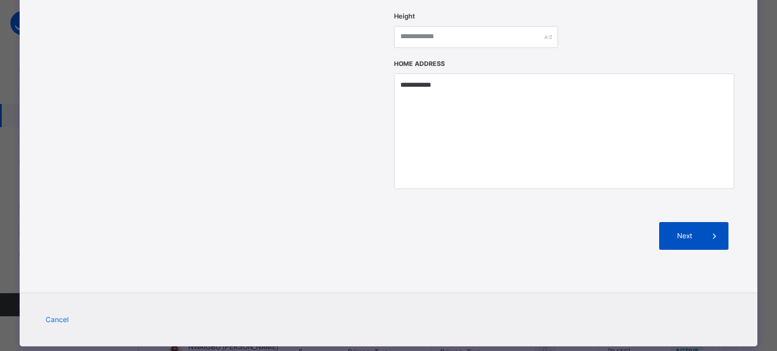
click at [689, 222] on div "Next" at bounding box center [693, 236] width 69 height 28
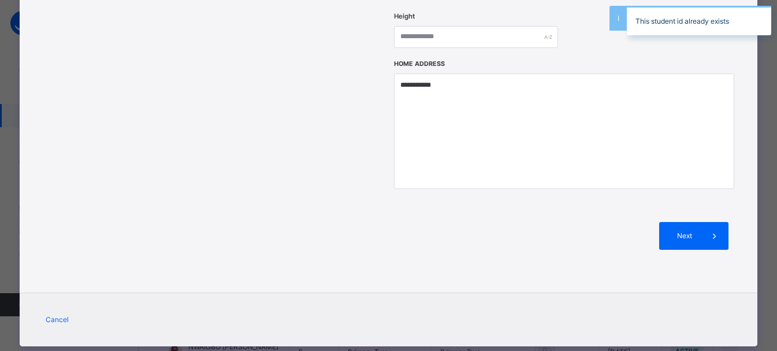
click at [777, 27] on div "This student id already exists" at bounding box center [699, 20] width 156 height 29
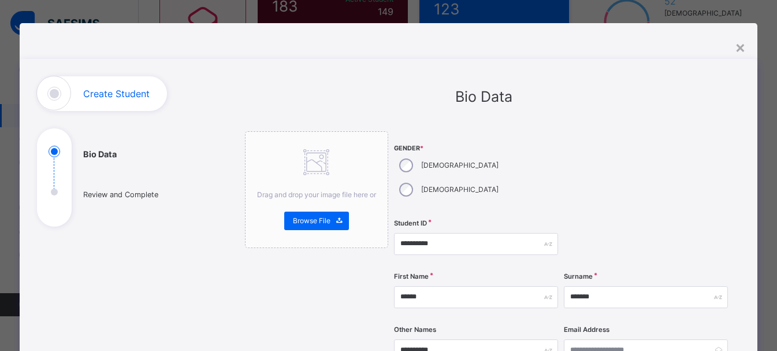
scroll to position [0, 0]
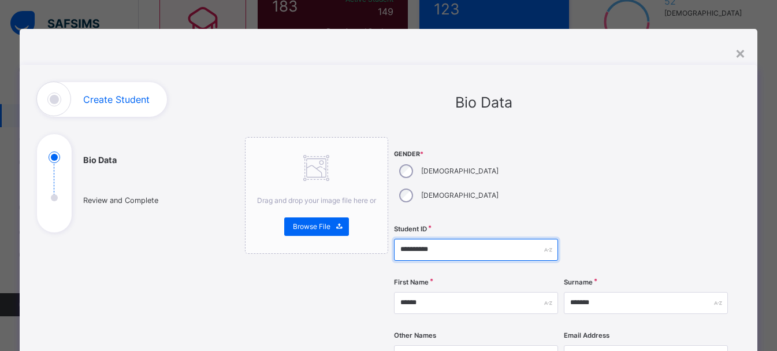
click at [478, 239] on input "**********" at bounding box center [476, 250] width 164 height 22
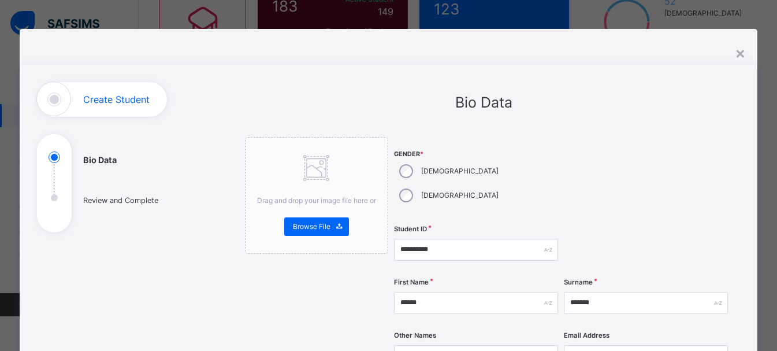
click at [773, 296] on div "**********" at bounding box center [388, 175] width 777 height 351
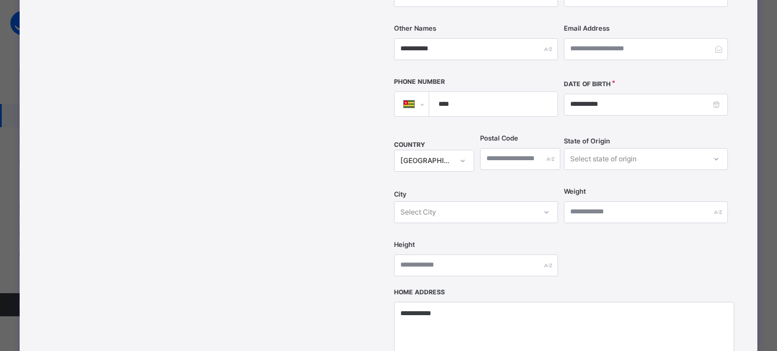
scroll to position [535, 0]
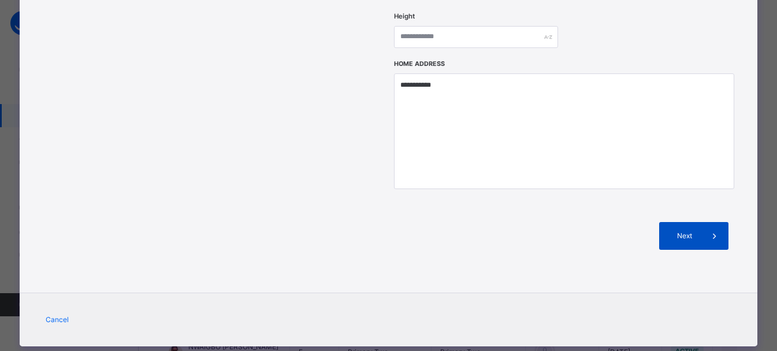
click at [708, 222] on span at bounding box center [715, 236] width 28 height 28
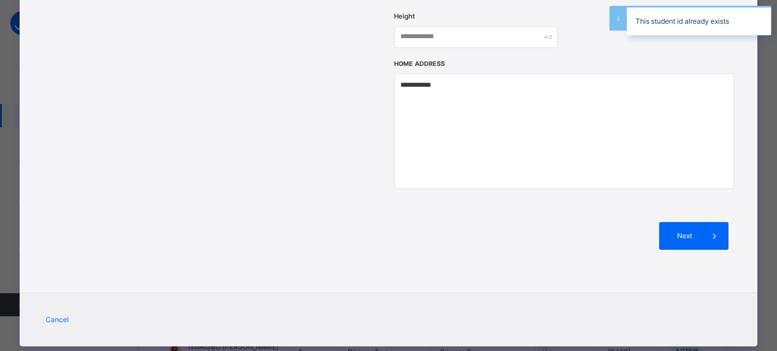
click at [774, 17] on div "This student id already exists" at bounding box center [699, 20] width 156 height 29
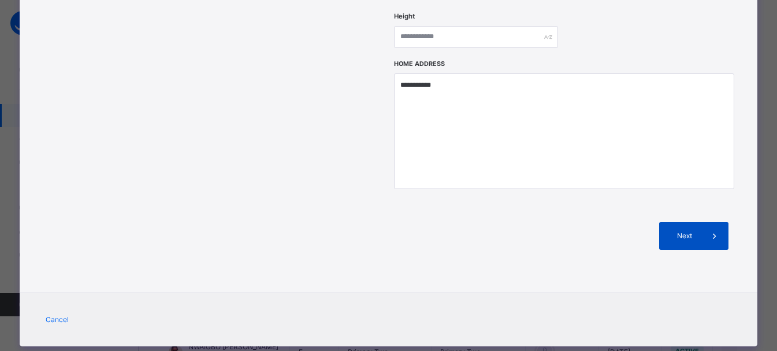
click at [690, 231] on span "Next" at bounding box center [684, 236] width 33 height 10
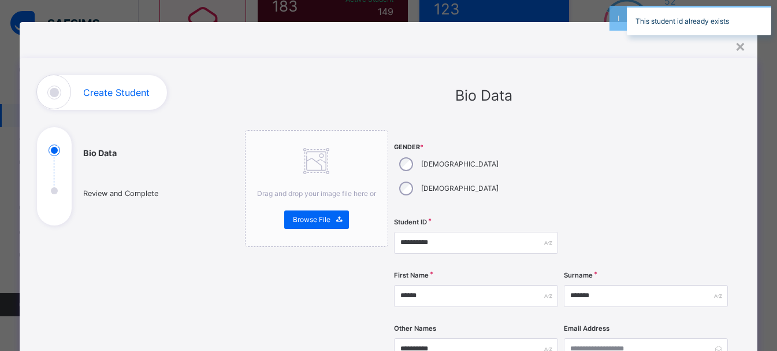
scroll to position [0, 0]
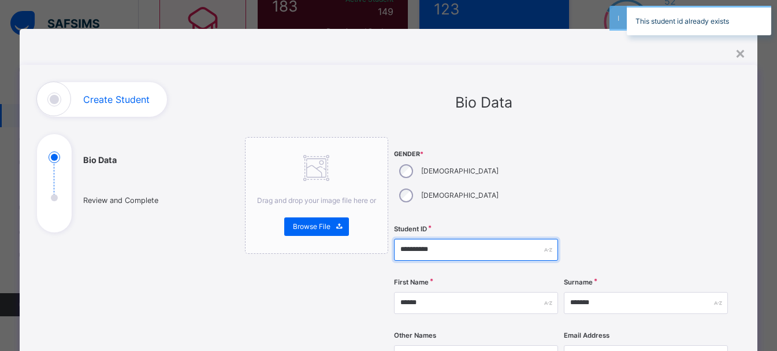
click at [529, 239] on input "**********" at bounding box center [476, 250] width 164 height 22
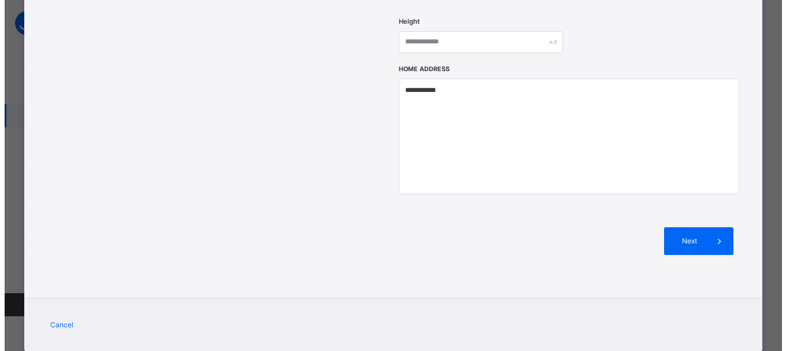
scroll to position [535, 0]
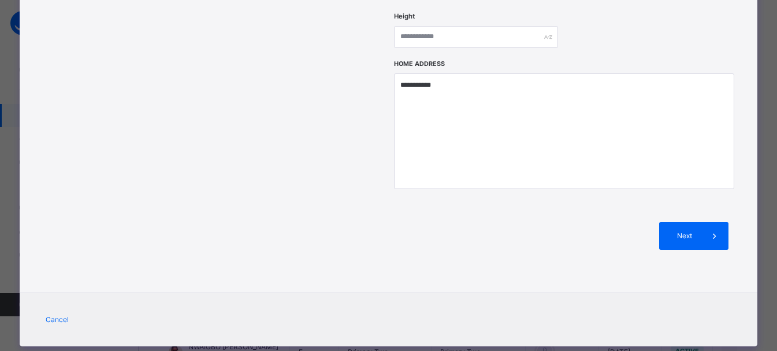
type input "********"
click at [710, 205] on div "Next" at bounding box center [561, 236] width 335 height 62
click at [711, 229] on icon at bounding box center [715, 236] width 13 height 14
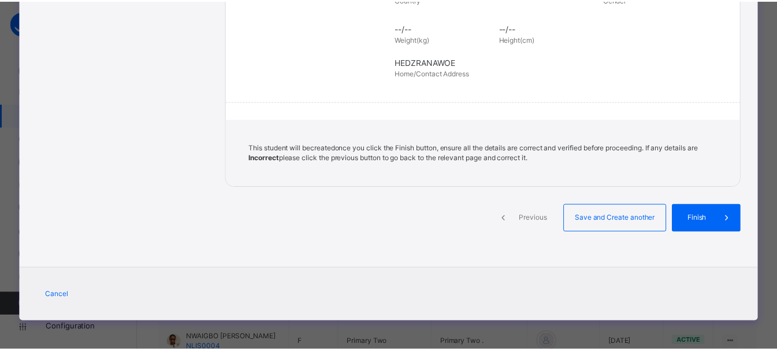
scroll to position [285, 0]
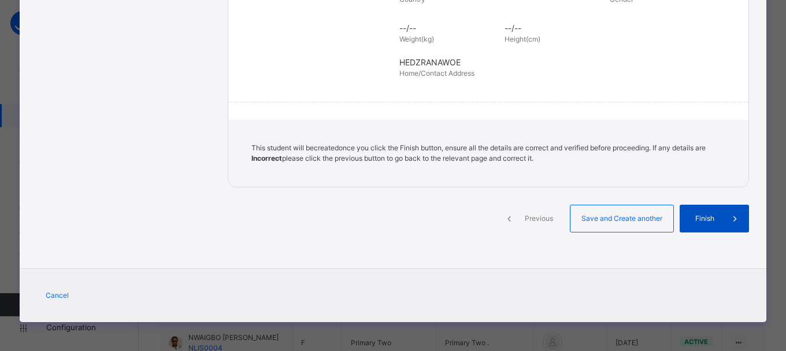
click at [714, 216] on span "Finish" at bounding box center [704, 218] width 33 height 10
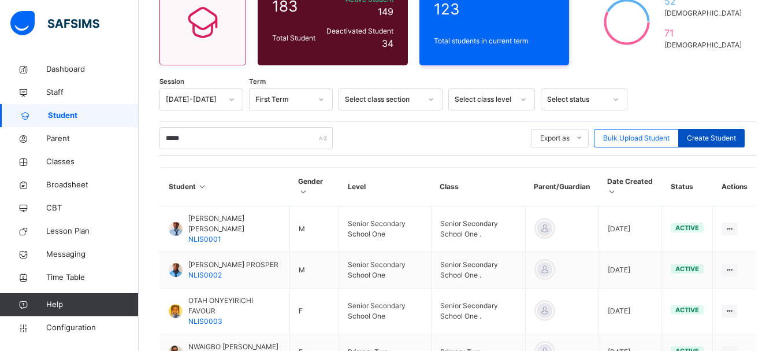
click at [715, 139] on span "Create Student" at bounding box center [711, 138] width 49 height 10
select select "**"
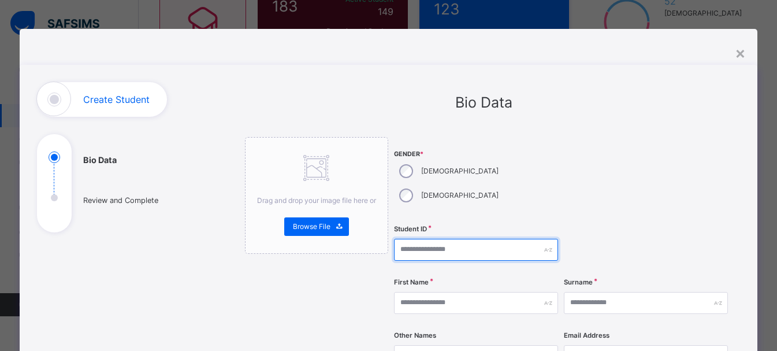
click at [412, 239] on input "text" at bounding box center [476, 250] width 164 height 22
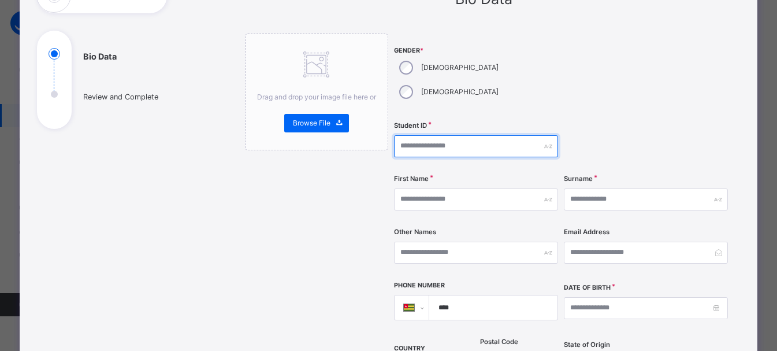
scroll to position [105, 0]
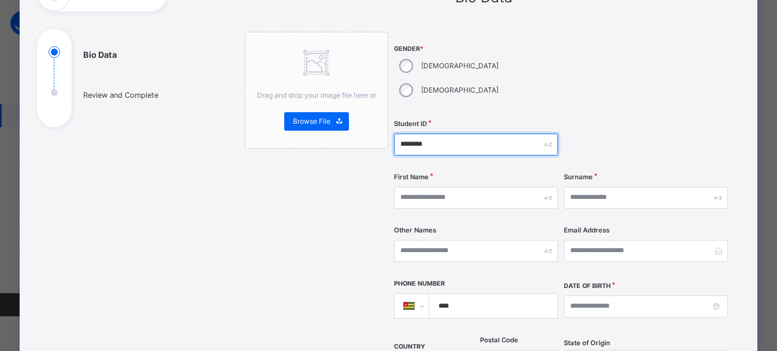
type input "********"
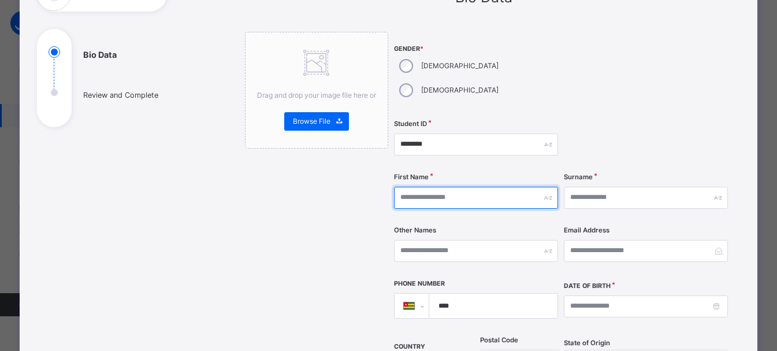
click at [444, 187] on input "text" at bounding box center [476, 198] width 164 height 22
type input "****"
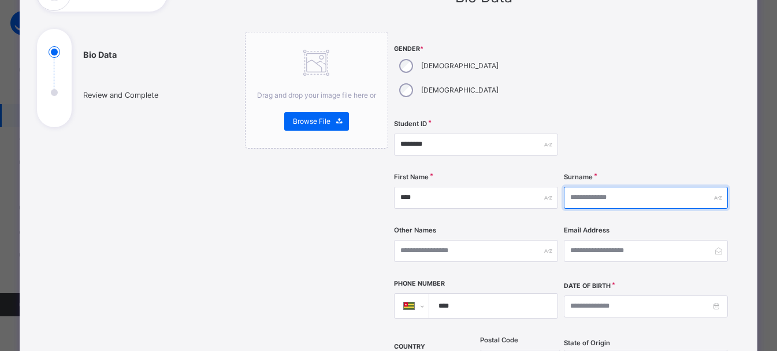
click at [580, 187] on input "text" at bounding box center [646, 198] width 164 height 22
type input "*****"
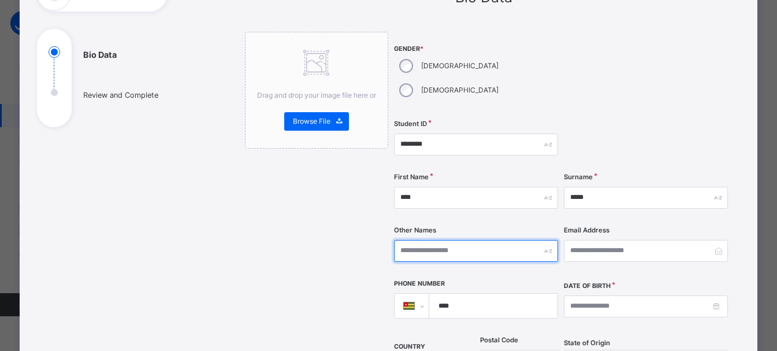
click at [442, 240] on input "text" at bounding box center [476, 251] width 164 height 22
type input "**********"
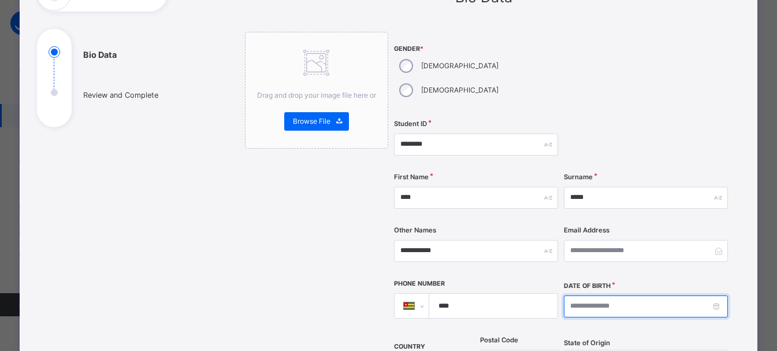
click at [614, 295] on input at bounding box center [646, 306] width 164 height 22
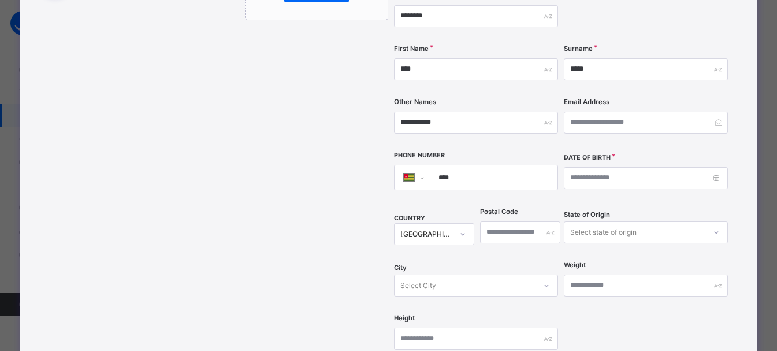
scroll to position [245, 0]
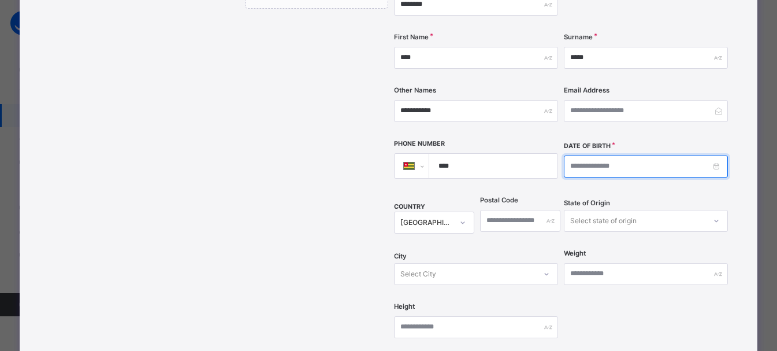
click at [717, 155] on input at bounding box center [646, 166] width 164 height 22
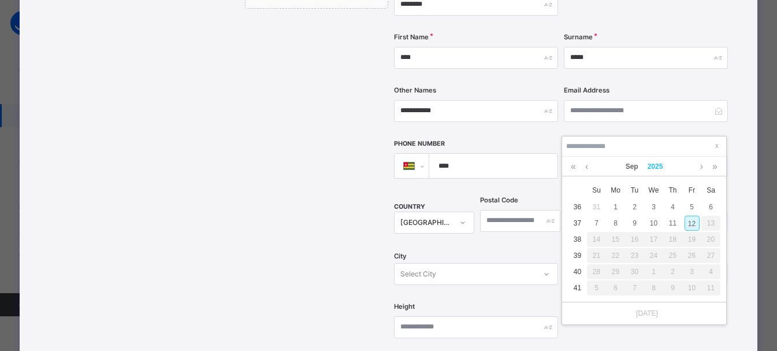
click at [653, 163] on link "2025" at bounding box center [655, 167] width 25 height 20
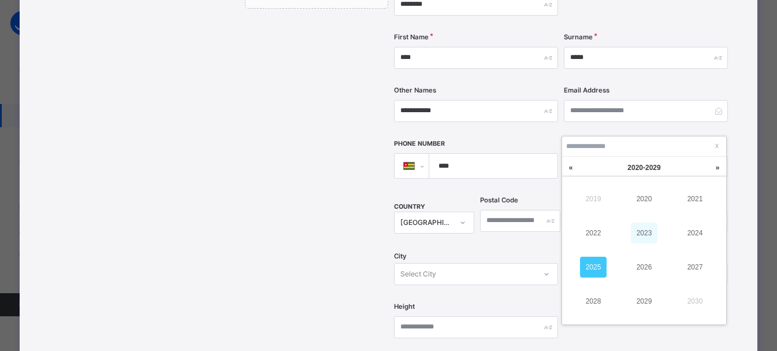
click at [636, 232] on link "2023" at bounding box center [644, 233] width 27 height 21
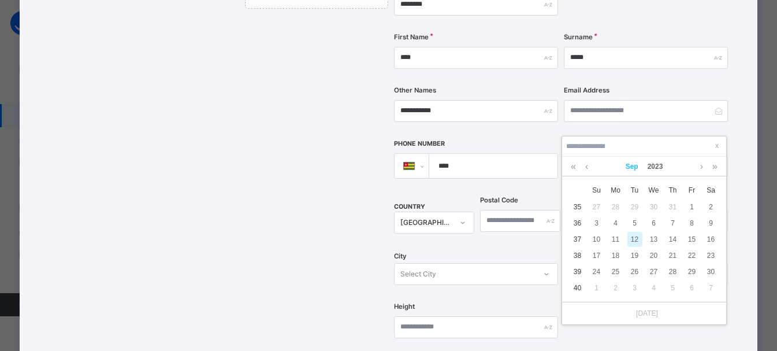
click at [632, 170] on link "Sep" at bounding box center [632, 167] width 22 height 20
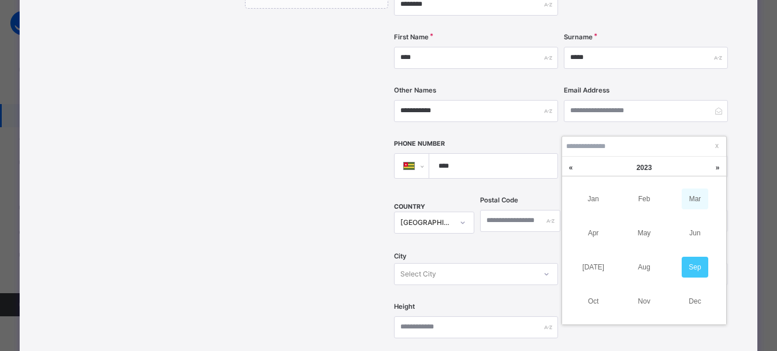
click at [703, 196] on link "Mar" at bounding box center [695, 198] width 27 height 21
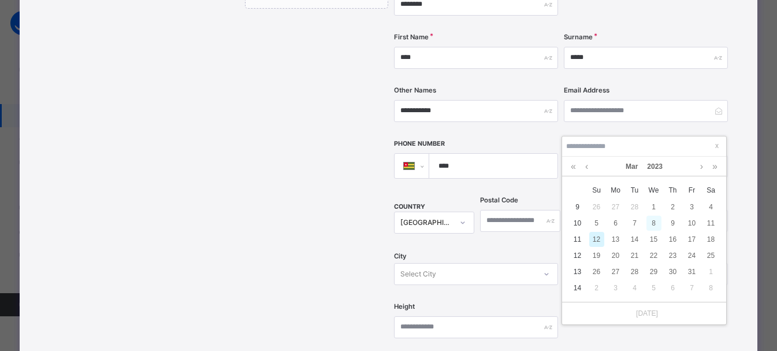
click at [654, 225] on div "8" at bounding box center [654, 223] width 15 height 15
type input "**********"
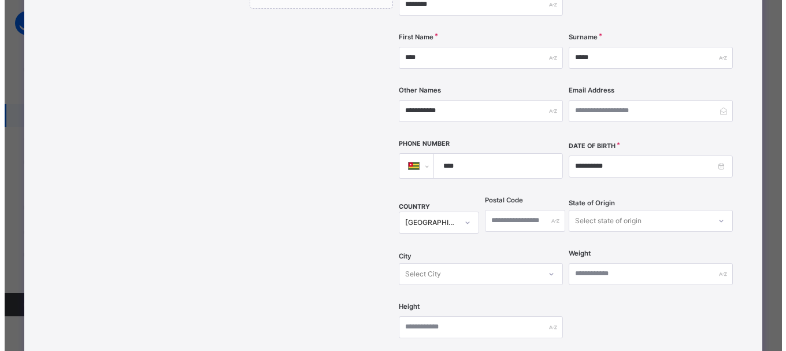
scroll to position [535, 0]
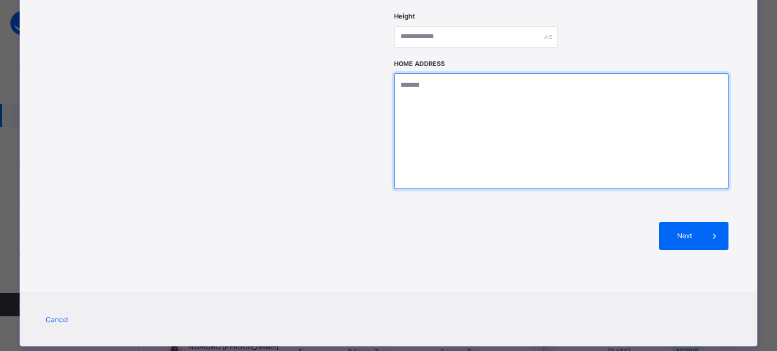
click at [422, 80] on textarea at bounding box center [561, 131] width 335 height 116
type textarea "********"
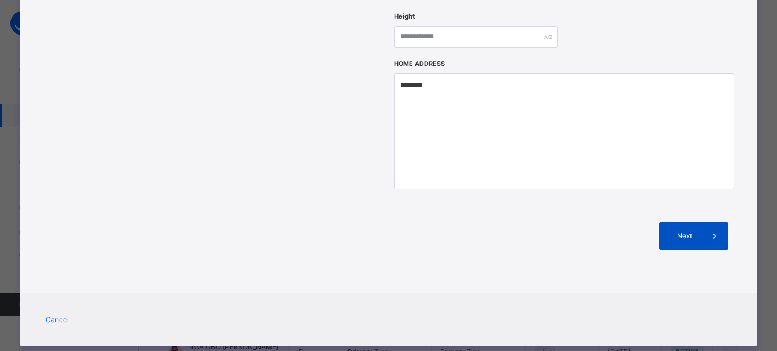
click at [685, 231] on span "Next" at bounding box center [684, 236] width 33 height 10
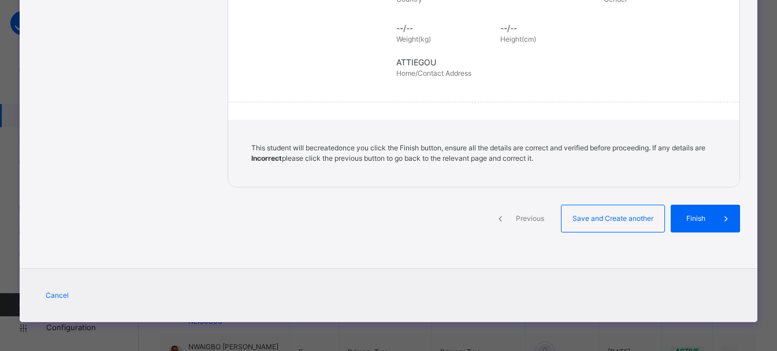
scroll to position [285, 0]
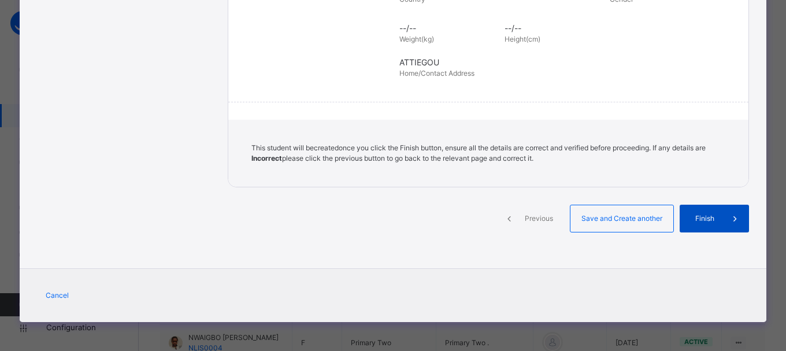
click at [745, 229] on span at bounding box center [735, 219] width 28 height 28
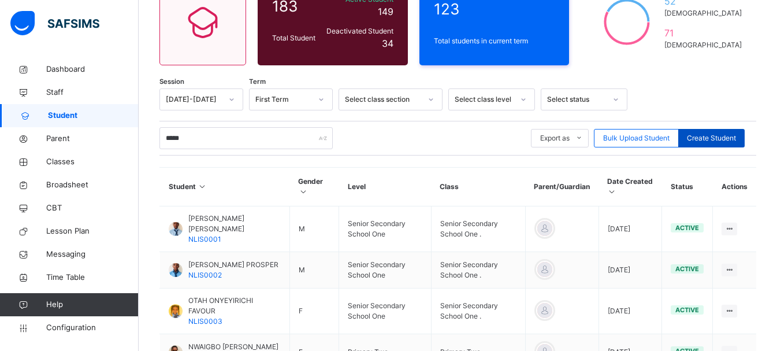
click at [719, 139] on span "Create Student" at bounding box center [711, 138] width 49 height 10
select select "**"
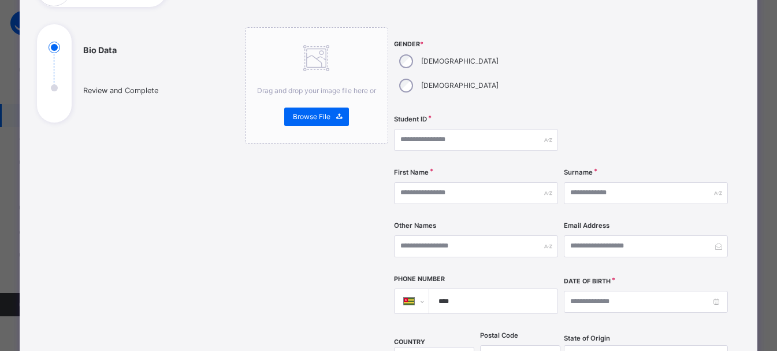
scroll to position [110, 0]
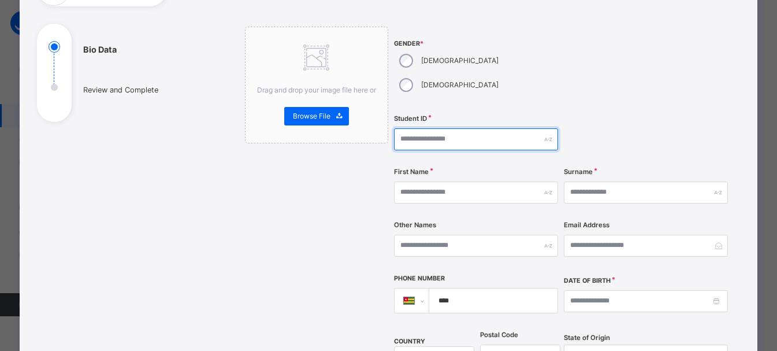
click at [441, 128] on input "text" at bounding box center [476, 139] width 164 height 22
type input "**********"
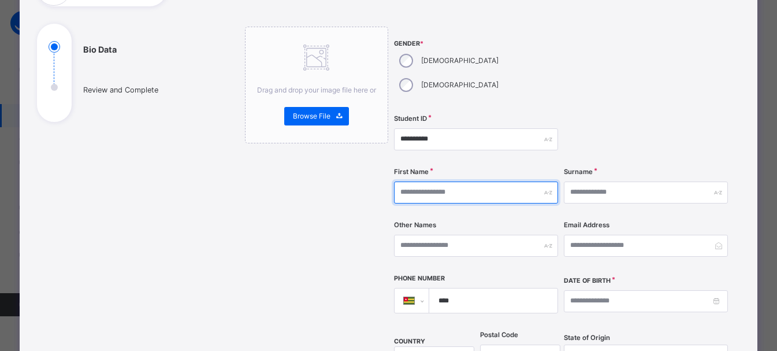
click at [452, 181] on input "text" at bounding box center [476, 192] width 164 height 22
type input "**********"
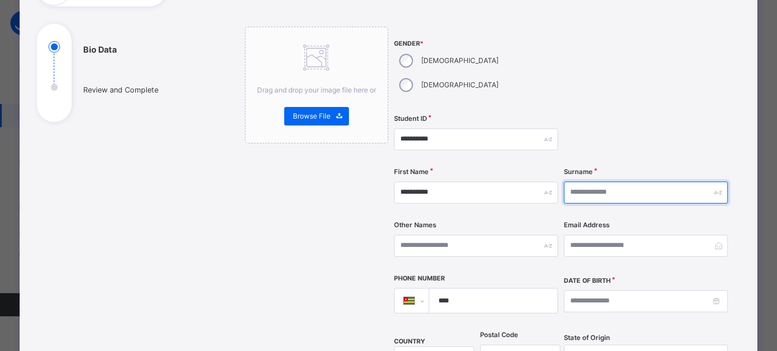
click at [611, 181] on input "text" at bounding box center [646, 192] width 164 height 22
type input "******"
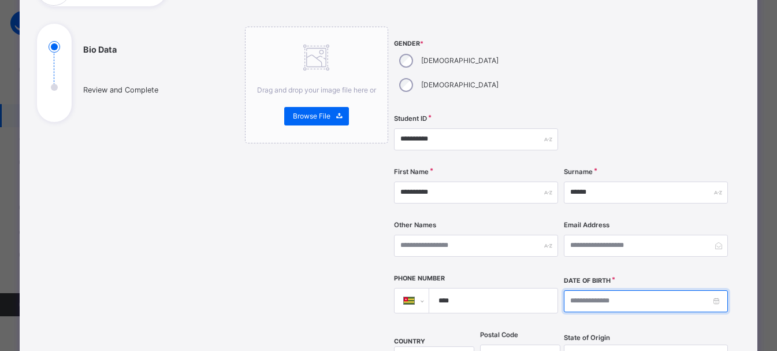
click at [594, 290] on input at bounding box center [646, 301] width 164 height 22
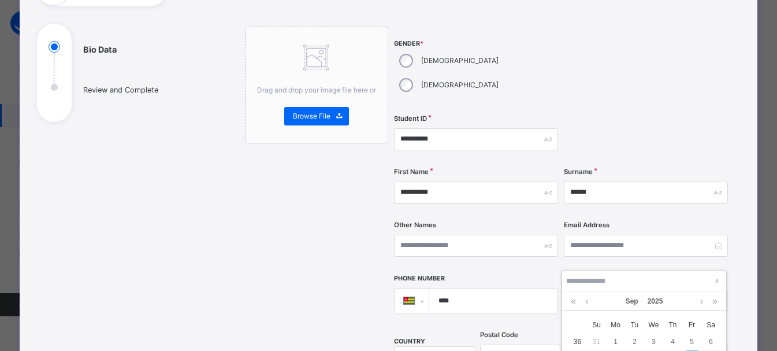
click at [611, 292] on div "Sep 2025" at bounding box center [644, 301] width 153 height 20
click at [654, 298] on link "2025" at bounding box center [655, 301] width 25 height 20
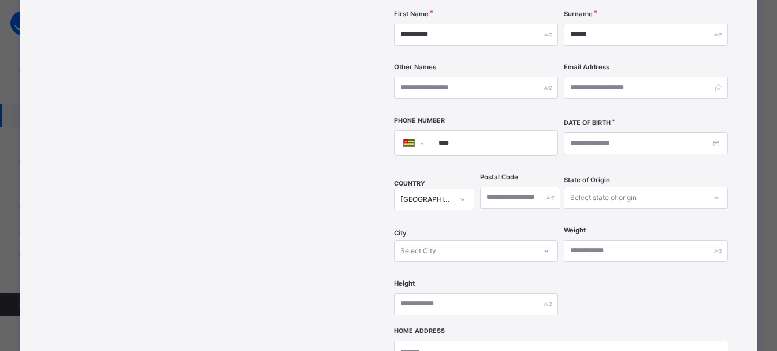
scroll to position [281, 0]
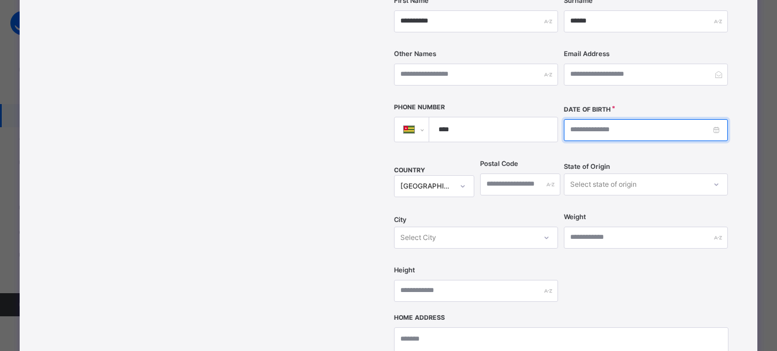
click at [584, 119] on input at bounding box center [646, 130] width 164 height 22
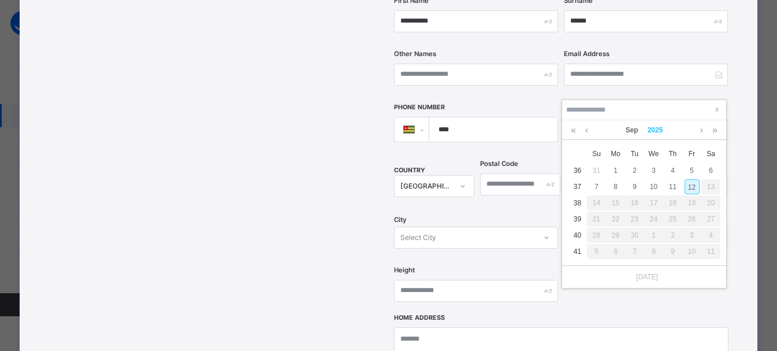
click at [661, 125] on link "2025" at bounding box center [655, 130] width 25 height 20
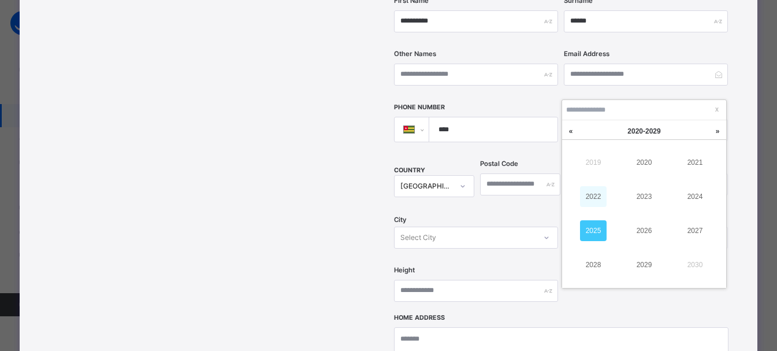
click at [594, 206] on link "2022" at bounding box center [593, 196] width 27 height 21
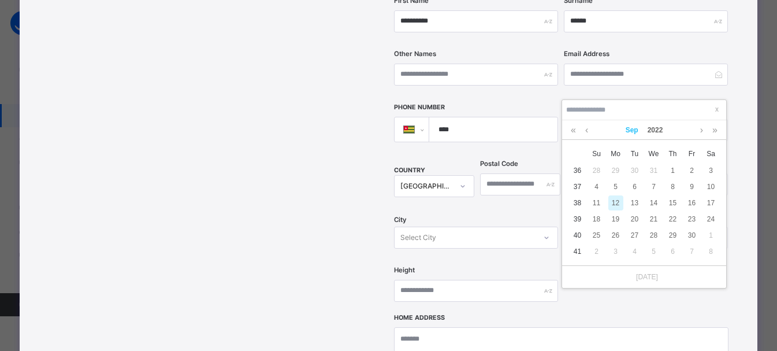
click at [628, 131] on link "Sep" at bounding box center [632, 130] width 22 height 20
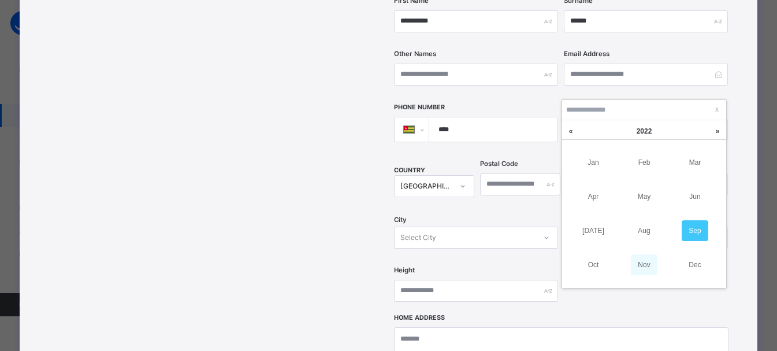
click at [645, 260] on link "Nov" at bounding box center [644, 264] width 27 height 21
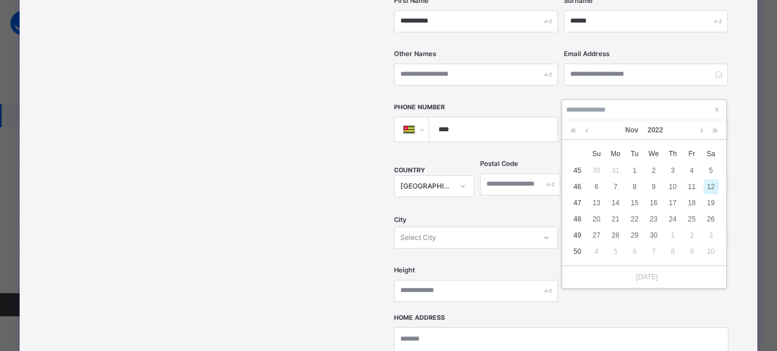
click at [643, 203] on td "15" at bounding box center [634, 203] width 19 height 16
type input "**********"
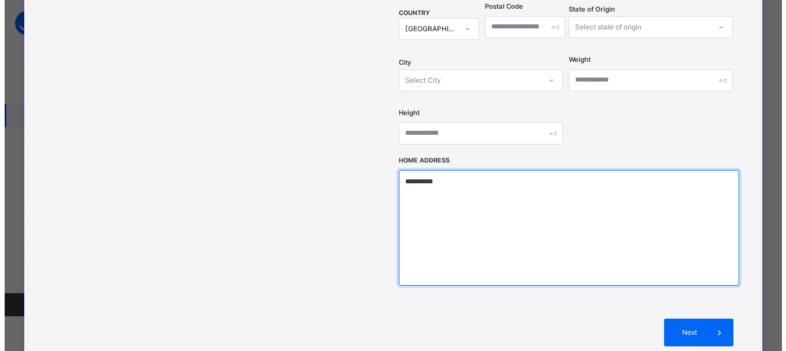
scroll to position [443, 0]
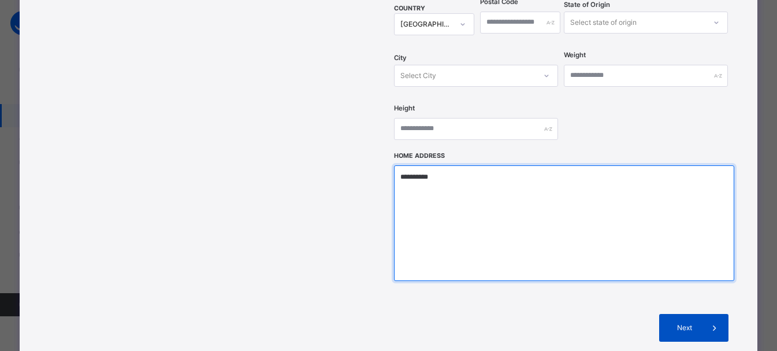
type textarea "**********"
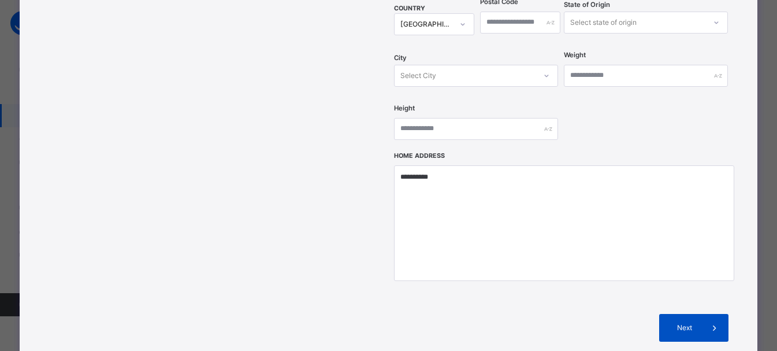
click at [698, 322] on span "Next" at bounding box center [684, 327] width 33 height 10
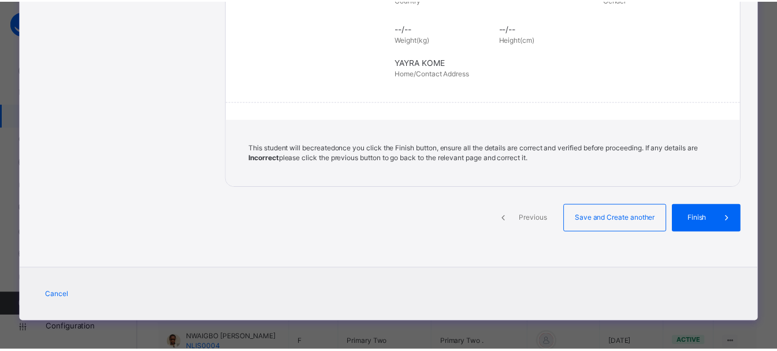
scroll to position [285, 0]
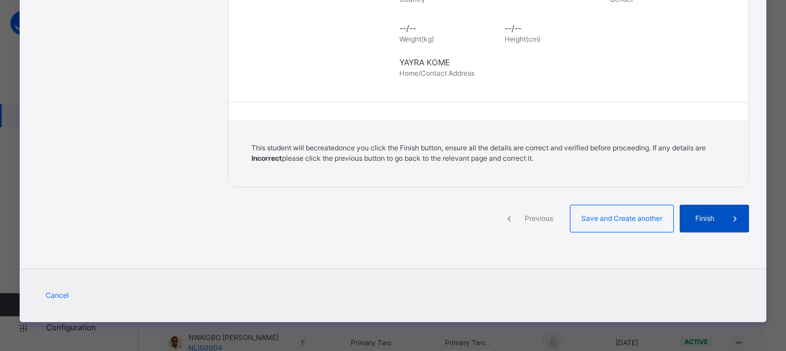
click at [734, 221] on icon at bounding box center [735, 219] width 13 height 14
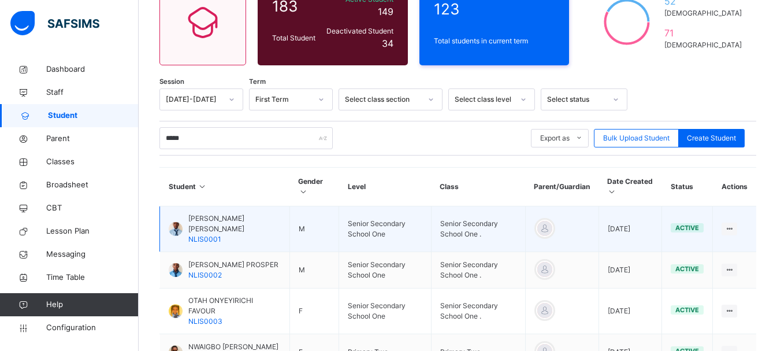
drag, startPoint x: 536, startPoint y: 226, endPoint x: 496, endPoint y: 233, distance: 40.5
click at [496, 233] on tr "OKAFOR AMADI JAMES NLIS0001 M Senior Secondary School One Senior Secondary Scho…" at bounding box center [458, 229] width 597 height 46
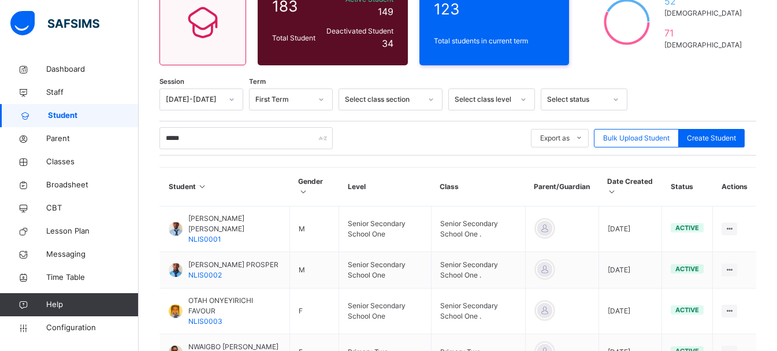
scroll to position [429, 0]
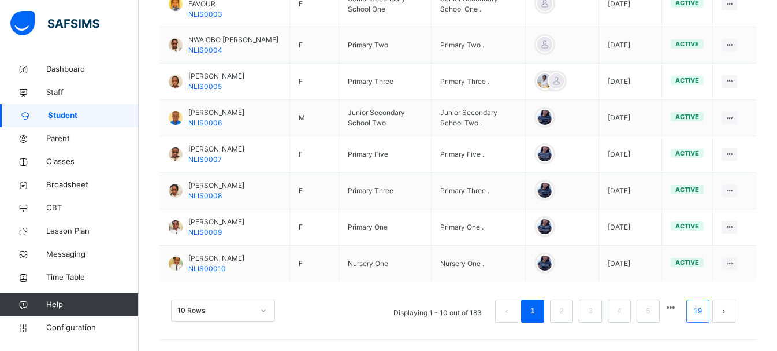
click at [706, 309] on link "19" at bounding box center [698, 310] width 15 height 15
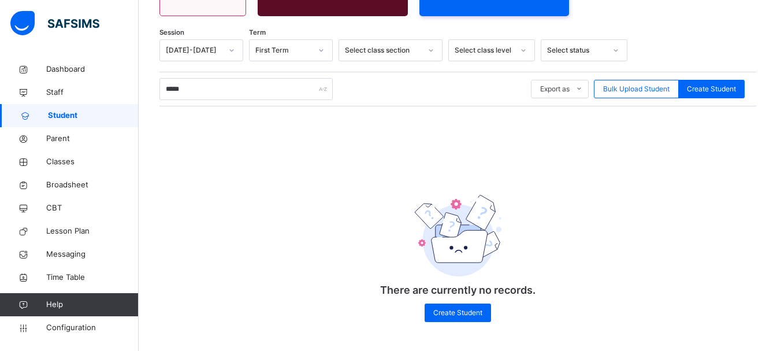
scroll to position [172, 0]
click at [262, 88] on input "*****" at bounding box center [246, 89] width 173 height 22
type input "*"
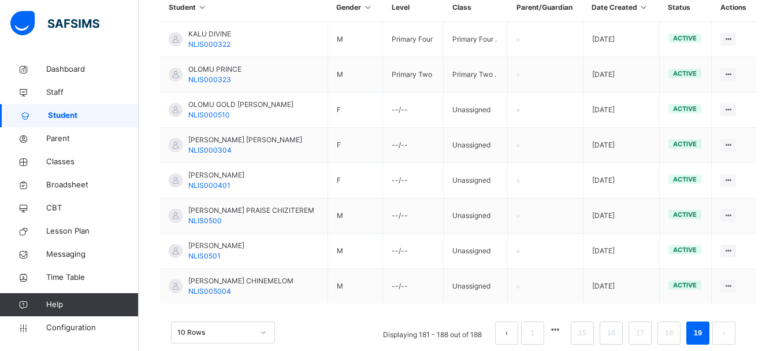
scroll to position [318, 0]
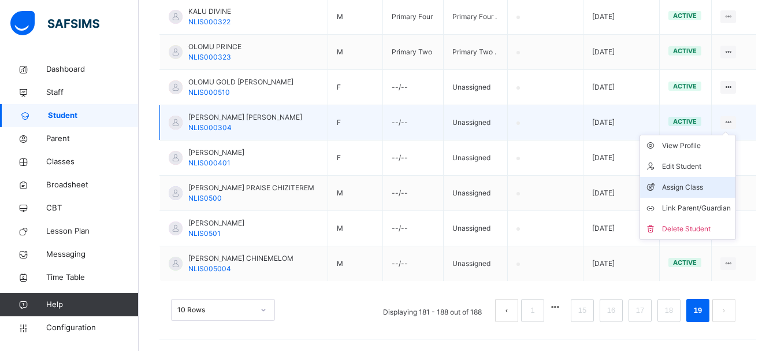
click at [688, 183] on div "Assign Class" at bounding box center [696, 187] width 69 height 12
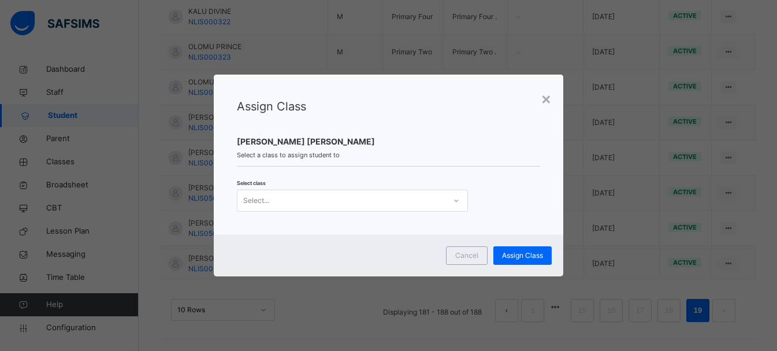
click at [438, 201] on div "Select..." at bounding box center [342, 200] width 208 height 18
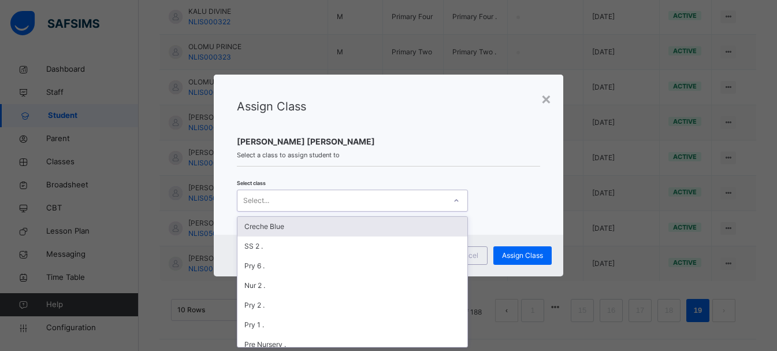
scroll to position [0, 0]
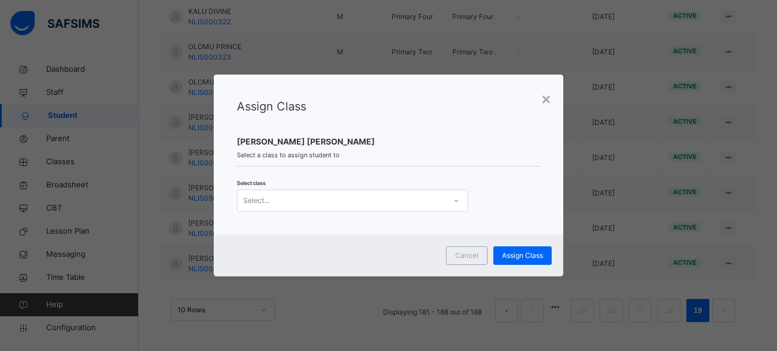
click at [263, 348] on div "× Assign Class ONUOHA OGBONNAYA JOSHUA Select a class to assign student to Sele…" at bounding box center [388, 175] width 777 height 351
click at [457, 204] on div at bounding box center [457, 200] width 20 height 18
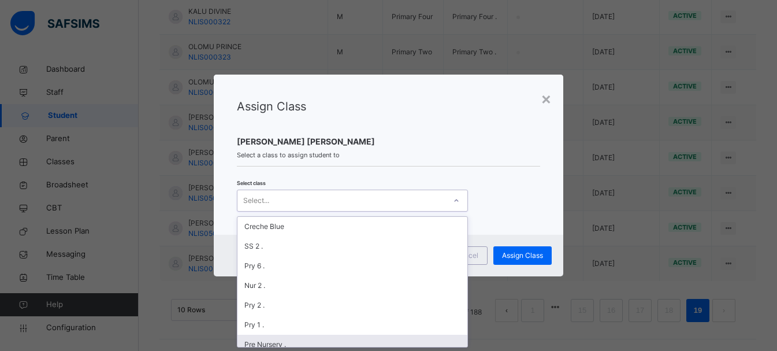
click at [281, 343] on div "Pre Nursery ." at bounding box center [353, 345] width 230 height 20
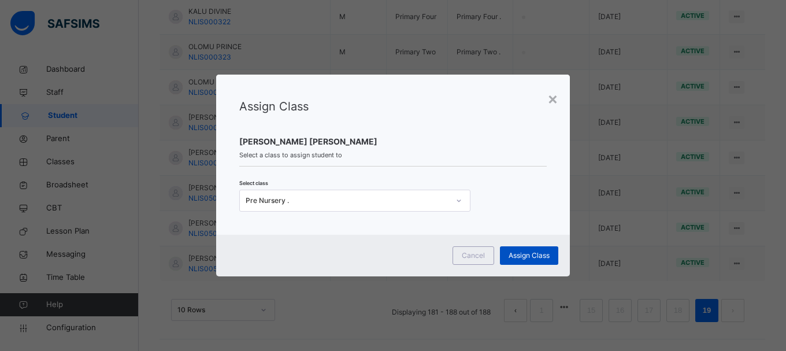
click at [528, 256] on span "Assign Class" at bounding box center [529, 255] width 41 height 10
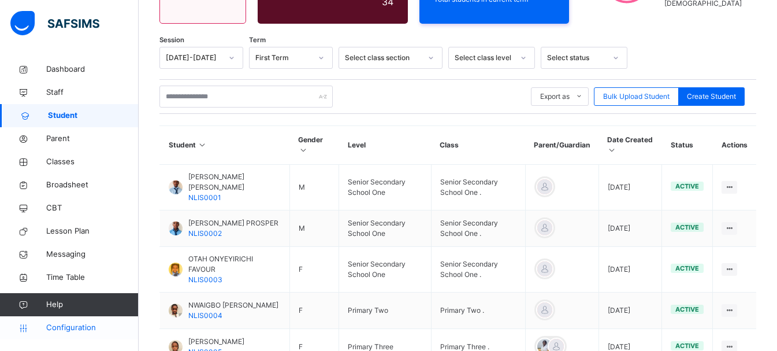
scroll to position [318, 0]
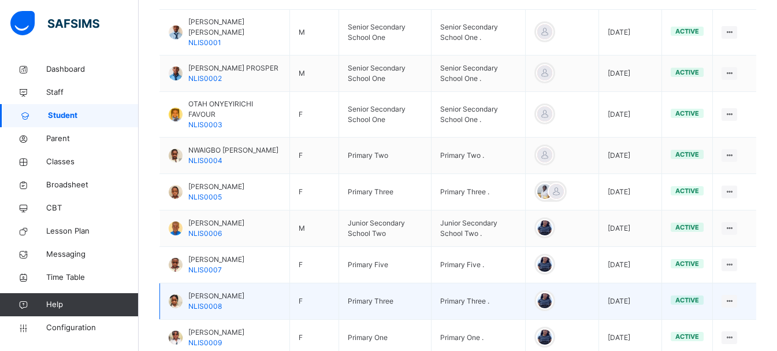
click at [749, 287] on td "View Profile Edit Student Link Parent/Guardian Delete Student" at bounding box center [734, 301] width 43 height 36
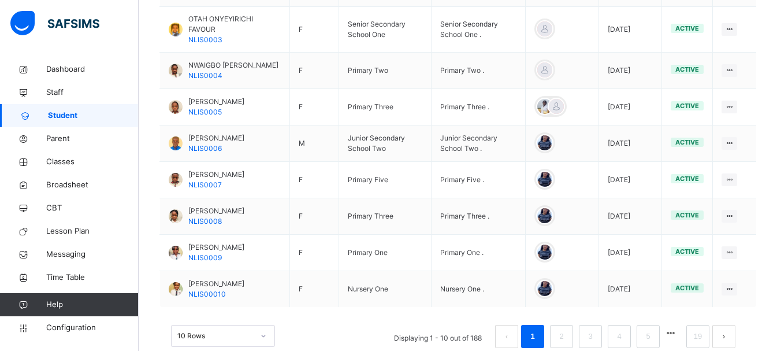
scroll to position [429, 0]
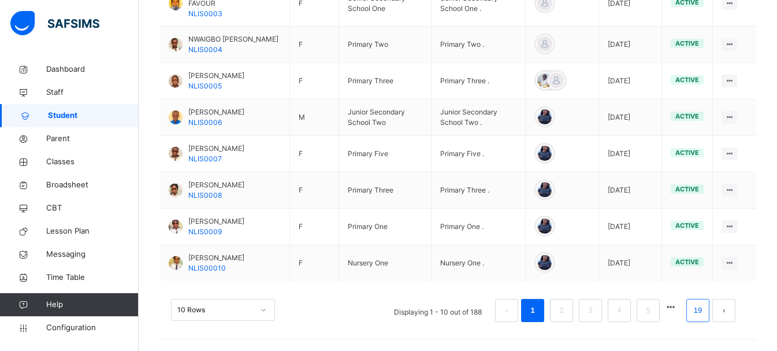
click at [706, 307] on link "19" at bounding box center [698, 310] width 15 height 15
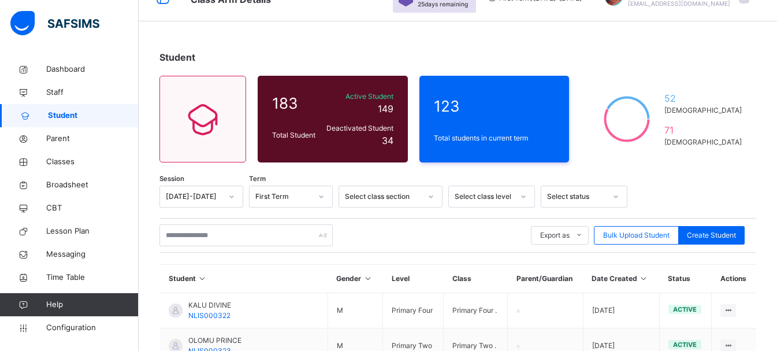
scroll to position [318, 0]
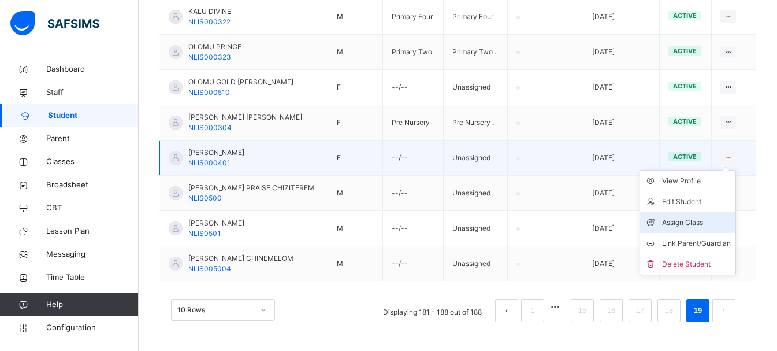
click at [685, 220] on div "Assign Class" at bounding box center [696, 223] width 69 height 12
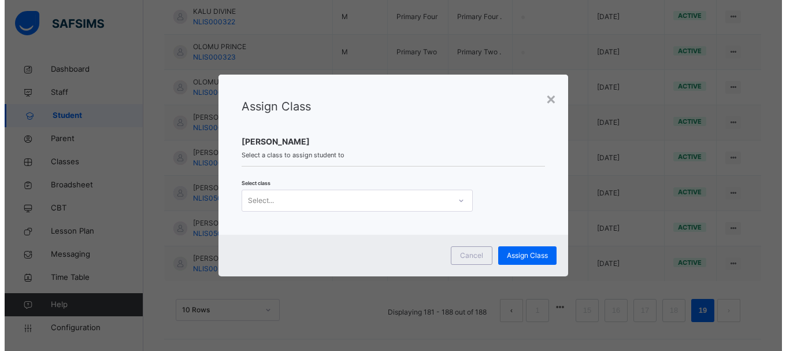
scroll to position [0, 0]
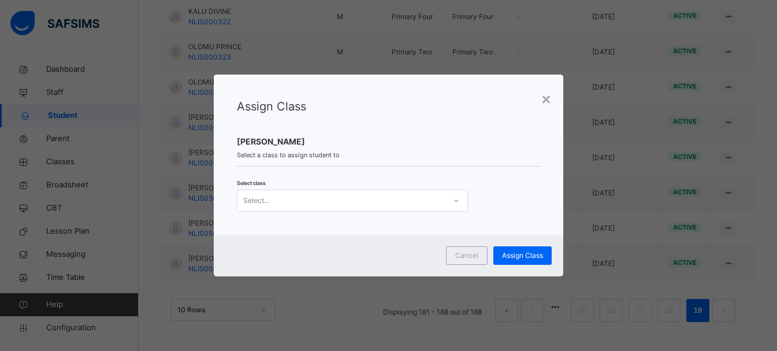
click at [358, 202] on div "Select..." at bounding box center [342, 200] width 208 height 18
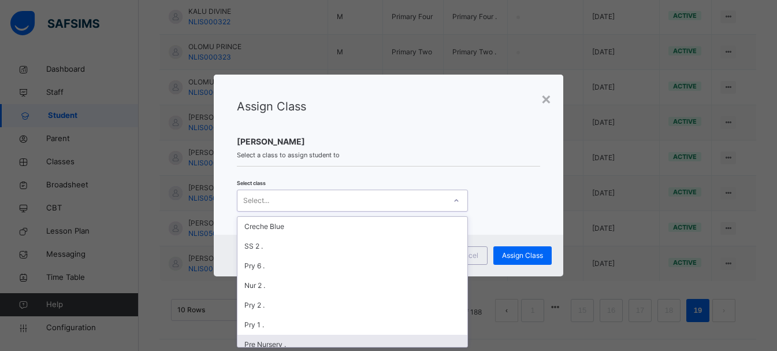
click at [266, 339] on div "Pre Nursery ." at bounding box center [353, 345] width 230 height 20
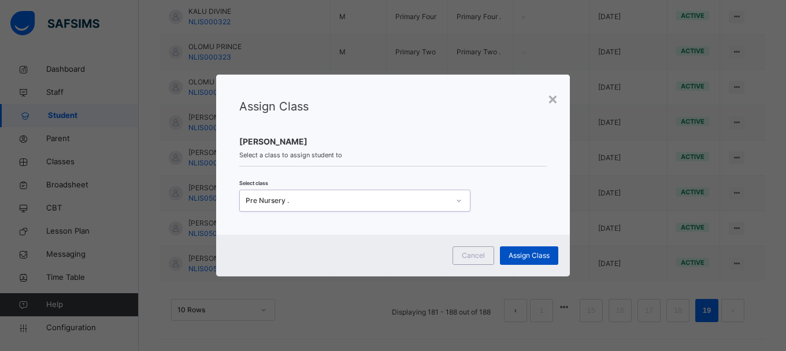
click at [536, 258] on span "Assign Class" at bounding box center [529, 255] width 41 height 10
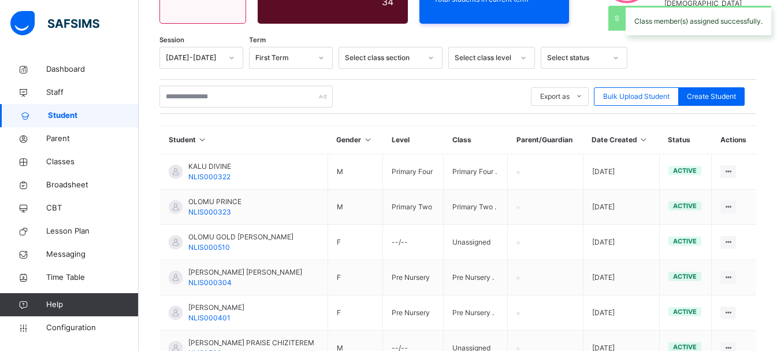
scroll to position [318, 0]
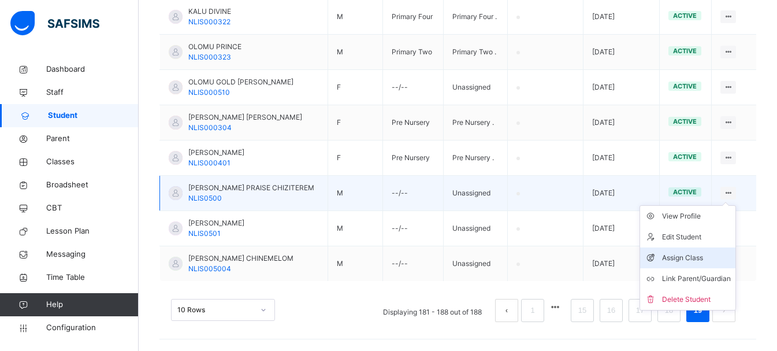
click at [685, 261] on div "Assign Class" at bounding box center [696, 258] width 69 height 12
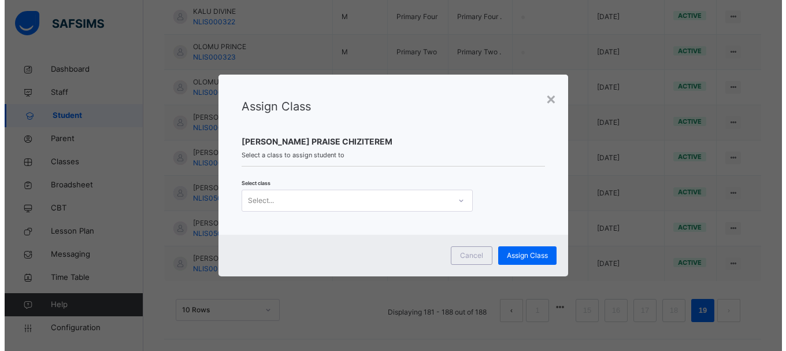
scroll to position [0, 0]
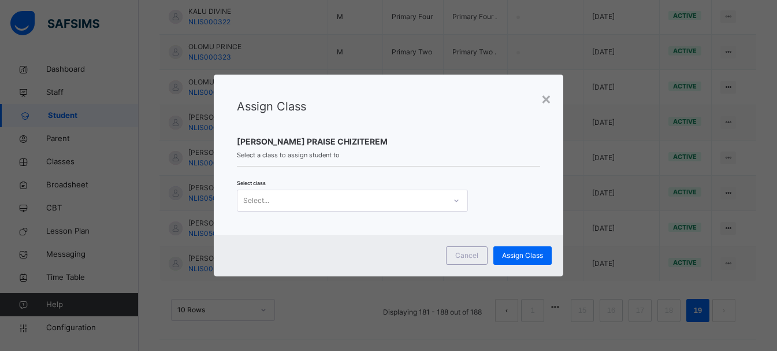
click at [370, 203] on div "Select..." at bounding box center [342, 200] width 208 height 18
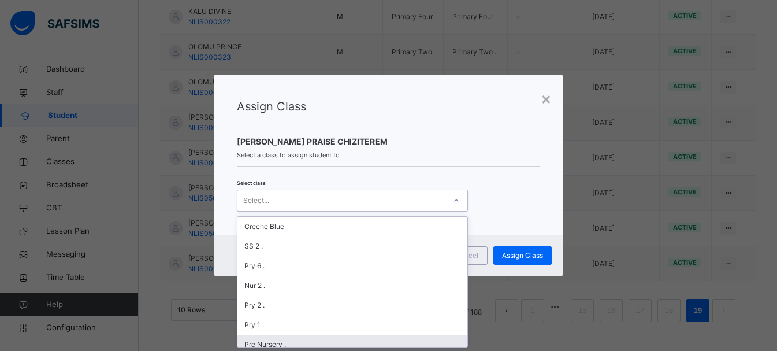
click at [264, 344] on div "Pre Nursery ." at bounding box center [353, 345] width 230 height 20
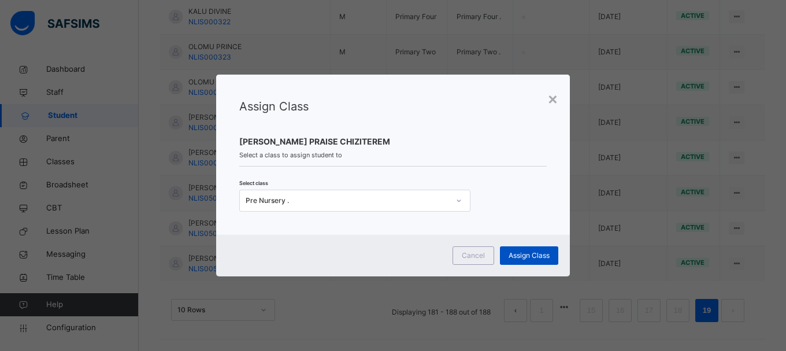
click at [522, 259] on span "Assign Class" at bounding box center [529, 255] width 41 height 10
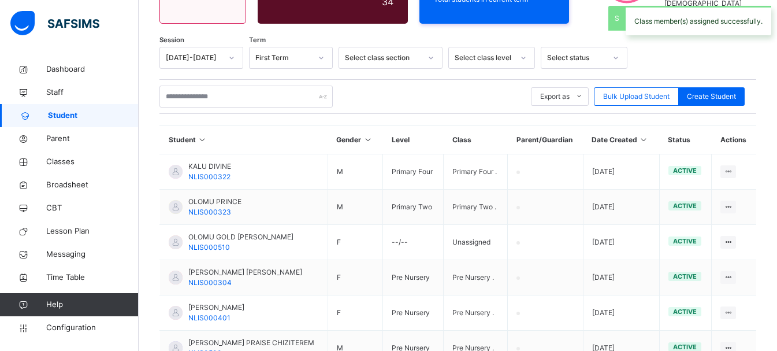
scroll to position [318, 0]
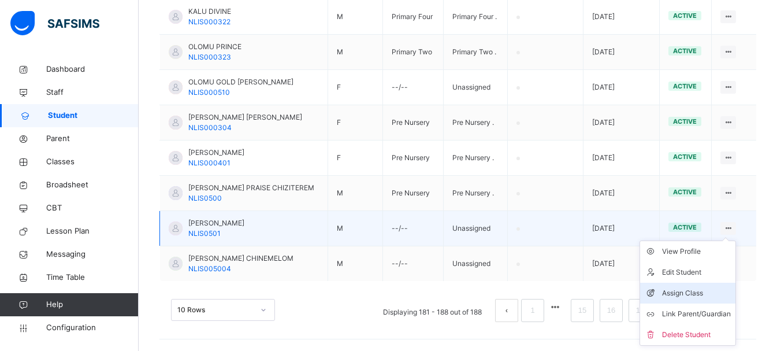
click at [700, 294] on div "Assign Class" at bounding box center [696, 293] width 69 height 12
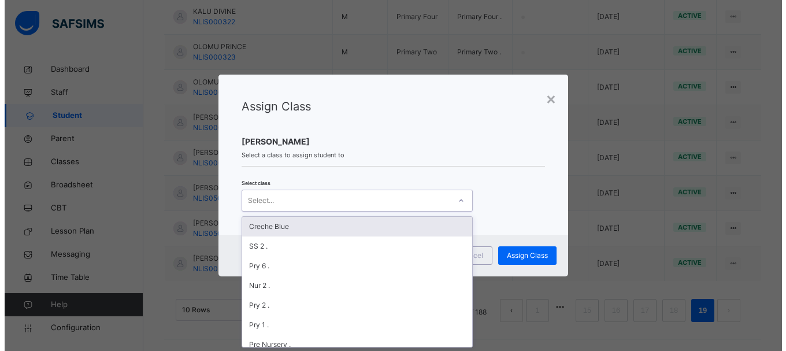
scroll to position [0, 0]
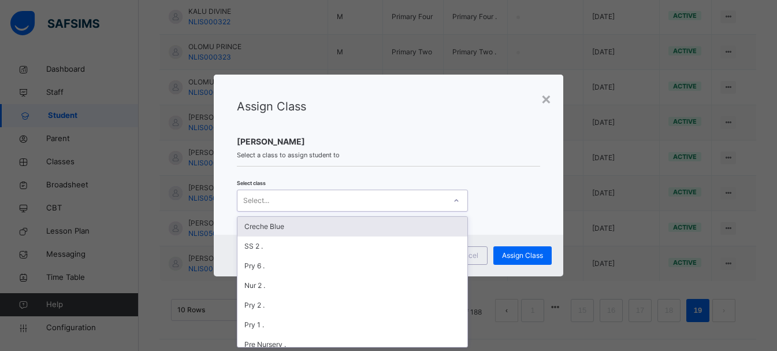
click at [454, 198] on icon at bounding box center [456, 201] width 7 height 12
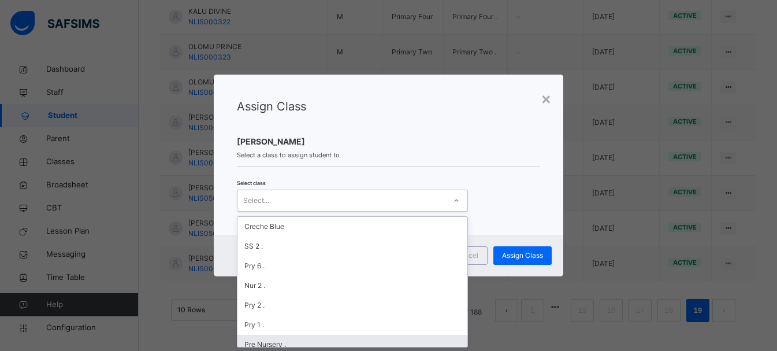
click at [291, 342] on div "Pre Nursery ." at bounding box center [353, 345] width 230 height 20
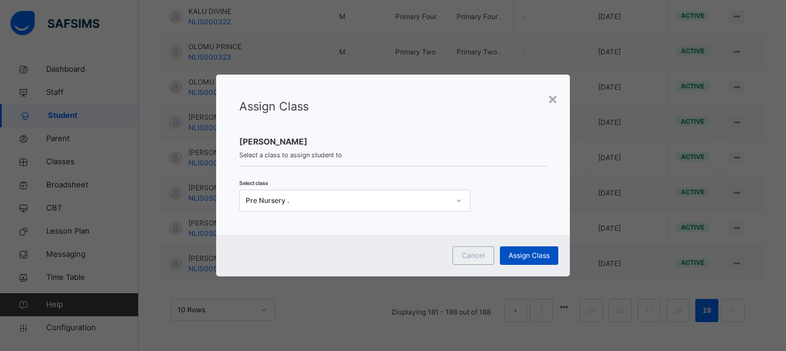
click at [542, 251] on span "Assign Class" at bounding box center [529, 255] width 41 height 10
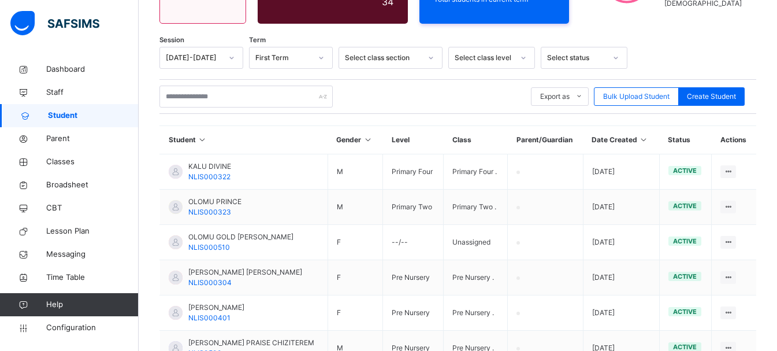
scroll to position [318, 0]
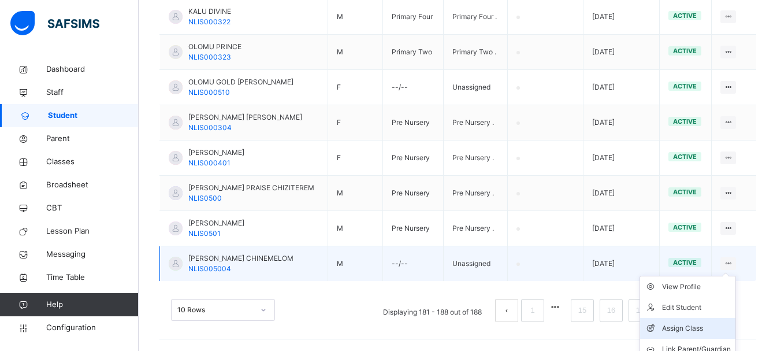
click at [702, 323] on div "Assign Class" at bounding box center [696, 328] width 69 height 12
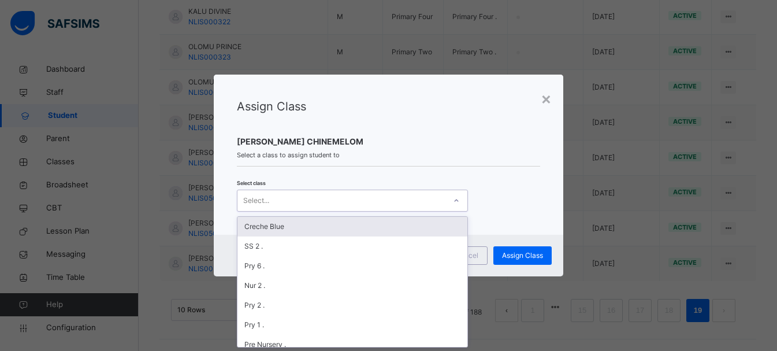
click at [272, 203] on div "Select..." at bounding box center [342, 200] width 208 height 18
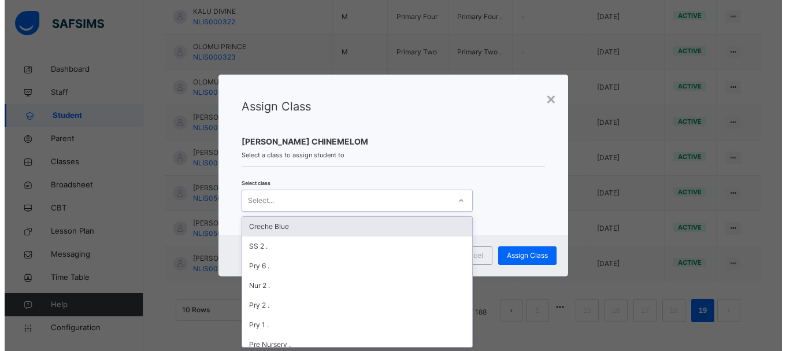
scroll to position [0, 0]
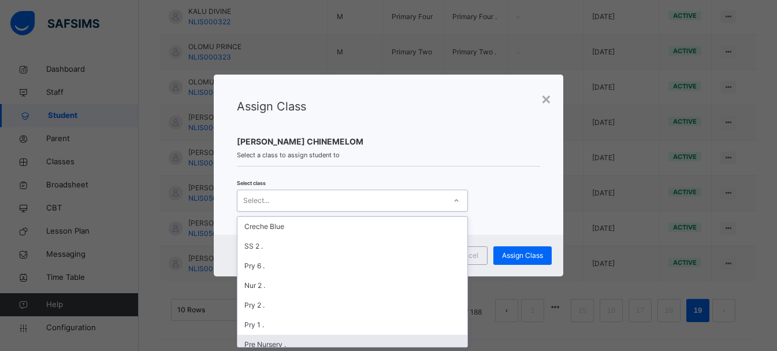
click at [264, 337] on div "Pre Nursery ." at bounding box center [353, 345] width 230 height 20
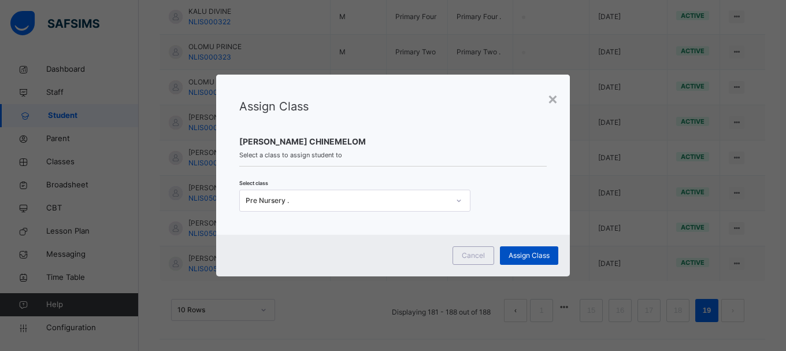
click at [531, 254] on span "Assign Class" at bounding box center [529, 255] width 41 height 10
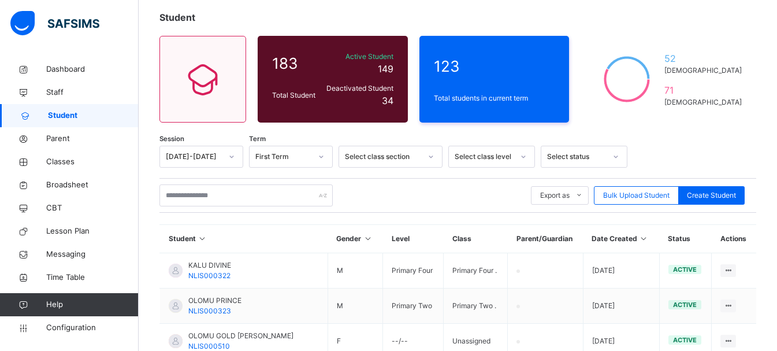
scroll to position [81, 0]
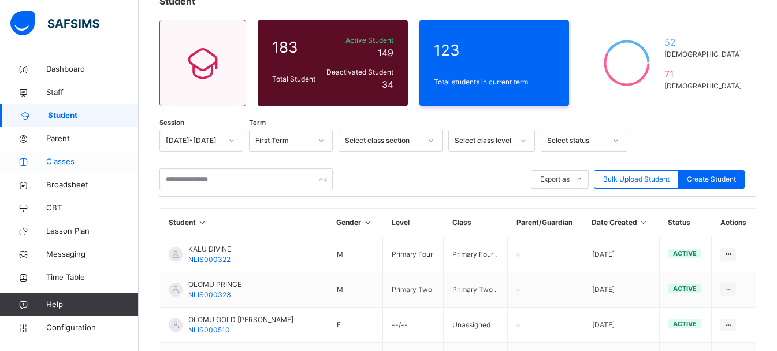
click at [49, 165] on span "Classes" at bounding box center [92, 162] width 92 height 12
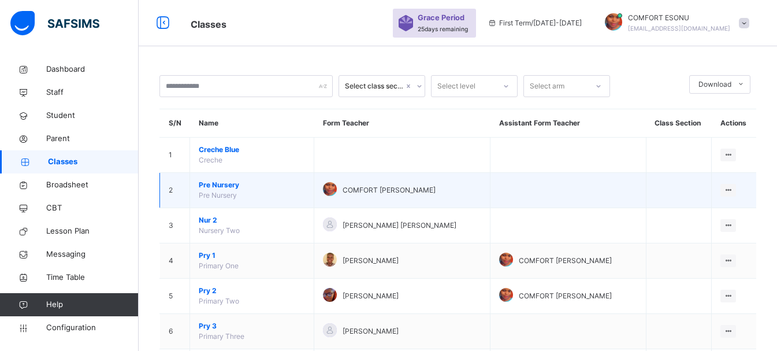
click at [210, 188] on span "Pre Nursery" at bounding box center [252, 185] width 106 height 10
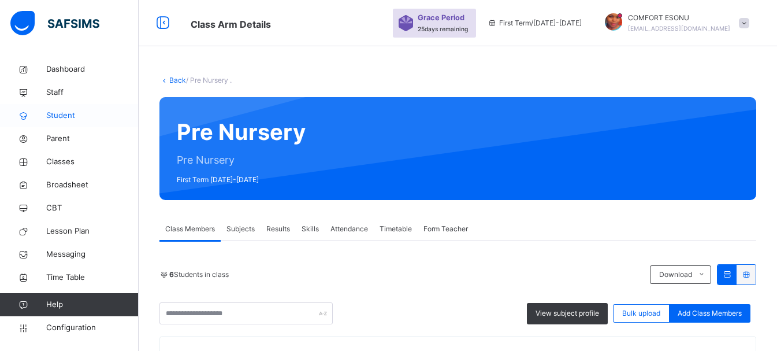
click at [76, 116] on span "Student" at bounding box center [92, 116] width 92 height 12
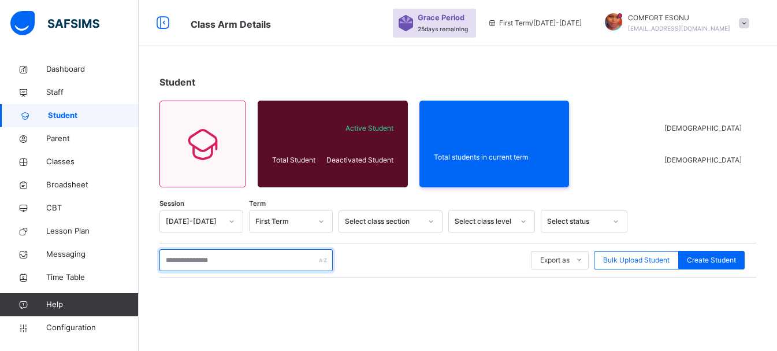
click at [196, 262] on input "text" at bounding box center [246, 260] width 173 height 22
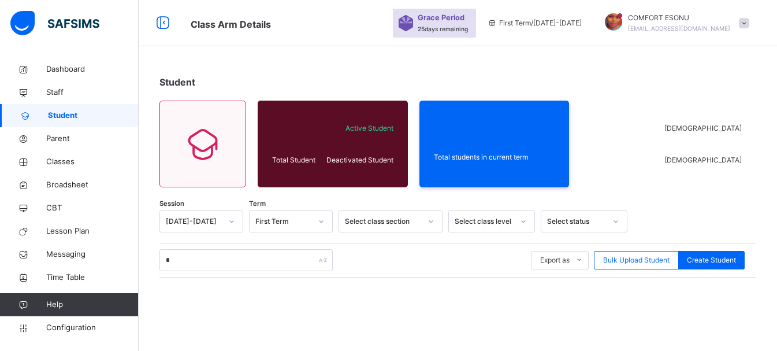
click at [291, 264] on input "*" at bounding box center [246, 260] width 173 height 22
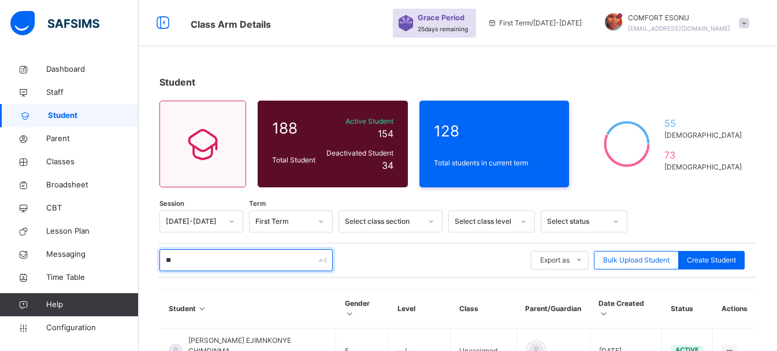
type input "*"
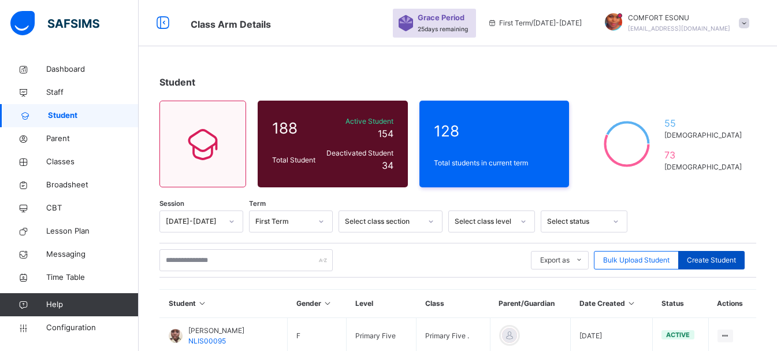
click at [706, 258] on span "Create Student" at bounding box center [711, 260] width 49 height 10
select select "**"
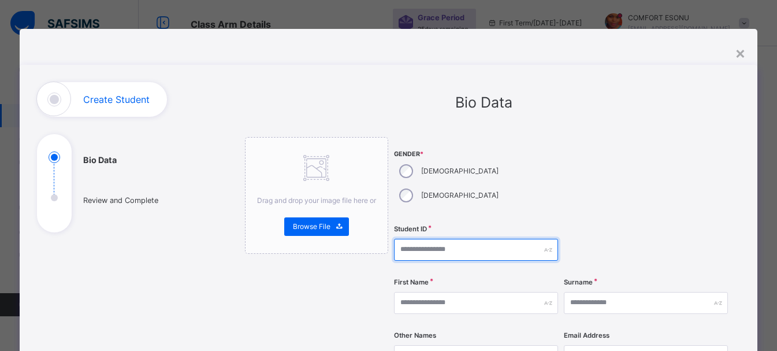
click at [418, 239] on input "text" at bounding box center [476, 250] width 164 height 22
type input "********"
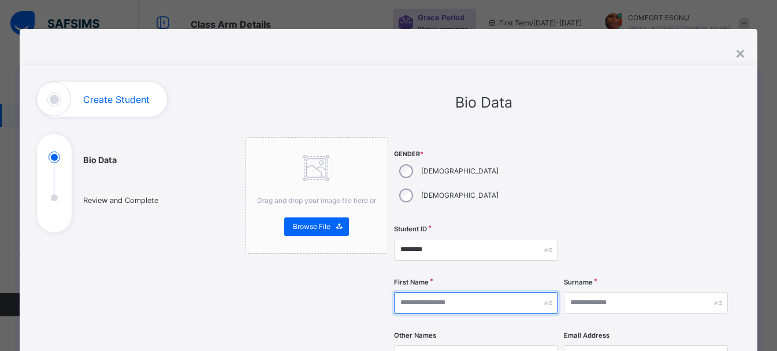
click at [447, 292] on input "text" at bounding box center [476, 303] width 164 height 22
type input "**********"
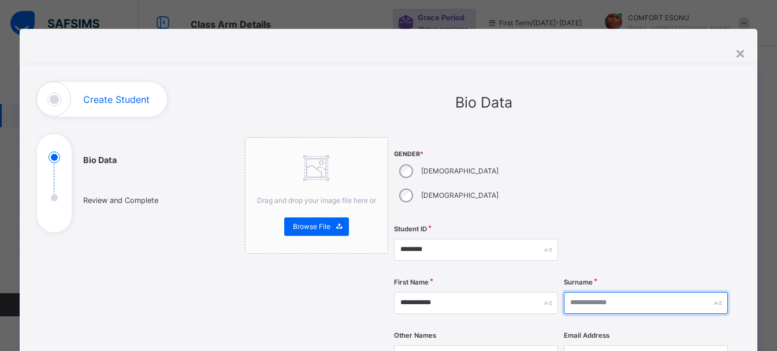
click at [585, 292] on input "text" at bounding box center [646, 303] width 164 height 22
type input "******"
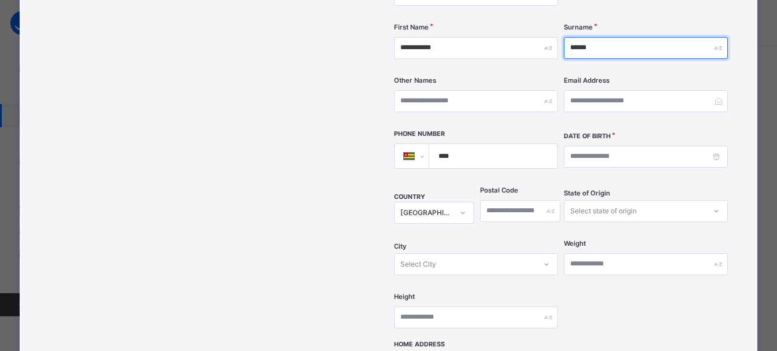
scroll to position [259, 0]
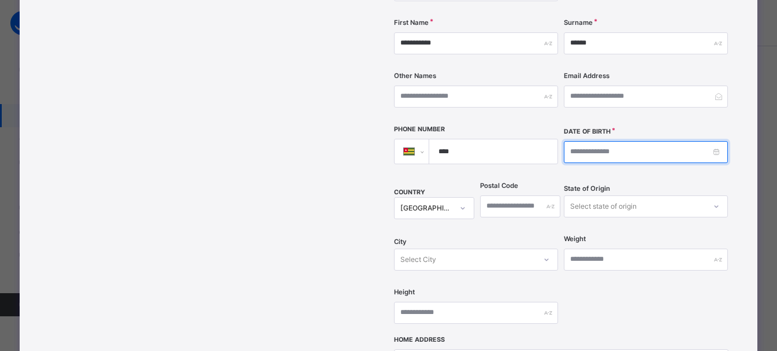
click at [588, 141] on input at bounding box center [646, 152] width 164 height 22
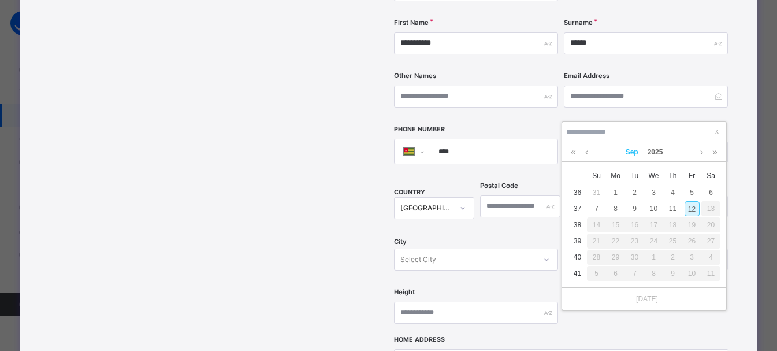
click at [629, 151] on link "Sep" at bounding box center [632, 152] width 22 height 20
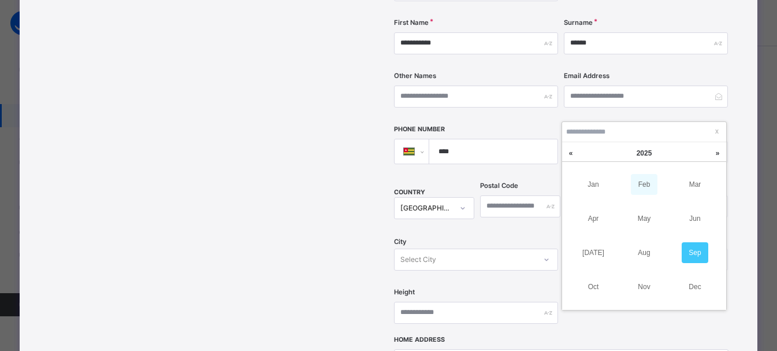
click at [639, 178] on link "Feb" at bounding box center [644, 184] width 27 height 21
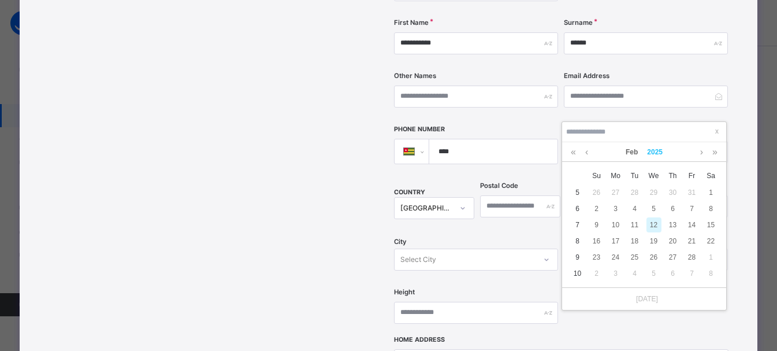
click at [657, 149] on link "2025" at bounding box center [655, 152] width 25 height 20
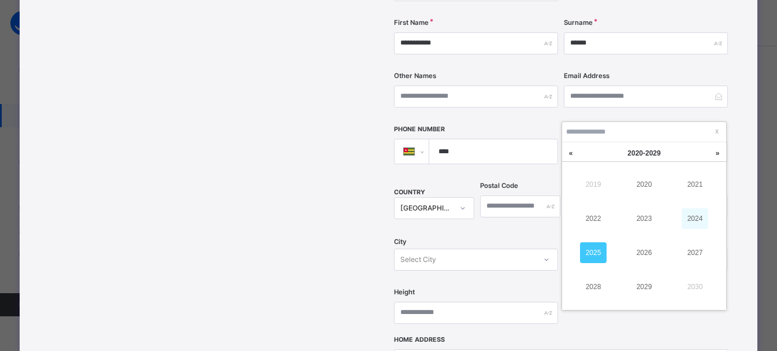
click at [692, 218] on link "2024" at bounding box center [695, 218] width 27 height 21
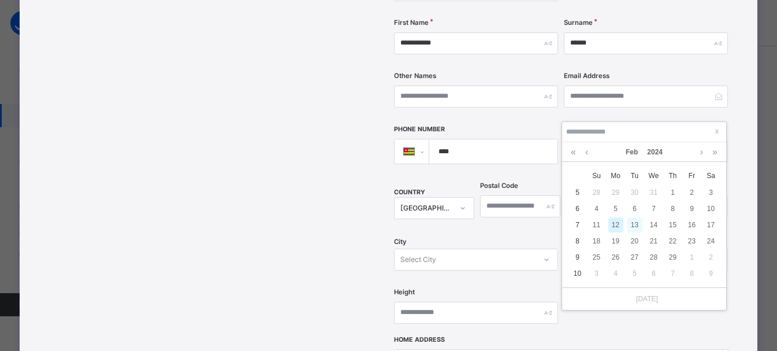
click at [631, 231] on div "13" at bounding box center [635, 224] width 15 height 15
type input "**********"
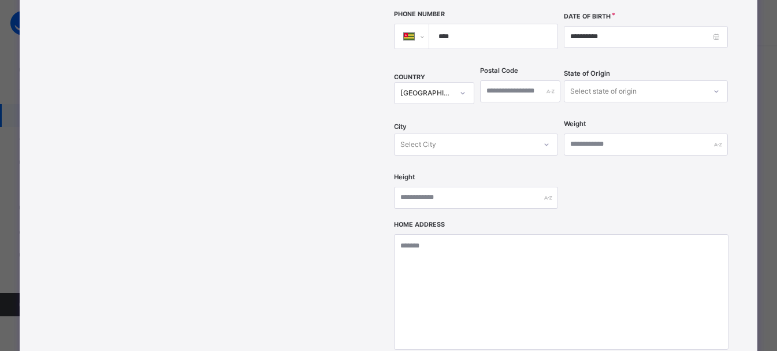
scroll to position [376, 0]
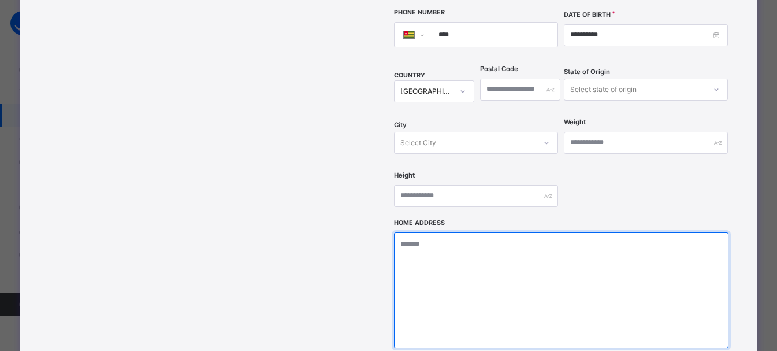
click at [453, 267] on textarea at bounding box center [561, 290] width 335 height 116
type textarea "*********"
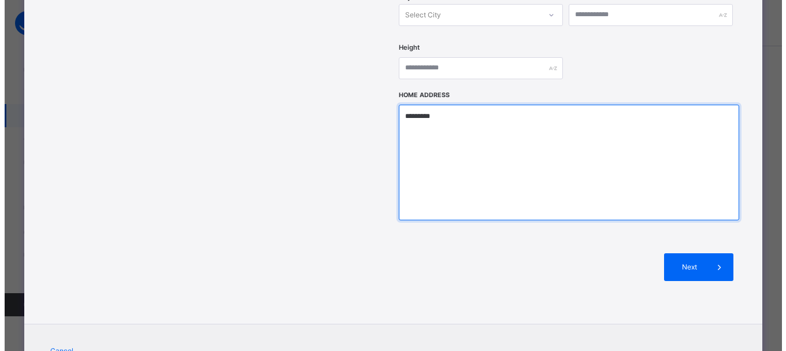
scroll to position [535, 0]
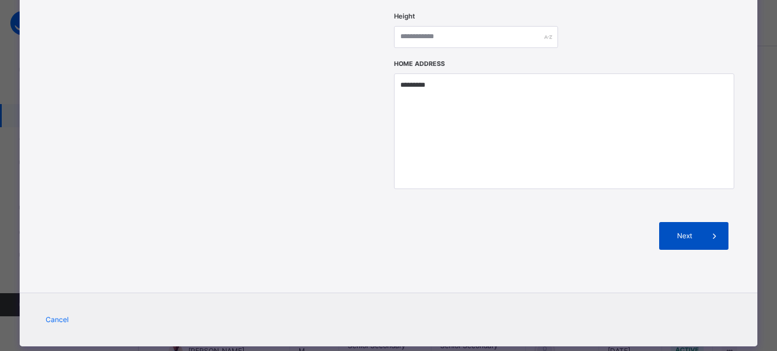
click at [710, 222] on span at bounding box center [715, 236] width 28 height 28
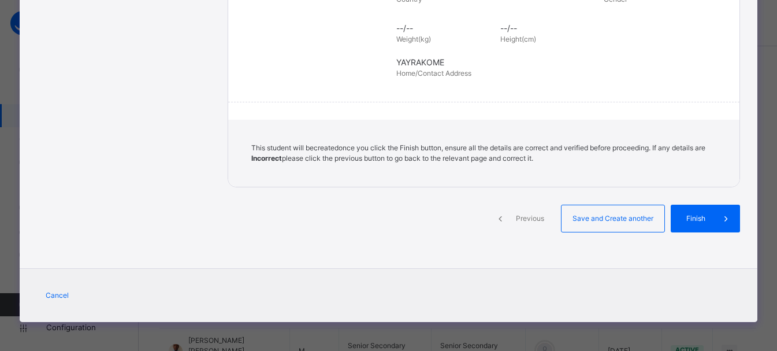
scroll to position [285, 0]
click at [710, 220] on span "Finish" at bounding box center [704, 218] width 33 height 10
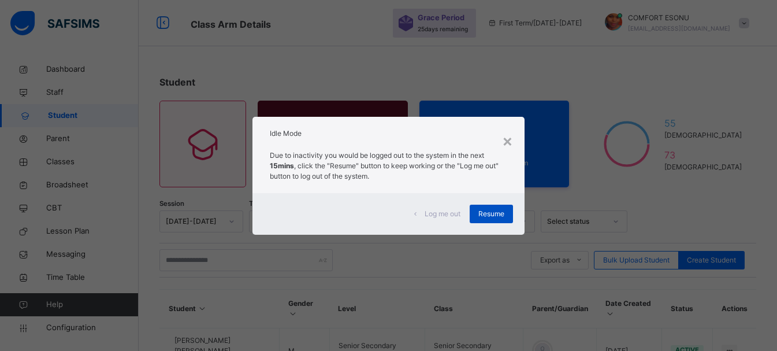
click at [505, 212] on span "Resume" at bounding box center [492, 214] width 26 height 10
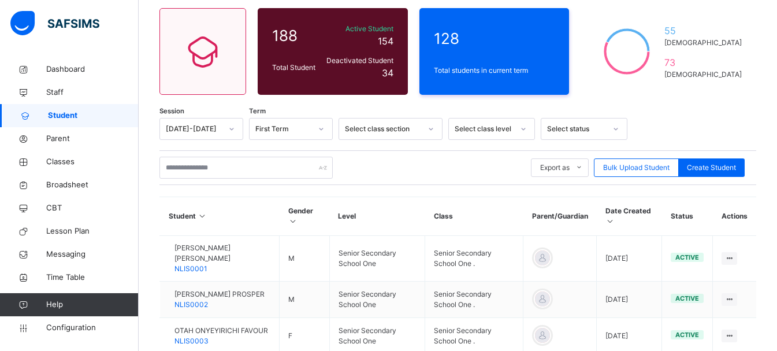
scroll to position [116, 0]
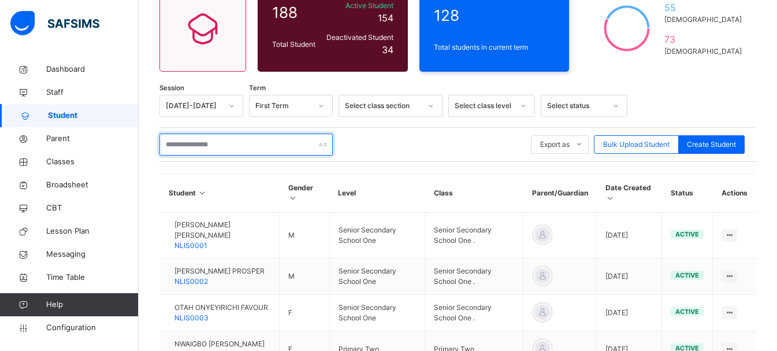
click at [217, 153] on input "text" at bounding box center [246, 145] width 173 height 22
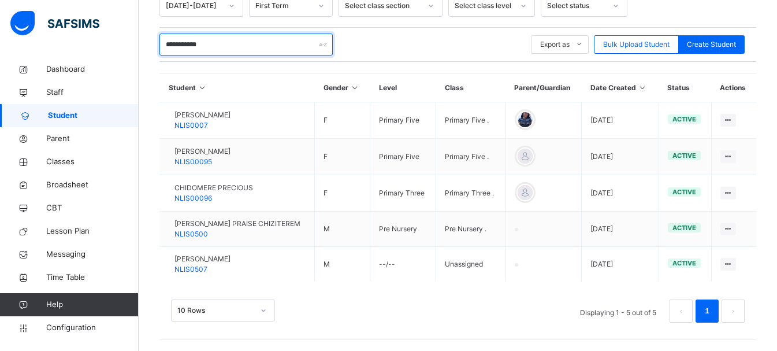
scroll to position [216, 0]
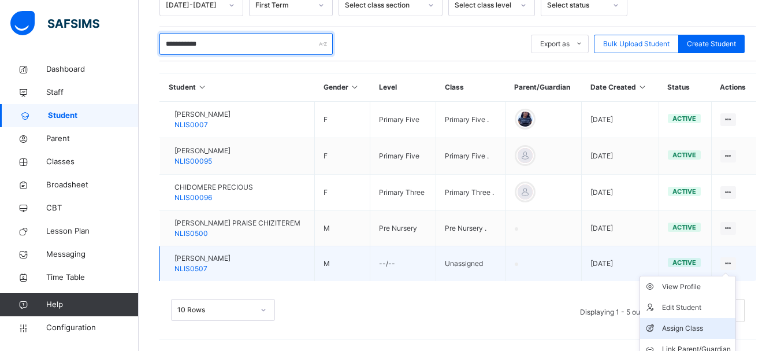
type input "**********"
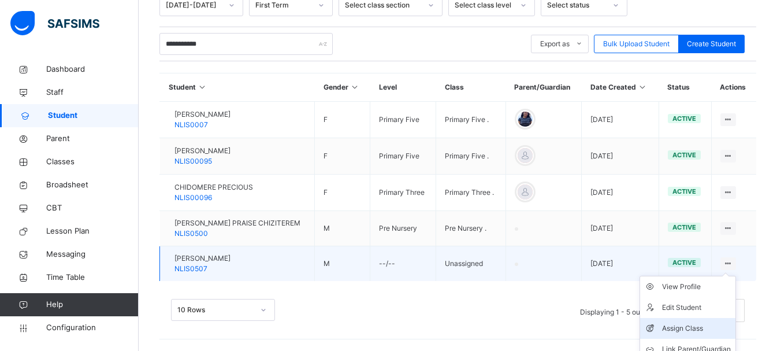
click at [685, 331] on div "Assign Class" at bounding box center [696, 328] width 69 height 12
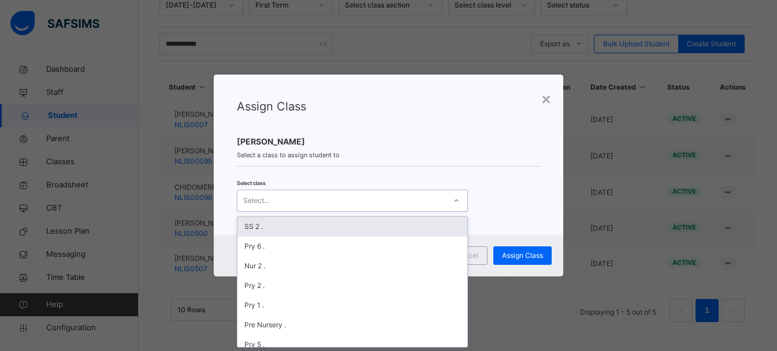
scroll to position [0, 0]
click at [309, 206] on div "Select..." at bounding box center [342, 200] width 208 height 18
type input "**"
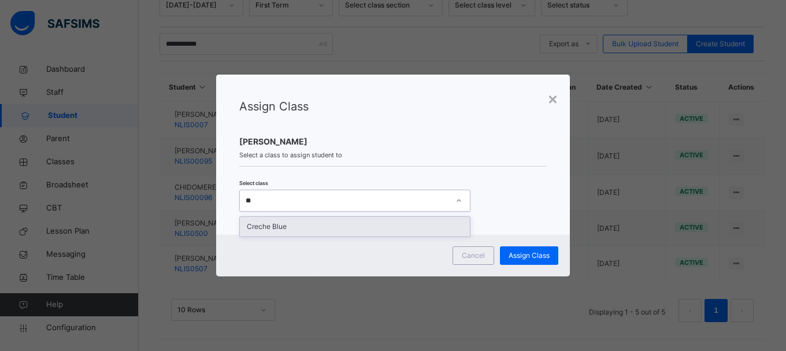
click at [289, 235] on div "Creche Blue" at bounding box center [355, 227] width 230 height 20
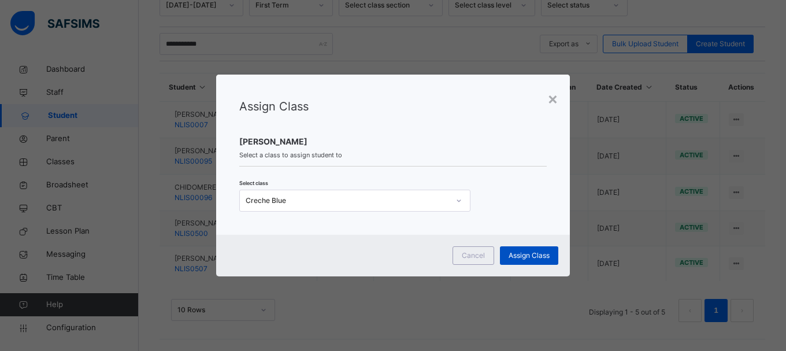
click at [524, 258] on span "Assign Class" at bounding box center [529, 255] width 41 height 10
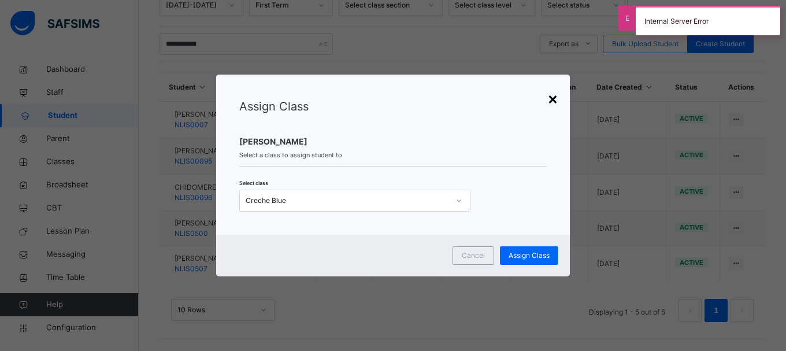
click at [555, 92] on div "×" at bounding box center [552, 98] width 11 height 24
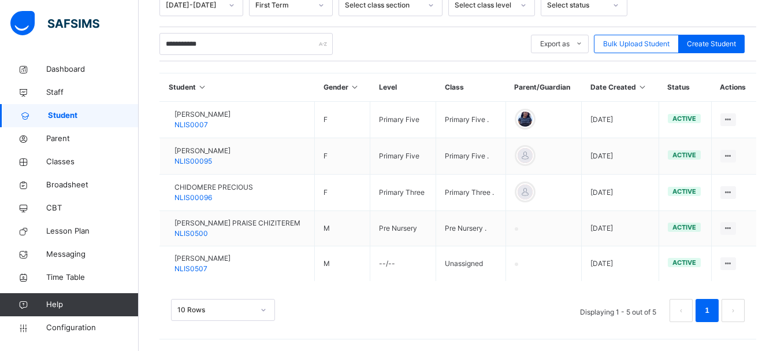
click at [528, 280] on div "10 Rows Displaying 1 - 5 out of 5 1" at bounding box center [458, 305] width 597 height 58
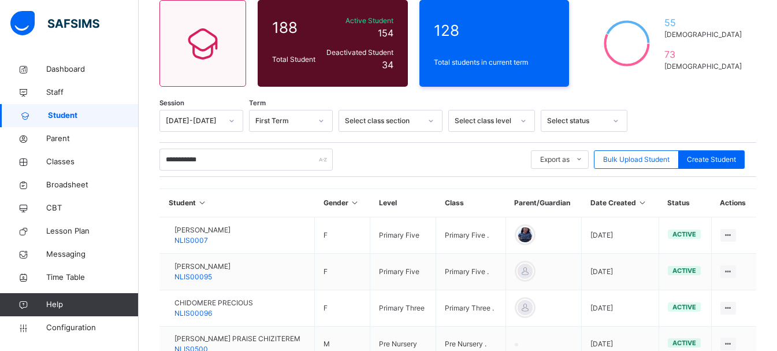
scroll to position [77, 0]
